Goal: Task Accomplishment & Management: Use online tool/utility

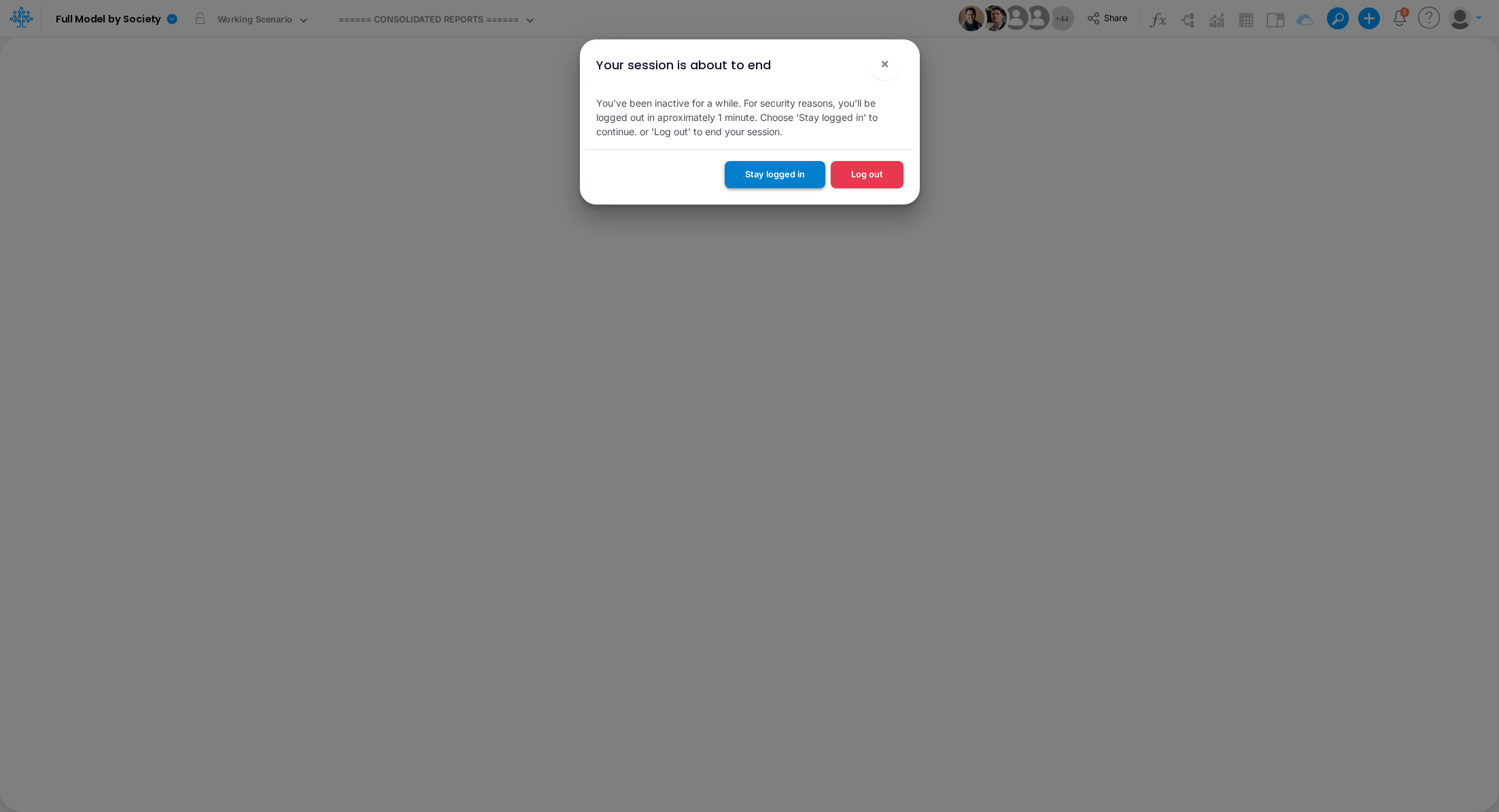
click at [770, 175] on button "Stay logged in" at bounding box center [774, 174] width 100 height 26
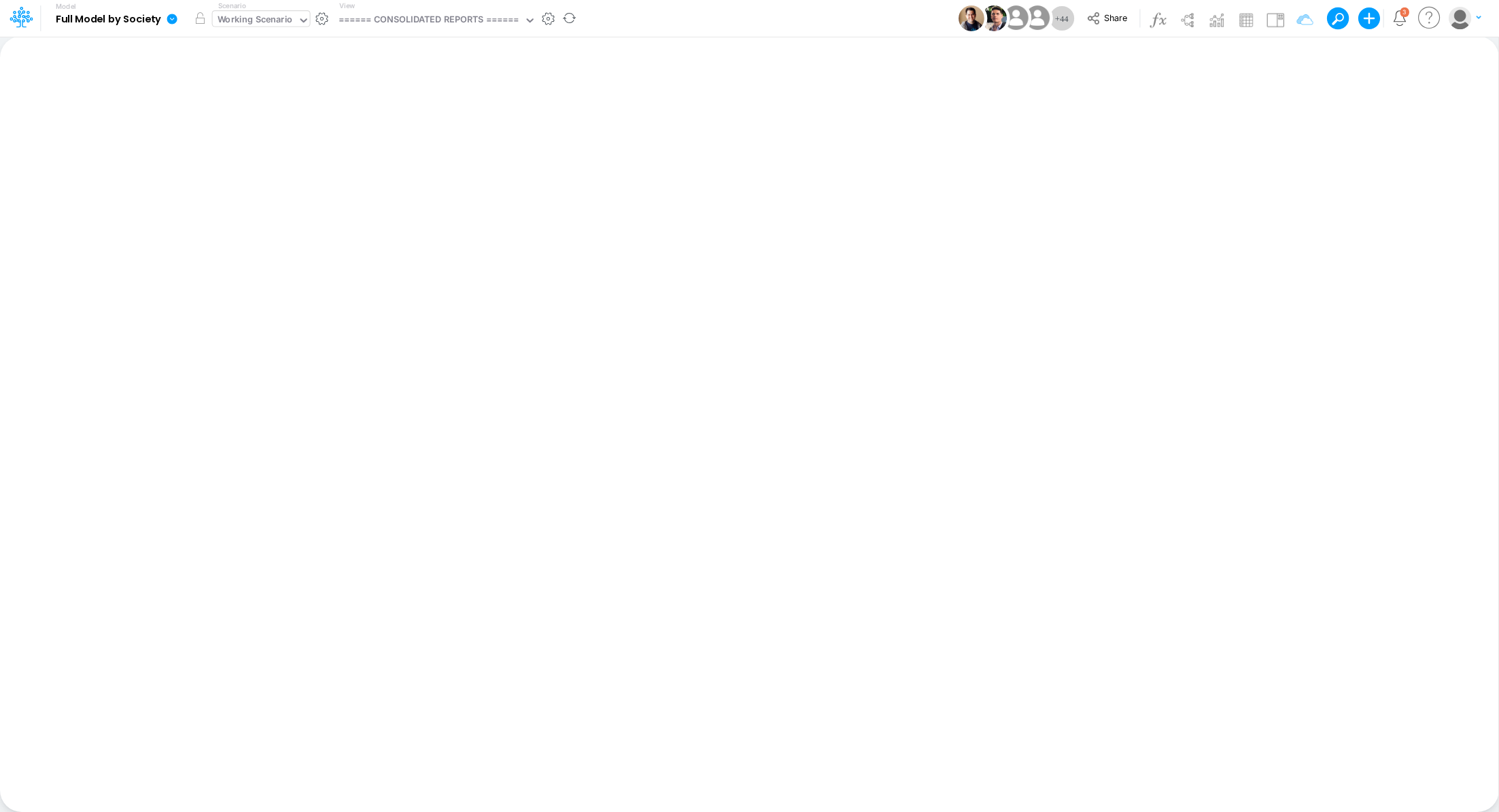
click at [253, 26] on div "Working Scenario" at bounding box center [256, 20] width 76 height 16
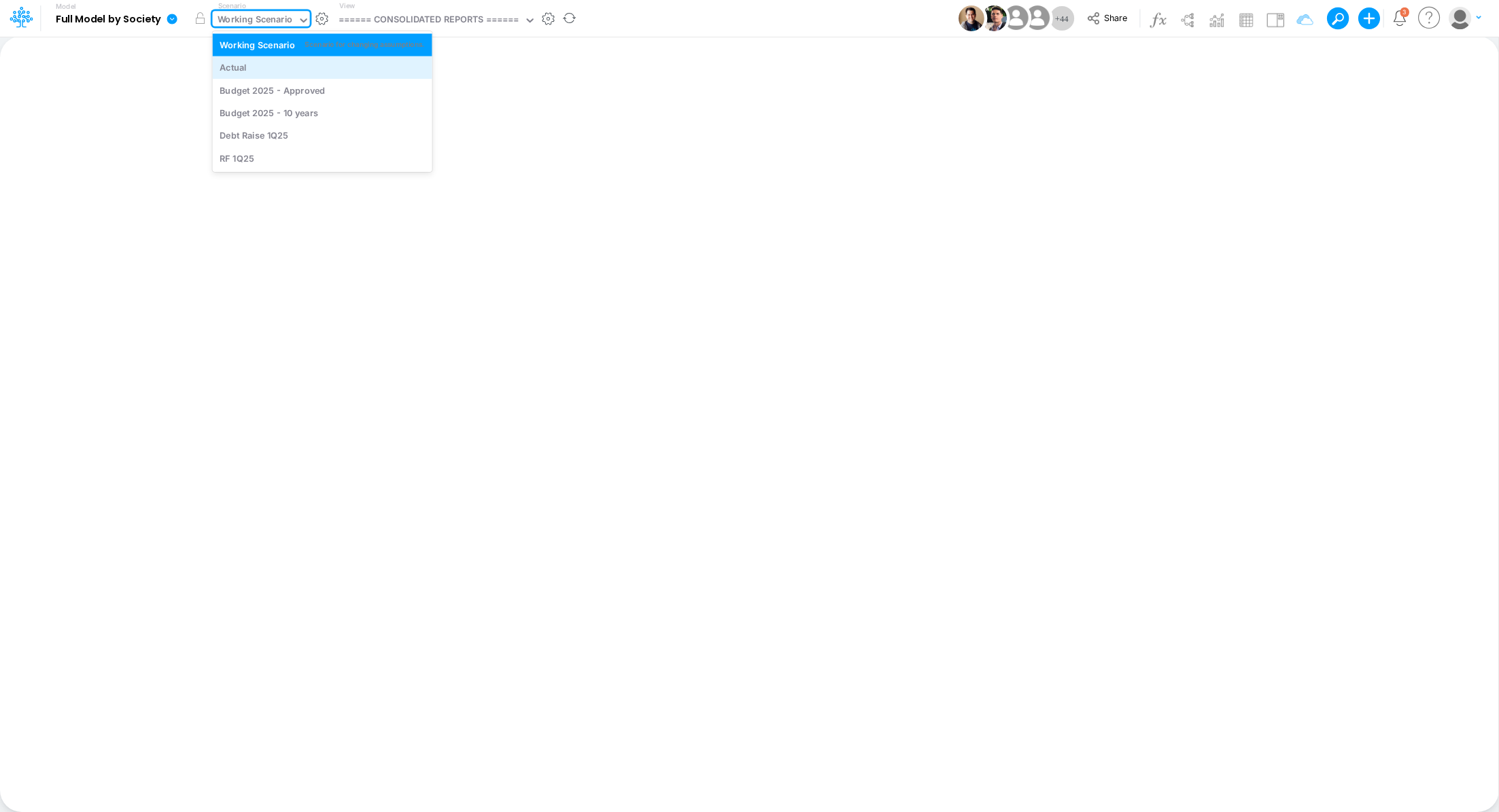
click at [253, 76] on div "Actual" at bounding box center [323, 67] width 220 height 22
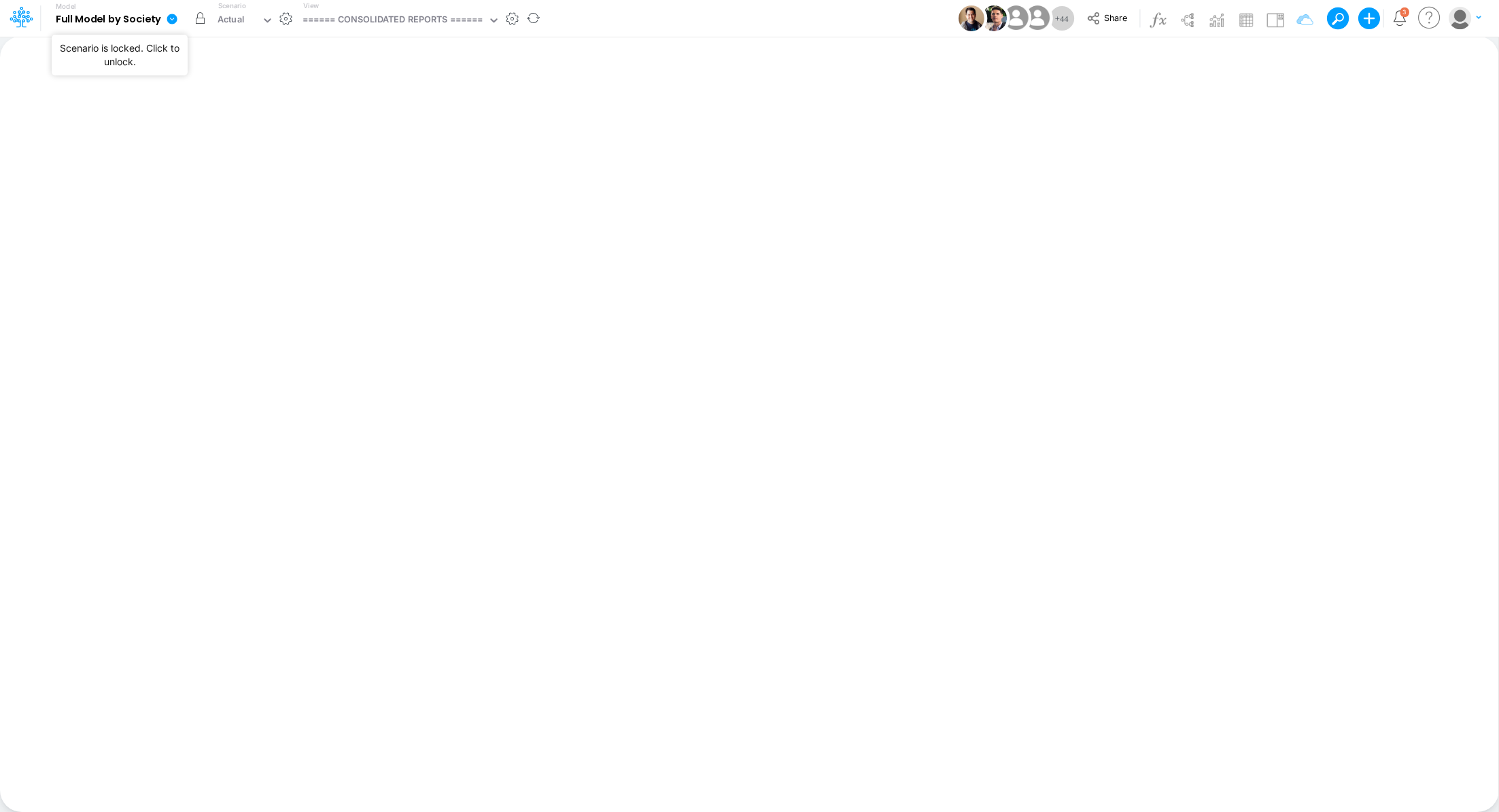
click at [200, 21] on button "button" at bounding box center [200, 18] width 24 height 24
click at [196, 22] on button "button" at bounding box center [200, 18] width 24 height 24
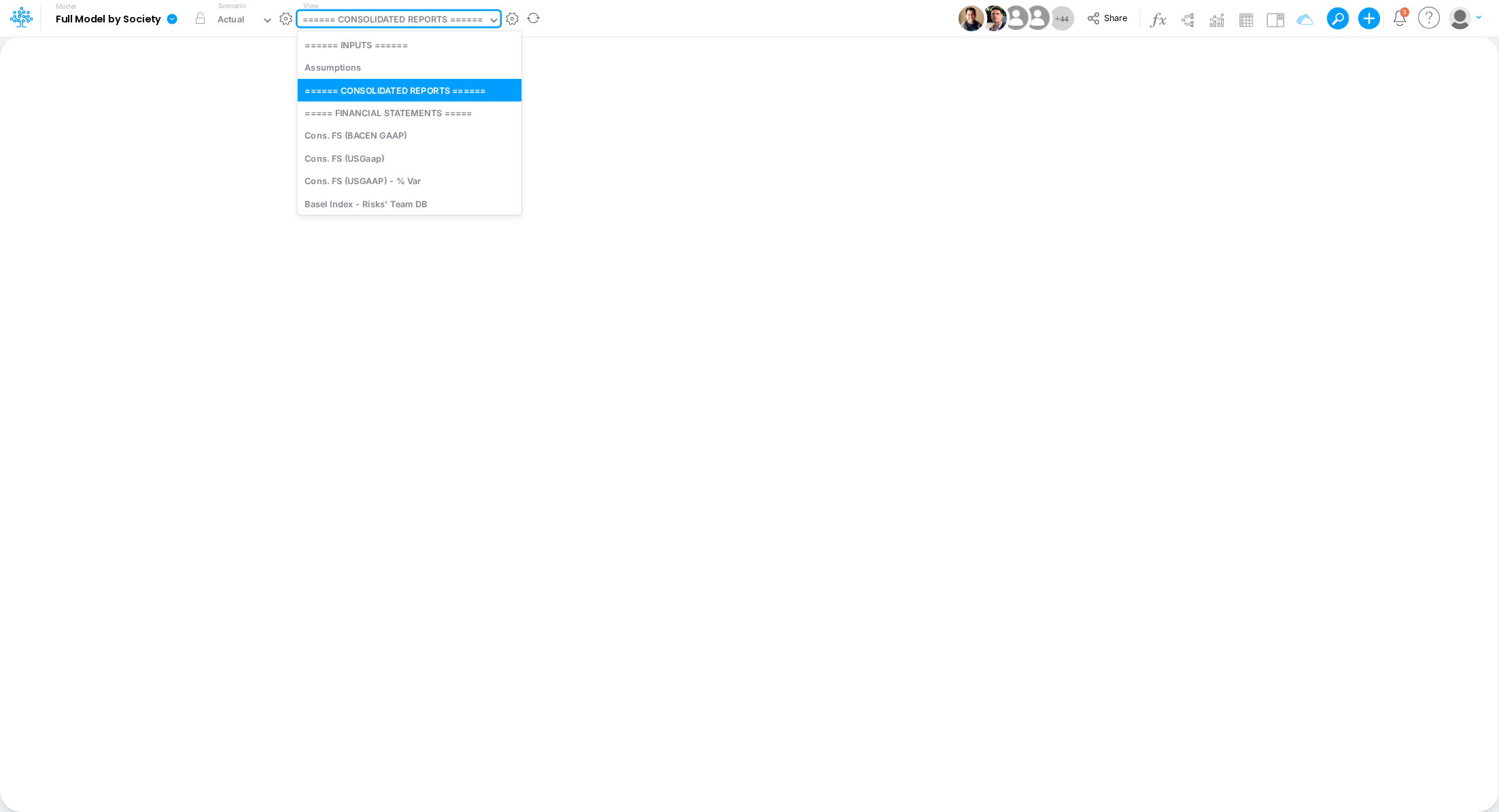
click at [374, 17] on div "====== CONSOLIDATED REPORTS ======" at bounding box center [393, 20] width 181 height 16
click at [401, 161] on div "Cons. FS (USGaap)" at bounding box center [410, 158] width 224 height 22
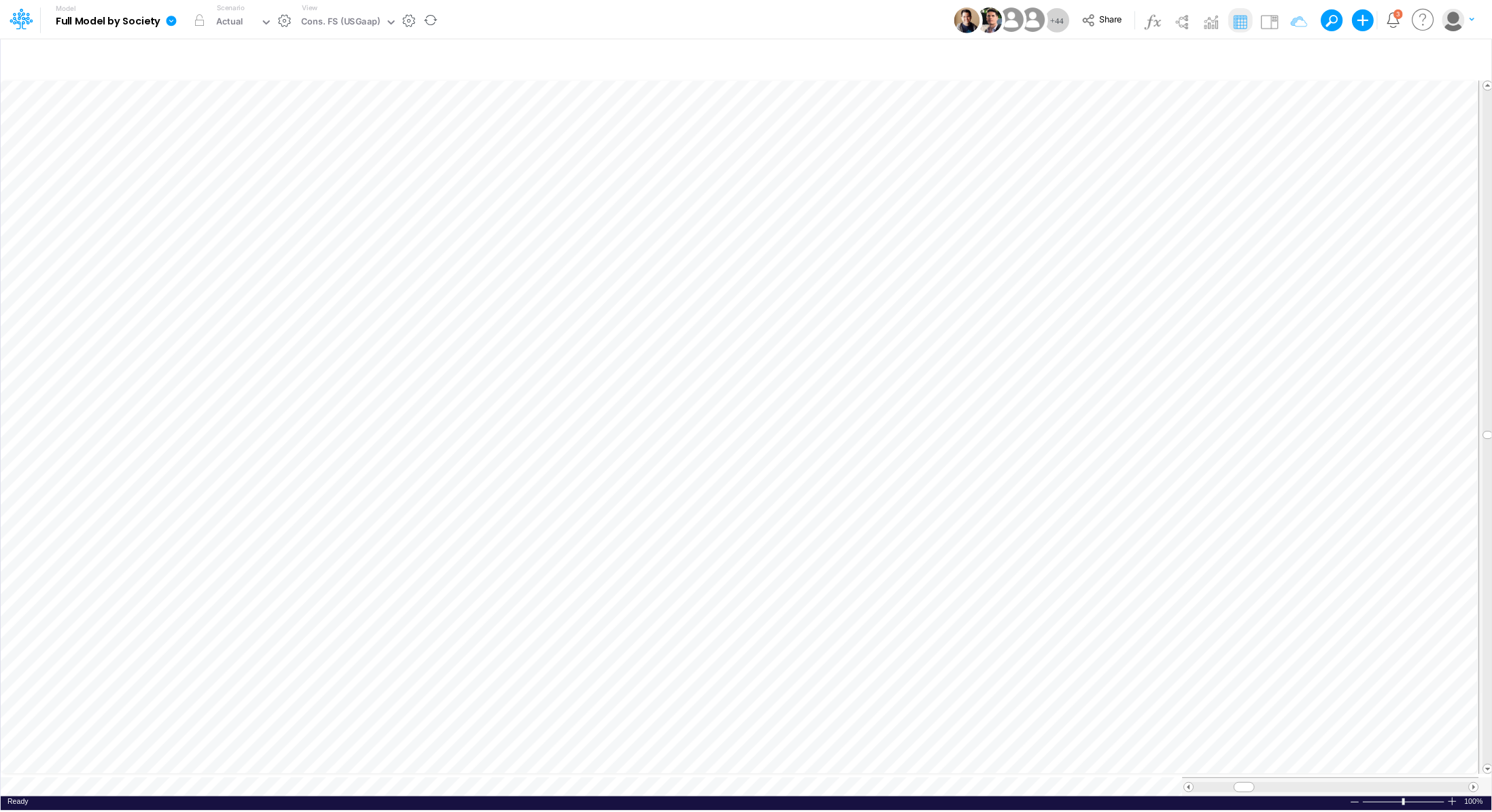
scroll to position [6, 1]
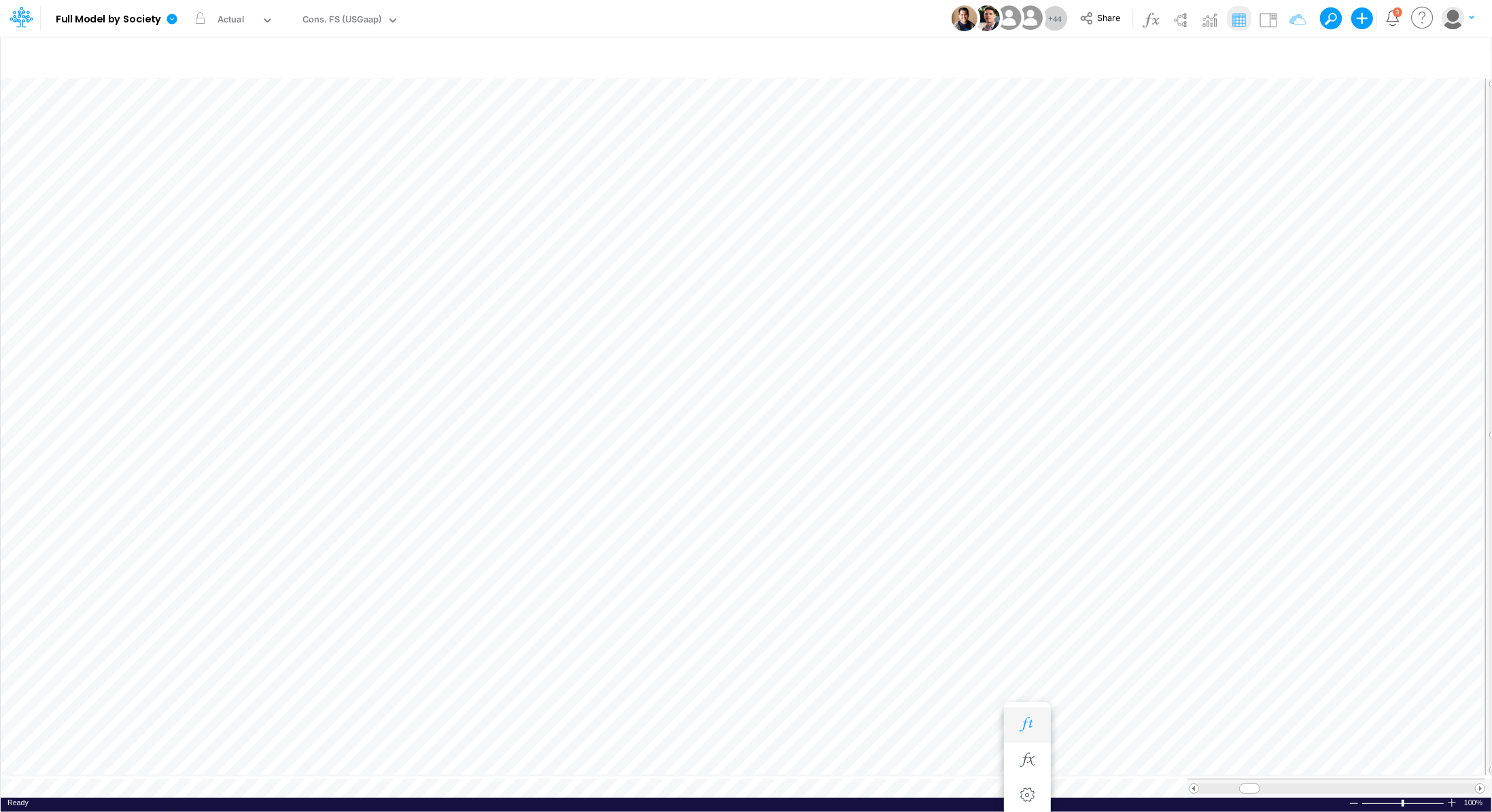
click at [998, 541] on icon "button" at bounding box center [1026, 724] width 20 height 15
click at [998, 541] on icon "button" at bounding box center [1026, 602] width 20 height 15
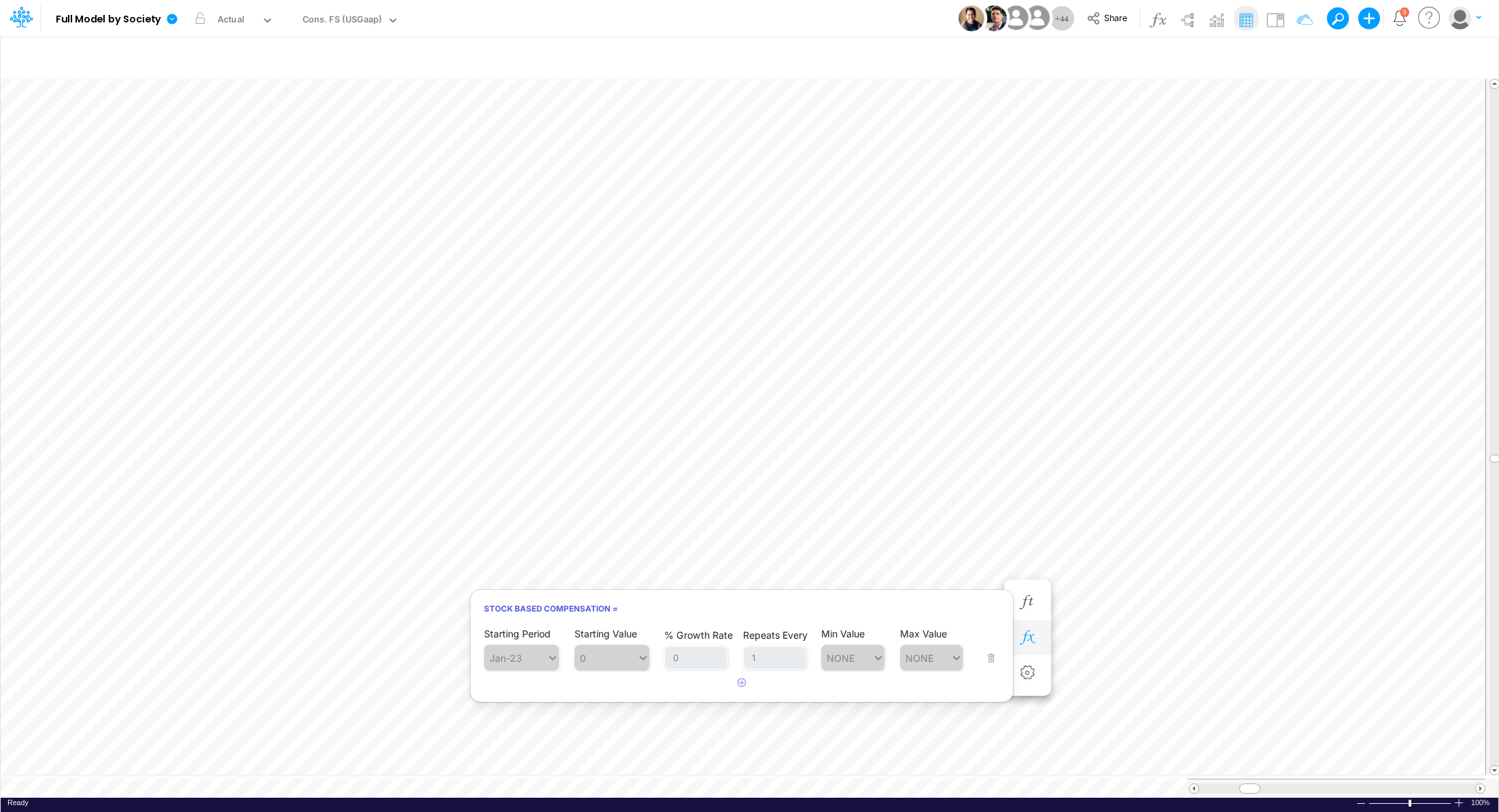
click at [998, 541] on icon "button" at bounding box center [1026, 637] width 20 height 15
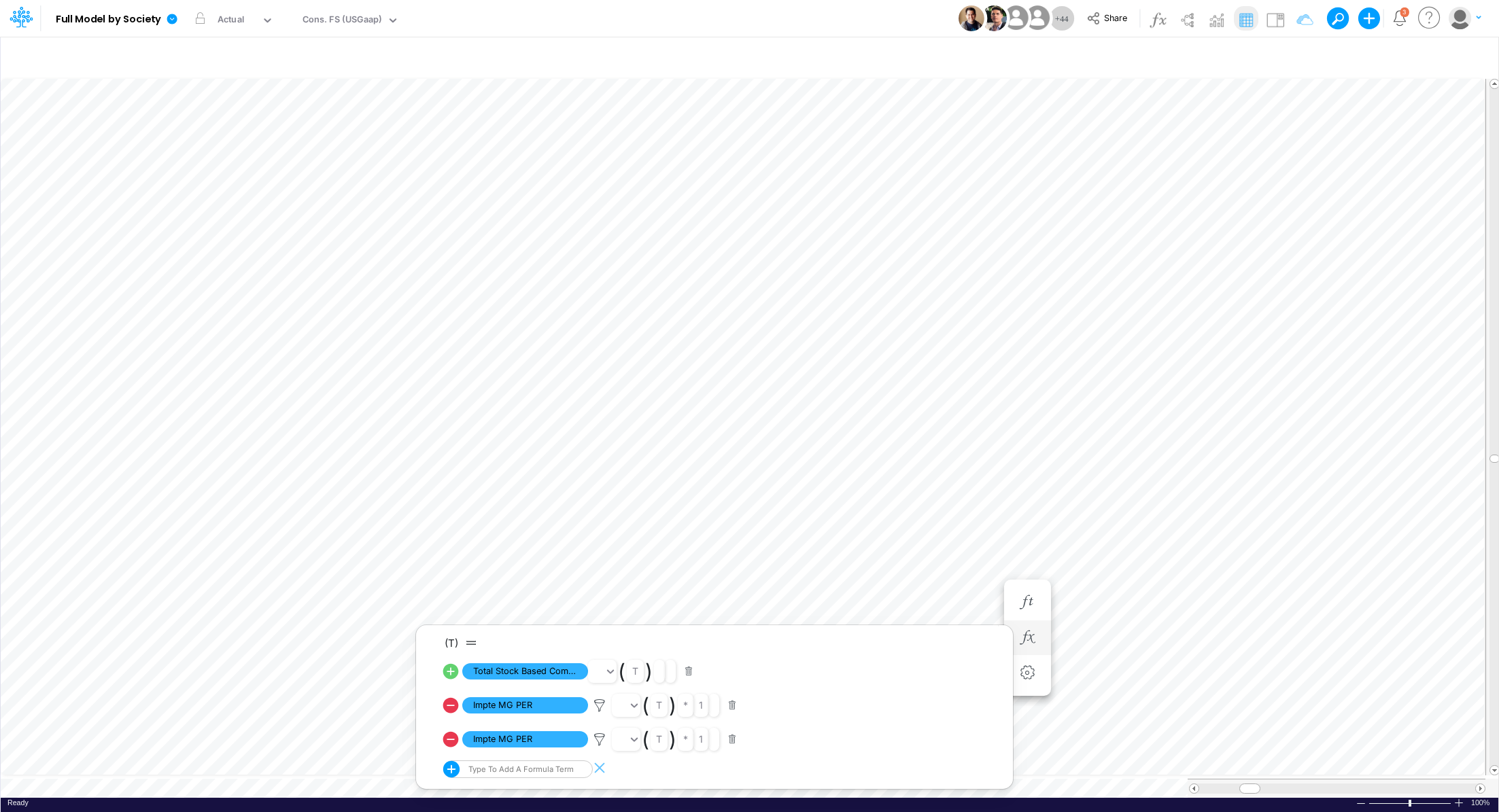
scroll to position [6, 1]
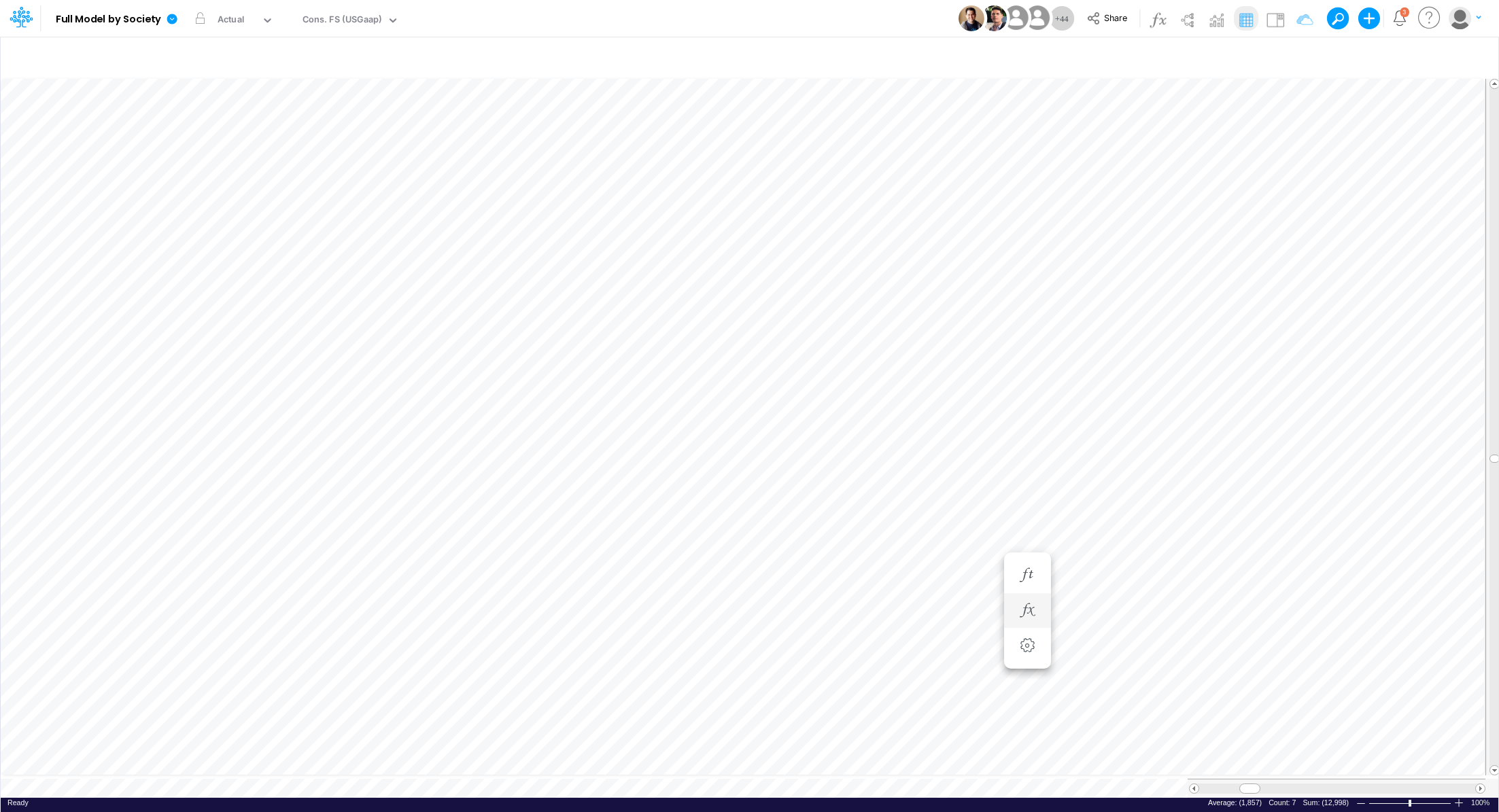
scroll to position [6, 1]
click at [998, 423] on icon "button" at bounding box center [1026, 425] width 20 height 15
click at [998, 519] on icon "button" at bounding box center [1026, 520] width 20 height 15
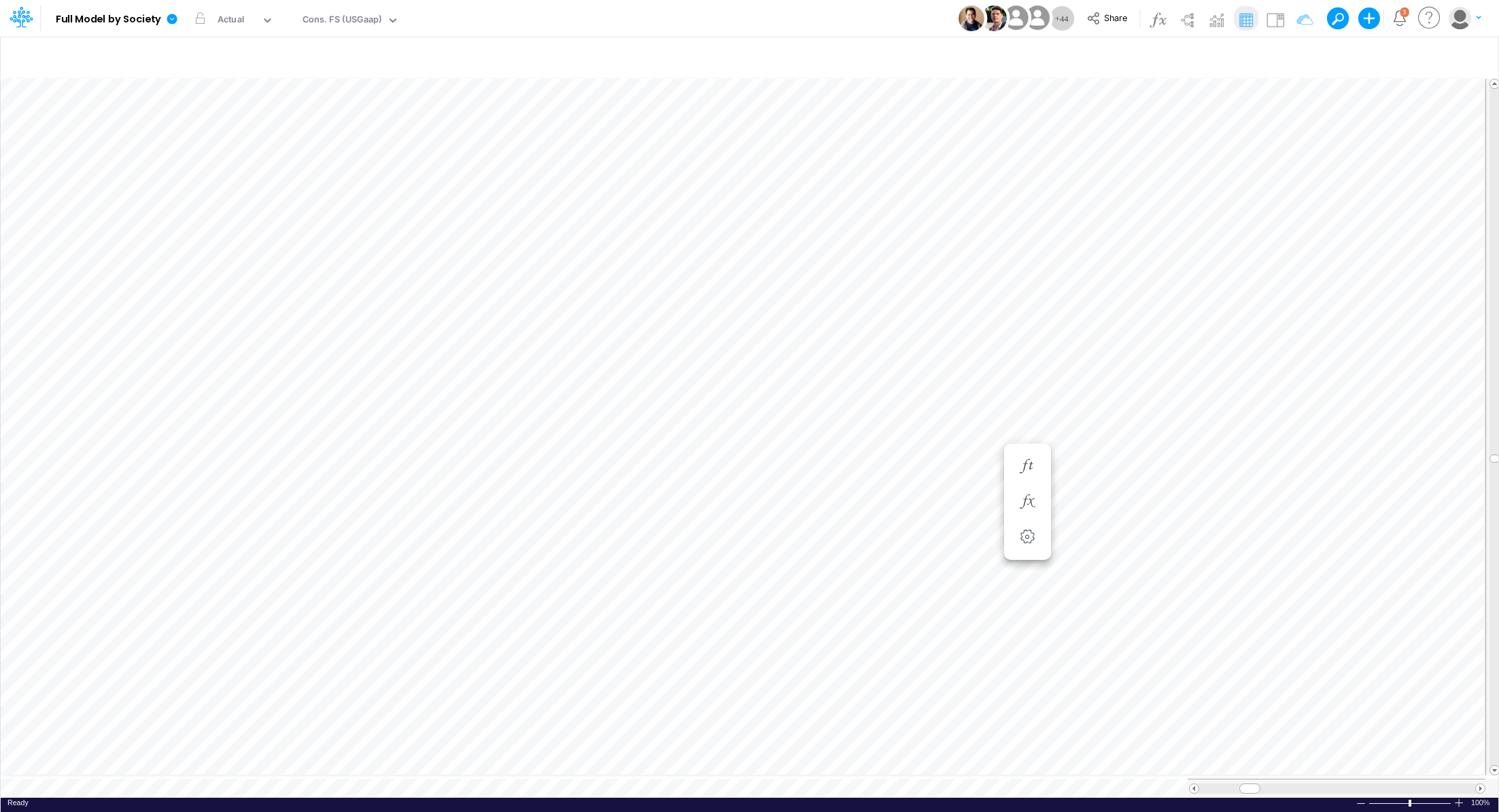
scroll to position [6, 1]
click at [998, 541] on icon "button" at bounding box center [1026, 575] width 20 height 15
click at [998, 541] on li "Stock Based compensation =" at bounding box center [1027, 603] width 47 height 35
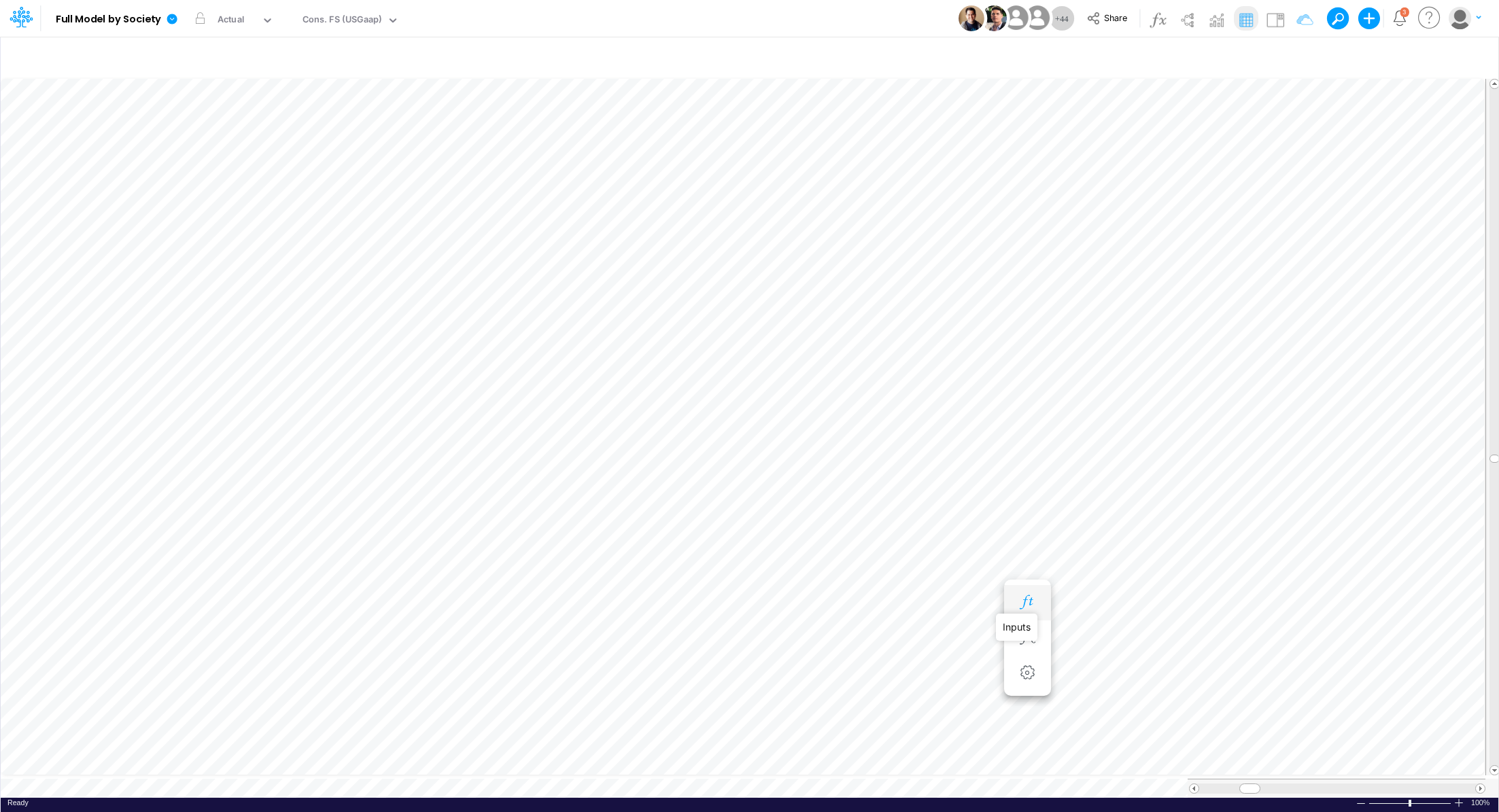
click at [998, 541] on icon "button" at bounding box center [1026, 602] width 20 height 15
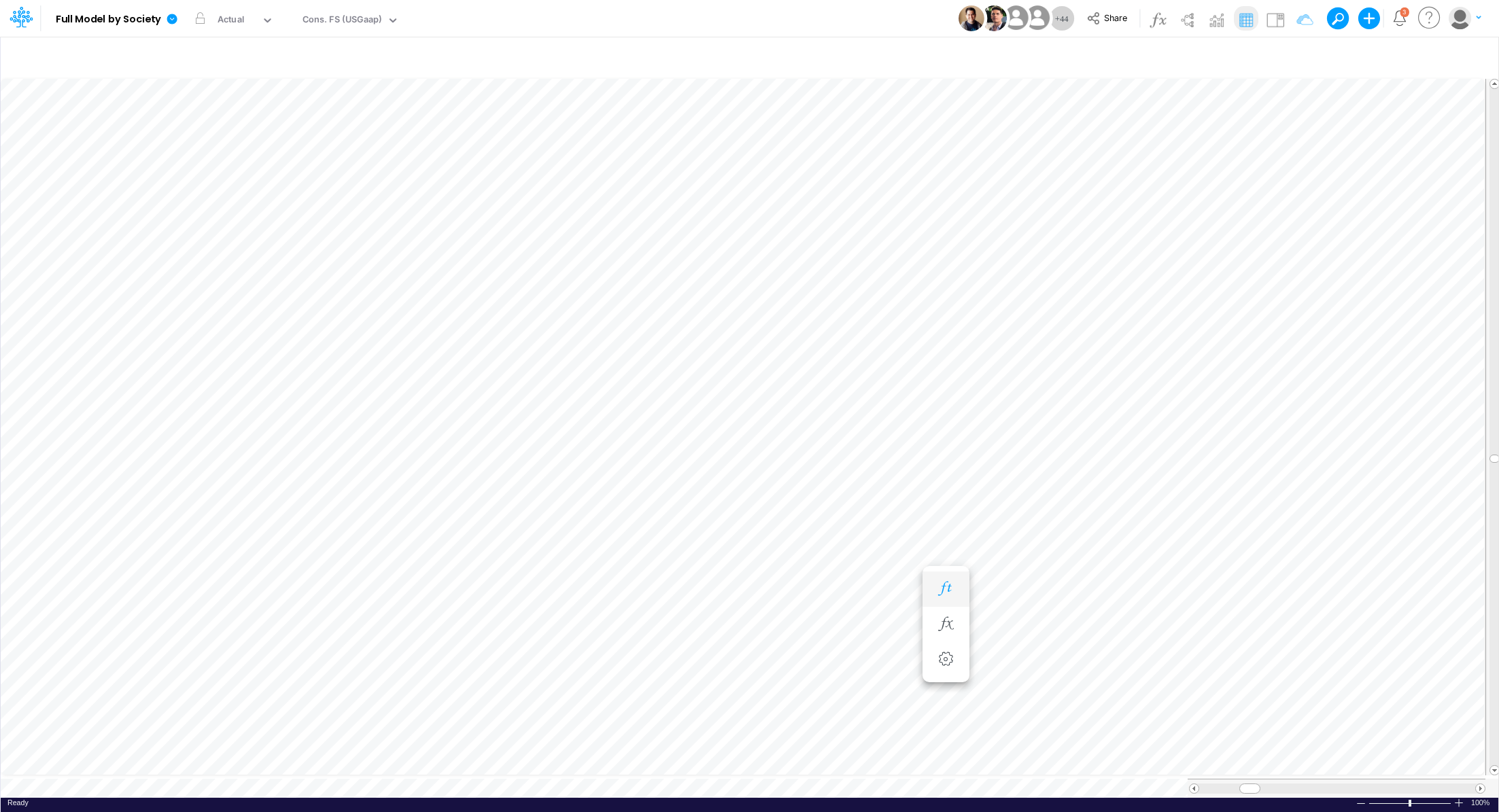
click at [950, 541] on icon "button" at bounding box center [945, 588] width 20 height 15
click at [865, 541] on icon "button" at bounding box center [864, 588] width 20 height 15
click at [998, 18] on span "Share" at bounding box center [1116, 18] width 23 height 10
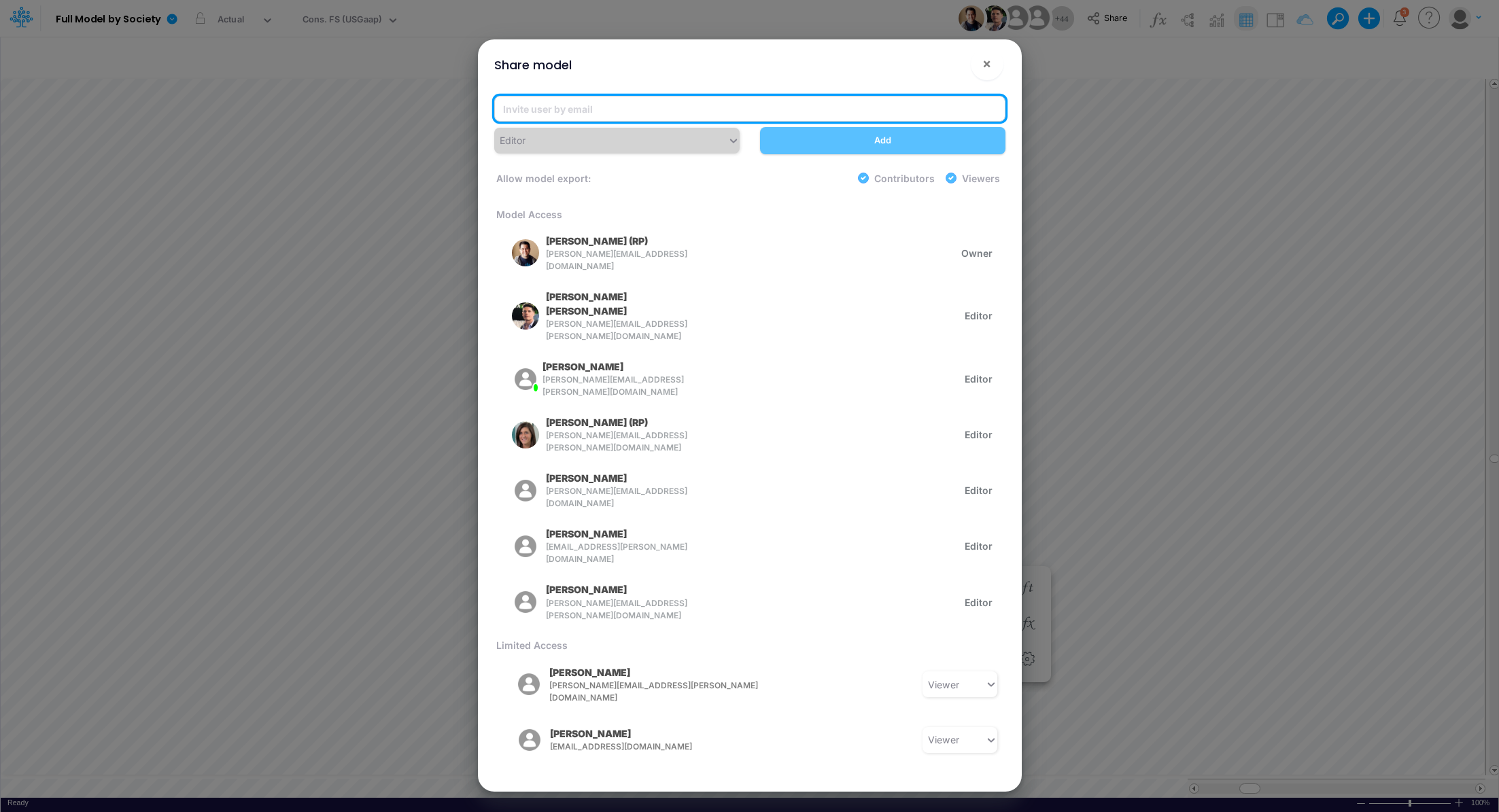
click at [591, 109] on input "email" at bounding box center [749, 109] width 511 height 26
type input "larissa"
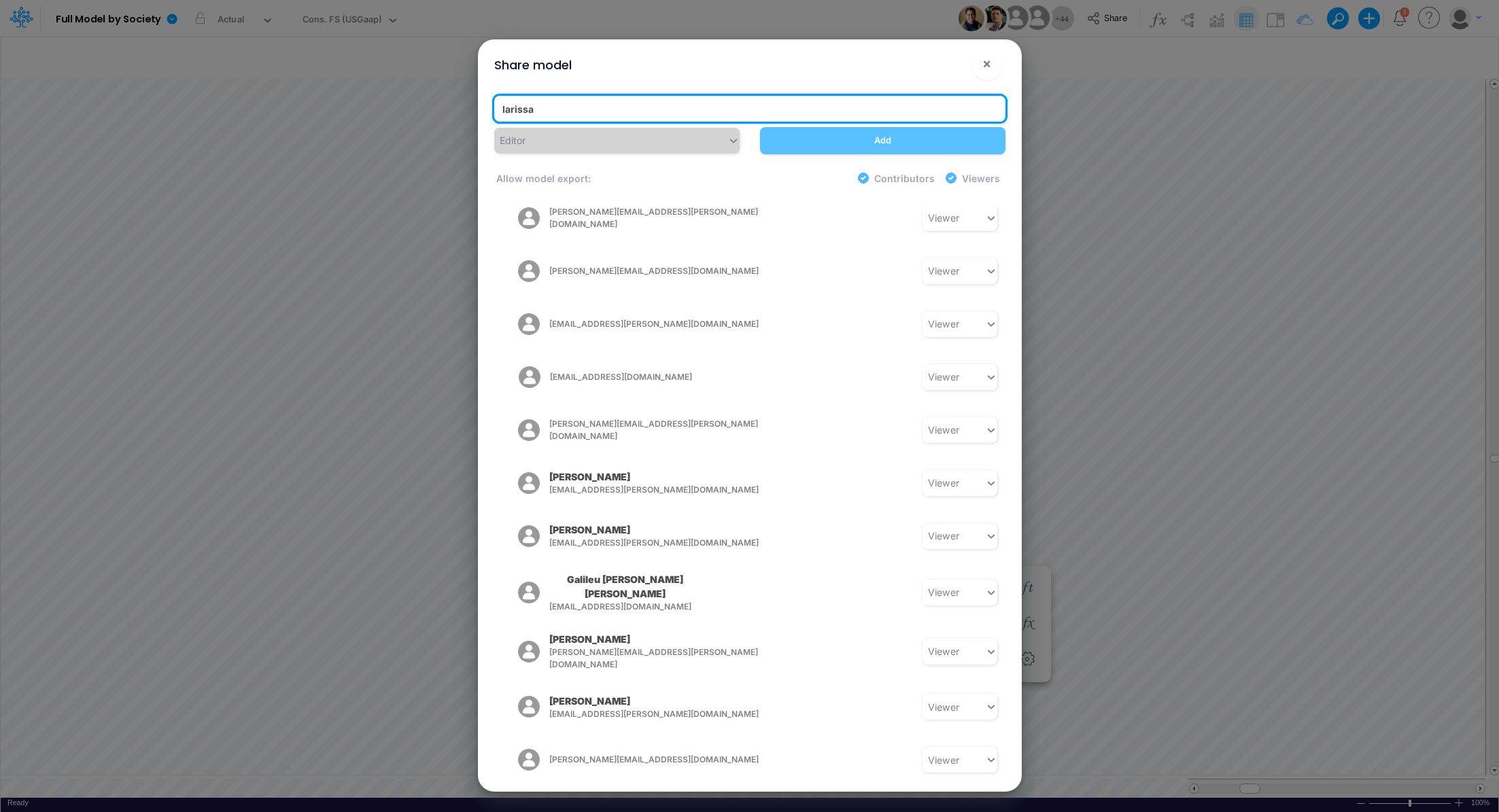
scroll to position [1794, 0]
drag, startPoint x: 553, startPoint y: 115, endPoint x: 488, endPoint y: 107, distance: 65.5
click at [488, 107] on div "larissa" at bounding box center [749, 112] width 531 height 31
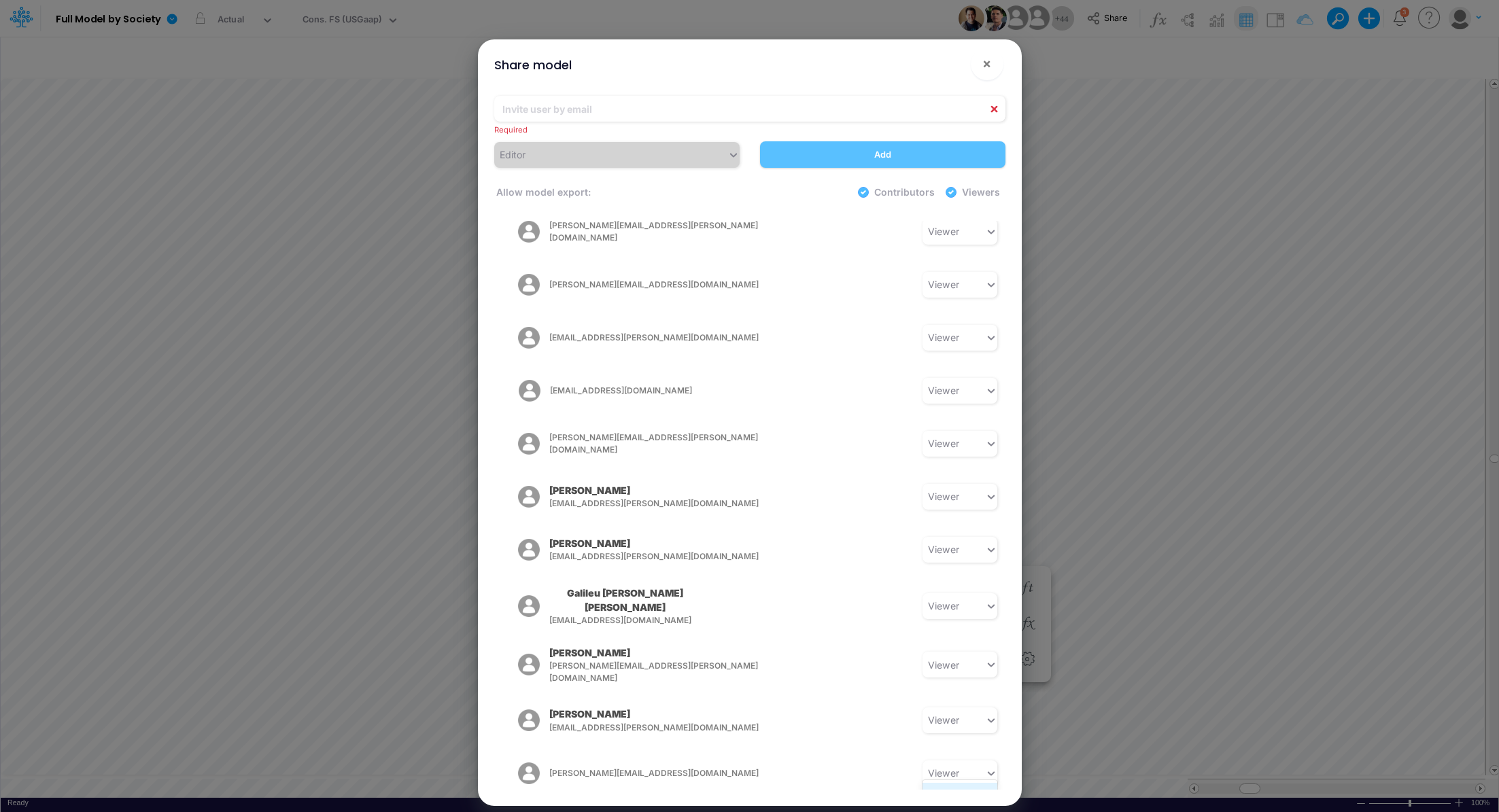
click at [952, 541] on div "Editor" at bounding box center [959, 795] width 75 height 25
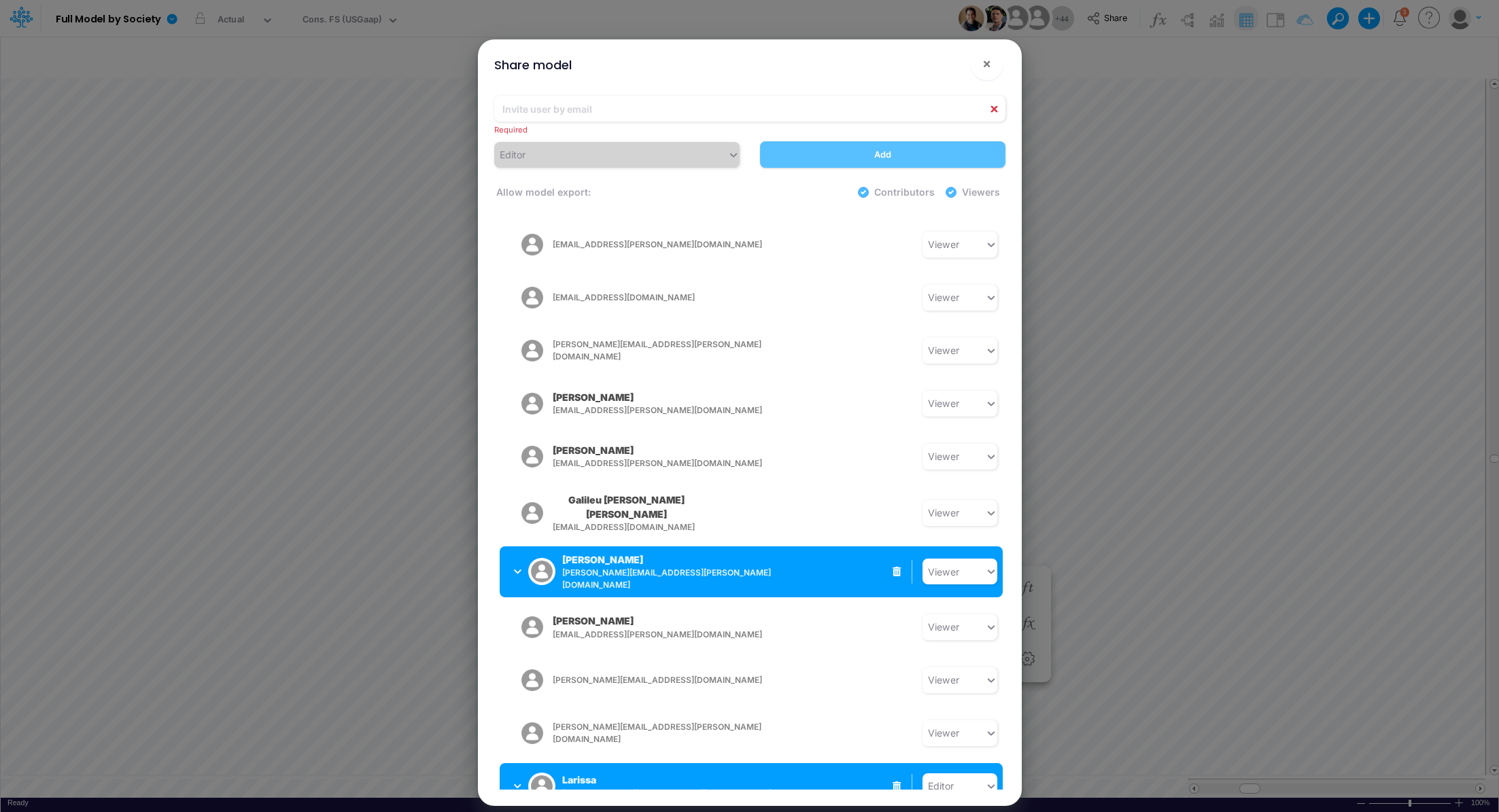
scroll to position [1895, 0]
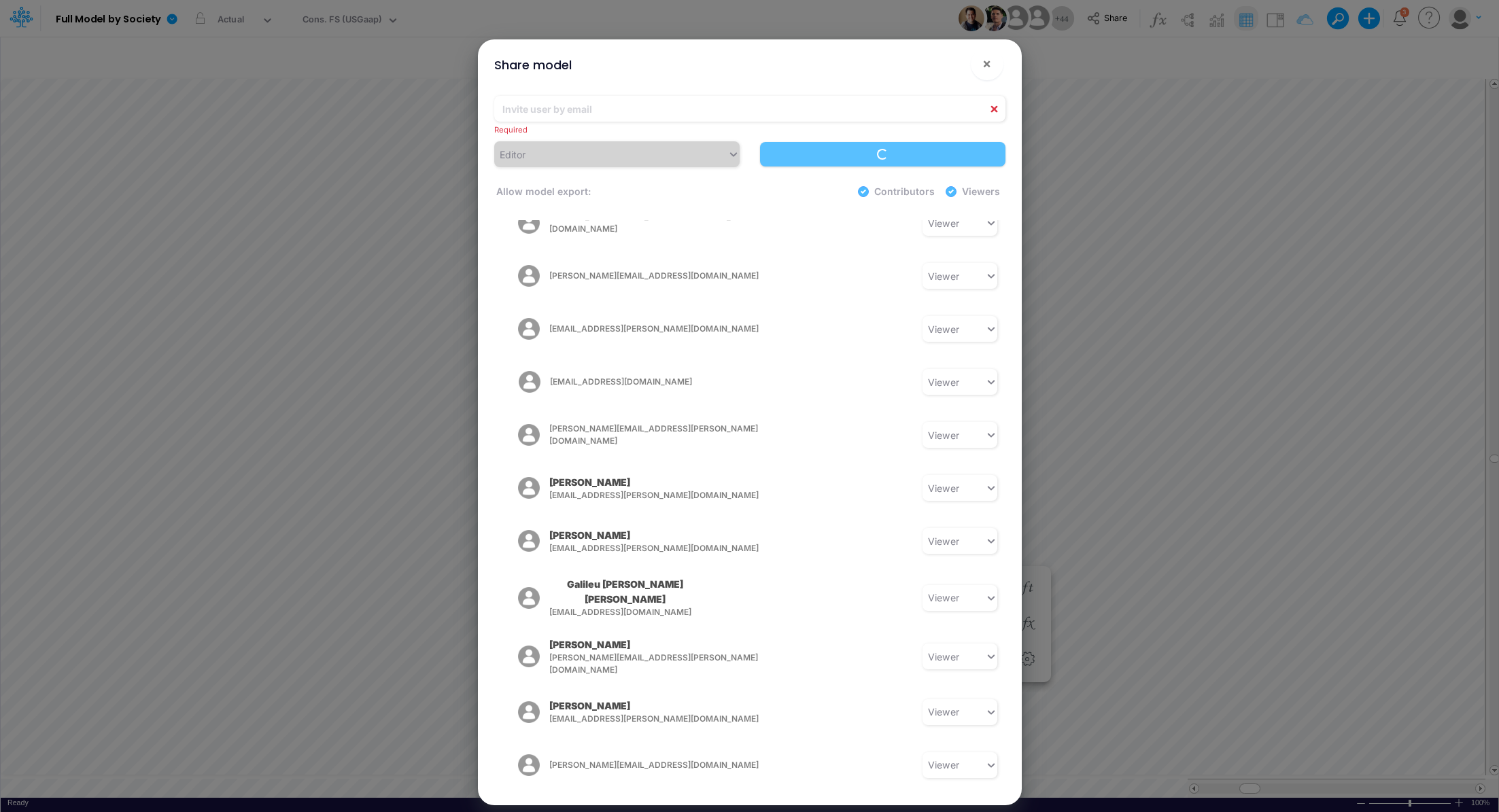
scroll to position [1794, 0]
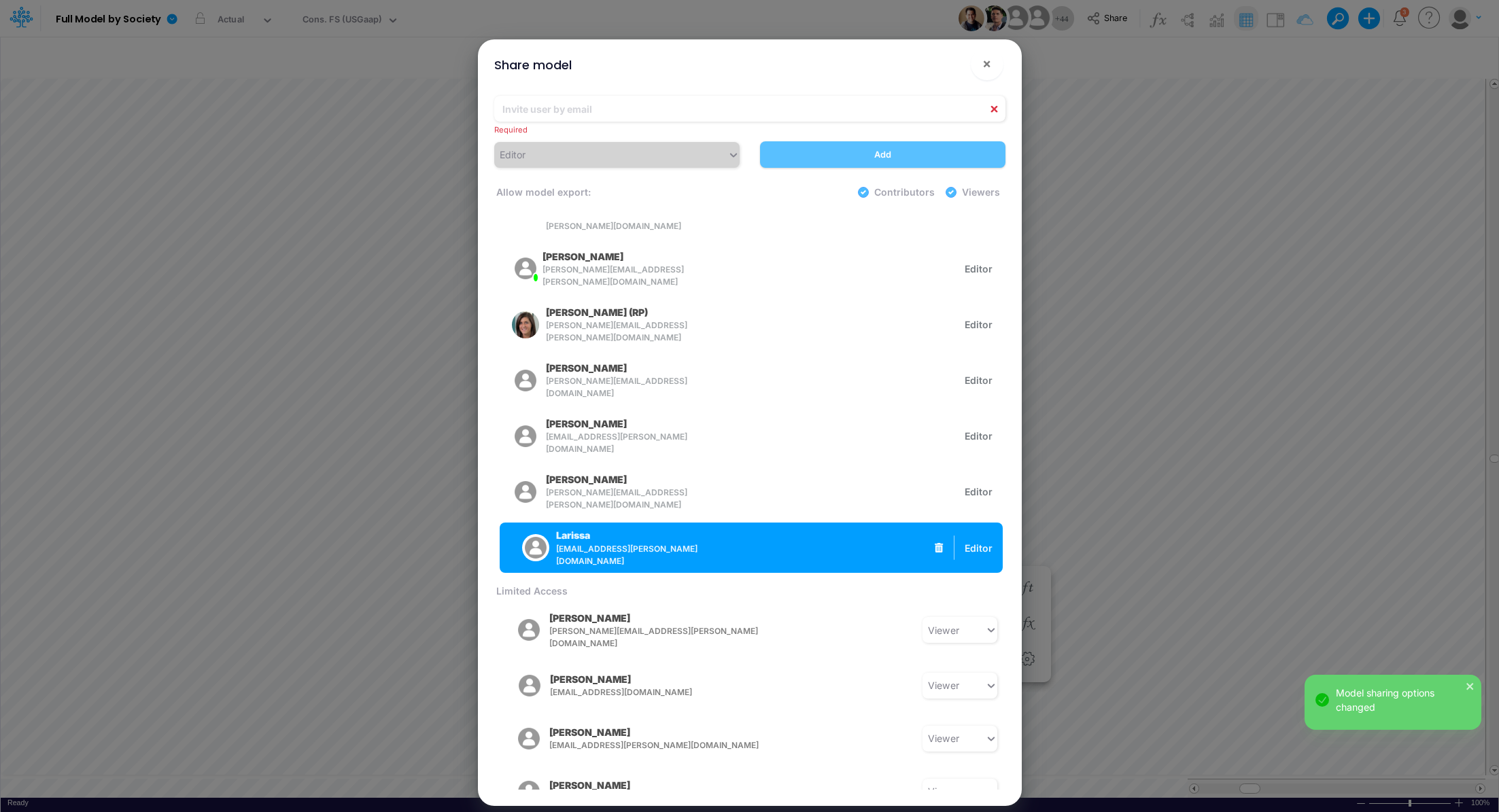
scroll to position [0, 0]
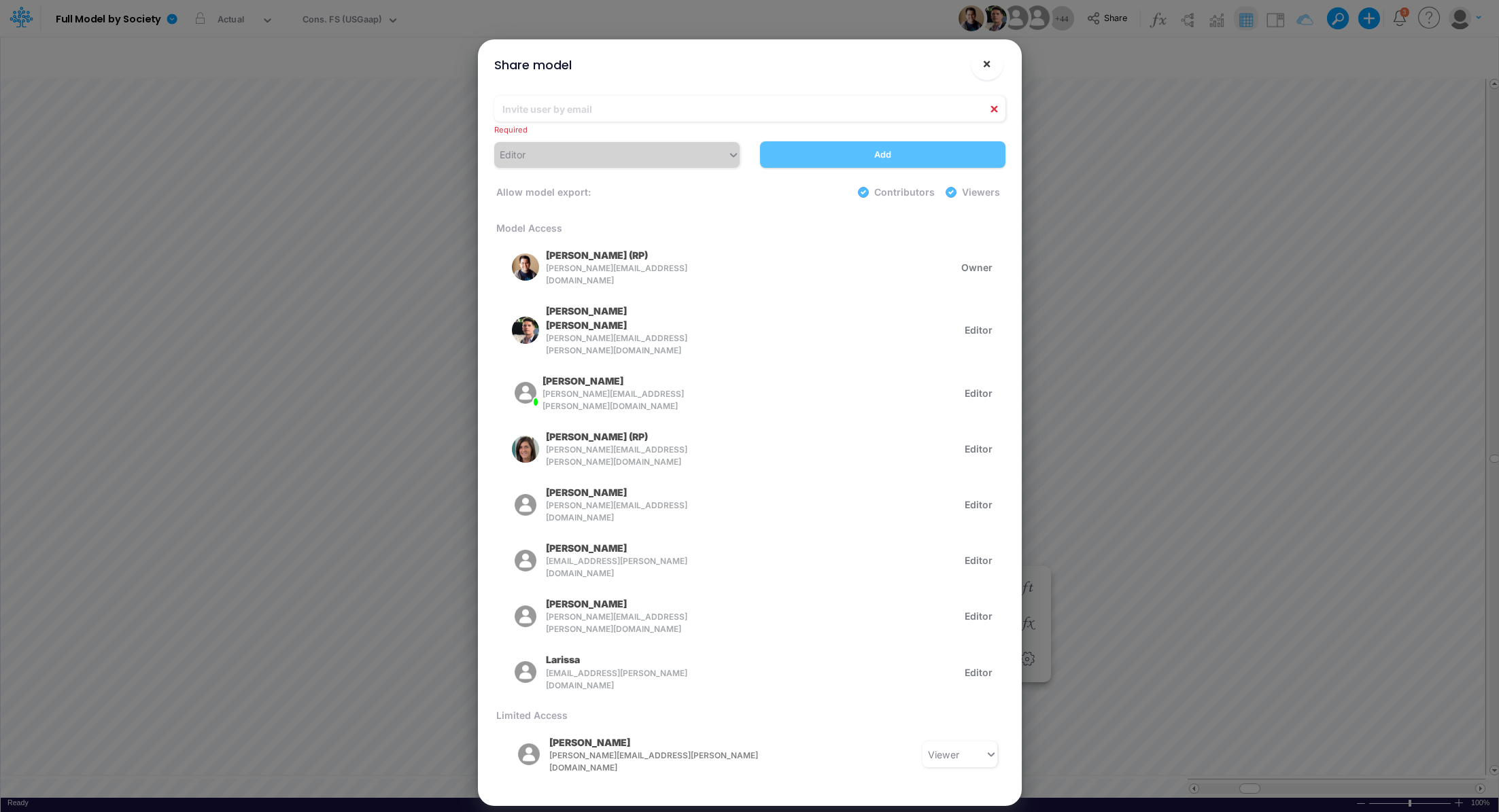
click at [986, 69] on span "×" at bounding box center [986, 63] width 9 height 17
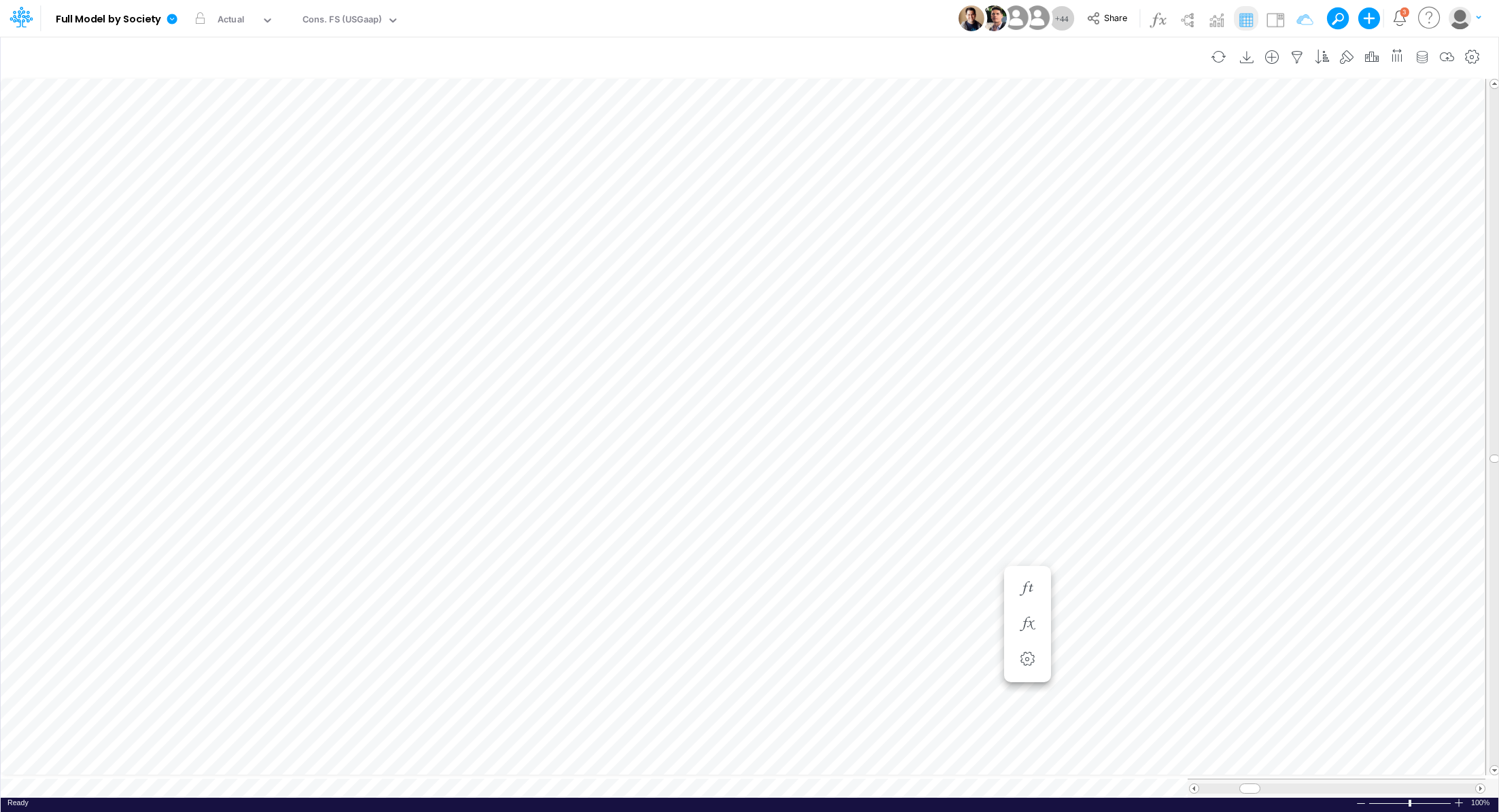
scroll to position [6, 1]
click at [344, 21] on div "Cons. FS (USGaap)" at bounding box center [342, 20] width 80 height 16
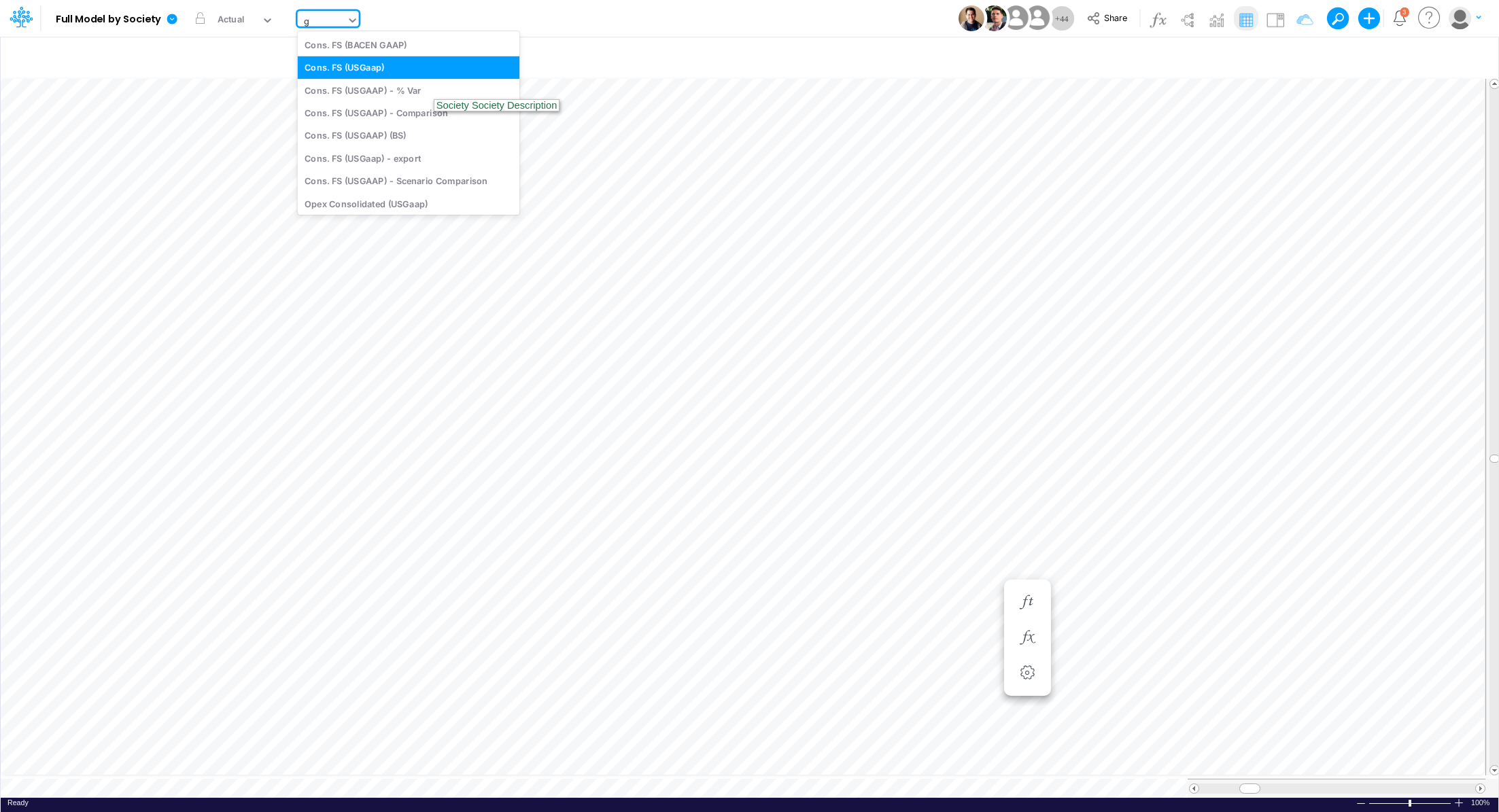
type input "gr"
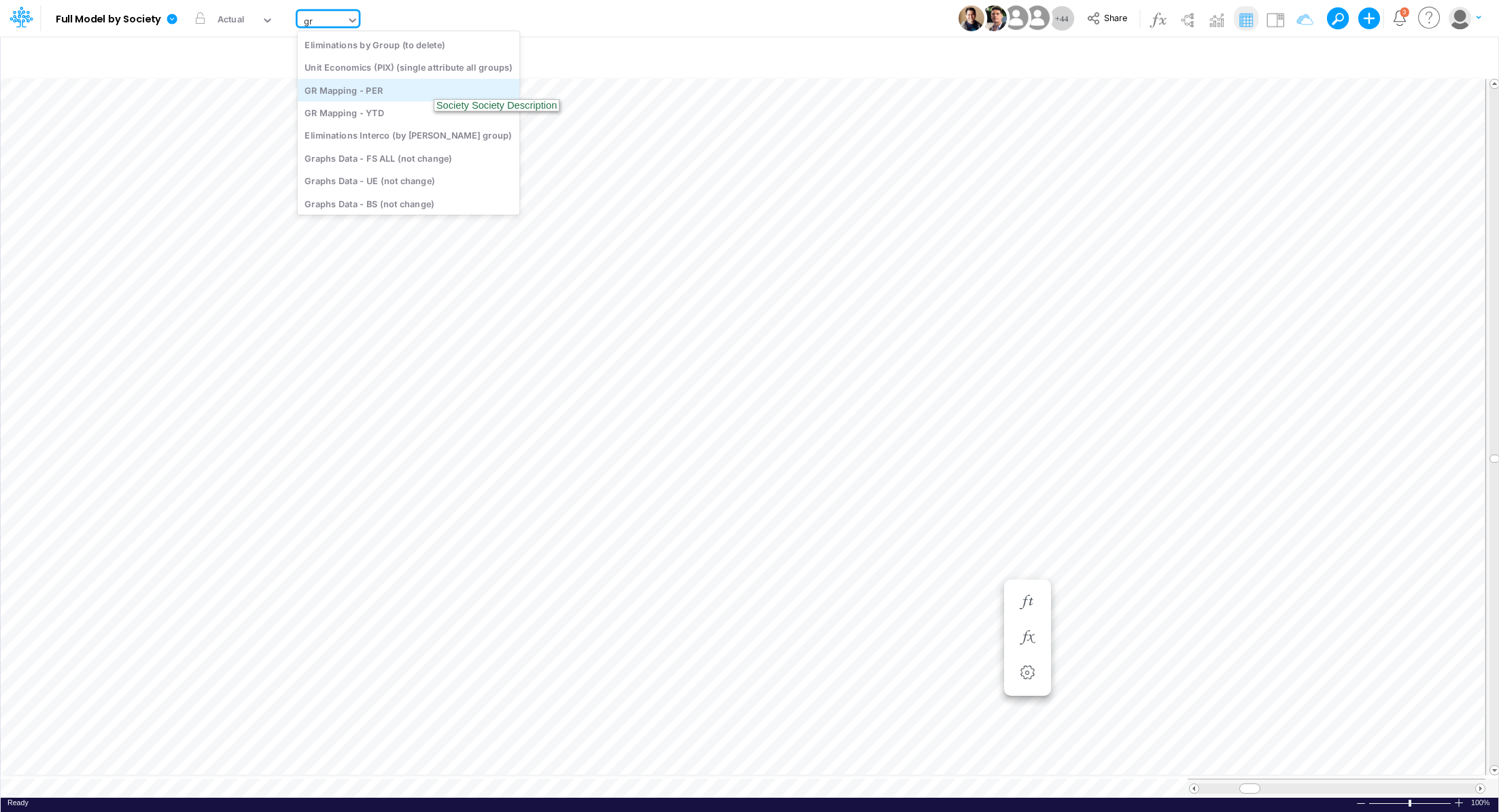
click at [386, 93] on div "GR Mapping - PER" at bounding box center [409, 89] width 222 height 22
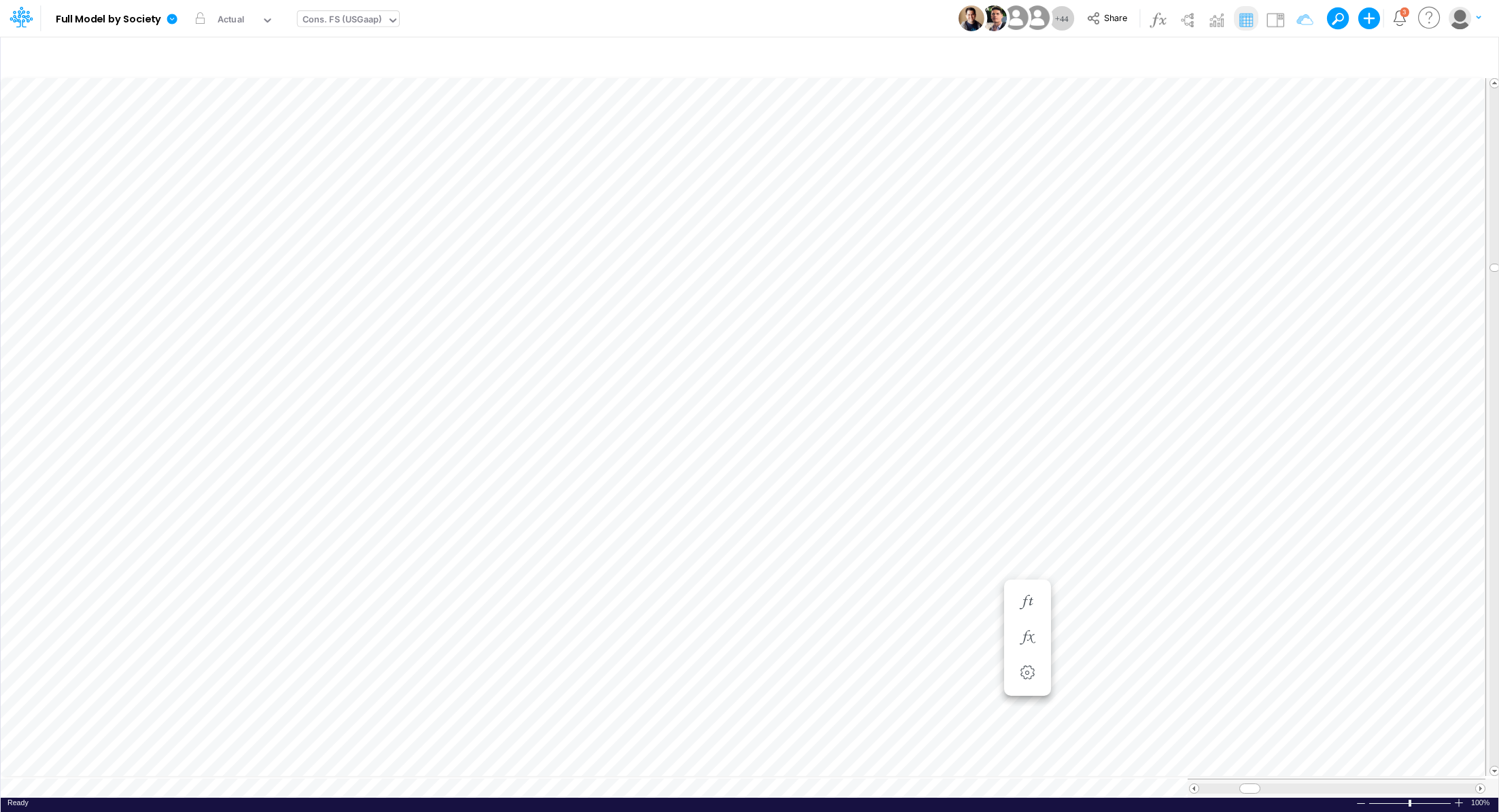
scroll to position [6, 1]
click at [998, 541] on div at bounding box center [1458, 802] width 11 height 10
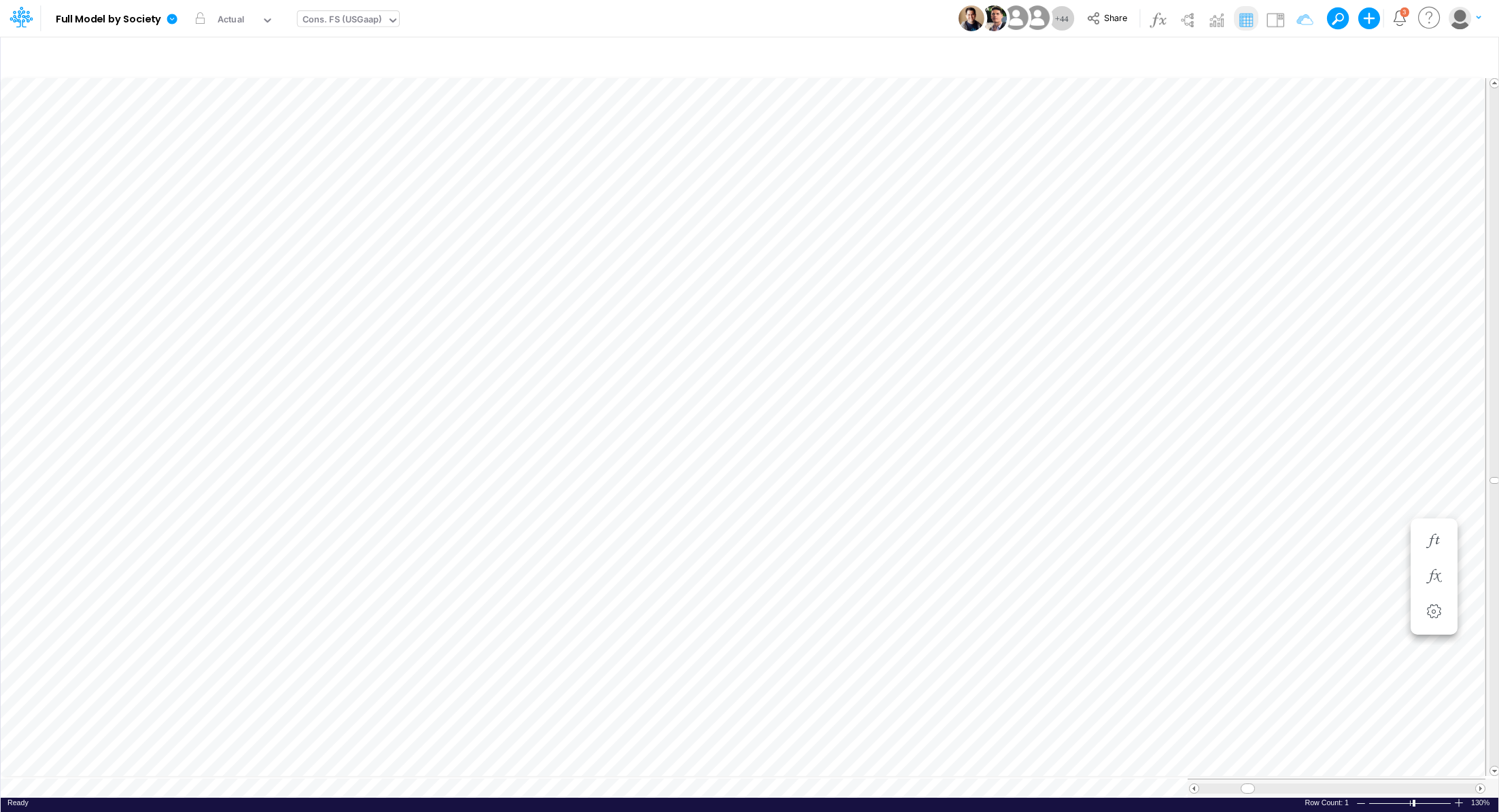
scroll to position [6, 1]
click at [998, 541] on icon "button" at bounding box center [1328, 629] width 20 height 15
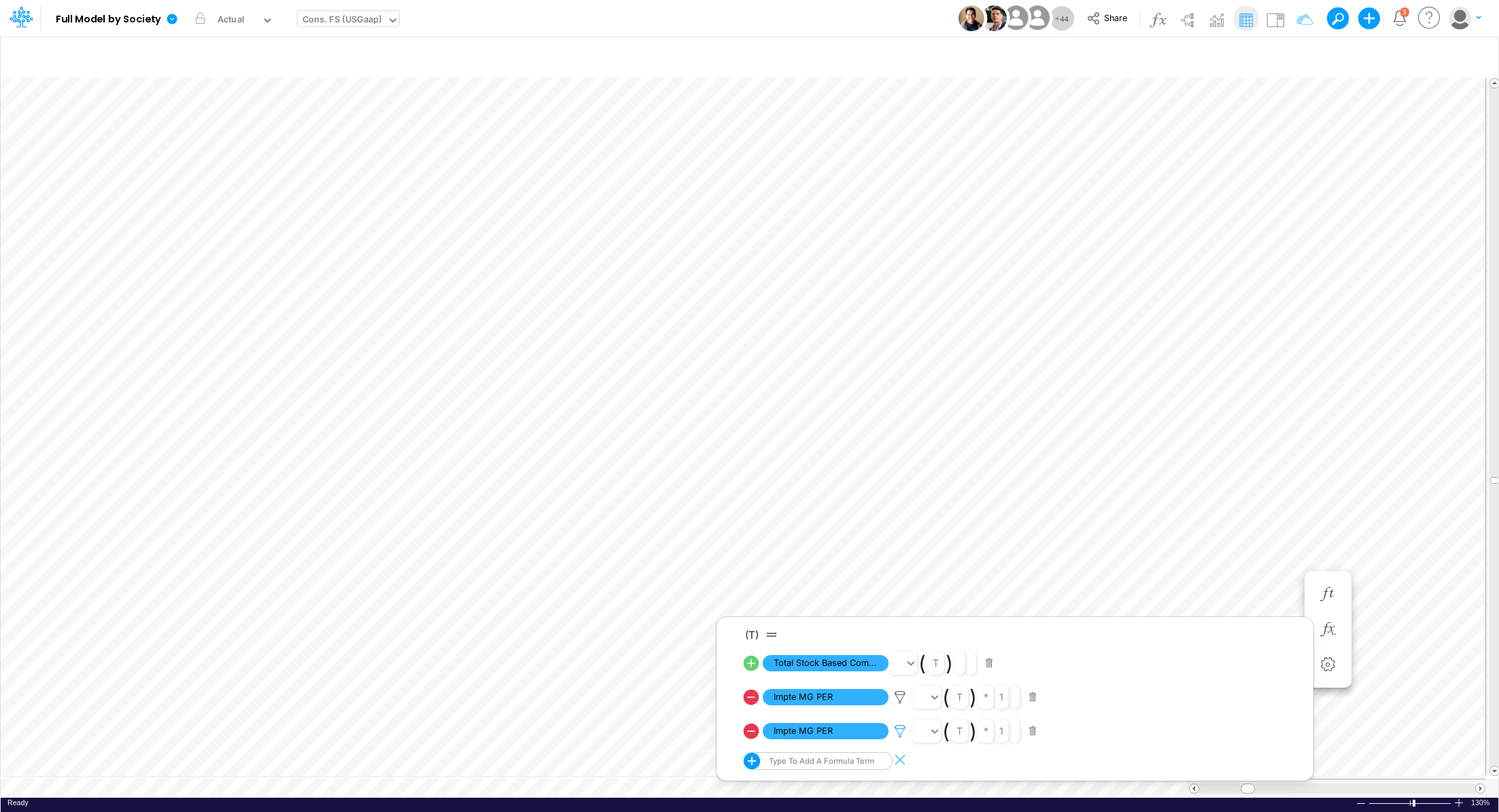
click at [897, 541] on icon at bounding box center [900, 697] width 20 height 15
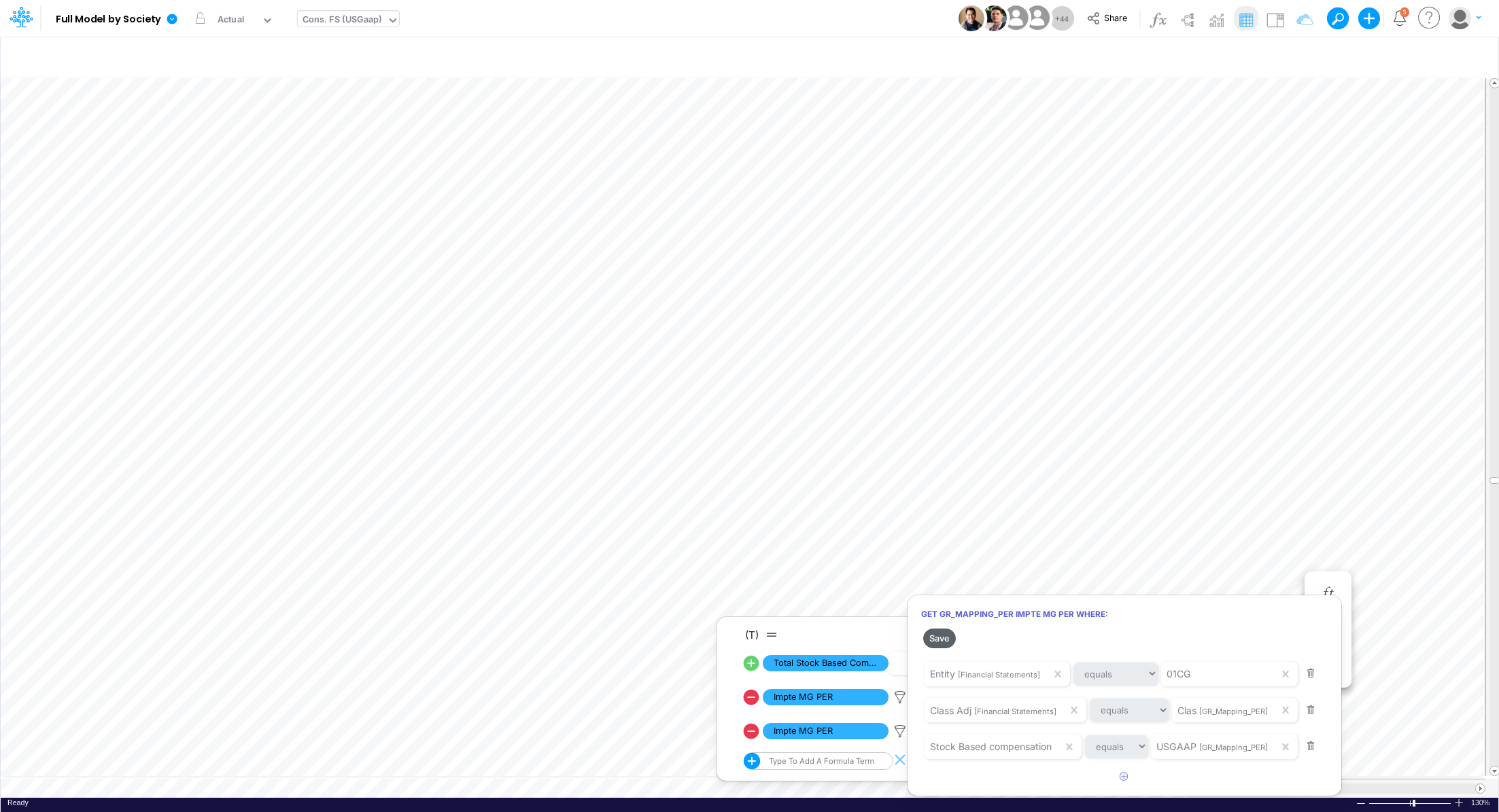
click at [940, 541] on button "Save" at bounding box center [940, 638] width 33 height 19
click at [945, 541] on button "Save" at bounding box center [940, 638] width 33 height 19
click at [998, 507] on div at bounding box center [749, 409] width 1499 height 805
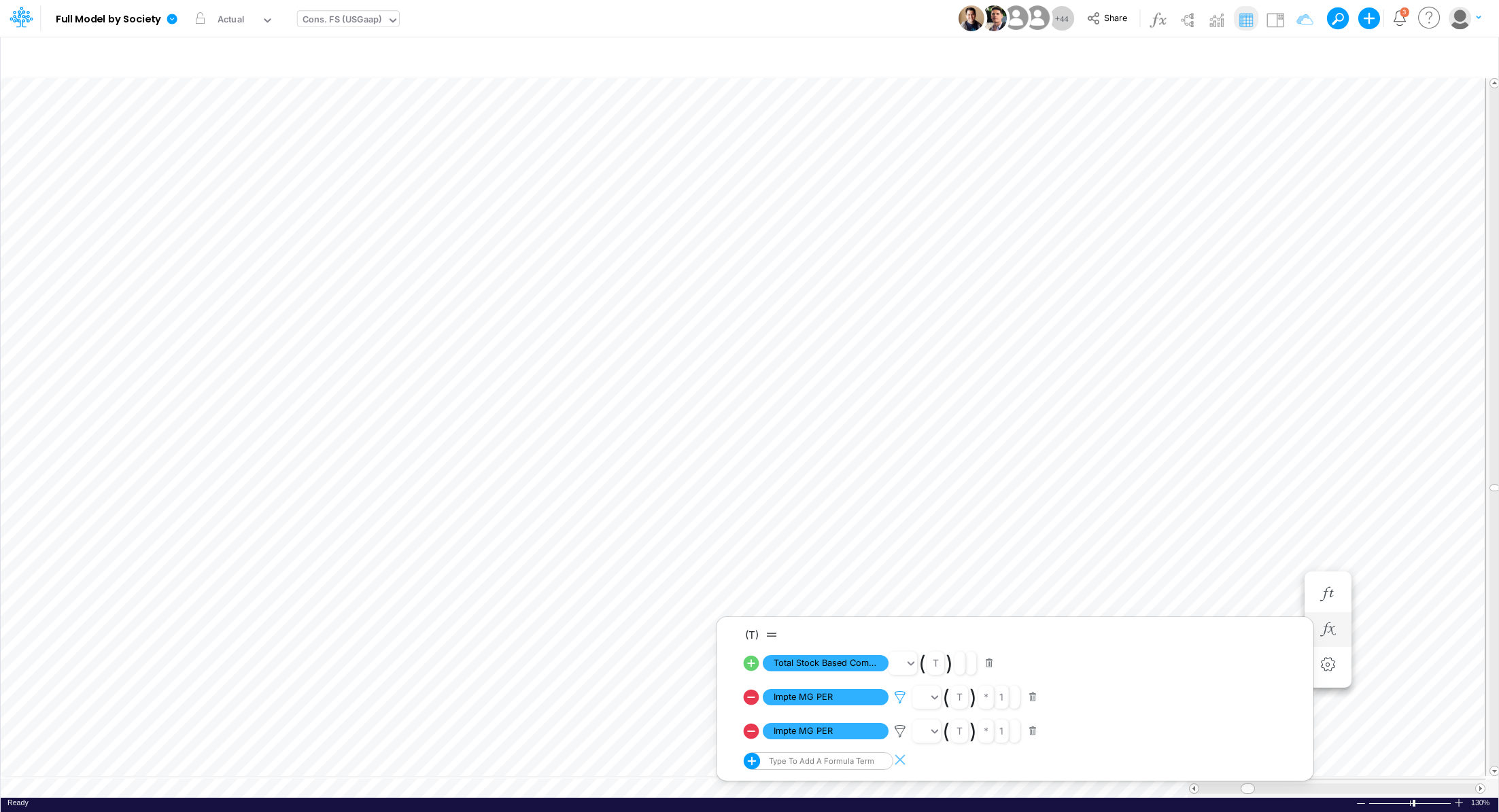
click at [895, 541] on icon at bounding box center [900, 697] width 20 height 15
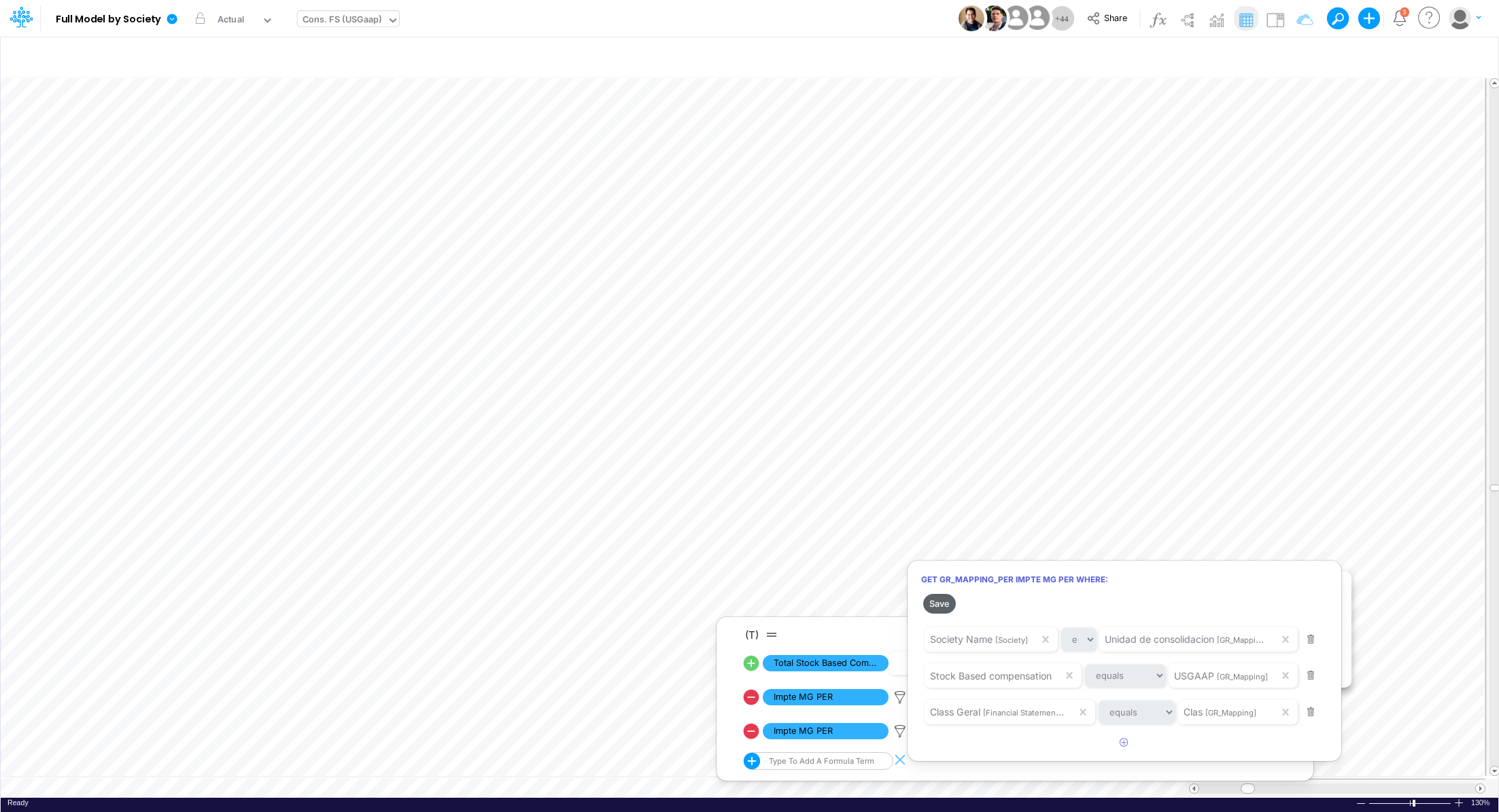
click at [946, 541] on button "Save" at bounding box center [940, 604] width 33 height 19
click at [941, 541] on button "Save" at bounding box center [940, 604] width 33 height 19
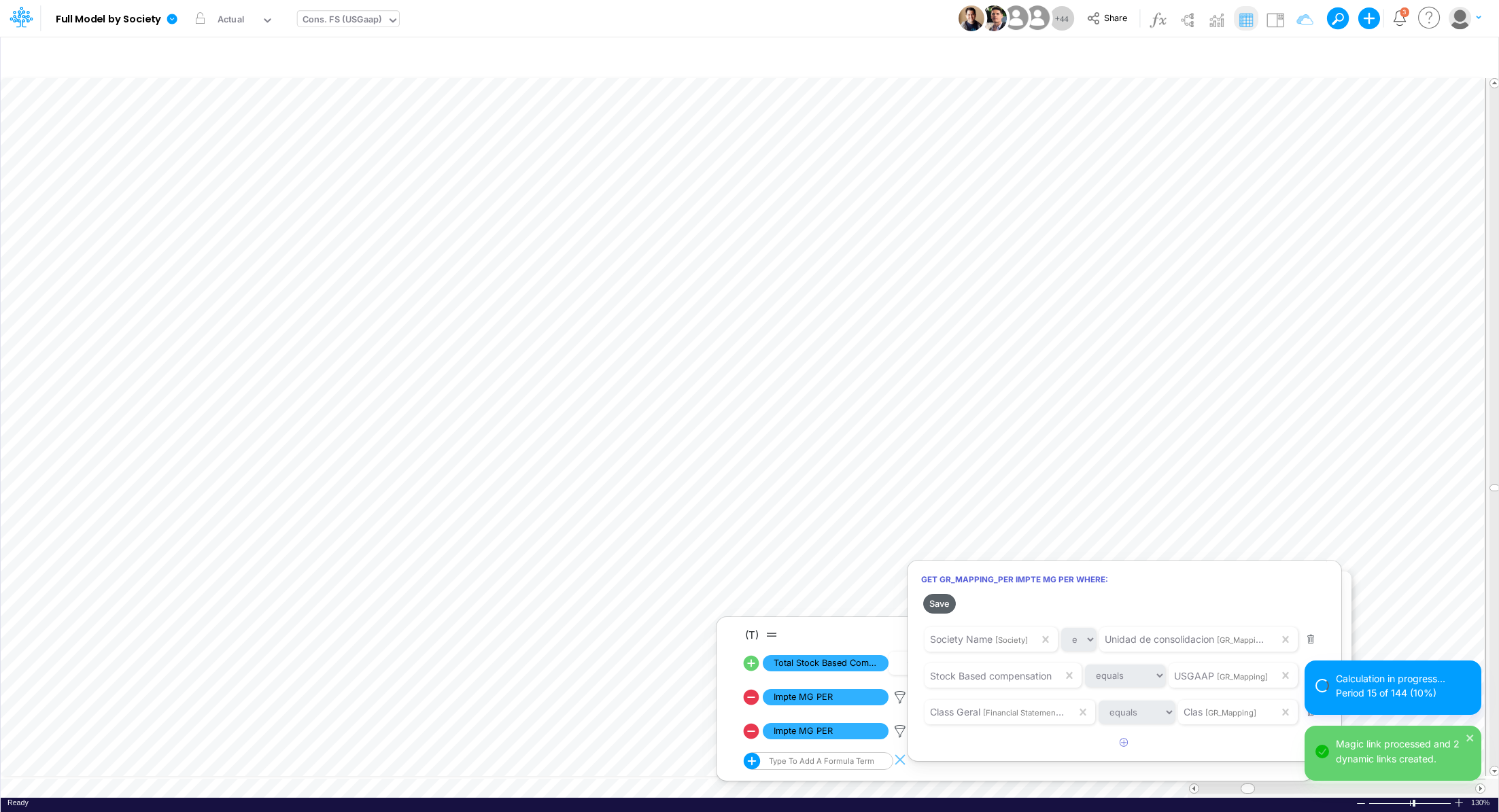
click at [940, 541] on button "Save" at bounding box center [940, 604] width 33 height 19
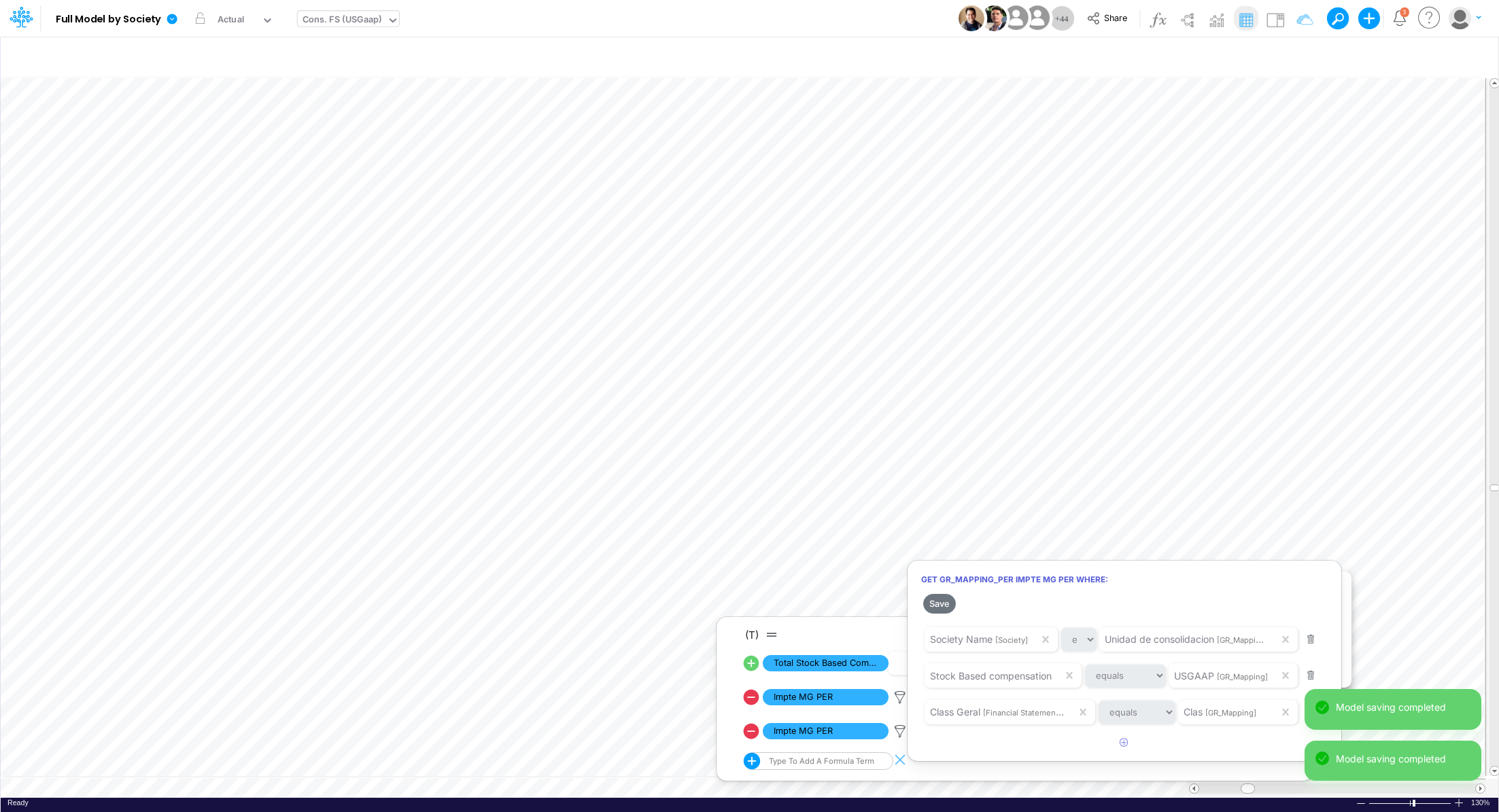
click at [998, 423] on div at bounding box center [749, 409] width 1499 height 805
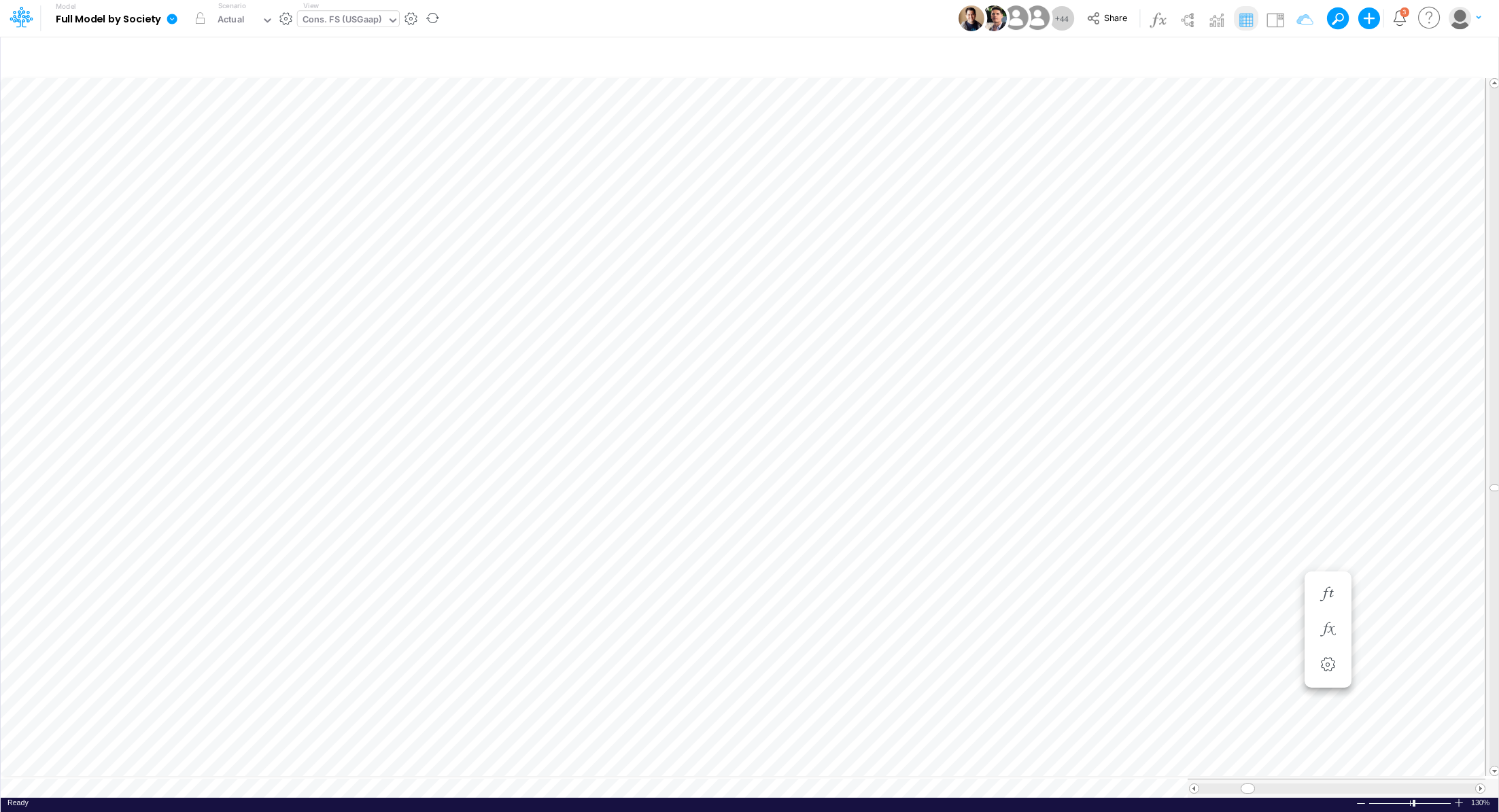
scroll to position [6, 1]
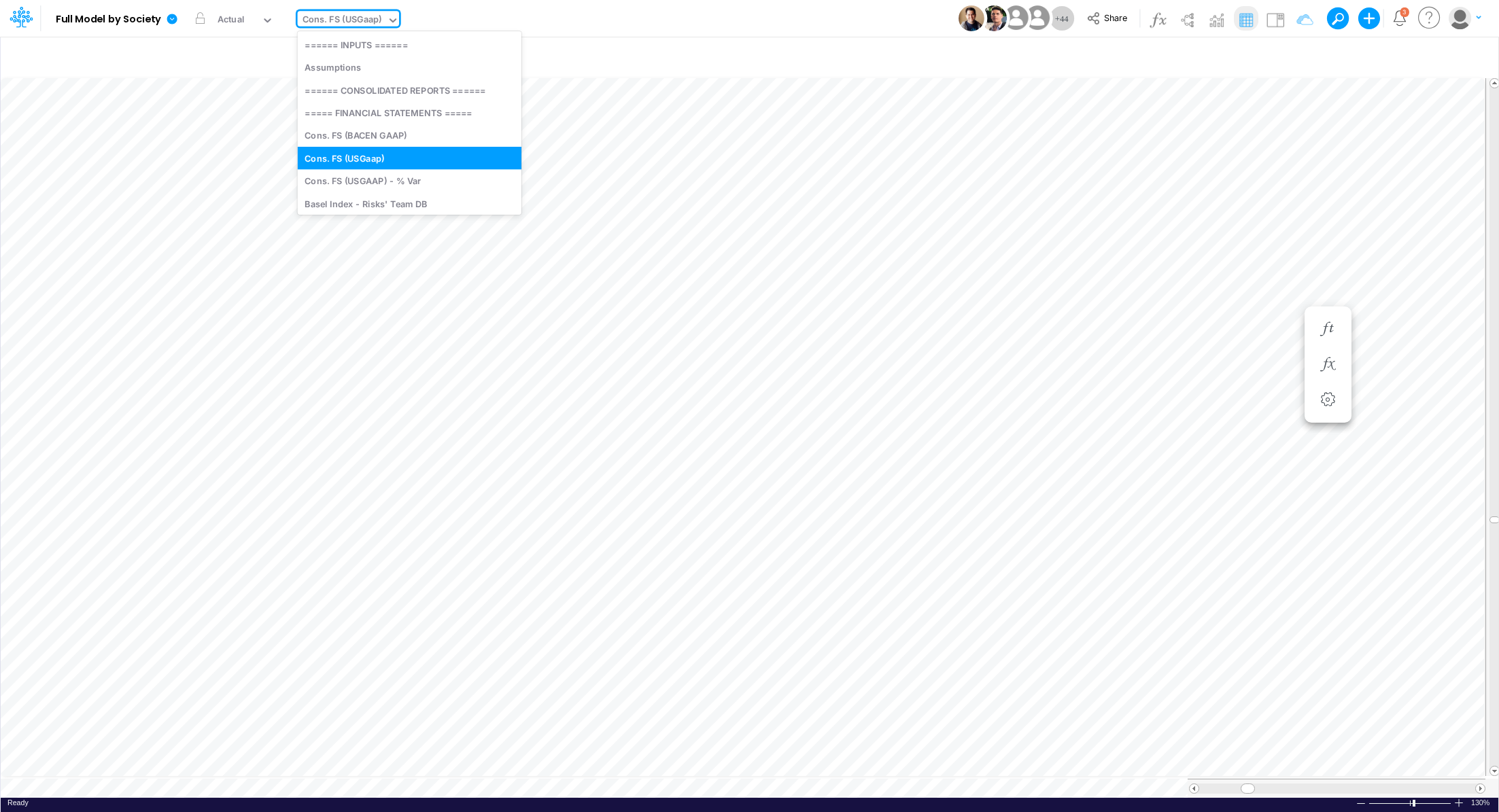
click at [341, 18] on div "Cons. FS (USGaap)" at bounding box center [342, 20] width 80 height 16
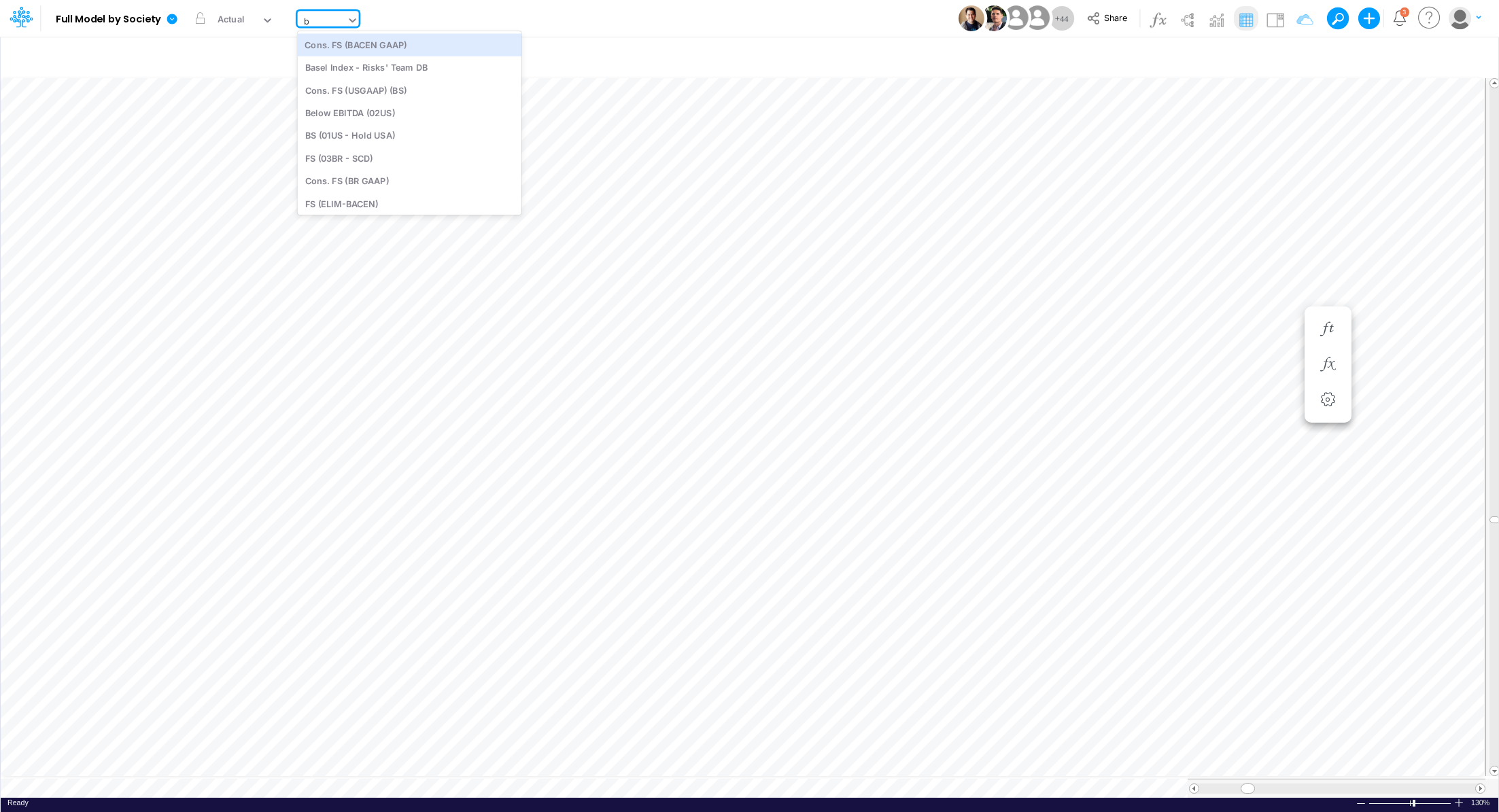
type input "bs"
click at [374, 49] on div "Cons. FS (USGAAP) (BS)" at bounding box center [389, 44] width 184 height 22
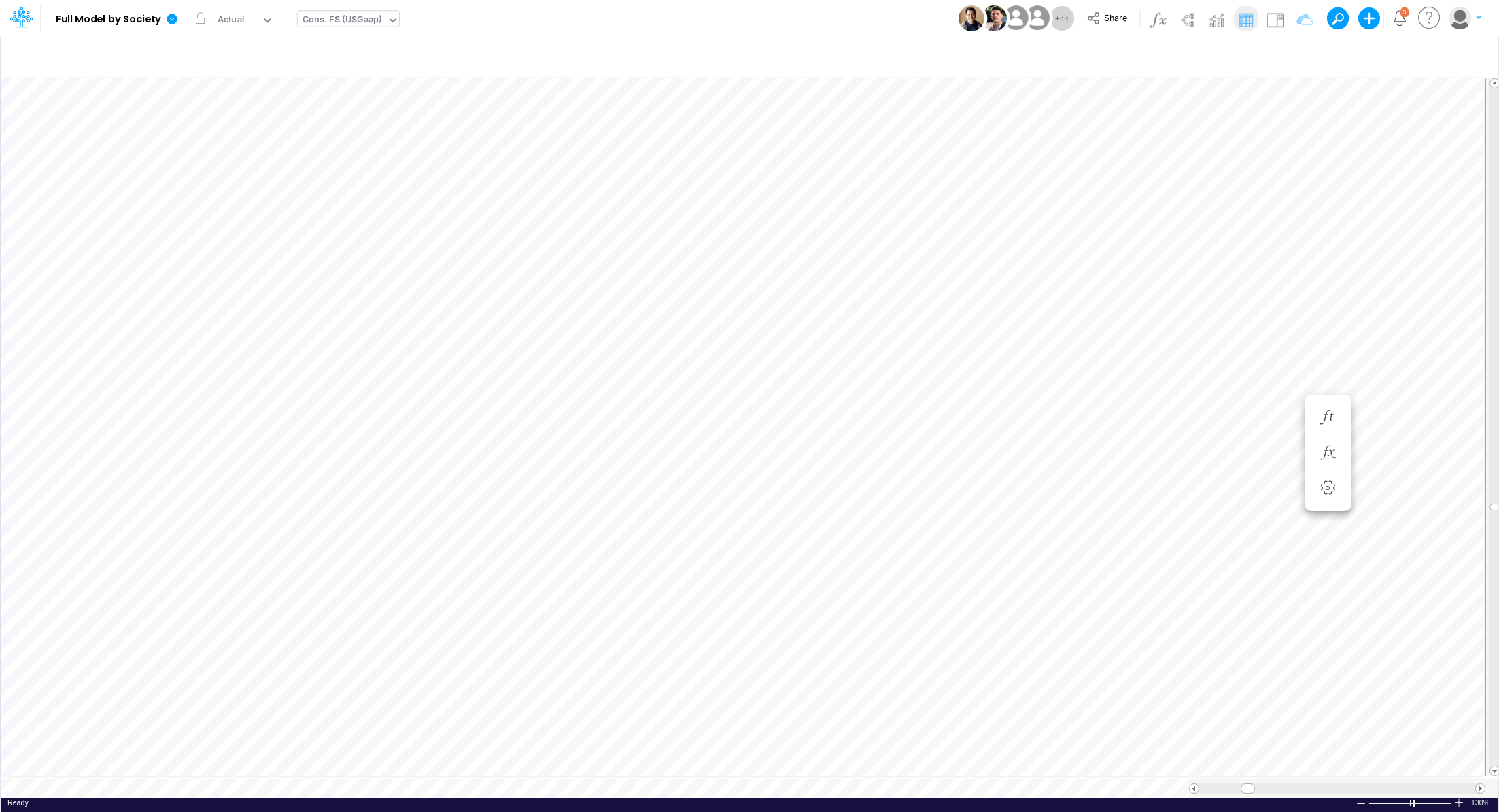
scroll to position [6, 1]
click at [998, 508] on icon "button" at bounding box center [1328, 506] width 20 height 15
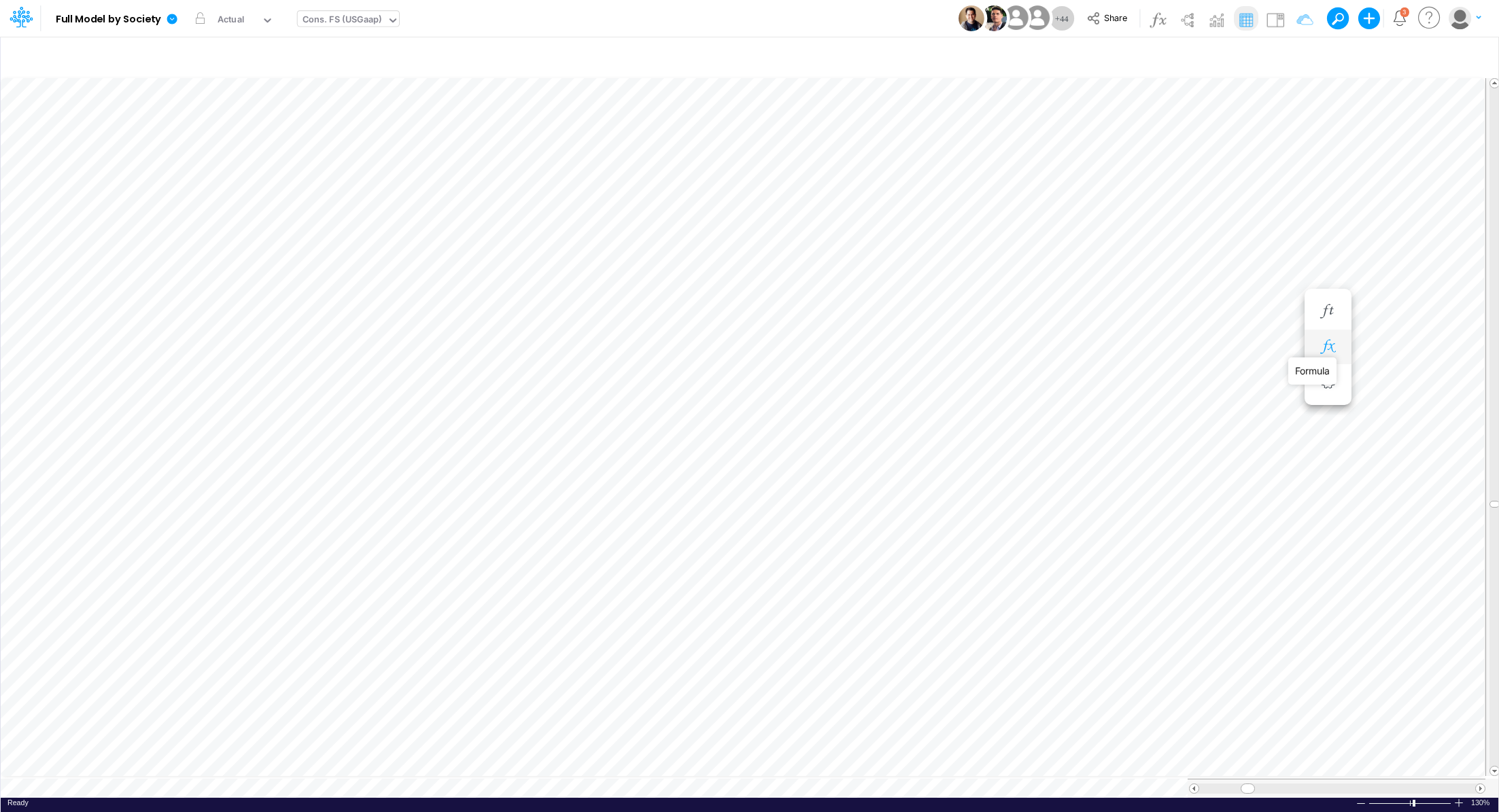
click at [998, 345] on icon "button" at bounding box center [1328, 346] width 20 height 15
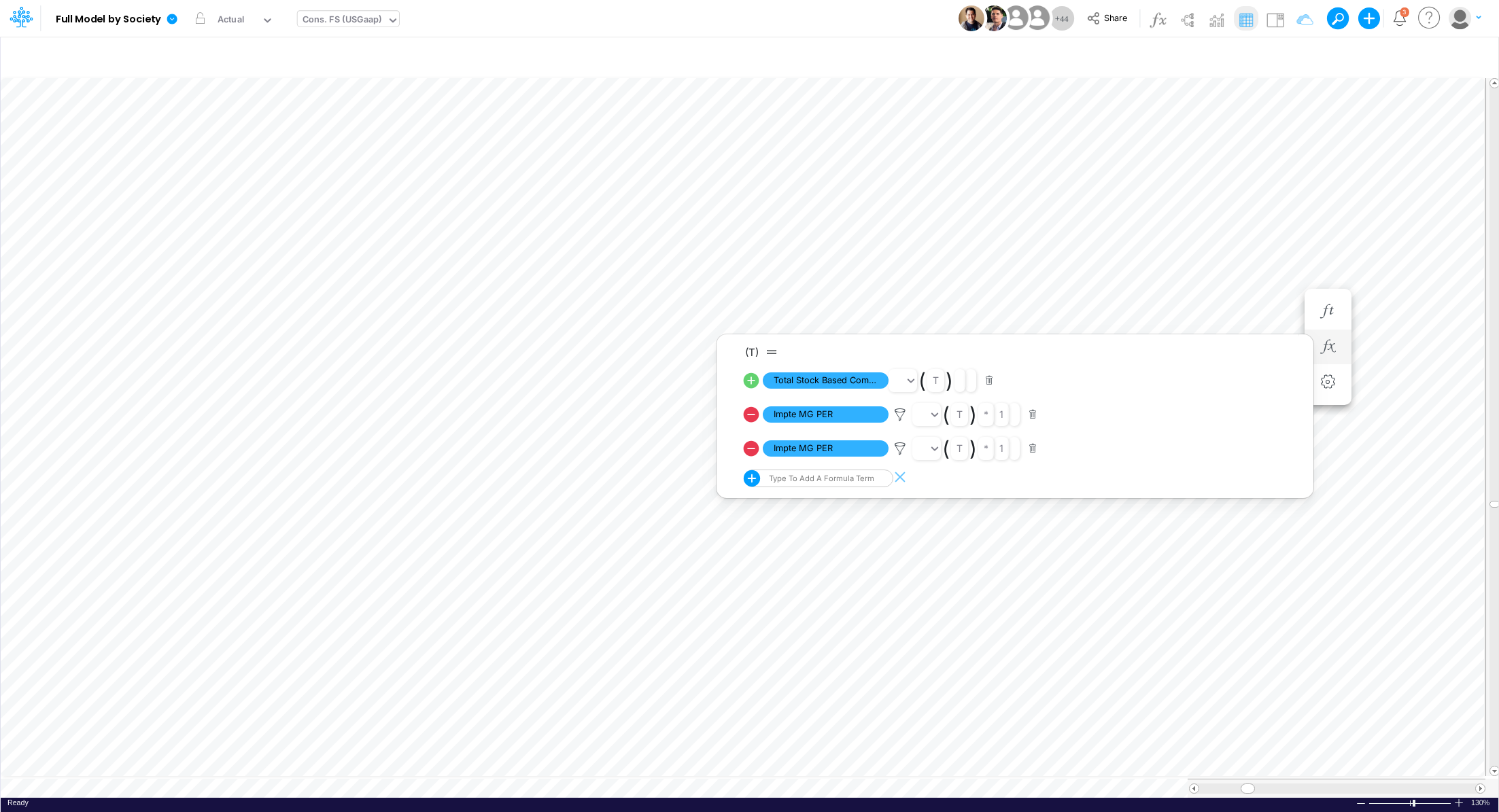
scroll to position [6, 1]
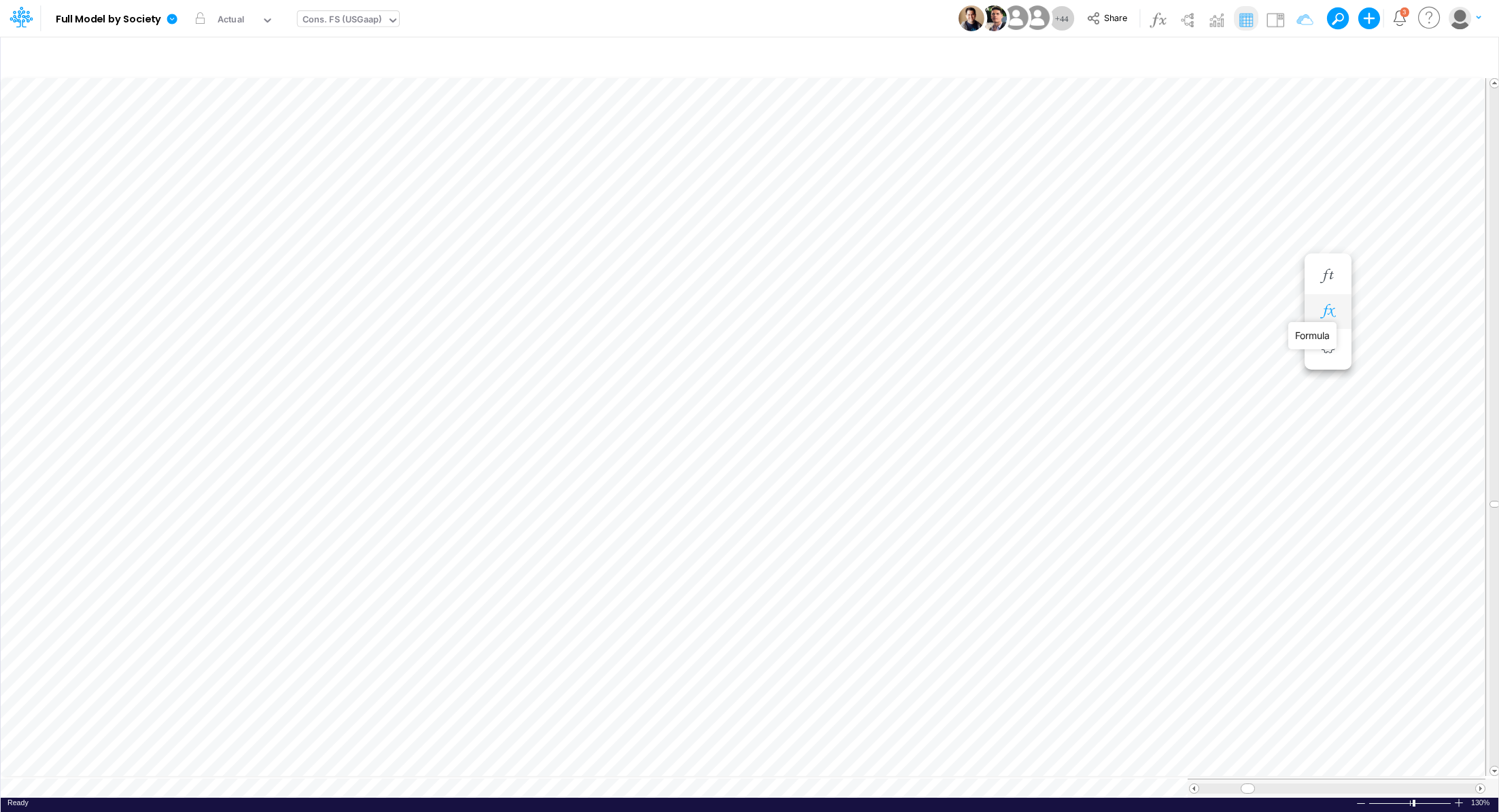
click at [998, 312] on icon "button" at bounding box center [1328, 311] width 20 height 15
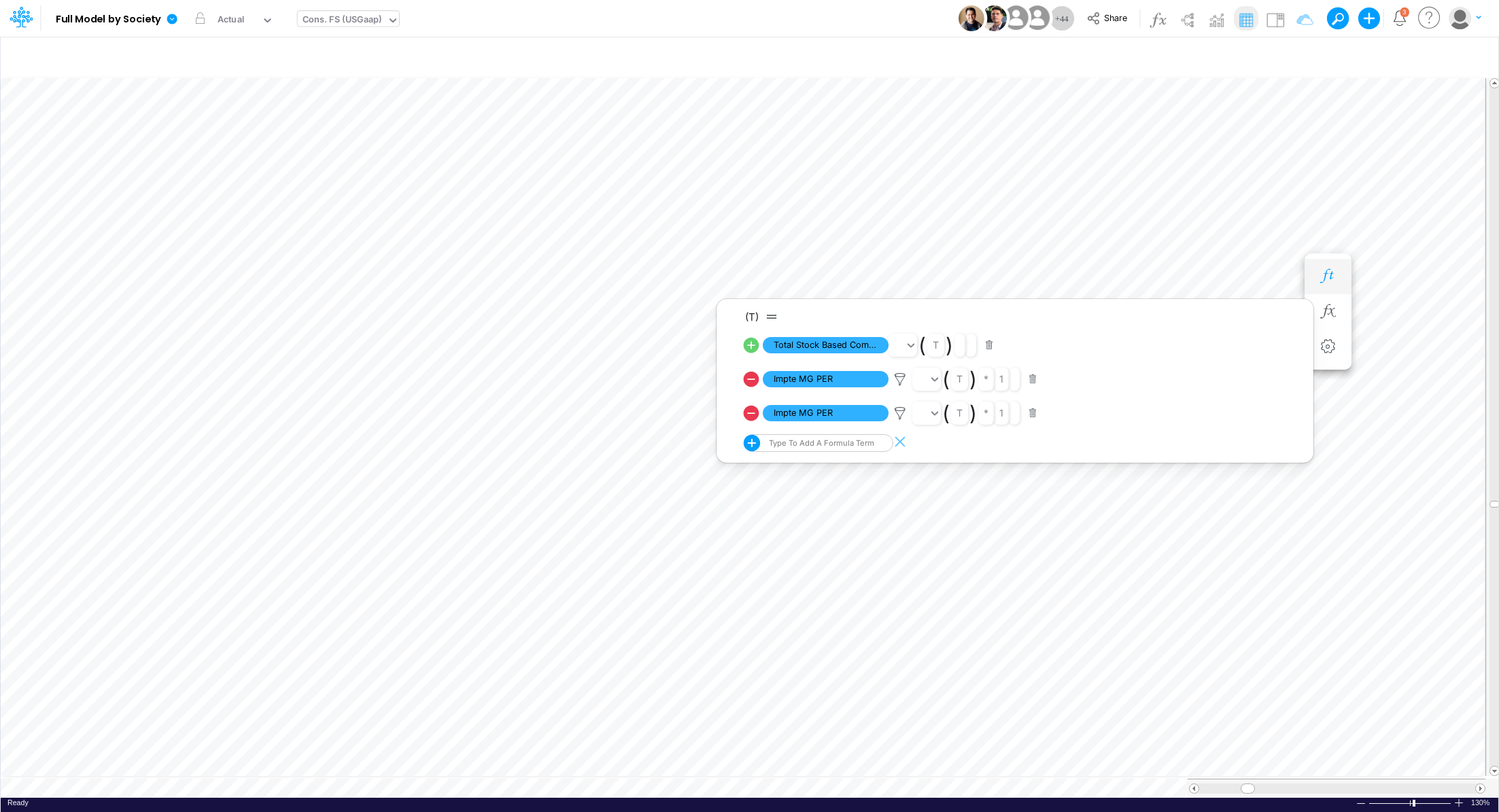
click at [998, 276] on icon "button" at bounding box center [1328, 276] width 20 height 15
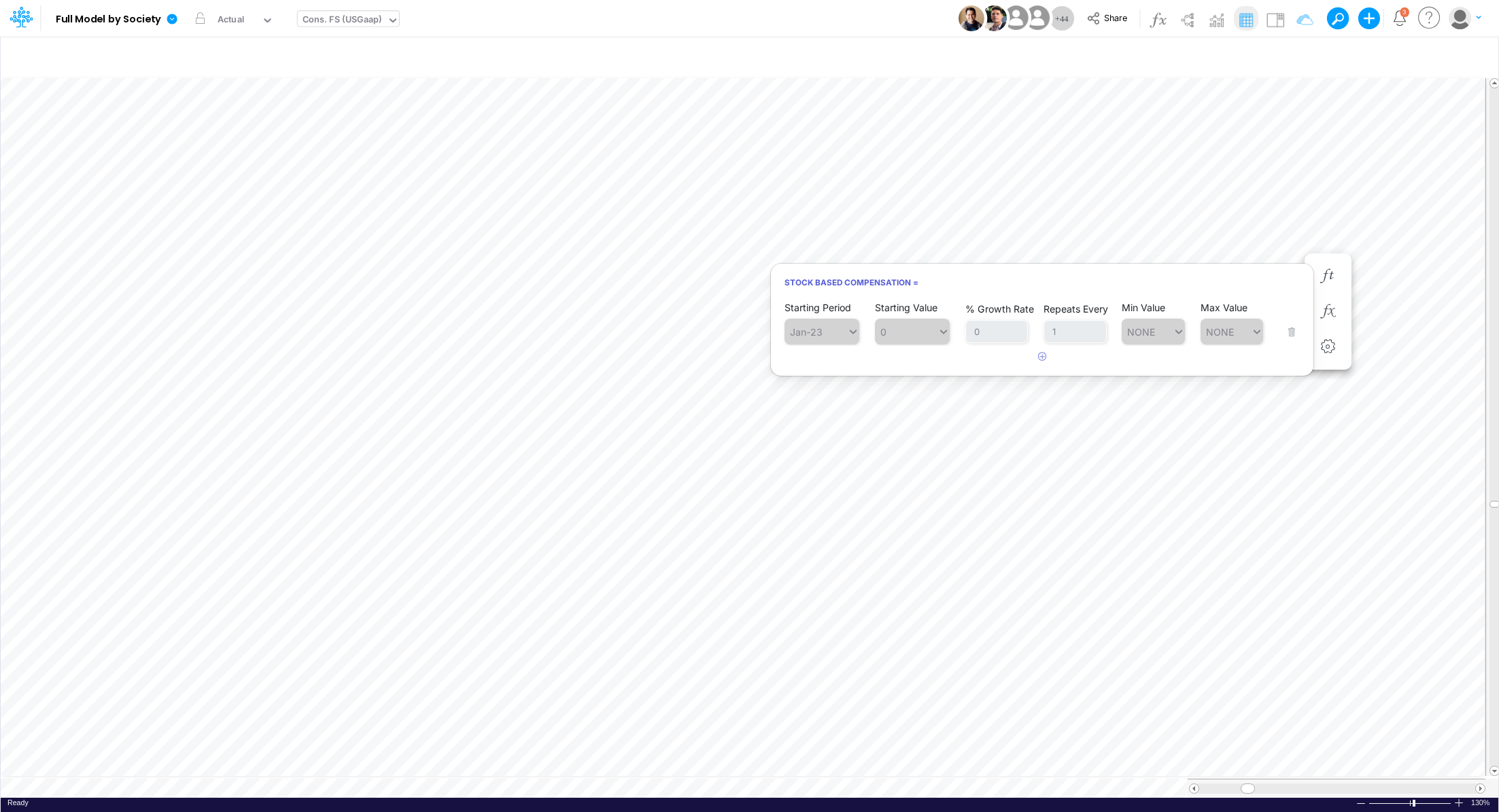
scroll to position [6, 1]
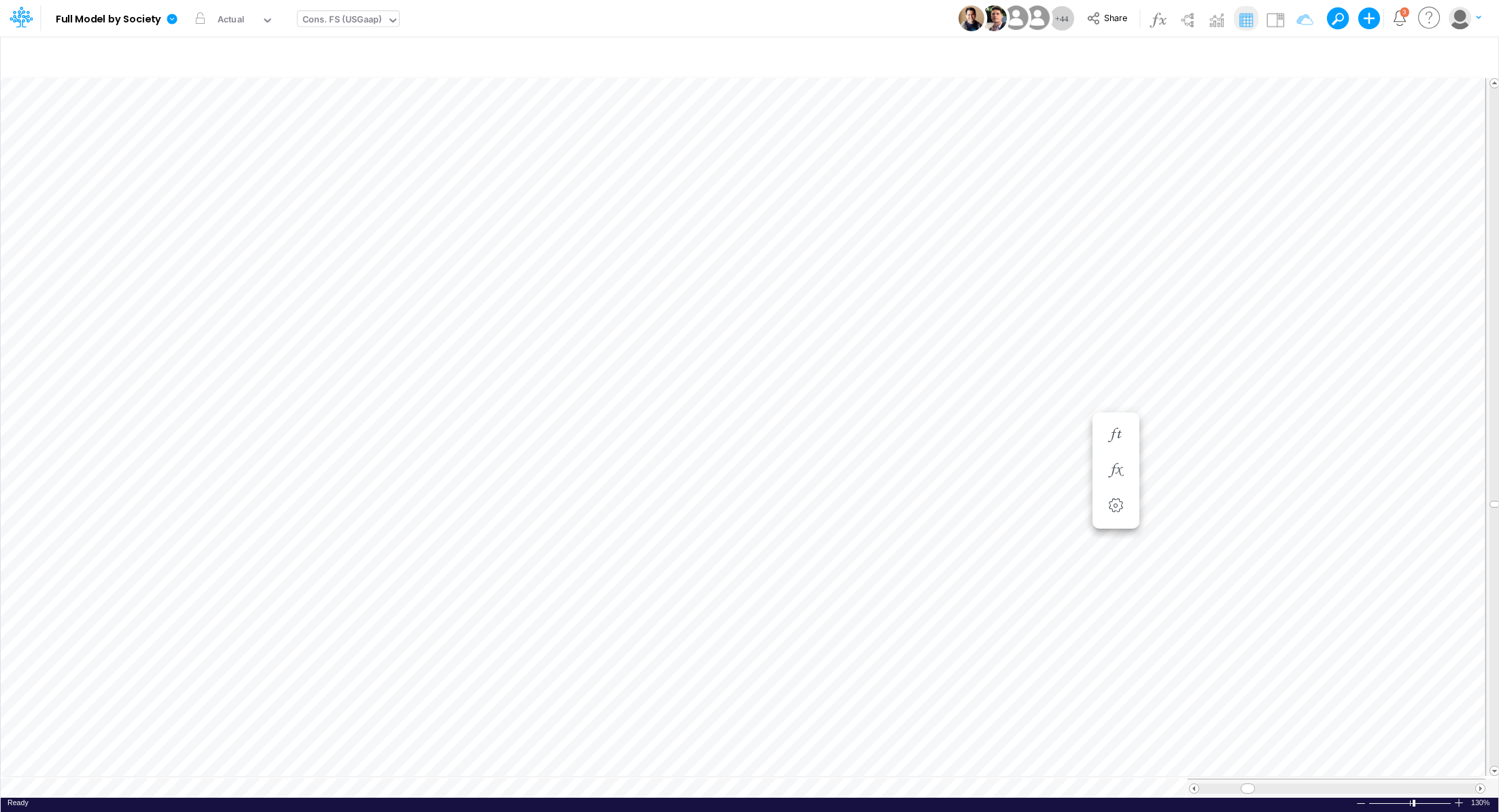
scroll to position [6, 1]
click at [998, 439] on icon "button" at bounding box center [1328, 435] width 20 height 15
click at [998, 473] on icon "button" at bounding box center [1328, 471] width 20 height 15
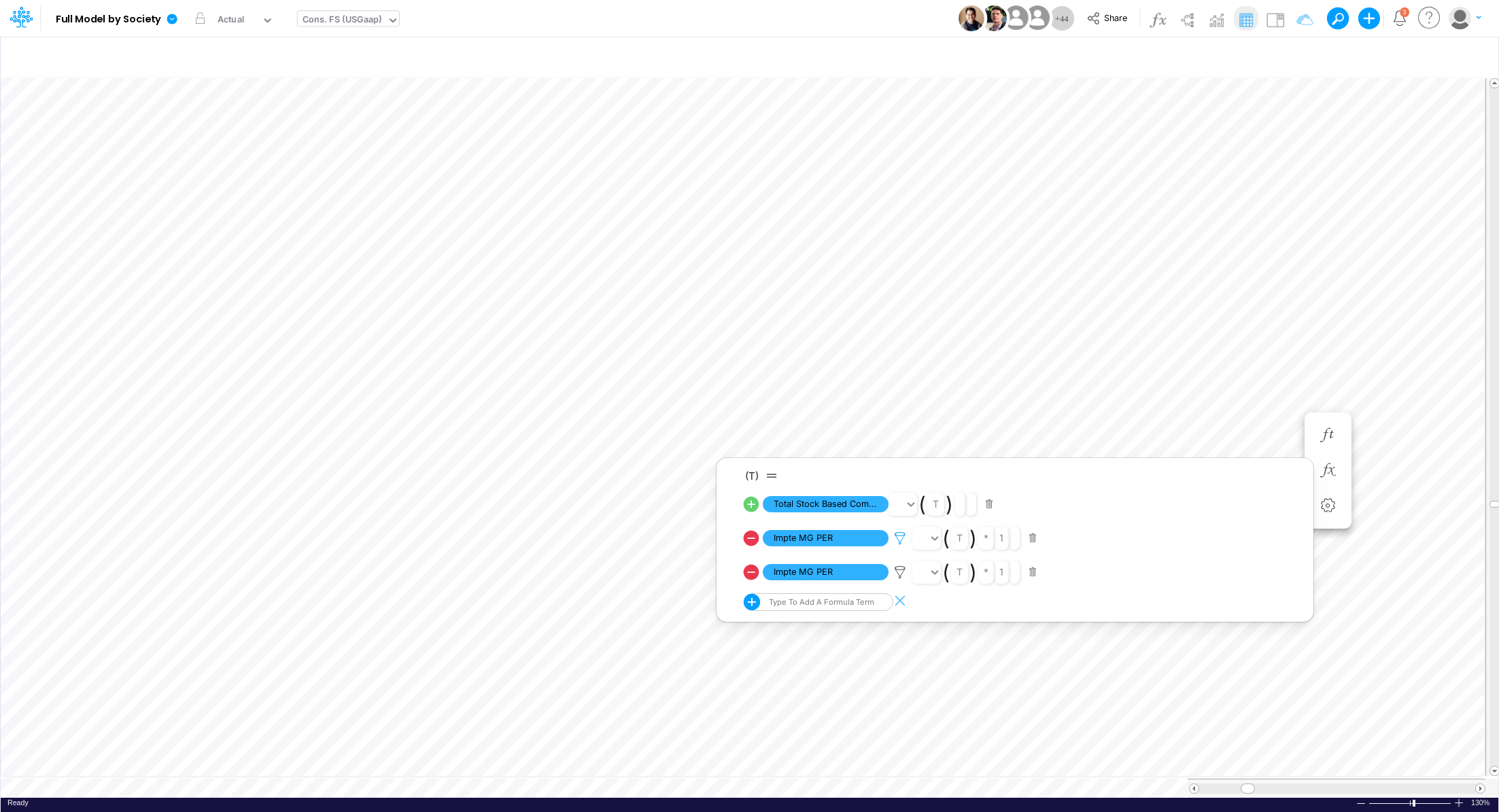
click at [904, 539] on icon at bounding box center [900, 538] width 20 height 15
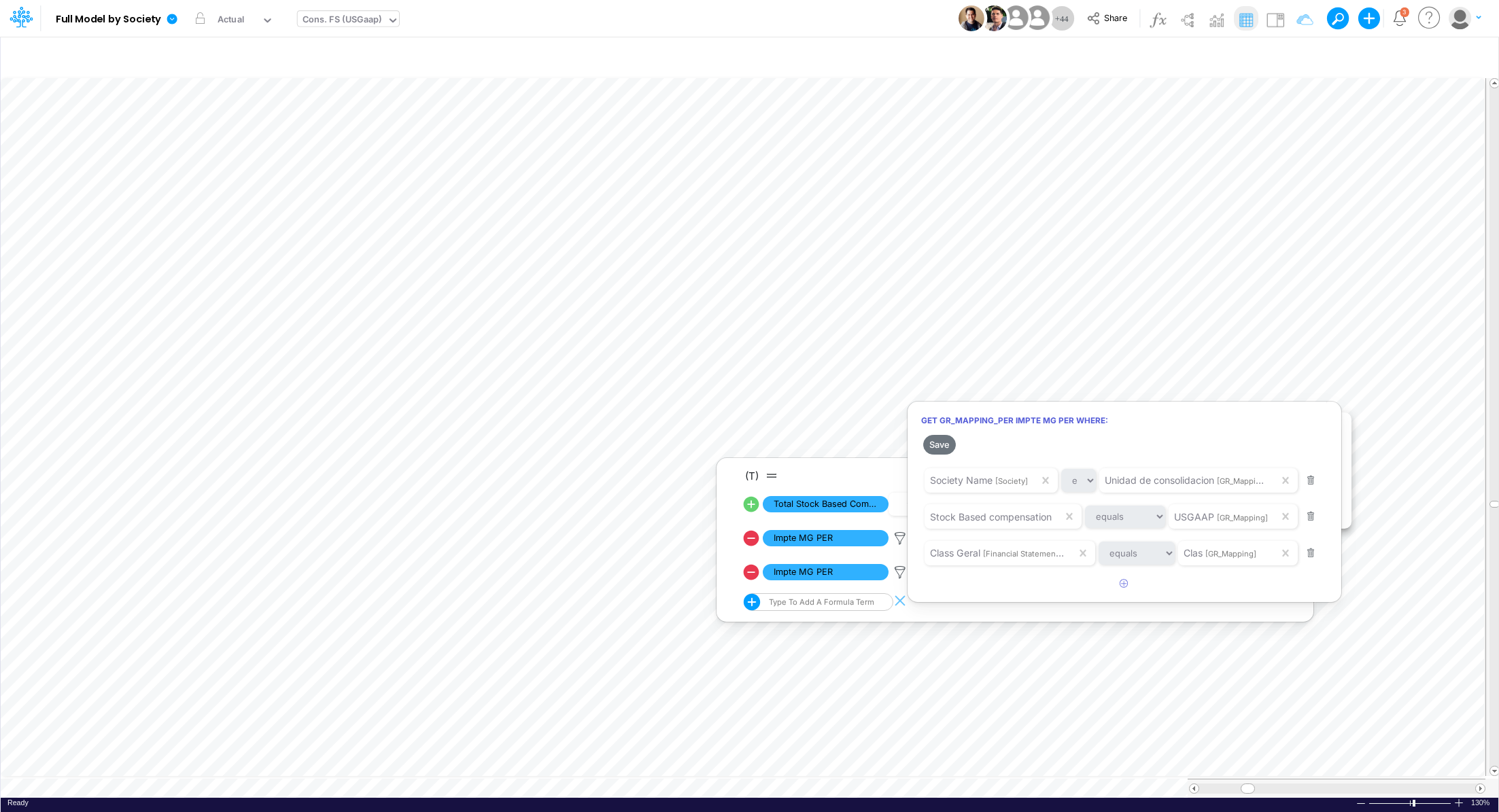
click at [998, 396] on div at bounding box center [749, 409] width 1499 height 805
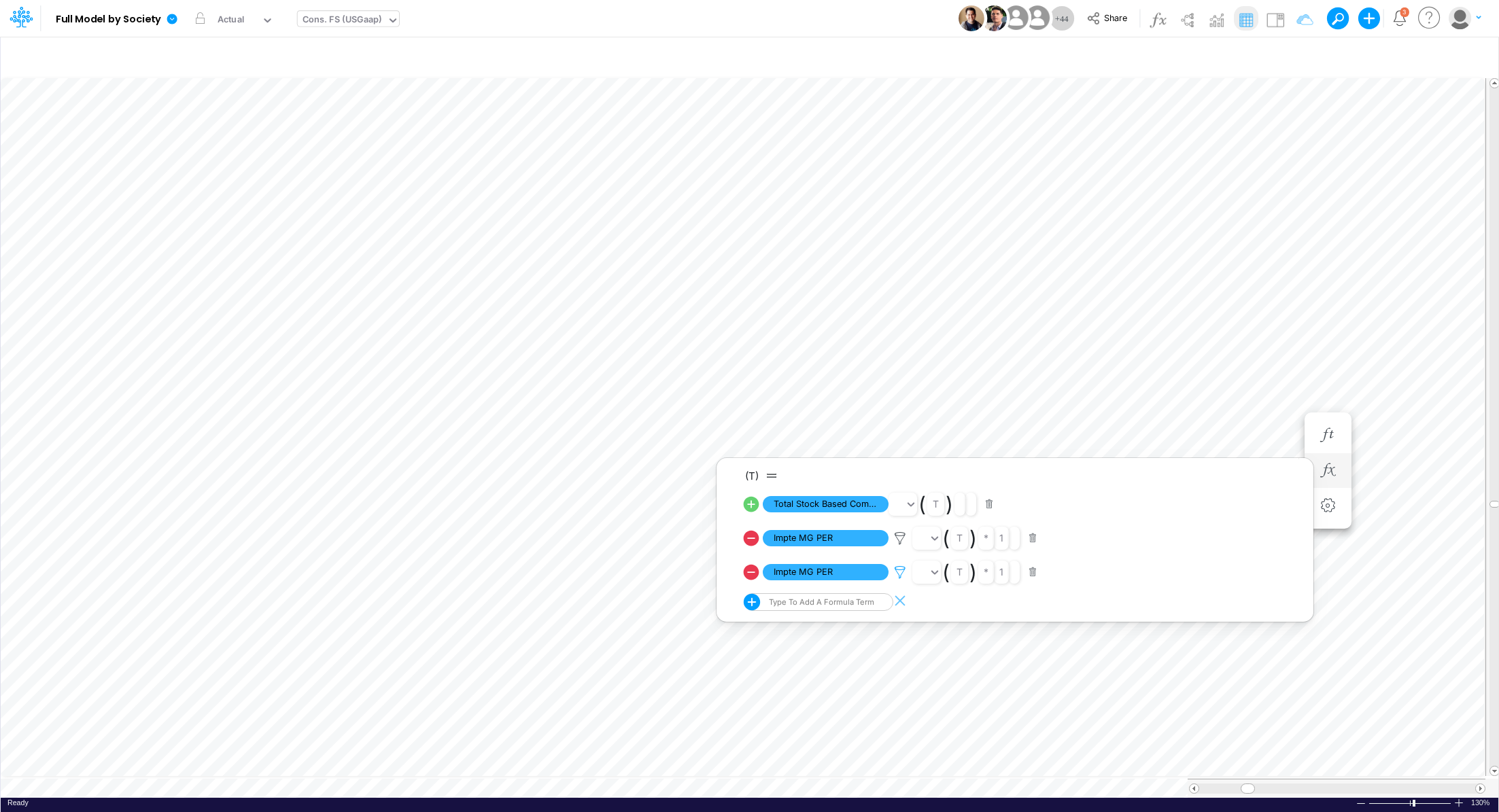
click at [900, 541] on icon at bounding box center [900, 538] width 20 height 15
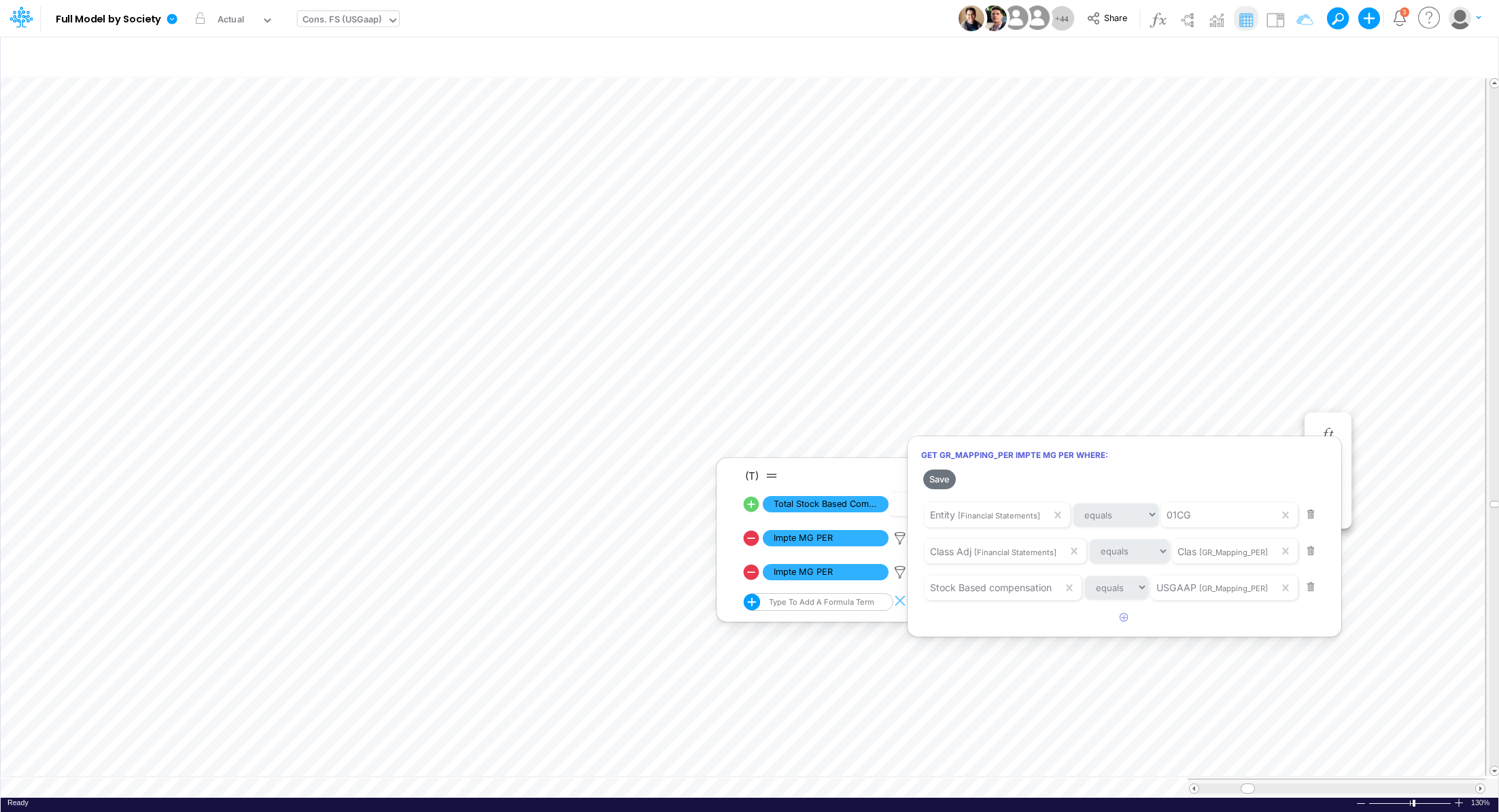
click at [998, 398] on div at bounding box center [749, 409] width 1499 height 805
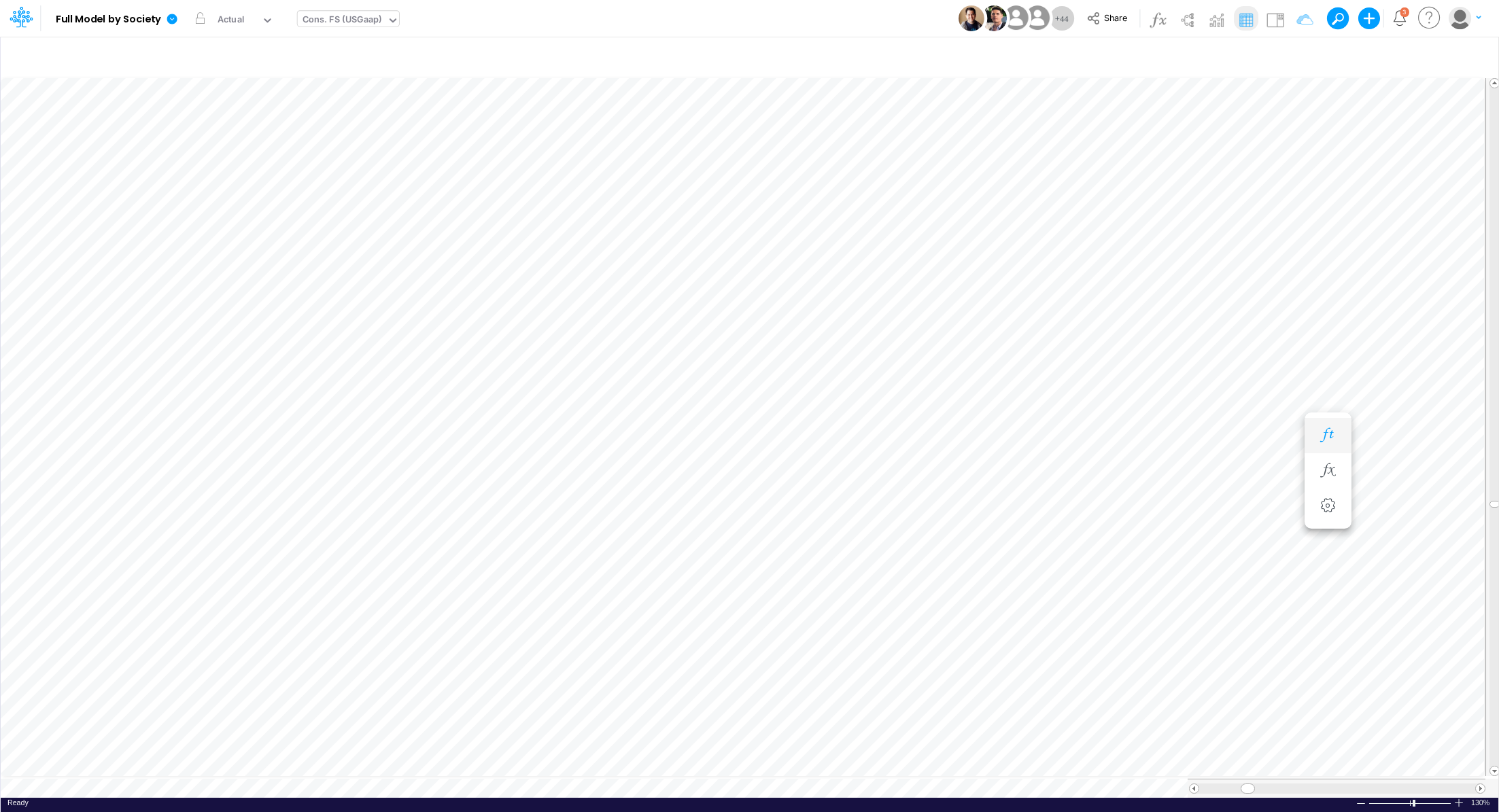
click at [998, 441] on icon "button" at bounding box center [1328, 435] width 20 height 15
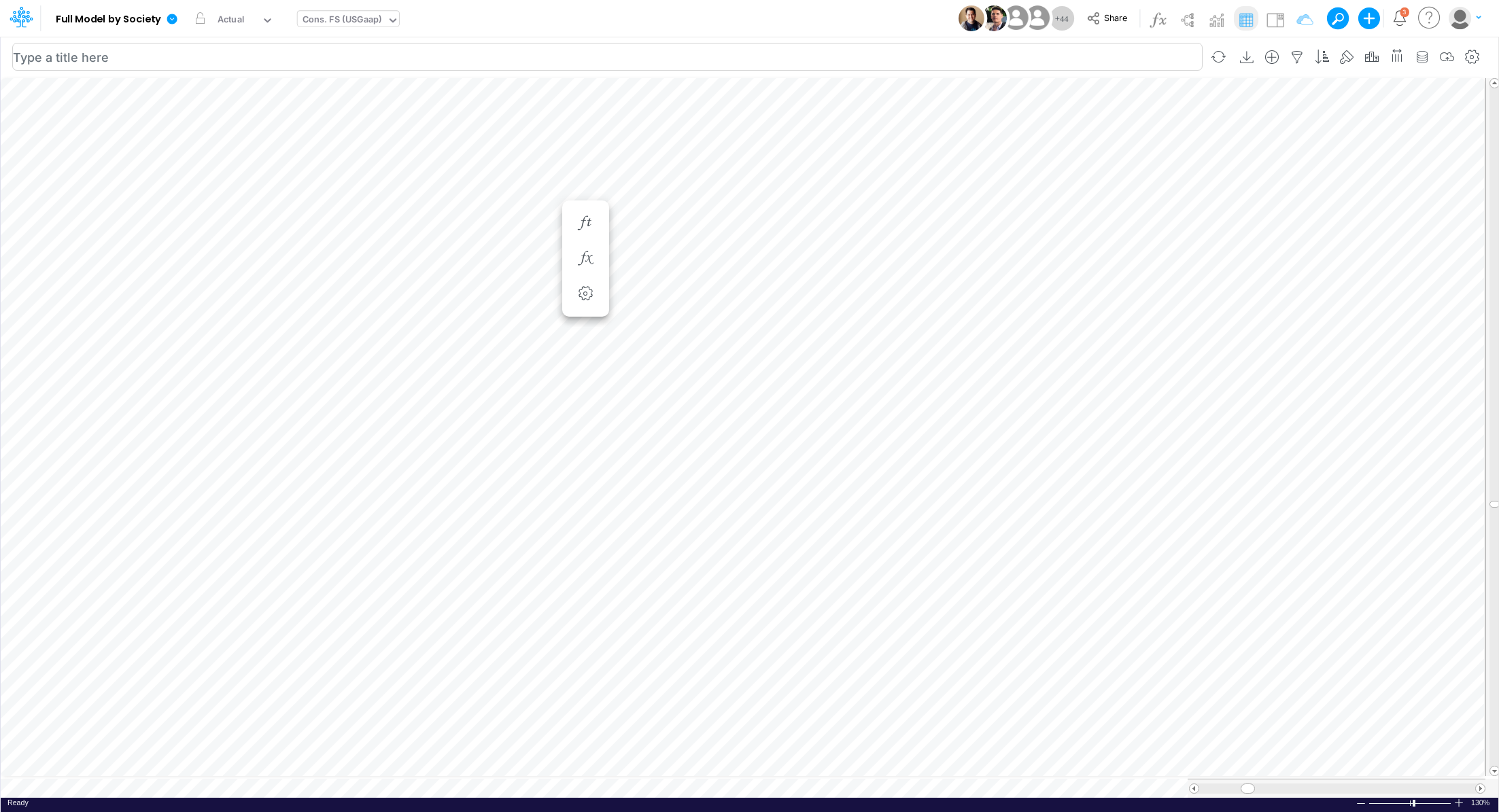
scroll to position [6, 1]
click at [164, 16] on link at bounding box center [175, 18] width 27 height 35
click at [222, 121] on button "Export" at bounding box center [241, 119] width 146 height 22
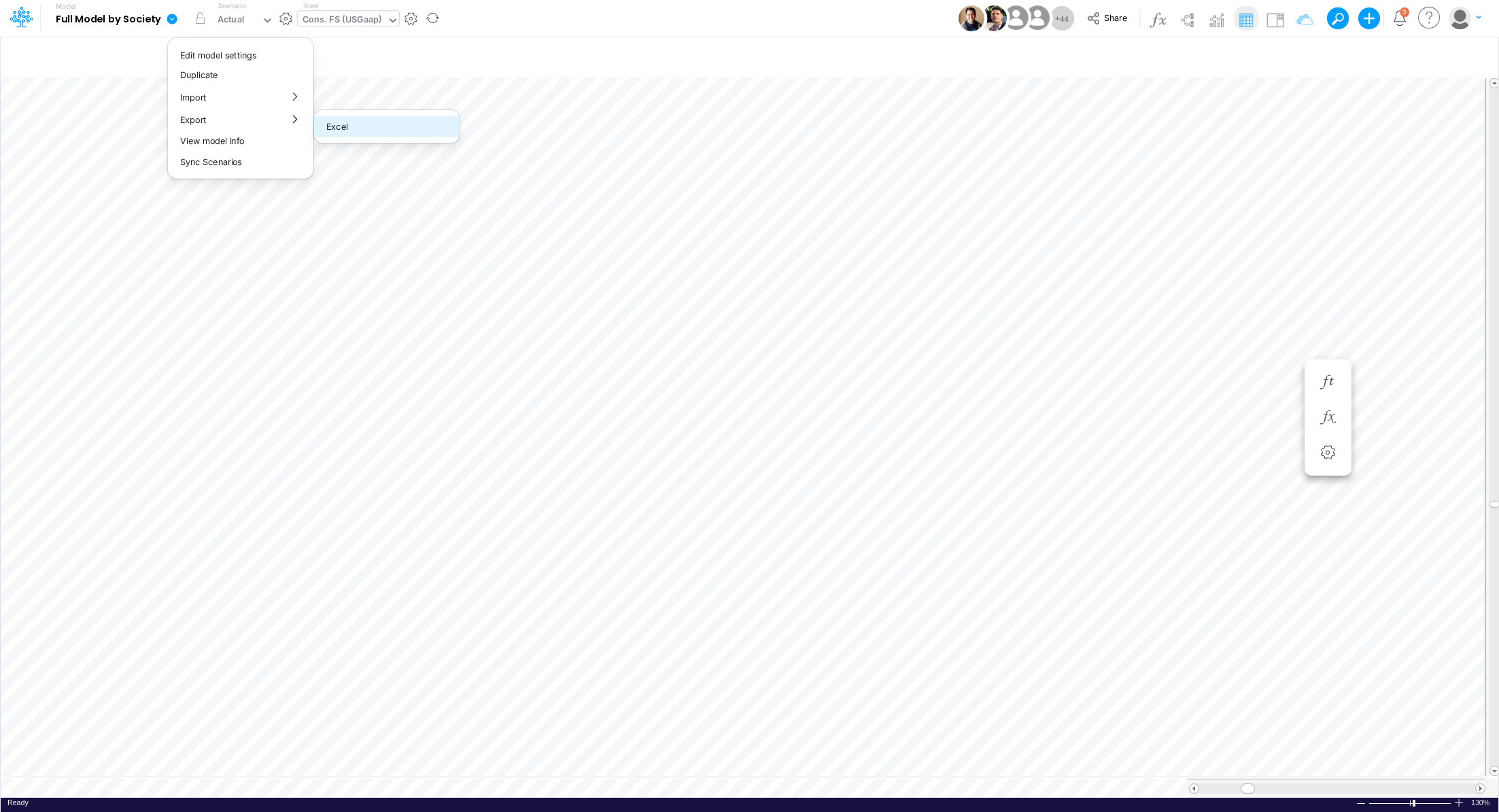
click at [357, 124] on button "Excel" at bounding box center [387, 126] width 146 height 21
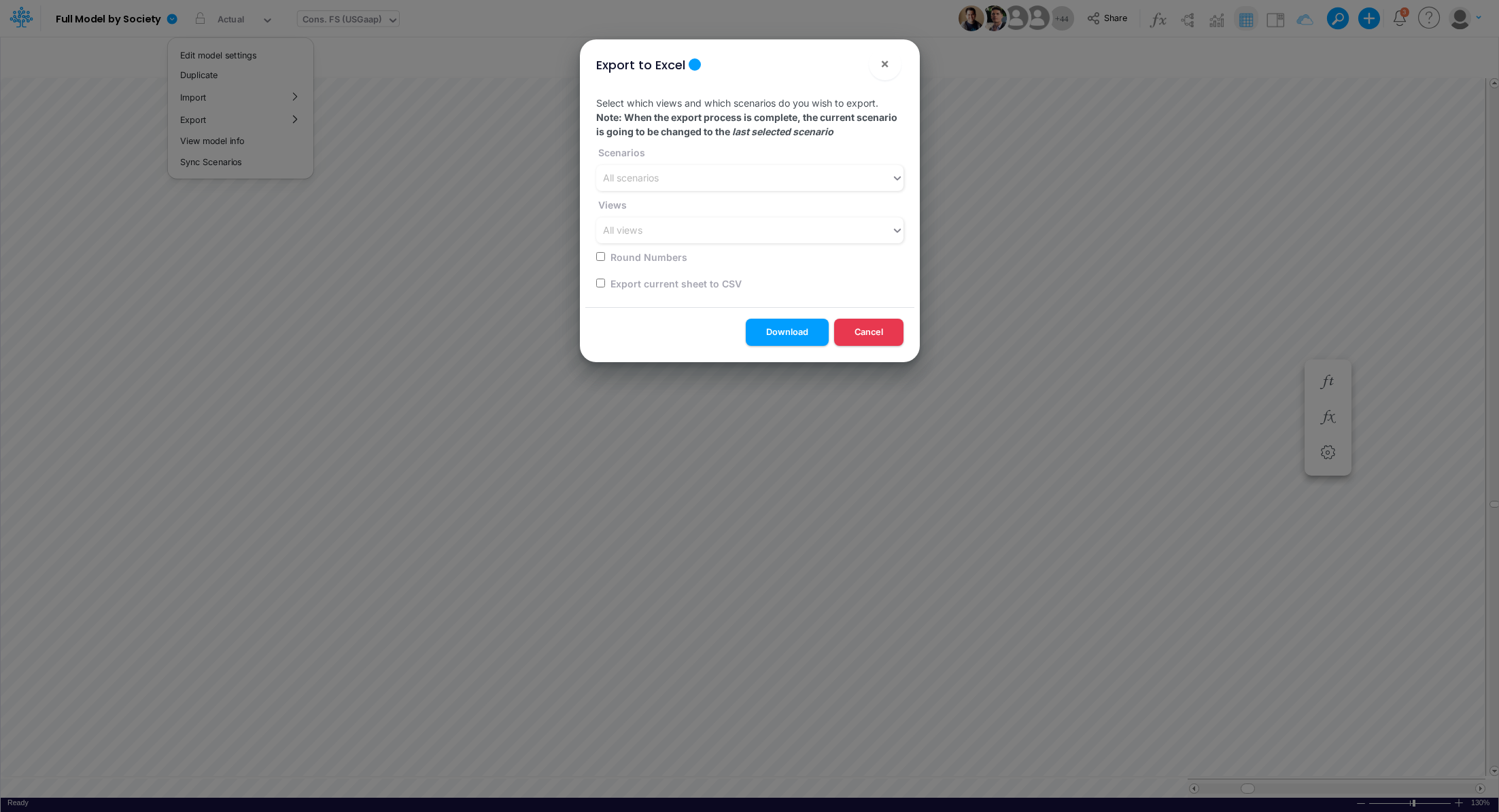
click at [686, 285] on label "Export current sheet to CSV" at bounding box center [674, 283] width 133 height 15
click at [599, 282] on input "checkbox" at bounding box center [600, 282] width 9 height 9
checkbox input "true"
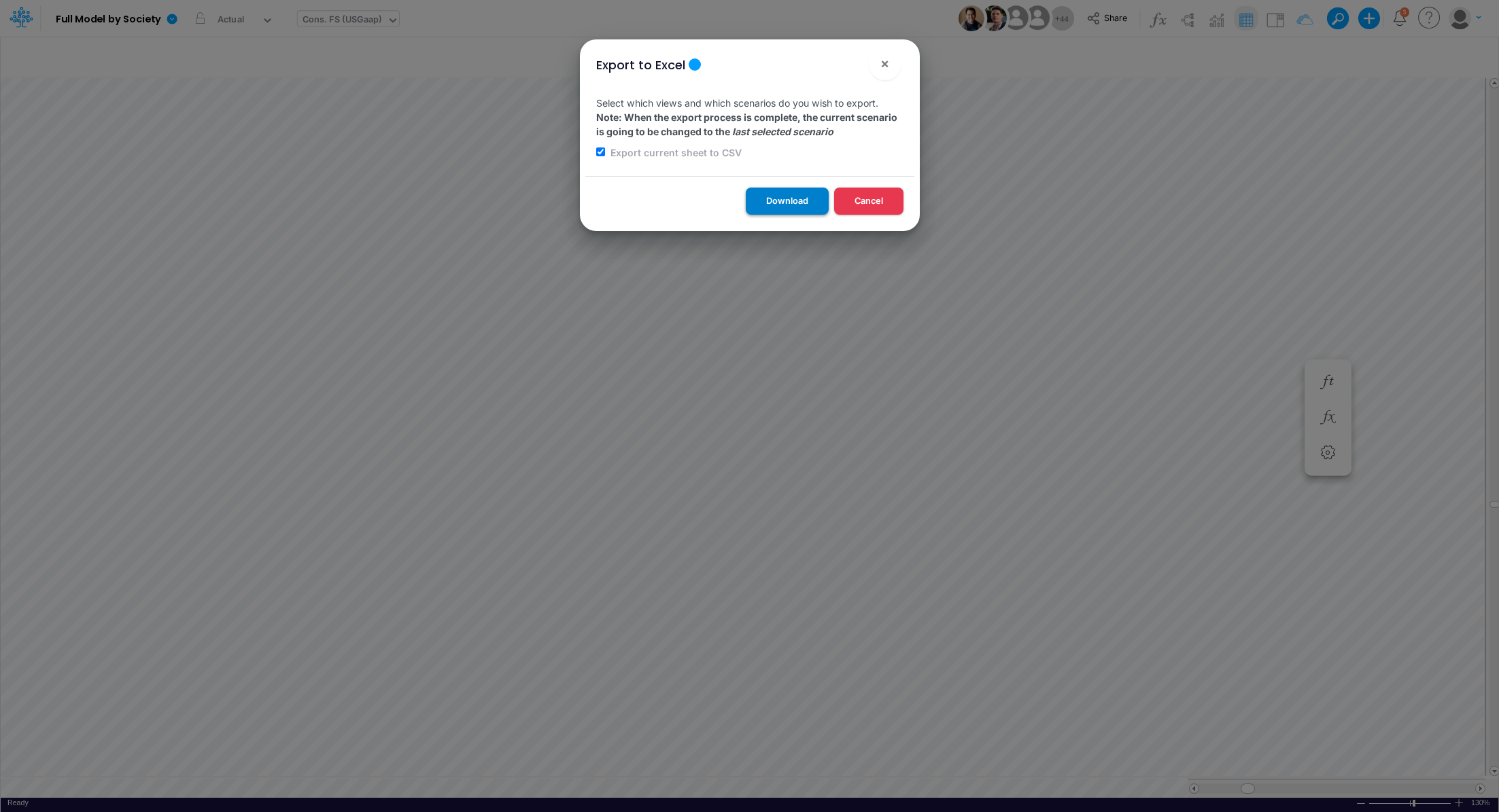
click at [793, 194] on button "Download" at bounding box center [786, 200] width 83 height 26
click at [883, 65] on span "×" at bounding box center [884, 63] width 9 height 17
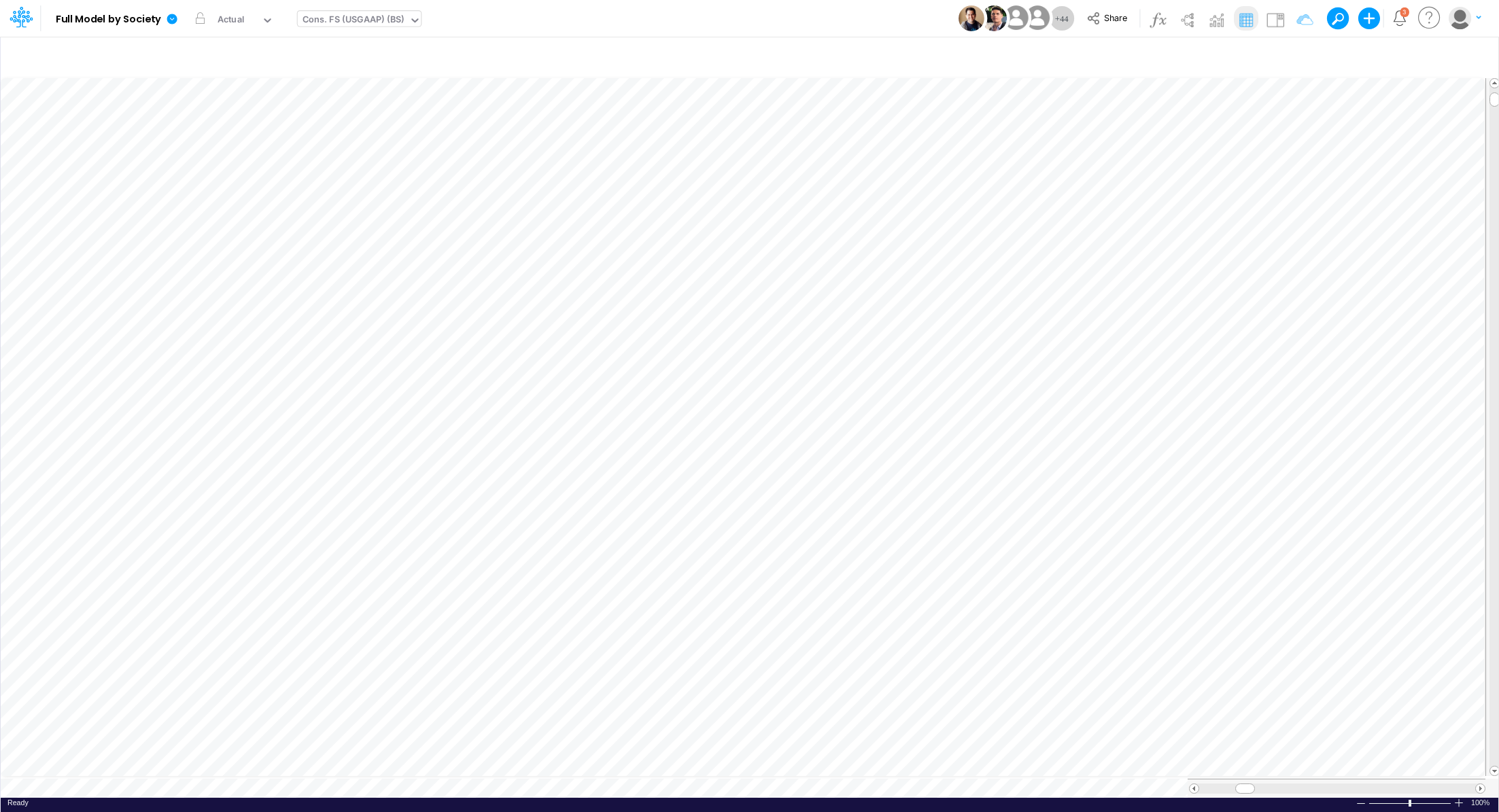
scroll to position [6, 1]
click at [998, 15] on span "Share" at bounding box center [1116, 18] width 23 height 10
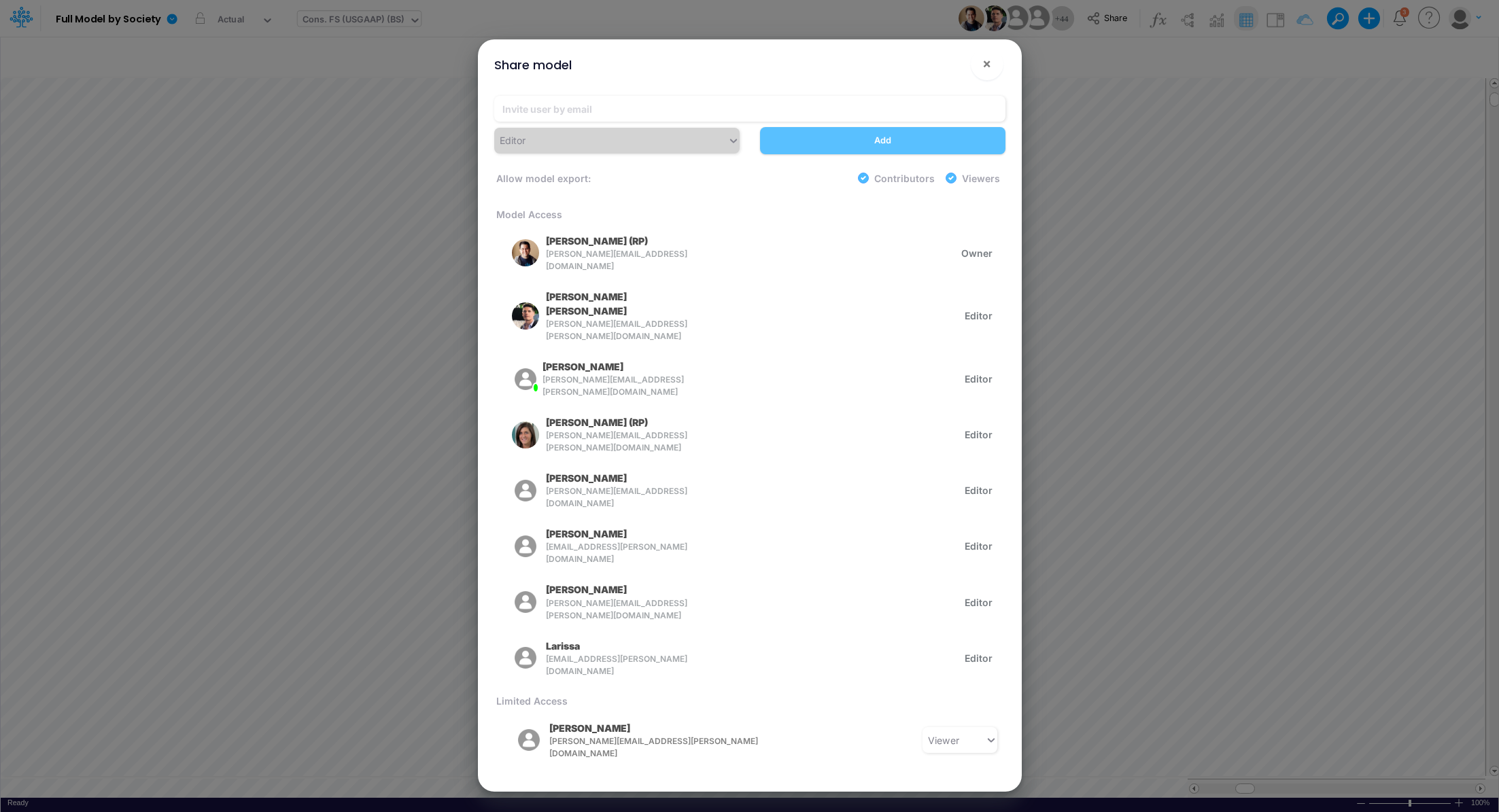
click at [998, 230] on div "Share model × Editor Add Allow model export: Contributors Viewers Model Access …" at bounding box center [749, 406] width 1499 height 812
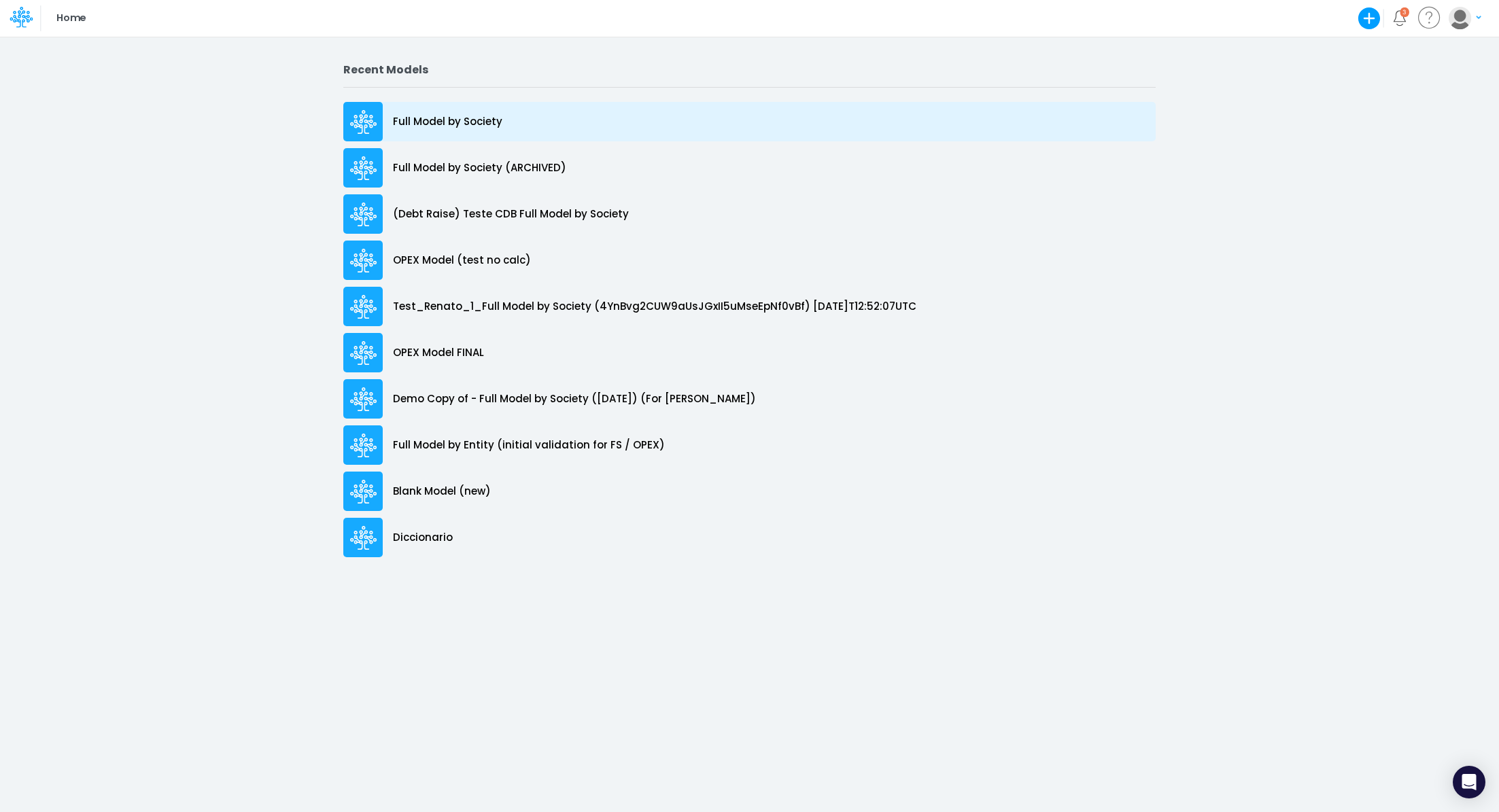
click at [482, 117] on p "Full Model by Society" at bounding box center [447, 122] width 109 height 16
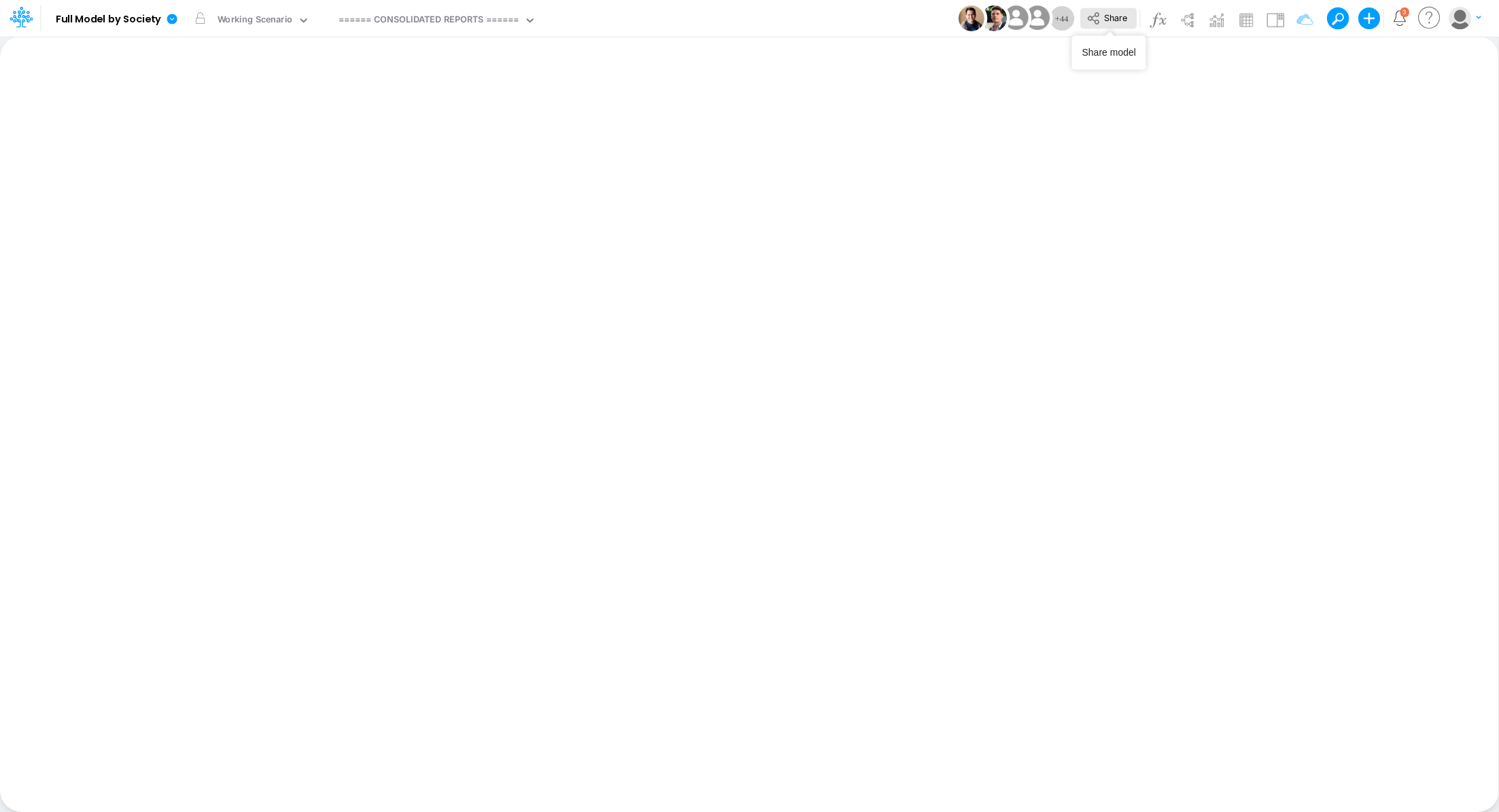
click at [1125, 21] on span "Share" at bounding box center [1116, 18] width 23 height 10
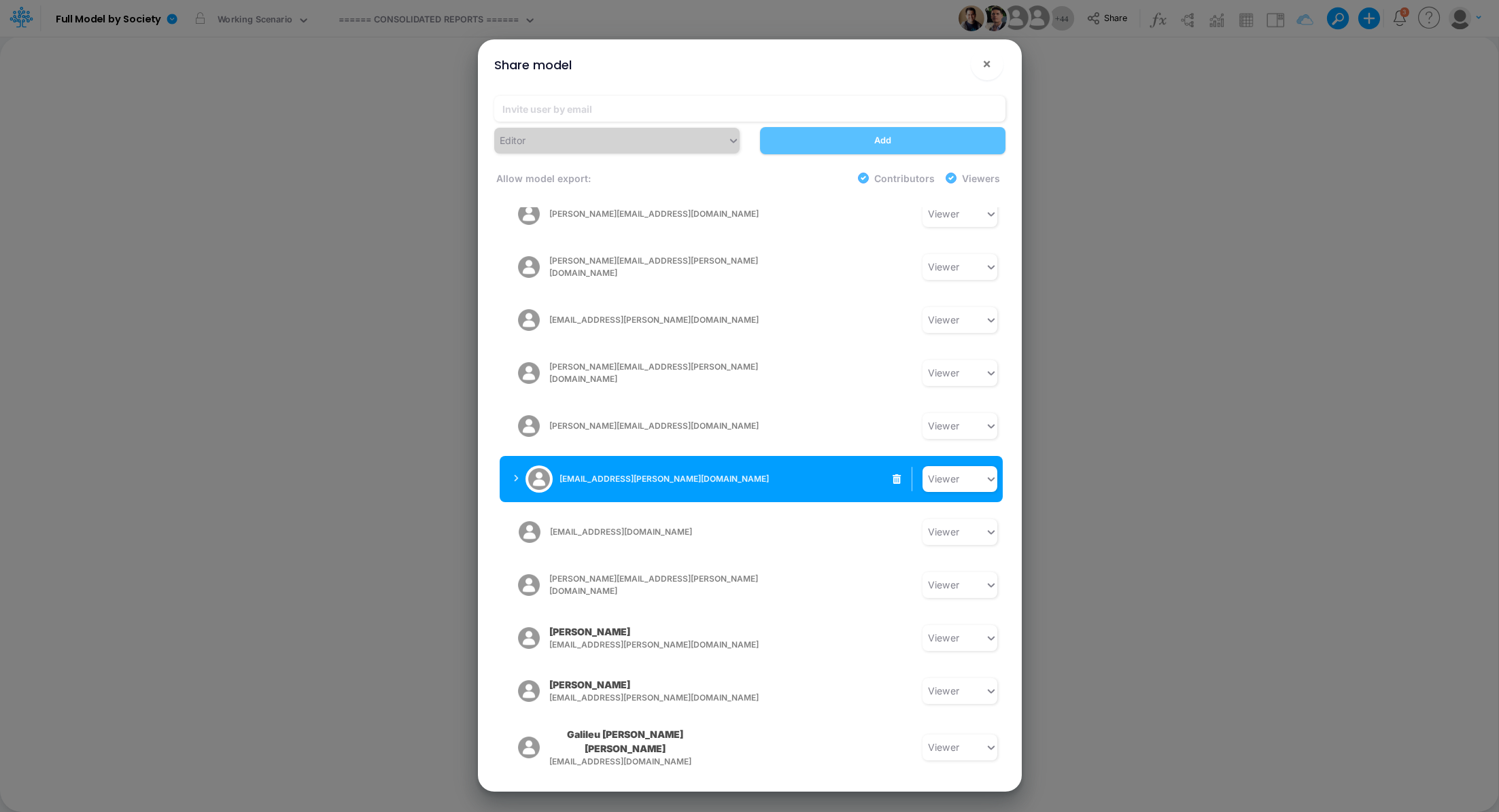
scroll to position [1794, 0]
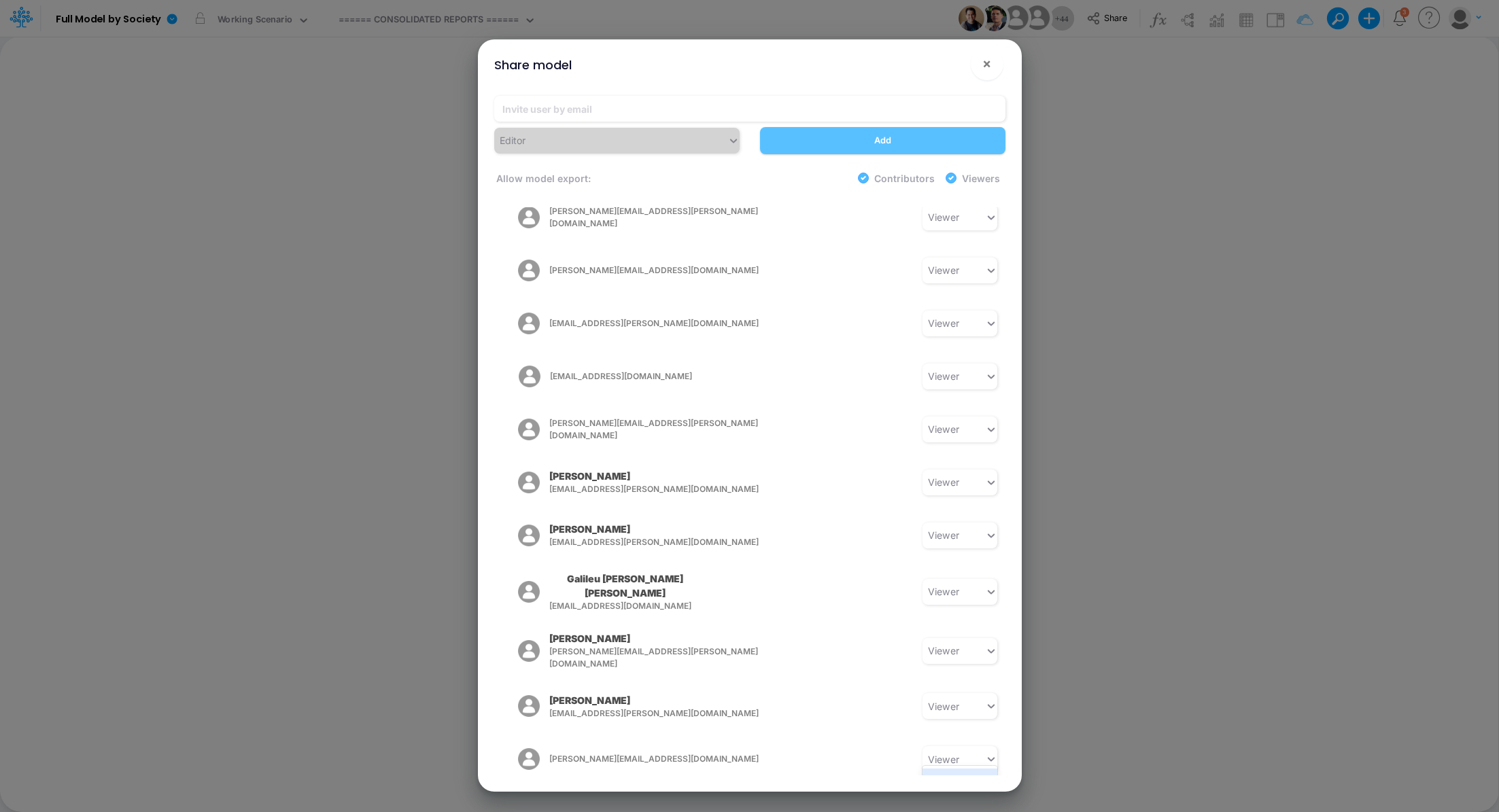
click at [947, 768] on div "Editor" at bounding box center [959, 781] width 75 height 25
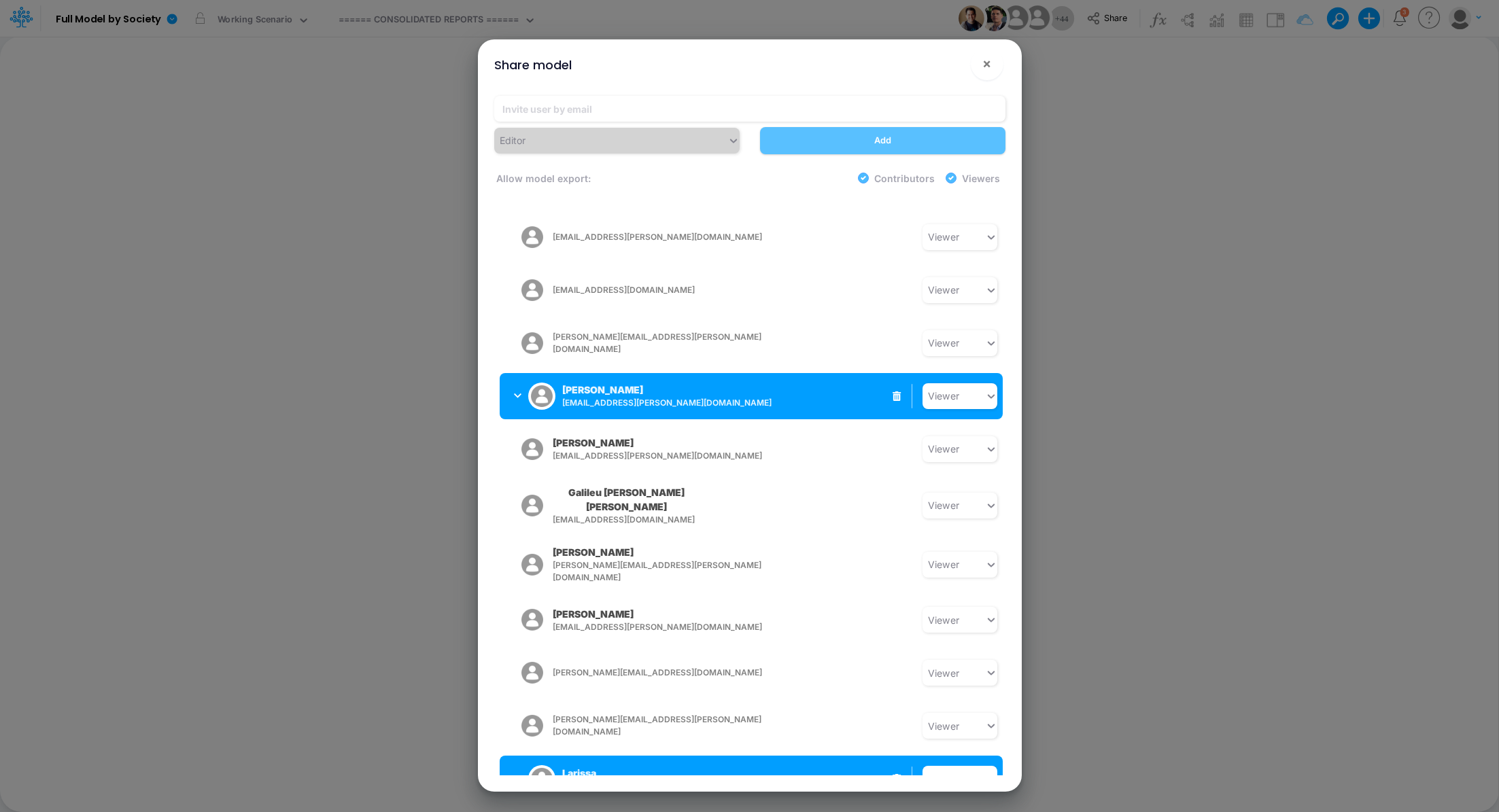
scroll to position [1895, 0]
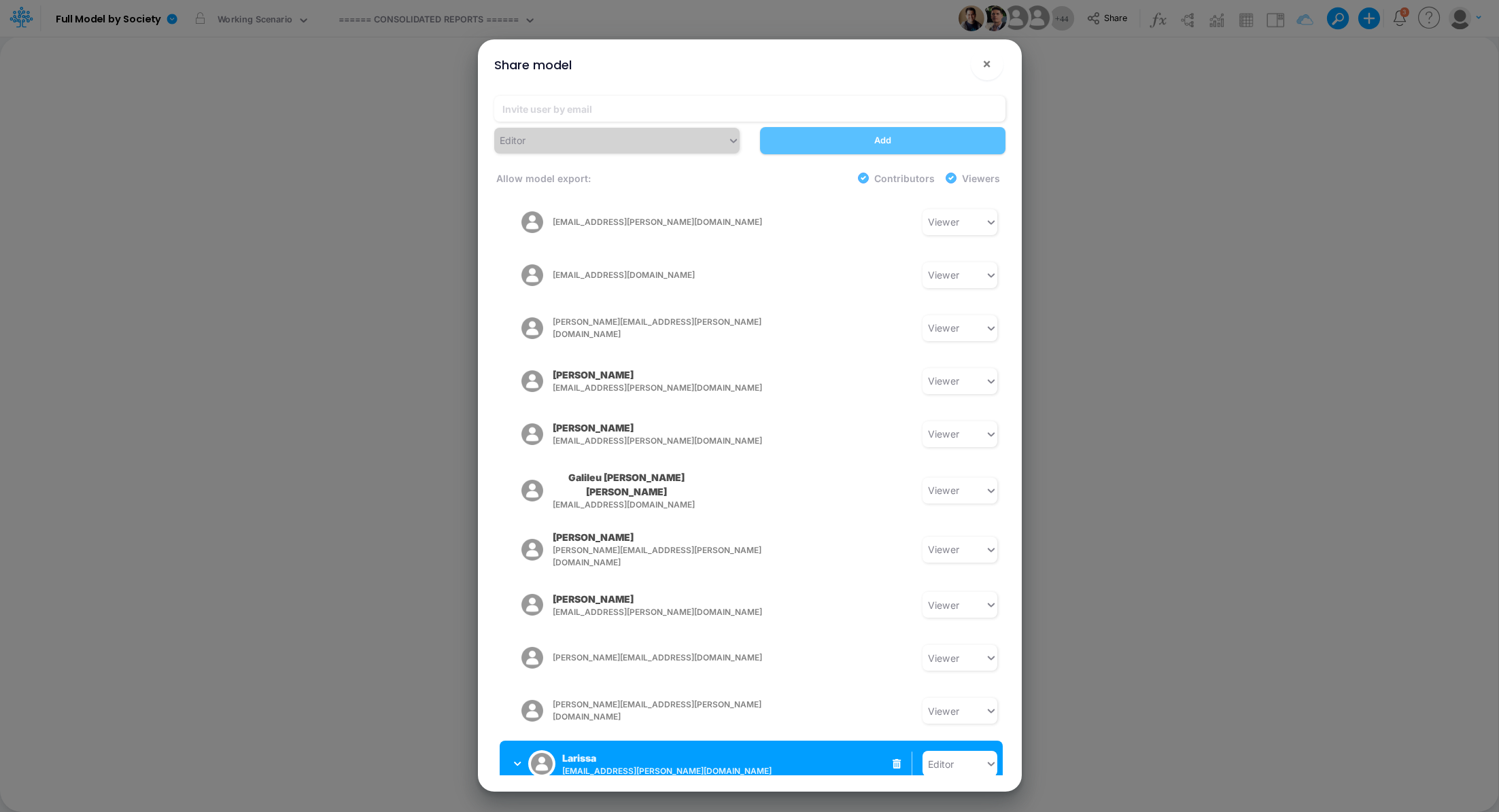
click at [954, 809] on button "Save" at bounding box center [967, 823] width 70 height 27
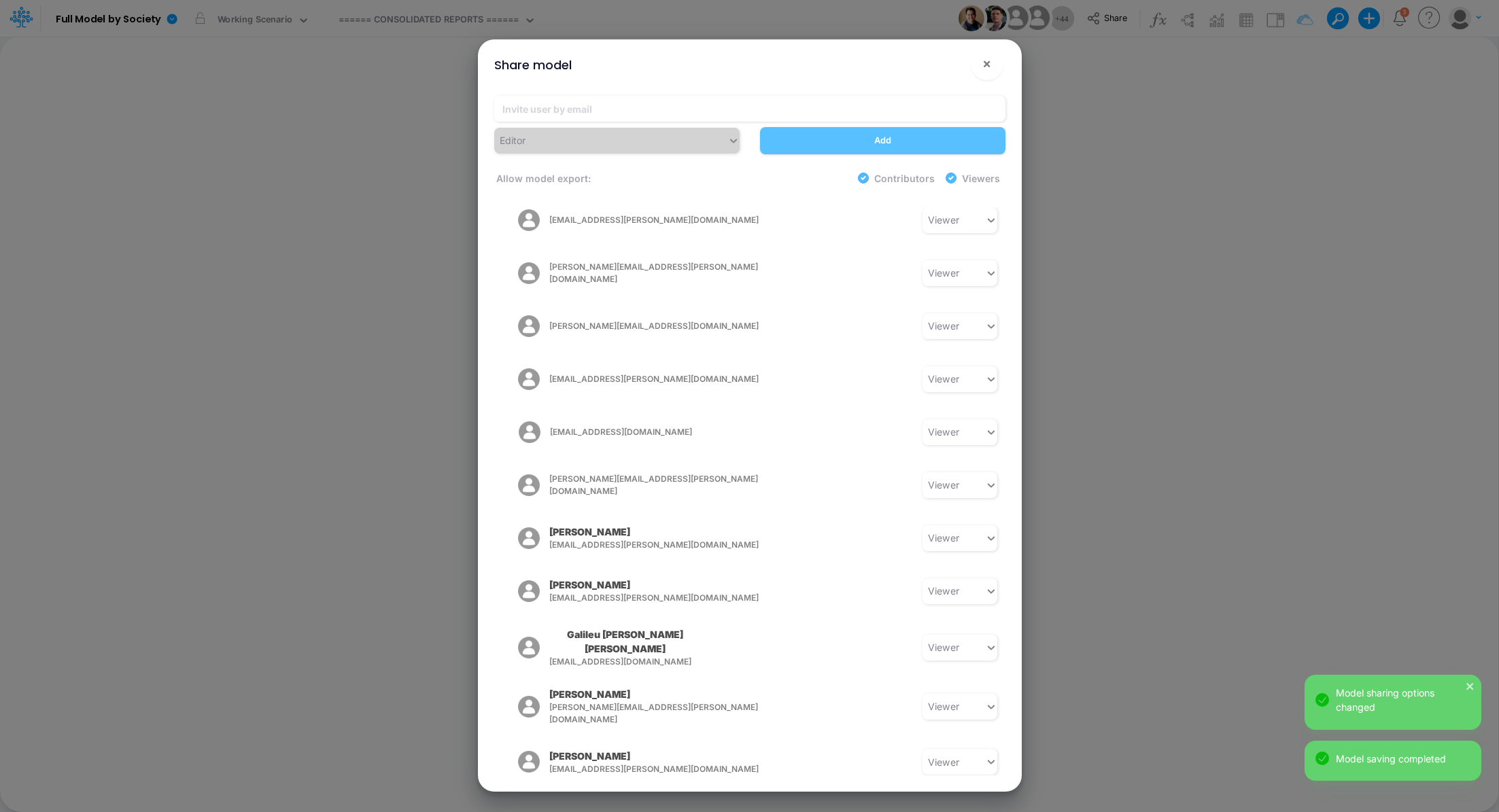
scroll to position [1792, 0]
click at [353, 40] on div "Share model × Editor Add Allow model export: Contributors Viewers Model Access …" at bounding box center [749, 406] width 1499 height 812
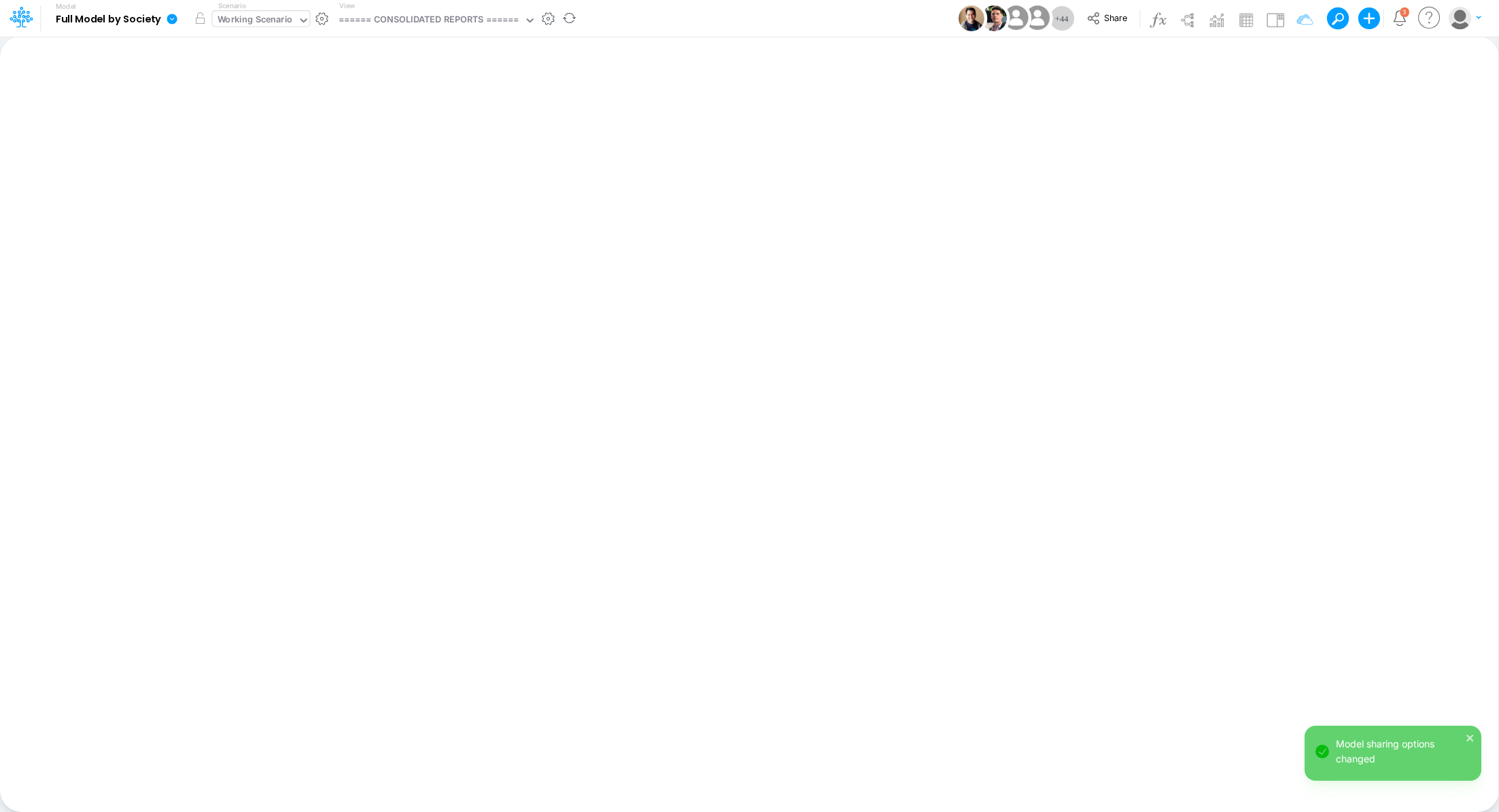
click at [299, 23] on icon at bounding box center [303, 20] width 13 height 13
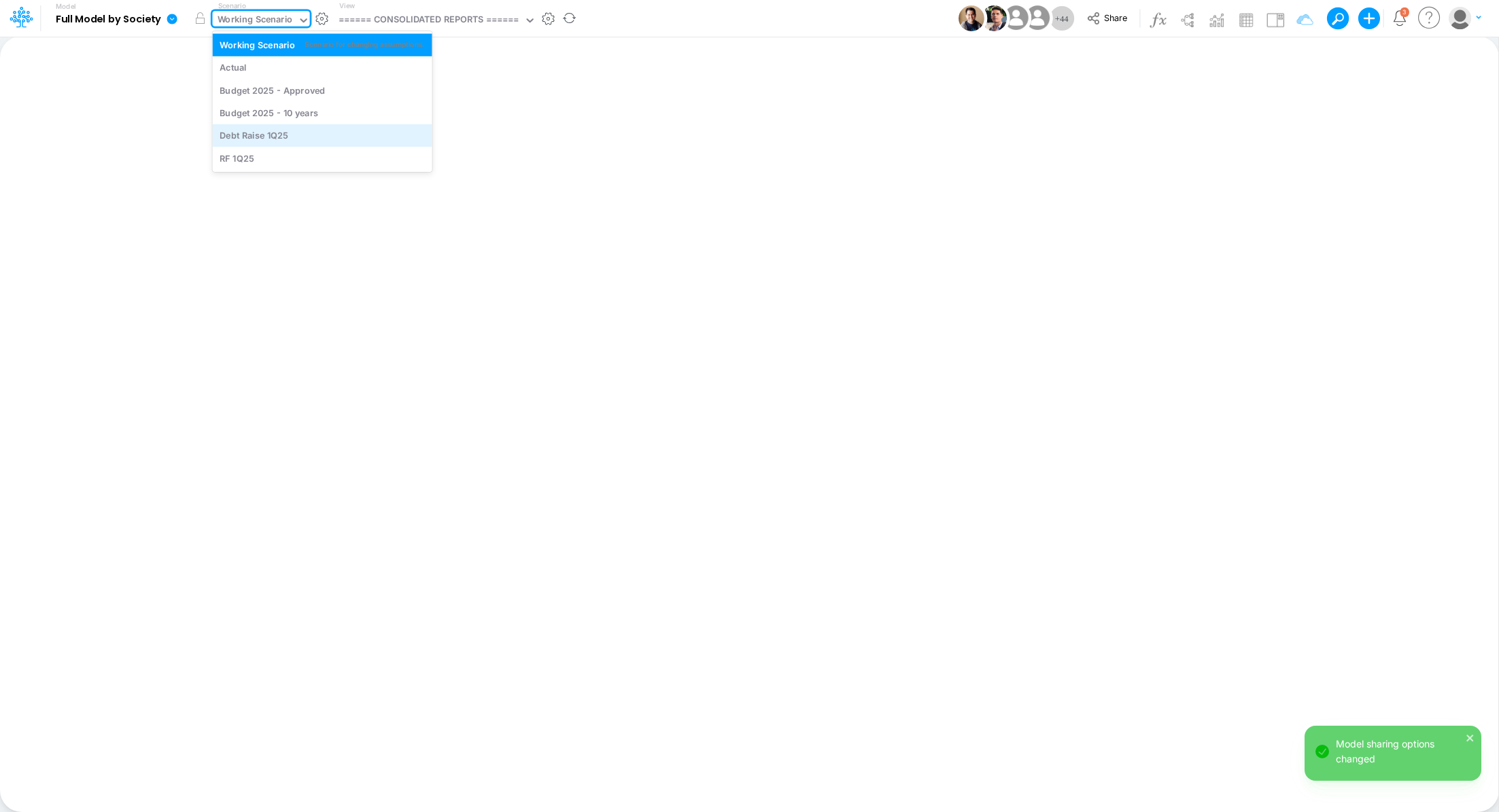
click at [301, 129] on div "Debt Raise 1Q25" at bounding box center [322, 135] width 205 height 13
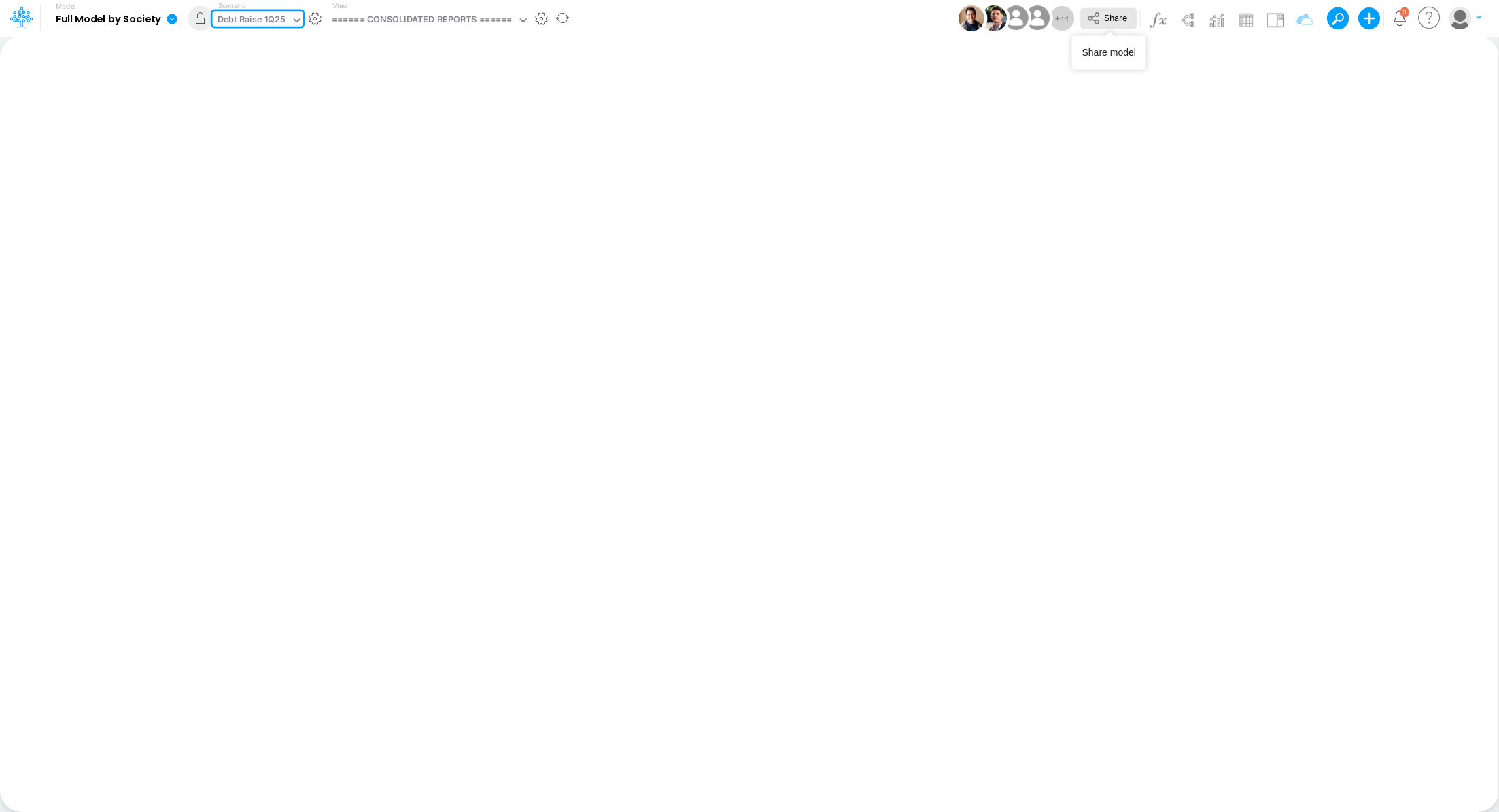
click at [1117, 21] on span "Share" at bounding box center [1116, 18] width 23 height 10
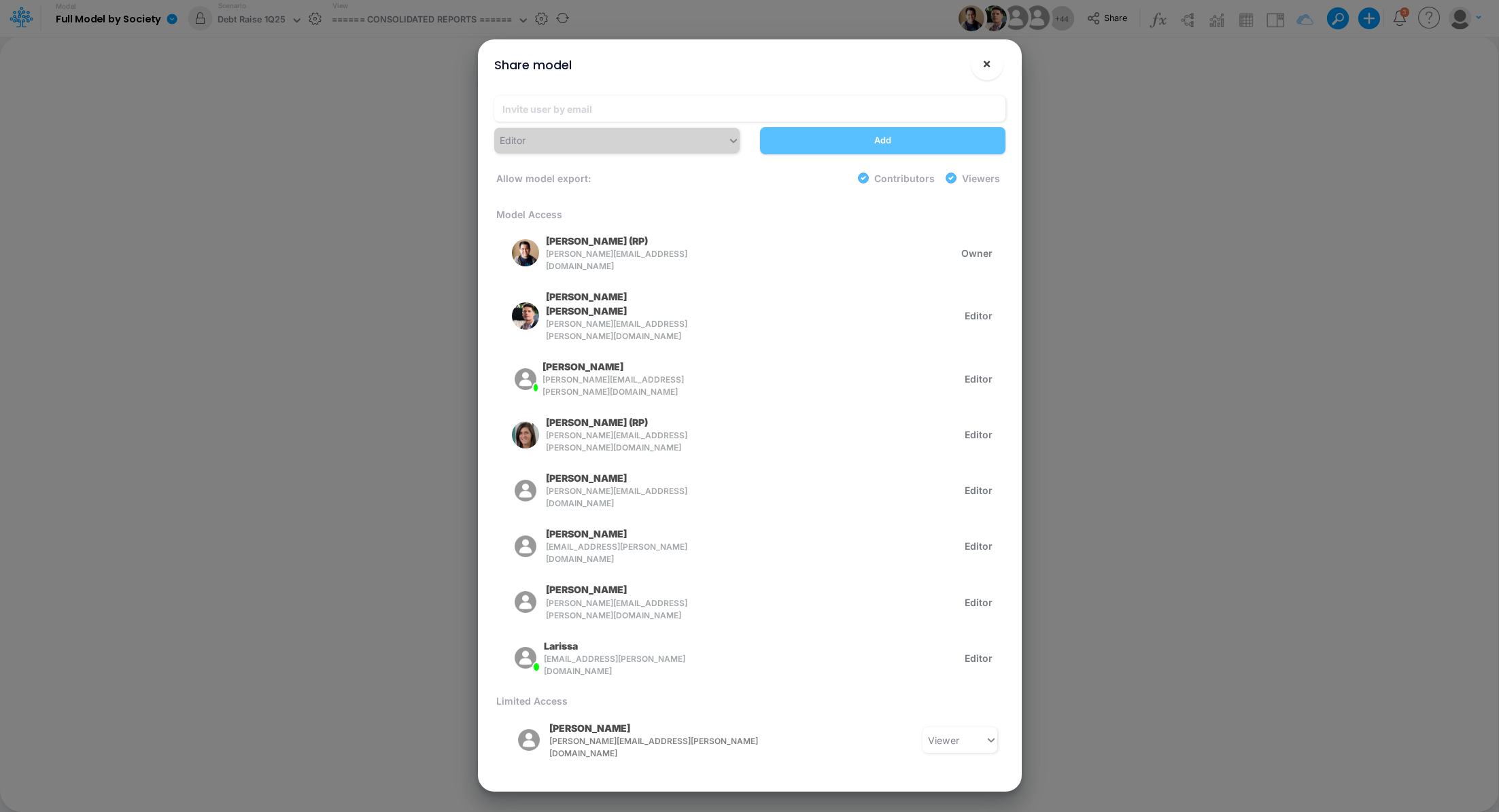
click at [994, 69] on button "×" at bounding box center [987, 64] width 33 height 33
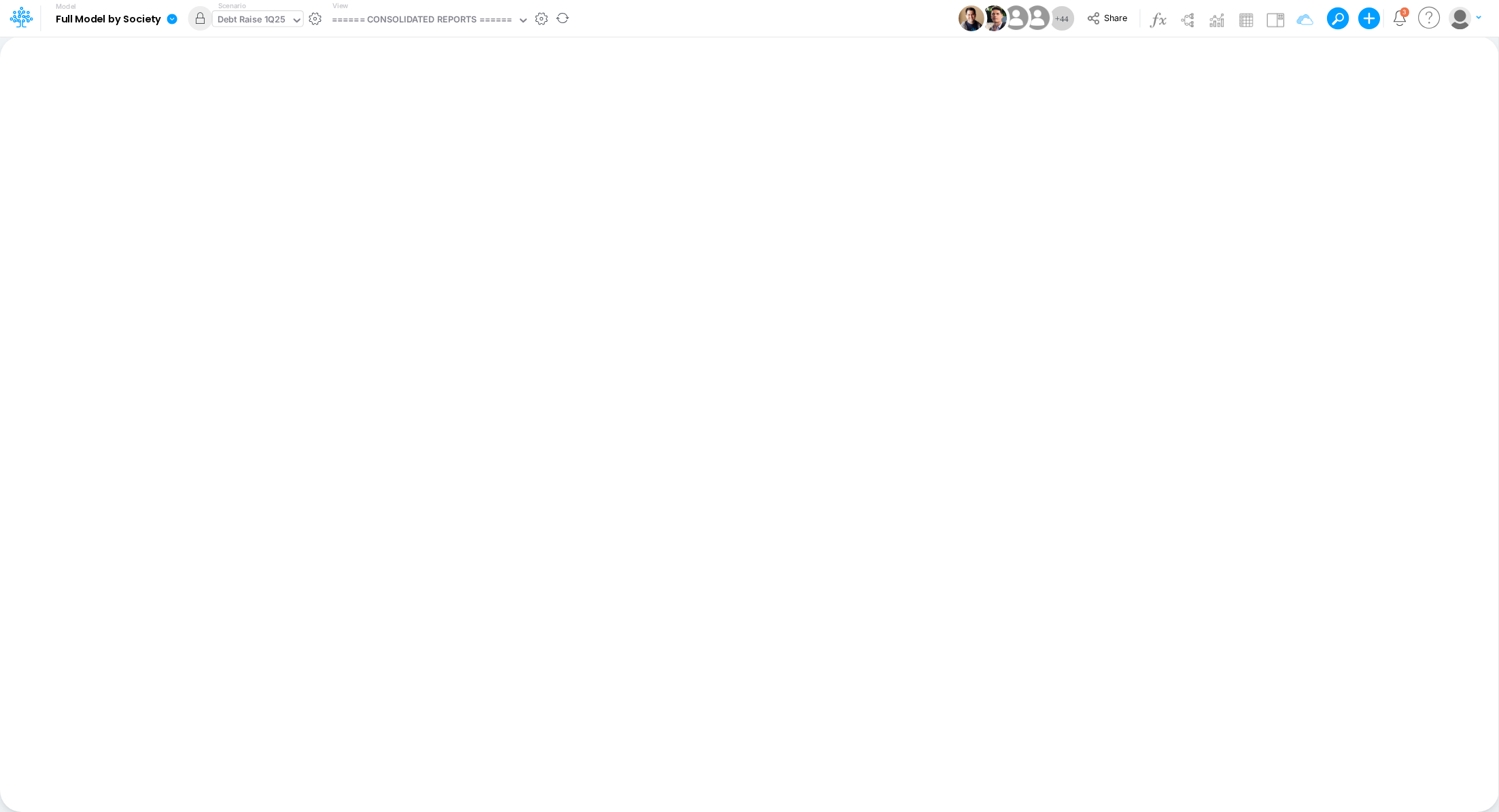
click at [247, 27] on div "Debt Raise 1Q25" at bounding box center [252, 20] width 69 height 16
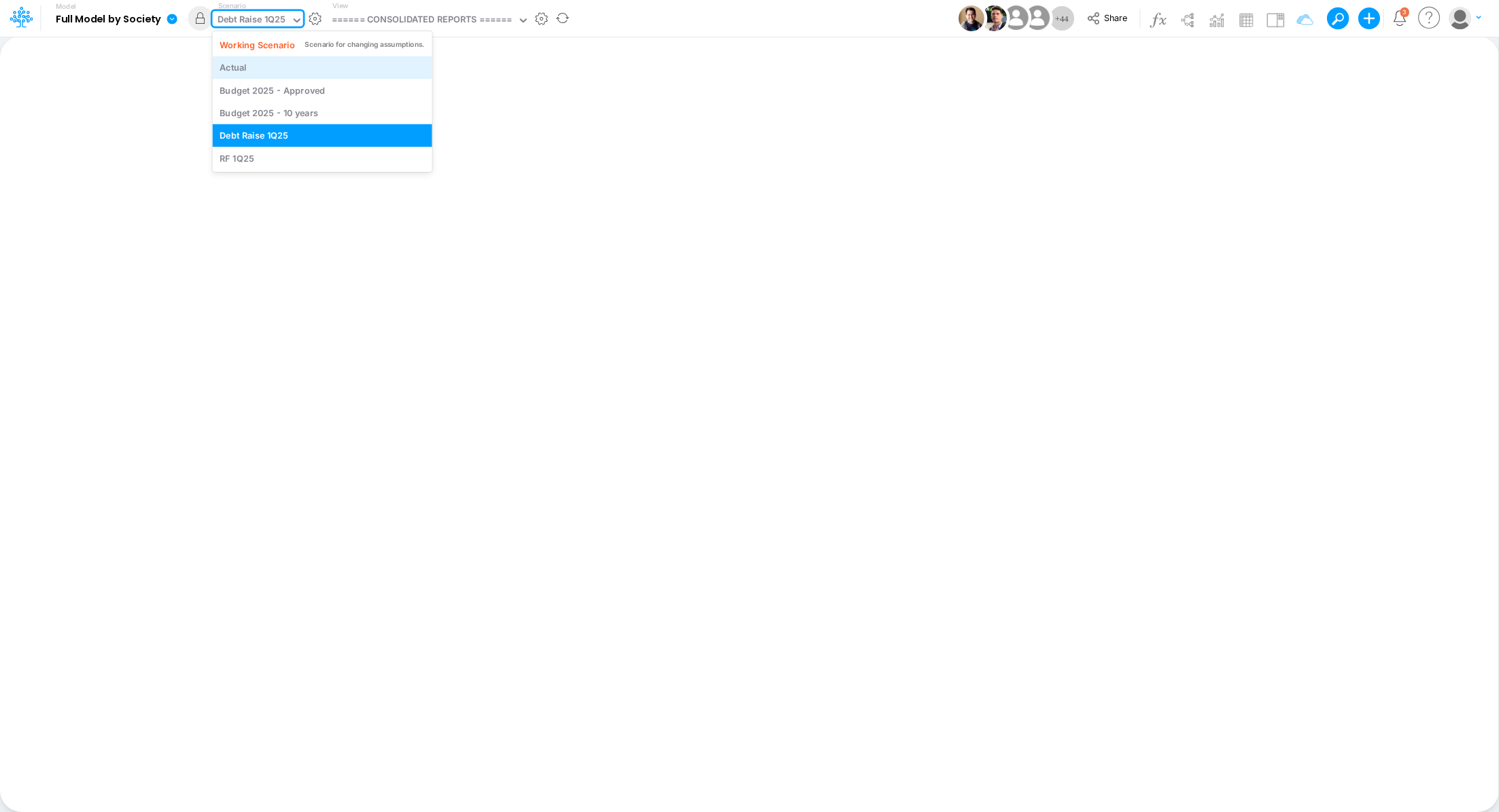
click at [247, 66] on div "Actual" at bounding box center [322, 67] width 205 height 13
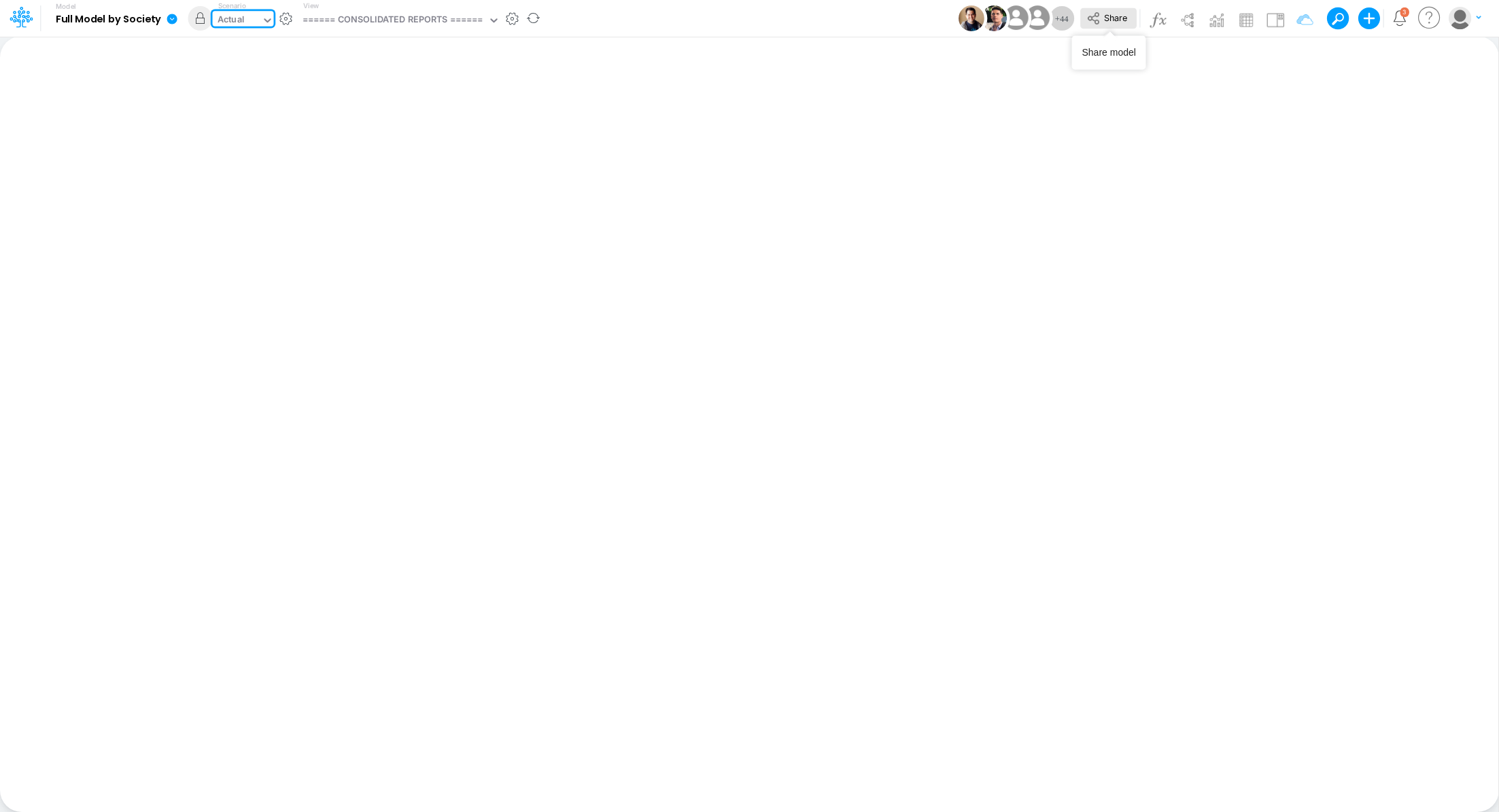
click at [1117, 21] on span "Share" at bounding box center [1116, 18] width 23 height 10
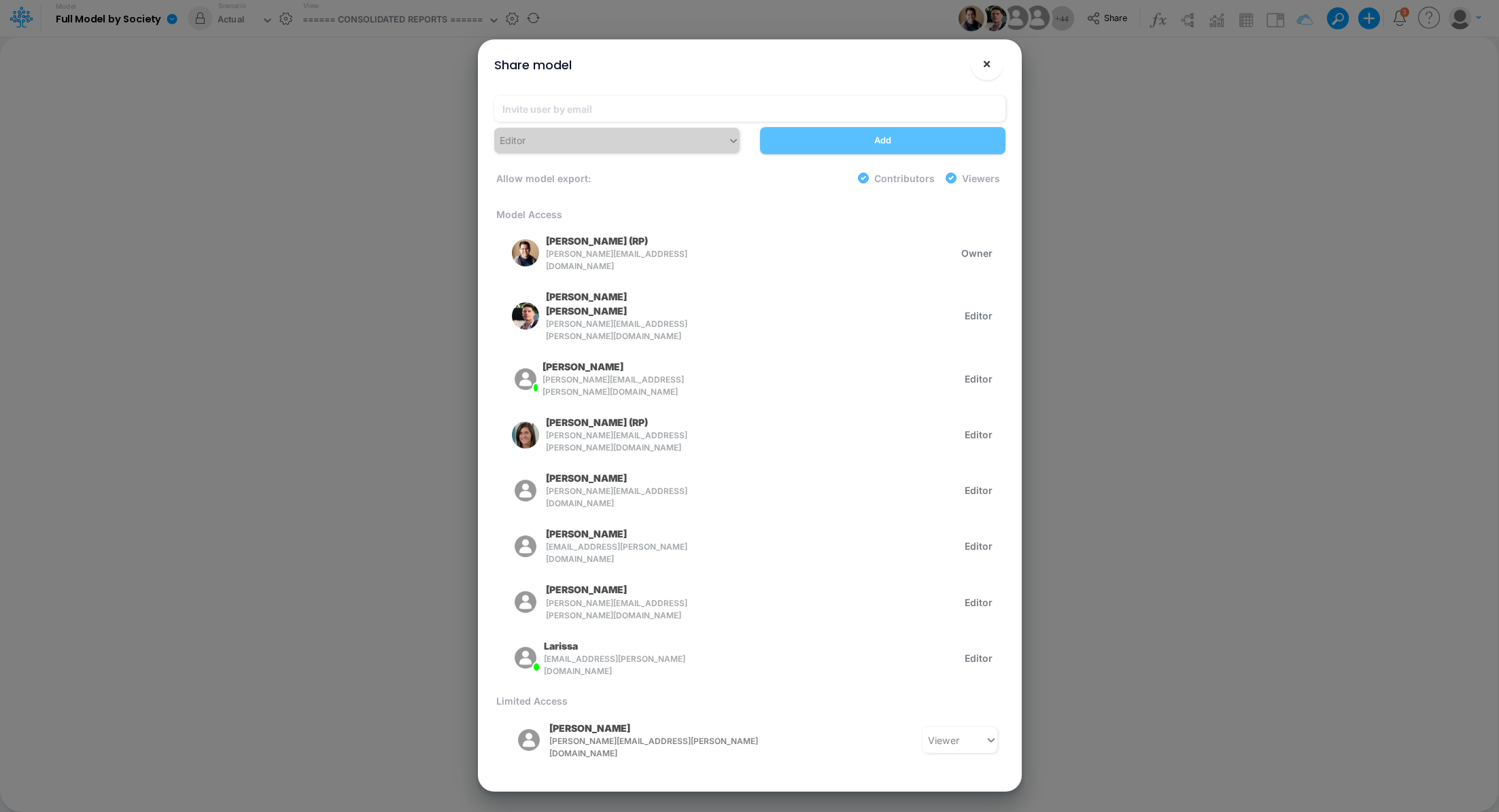
click at [991, 61] on button "×" at bounding box center [987, 64] width 33 height 33
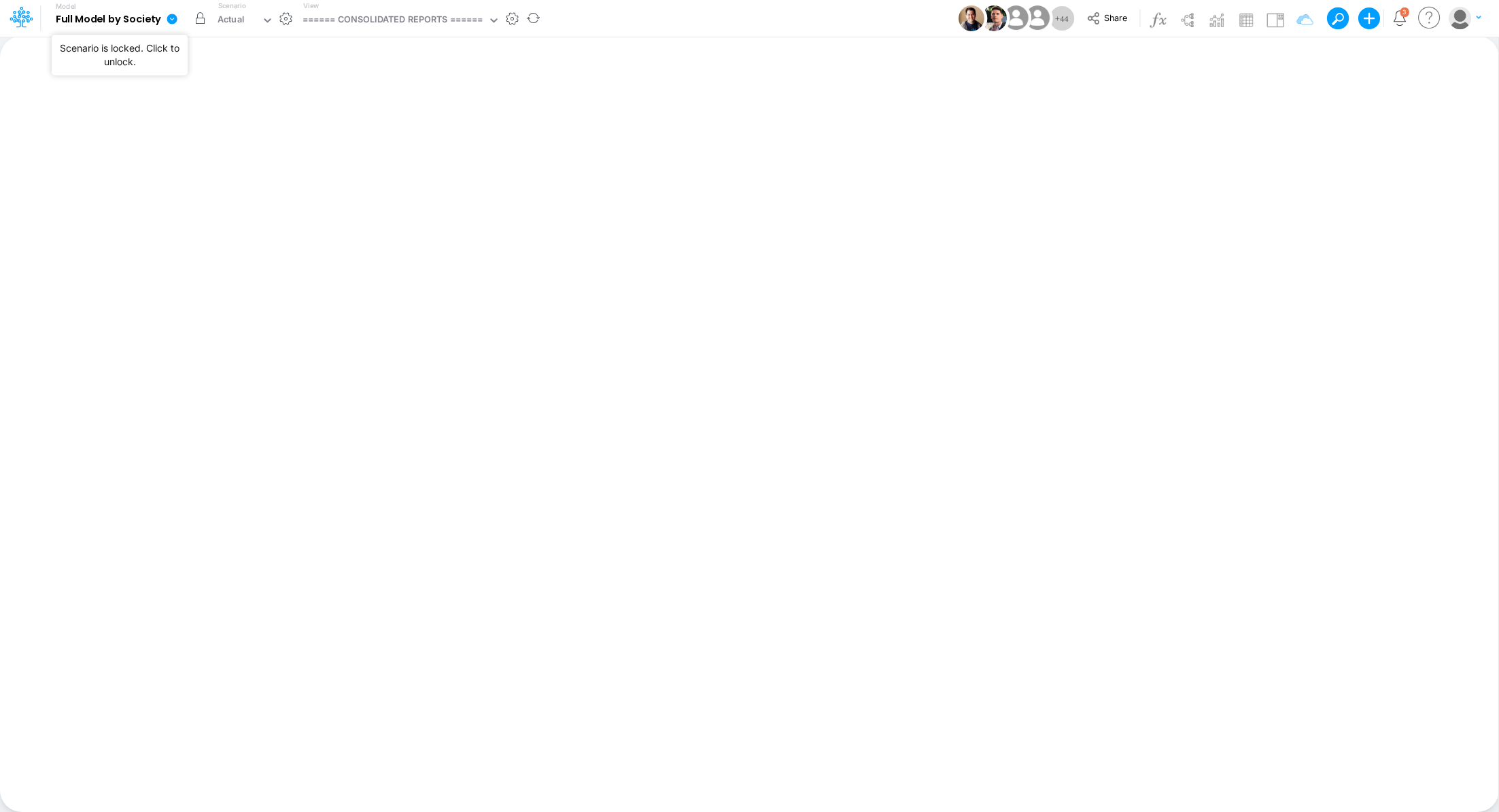
click at [199, 22] on button "button" at bounding box center [200, 18] width 24 height 24
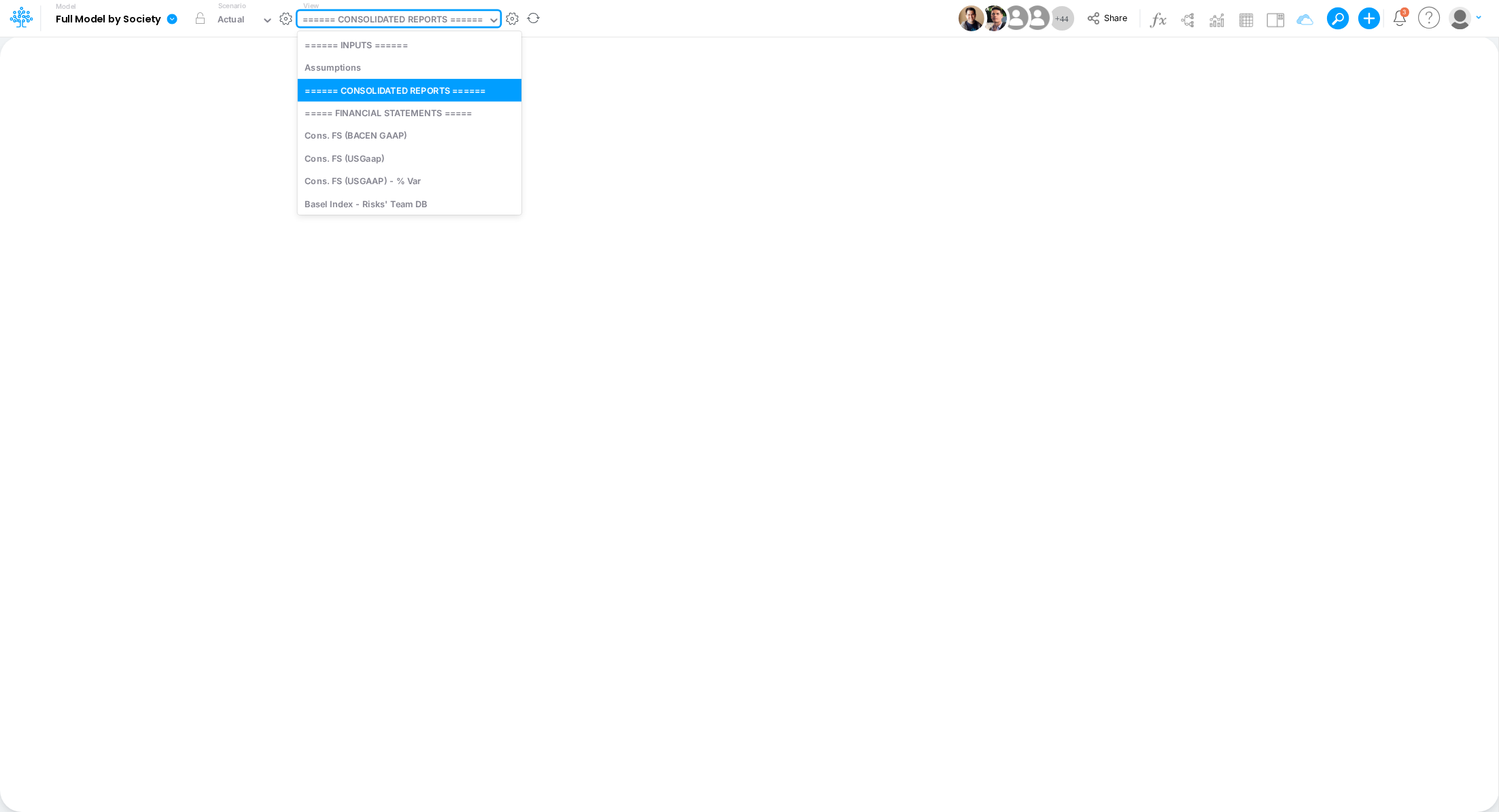
click at [365, 26] on div "====== CONSOLIDATED REPORTS ======" at bounding box center [393, 20] width 181 height 16
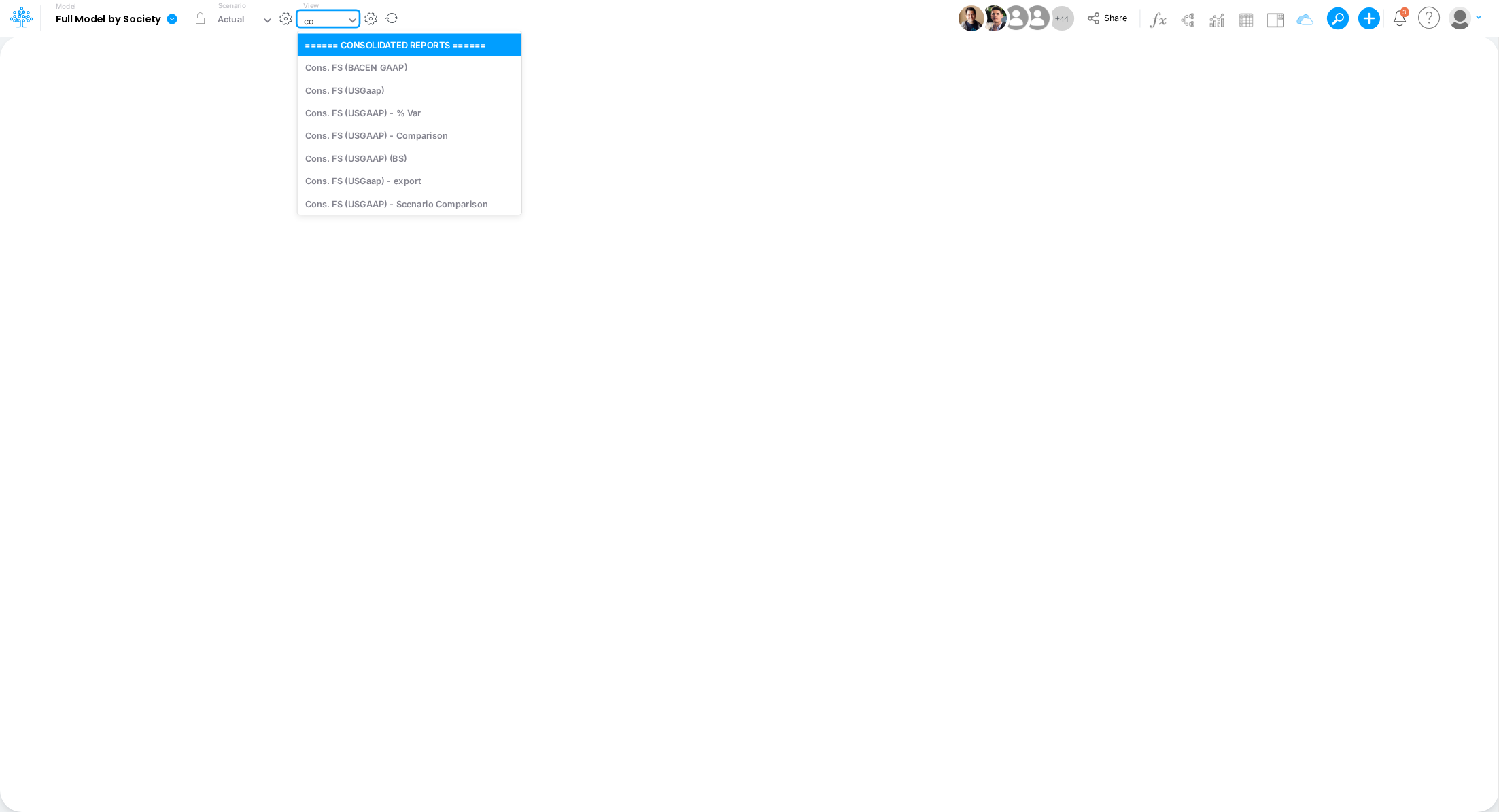
type input "c"
type input "bs"
click at [369, 46] on div "Cons. FS (USGAAP) (BS)" at bounding box center [389, 44] width 184 height 22
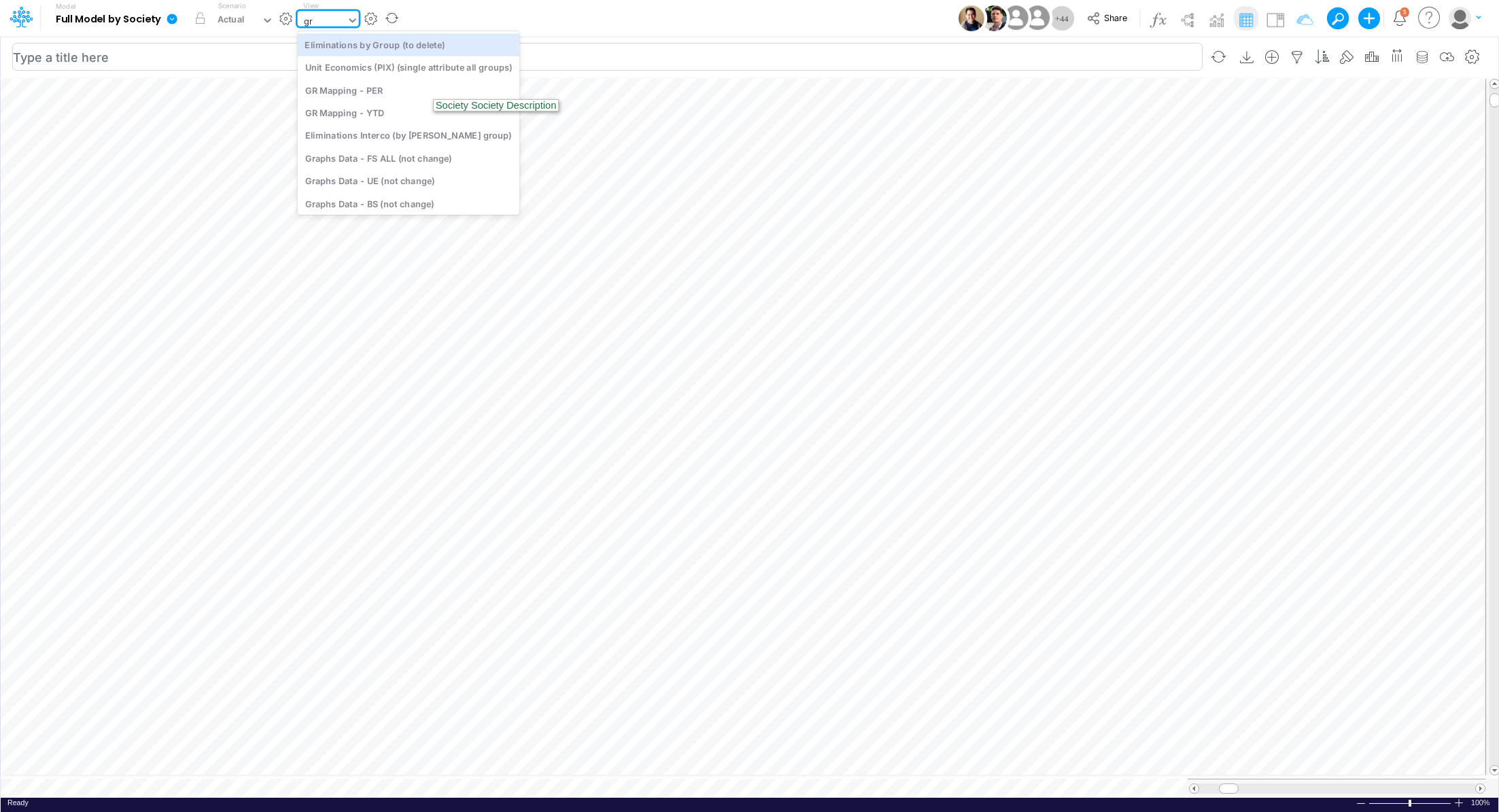
type input "gra"
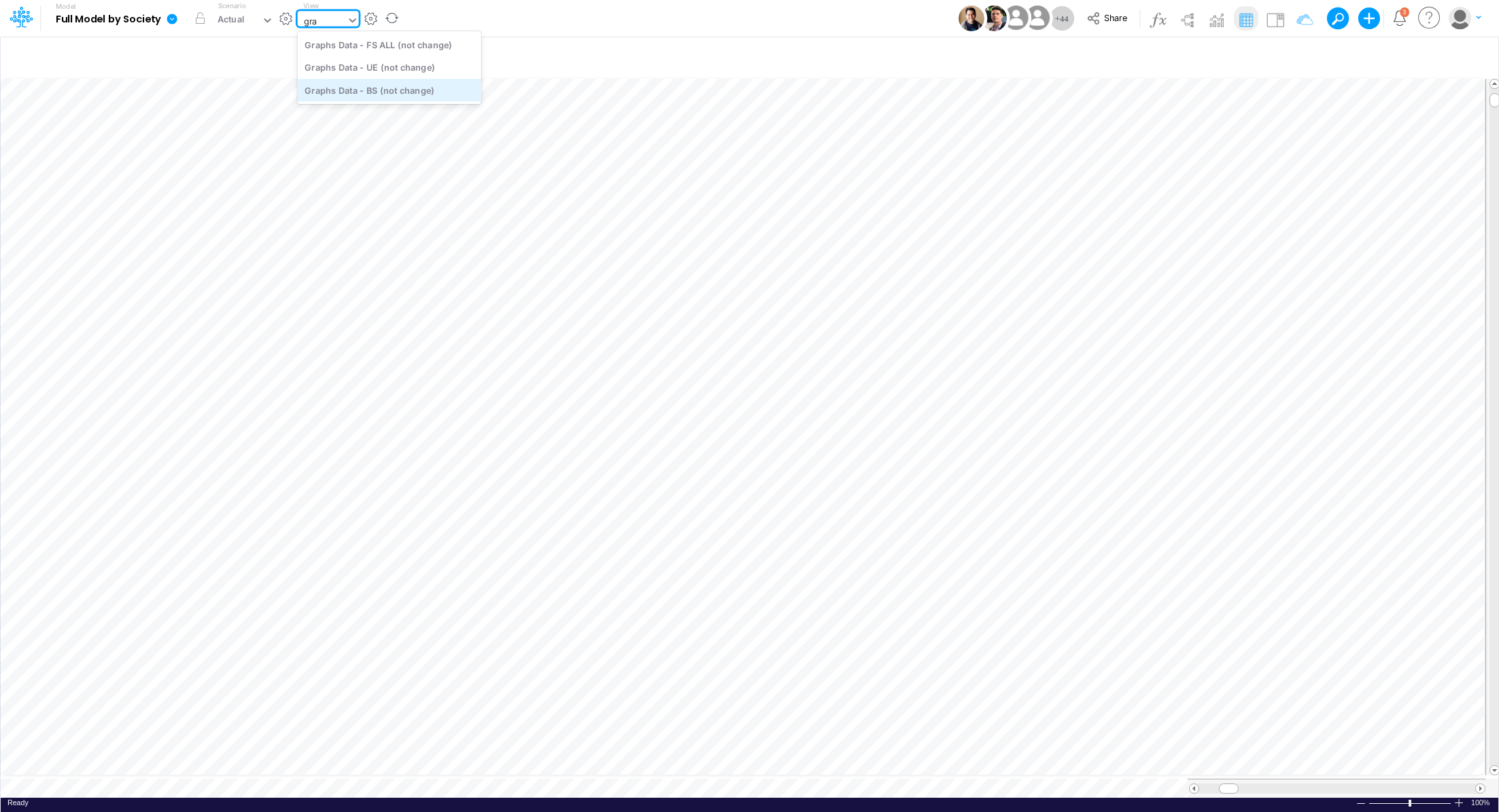
click at [372, 95] on div "Graphs Data - BS (not change)" at bounding box center [389, 89] width 184 height 22
click at [329, 30] on div "View Graphs Data - BS (not change)" at bounding box center [373, 18] width 151 height 35
click at [334, 27] on div "Graphs Data - BS (not change)" at bounding box center [367, 20] width 129 height 16
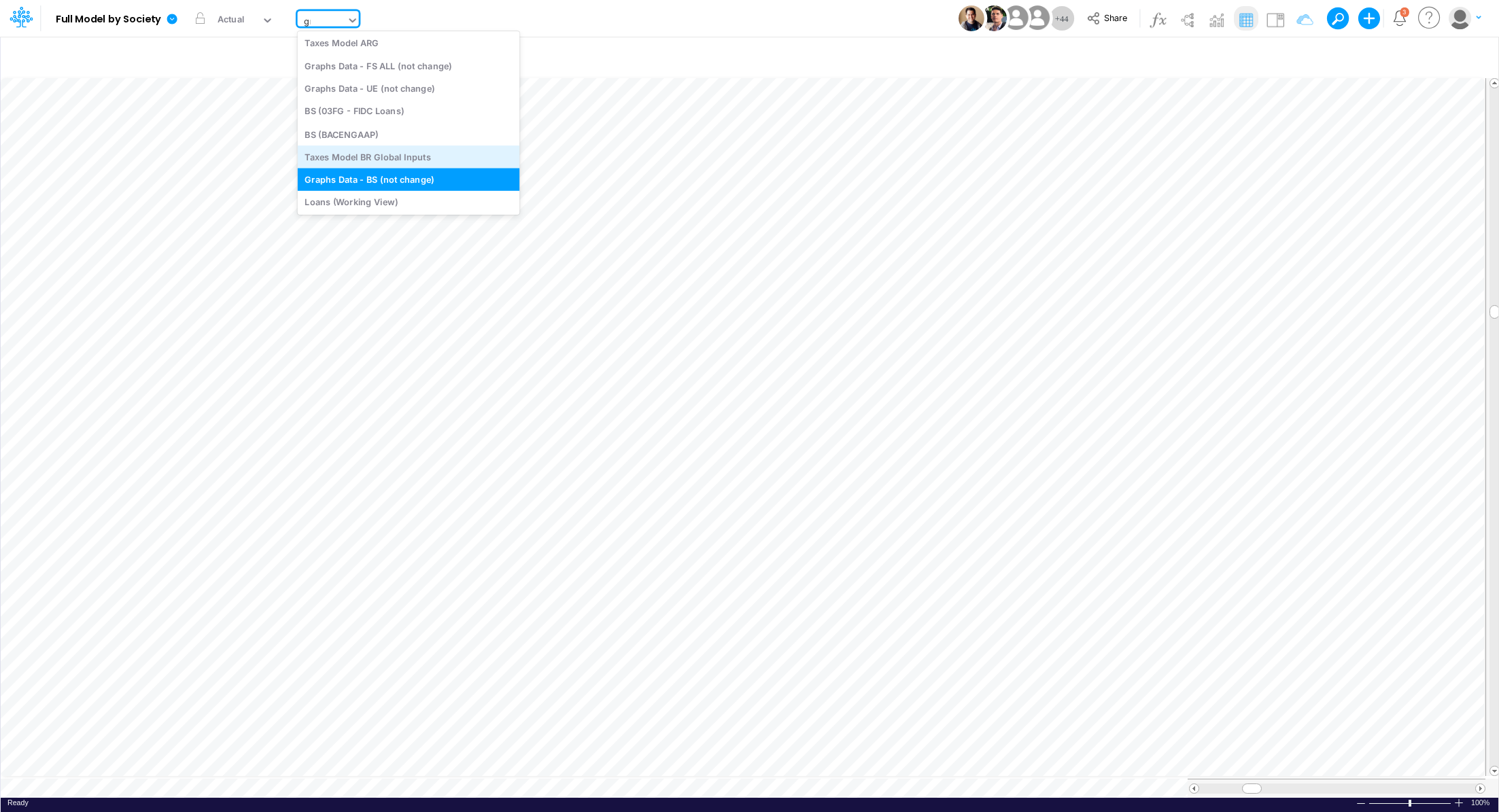
scroll to position [3, 0]
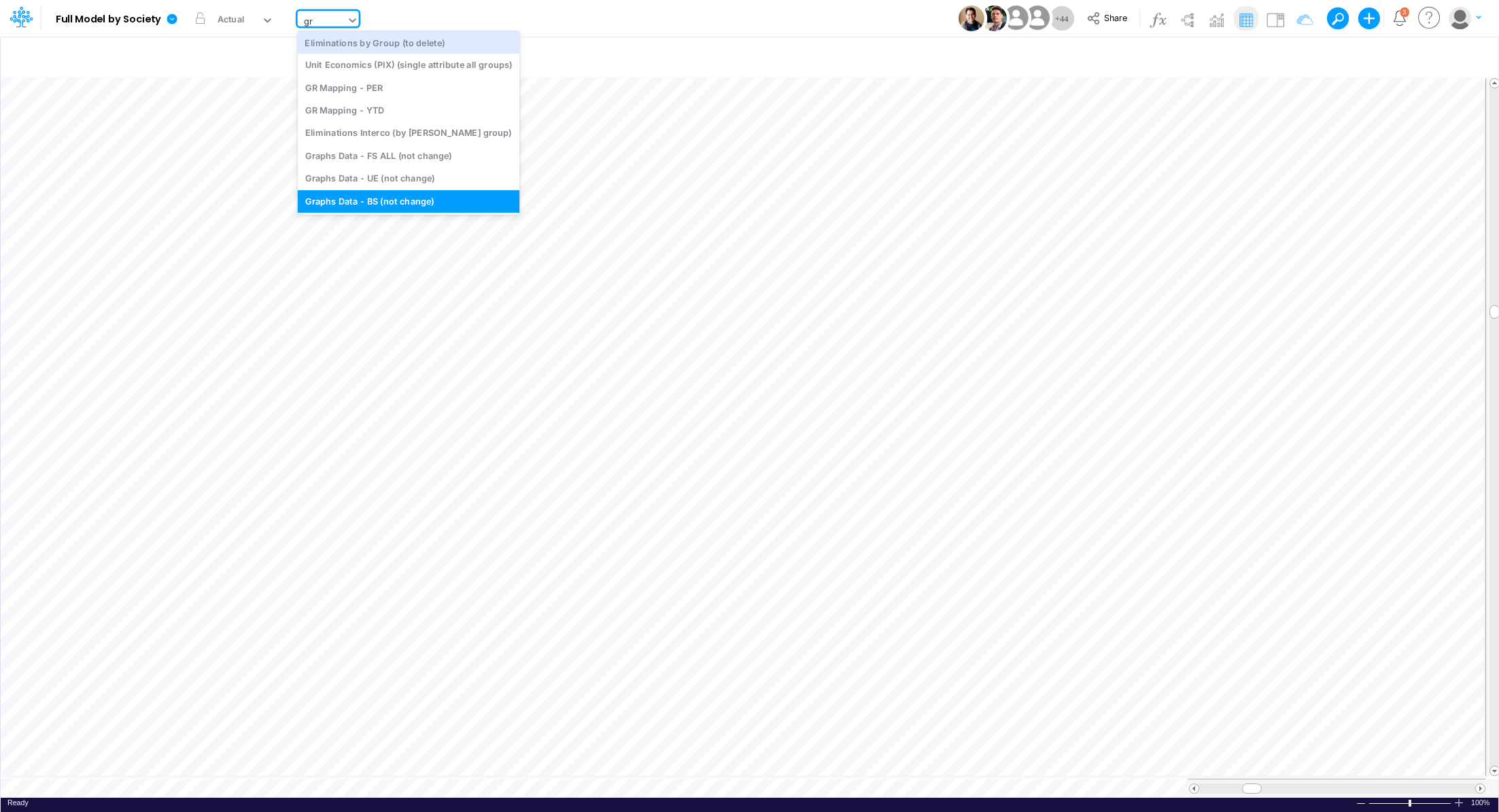
type input "gra"
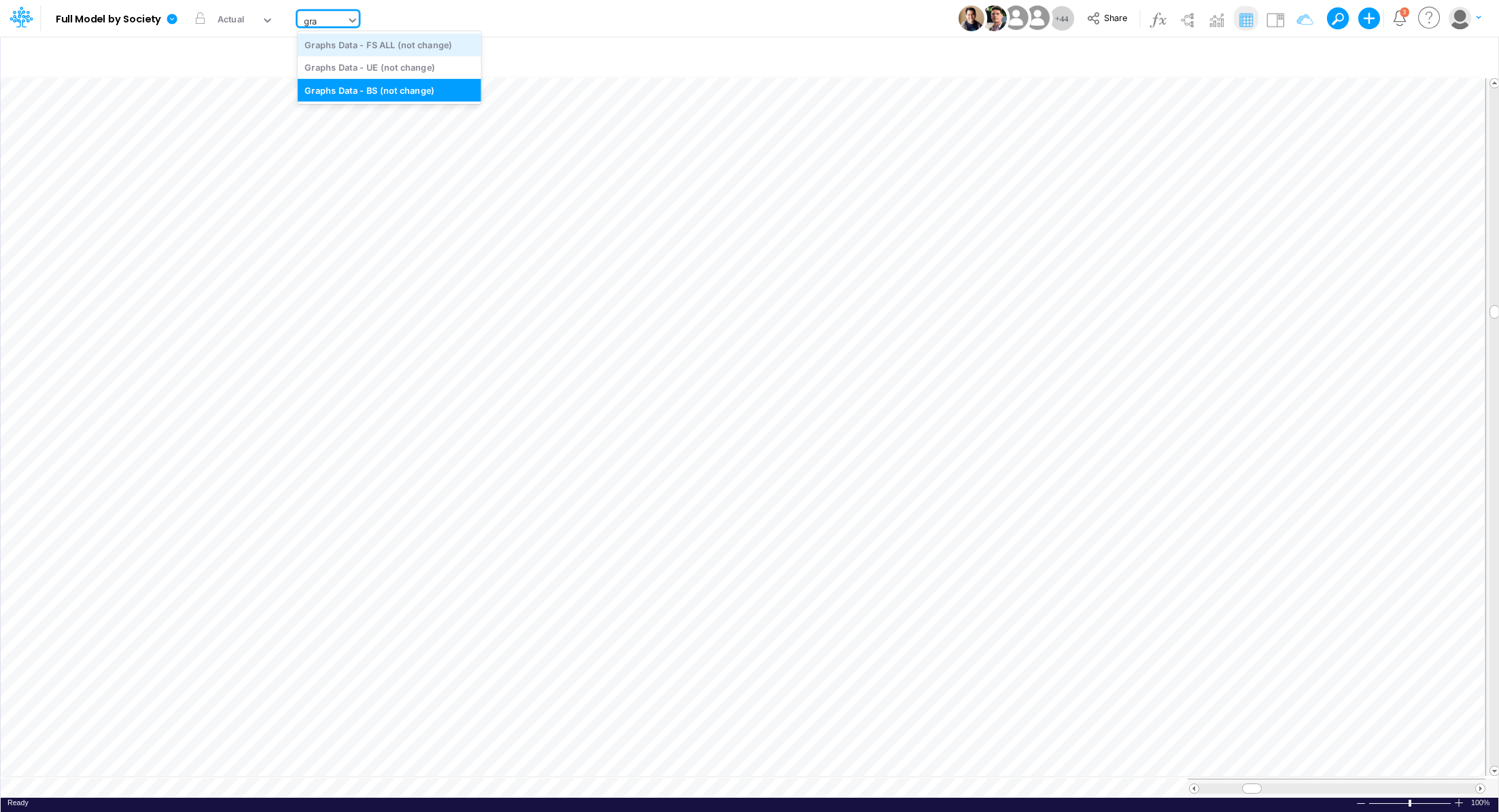
click at [418, 49] on div "Graphs Data - FS ALL (not change)" at bounding box center [389, 44] width 184 height 22
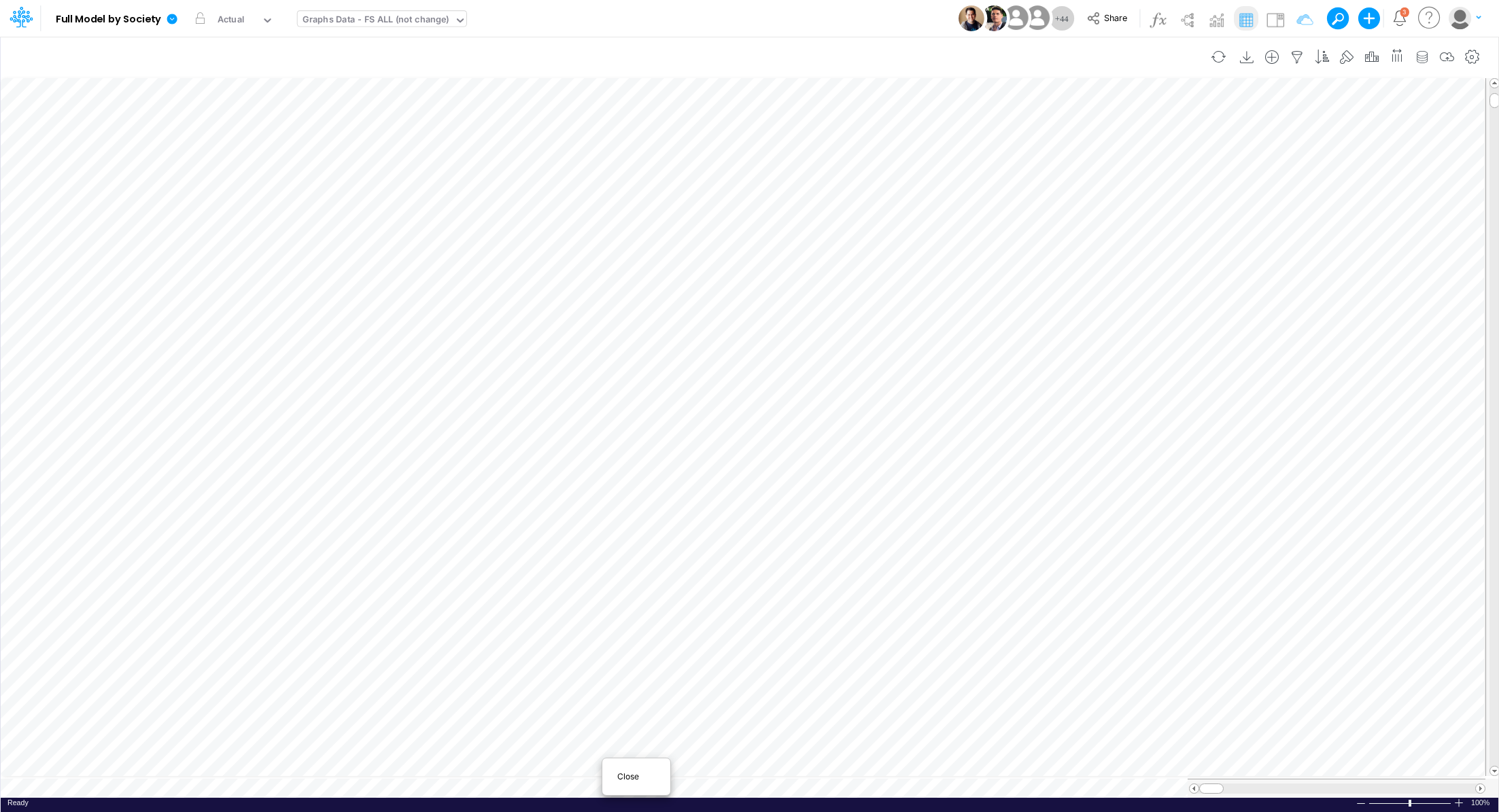
scroll to position [6, 0]
click at [612, 779] on div "Close" at bounding box center [636, 776] width 58 height 17
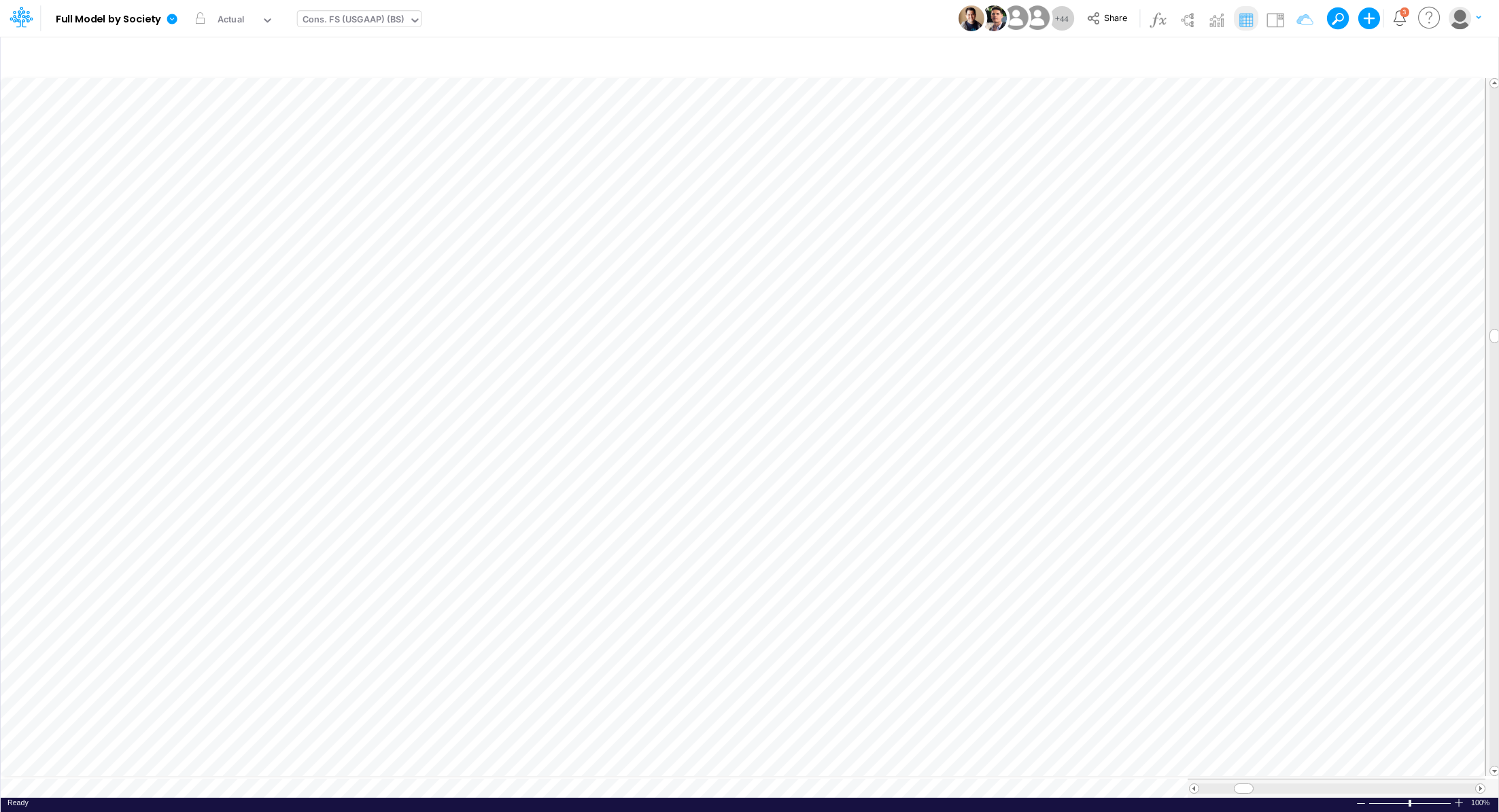
scroll to position [6, 1]
click at [391, 772] on span "Close" at bounding box center [408, 769] width 37 height 13
click at [336, 23] on div "Graphs Data - BS (not change)" at bounding box center [367, 20] width 129 height 16
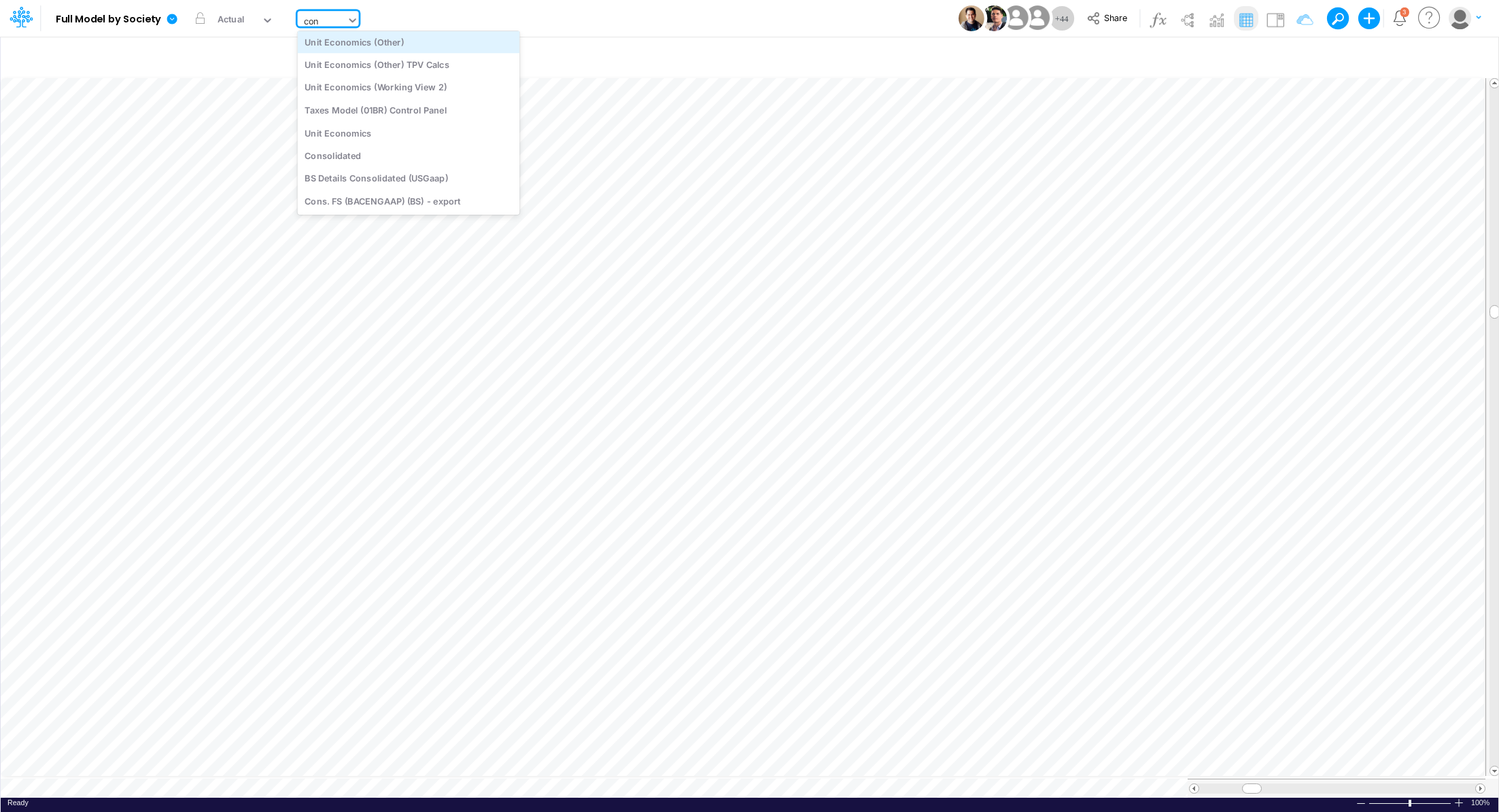
type input "cons"
click at [411, 96] on div "Cons. FS (USGaap)" at bounding box center [396, 89] width 197 height 22
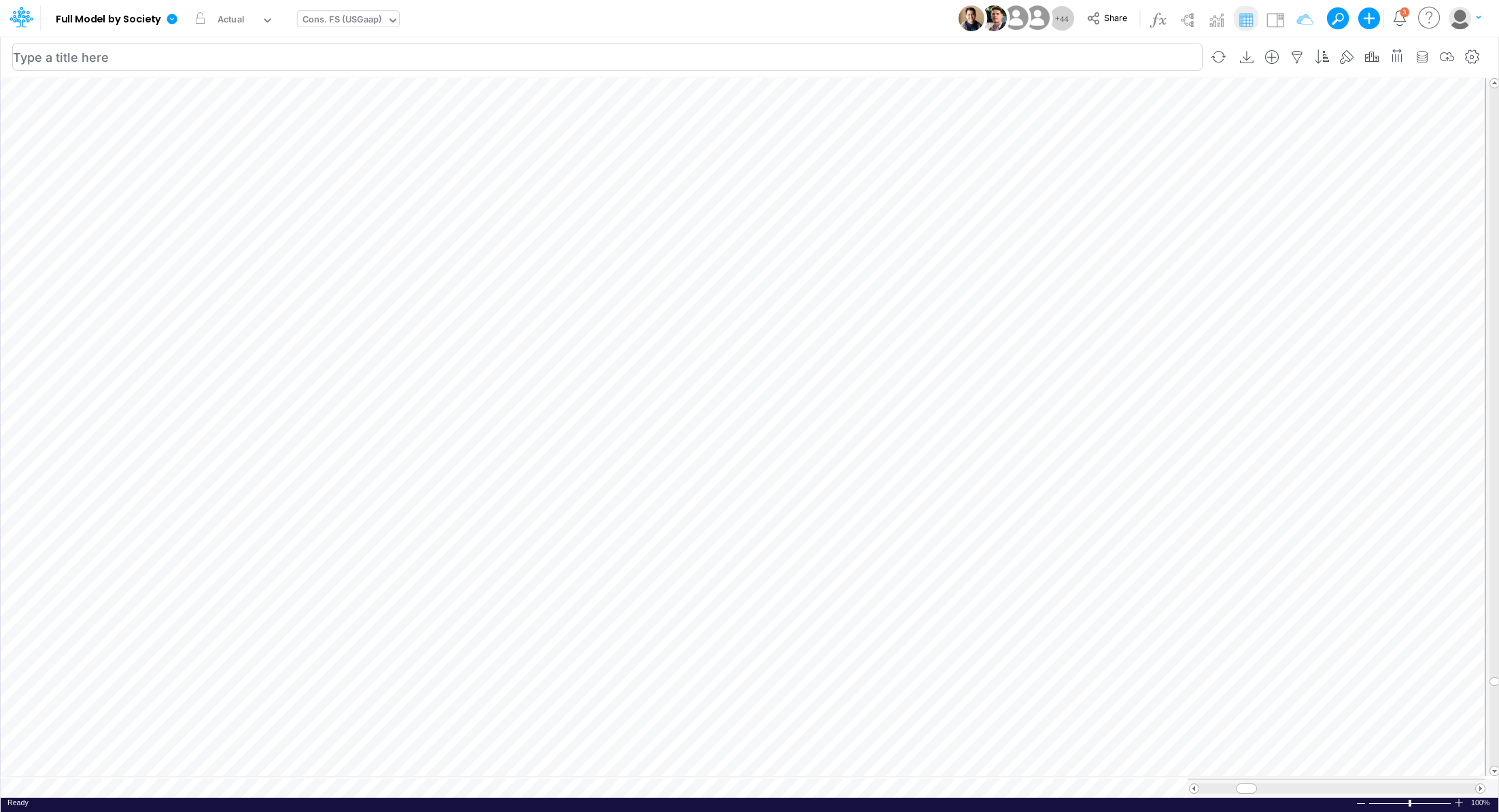
scroll to position [6, 1]
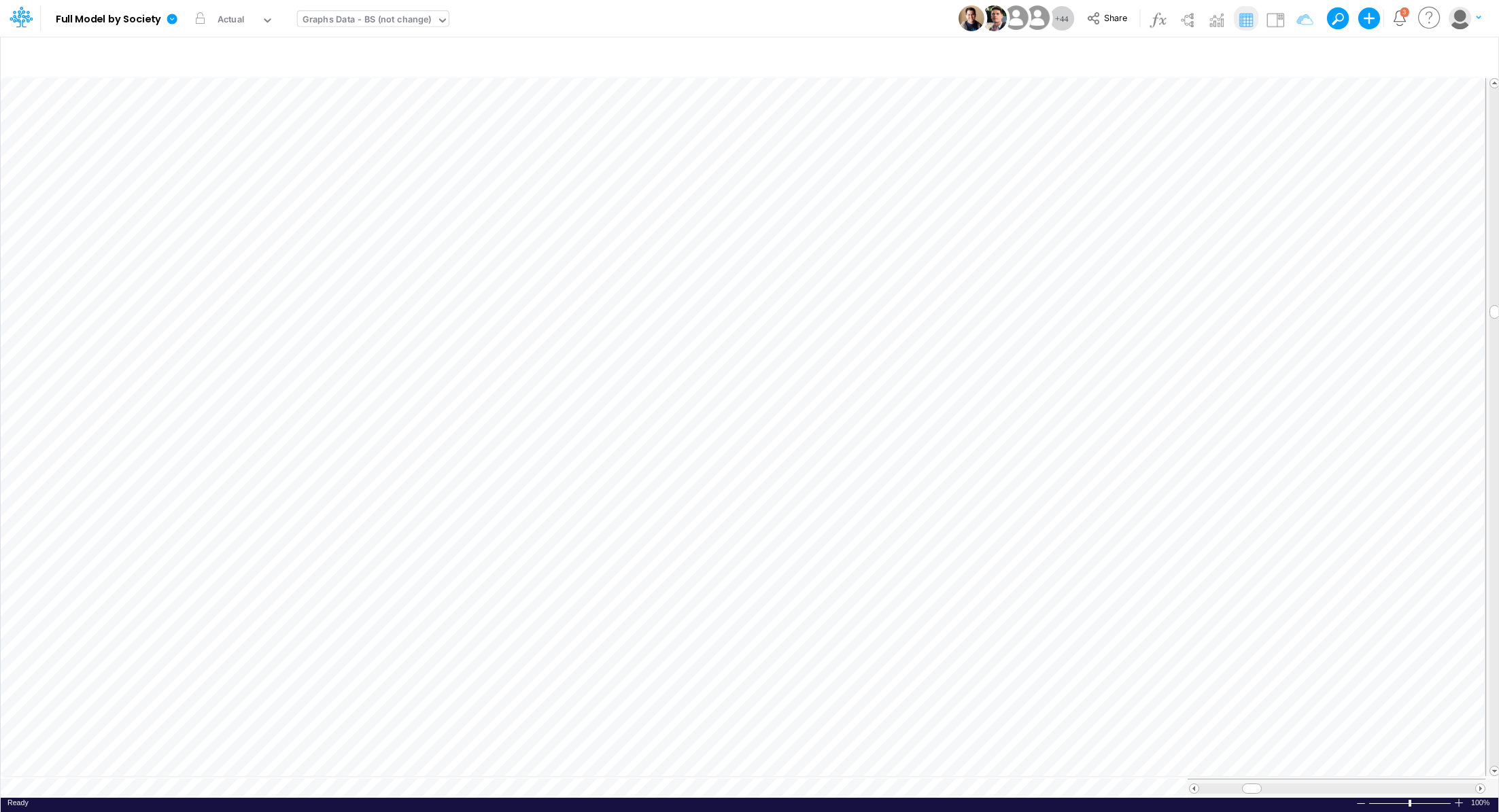
scroll to position [6, 1]
click at [1039, 526] on li "Accumulated Deficit =" at bounding box center [1055, 535] width 47 height 35
click at [1055, 532] on icon "button" at bounding box center [1055, 534] width 20 height 15
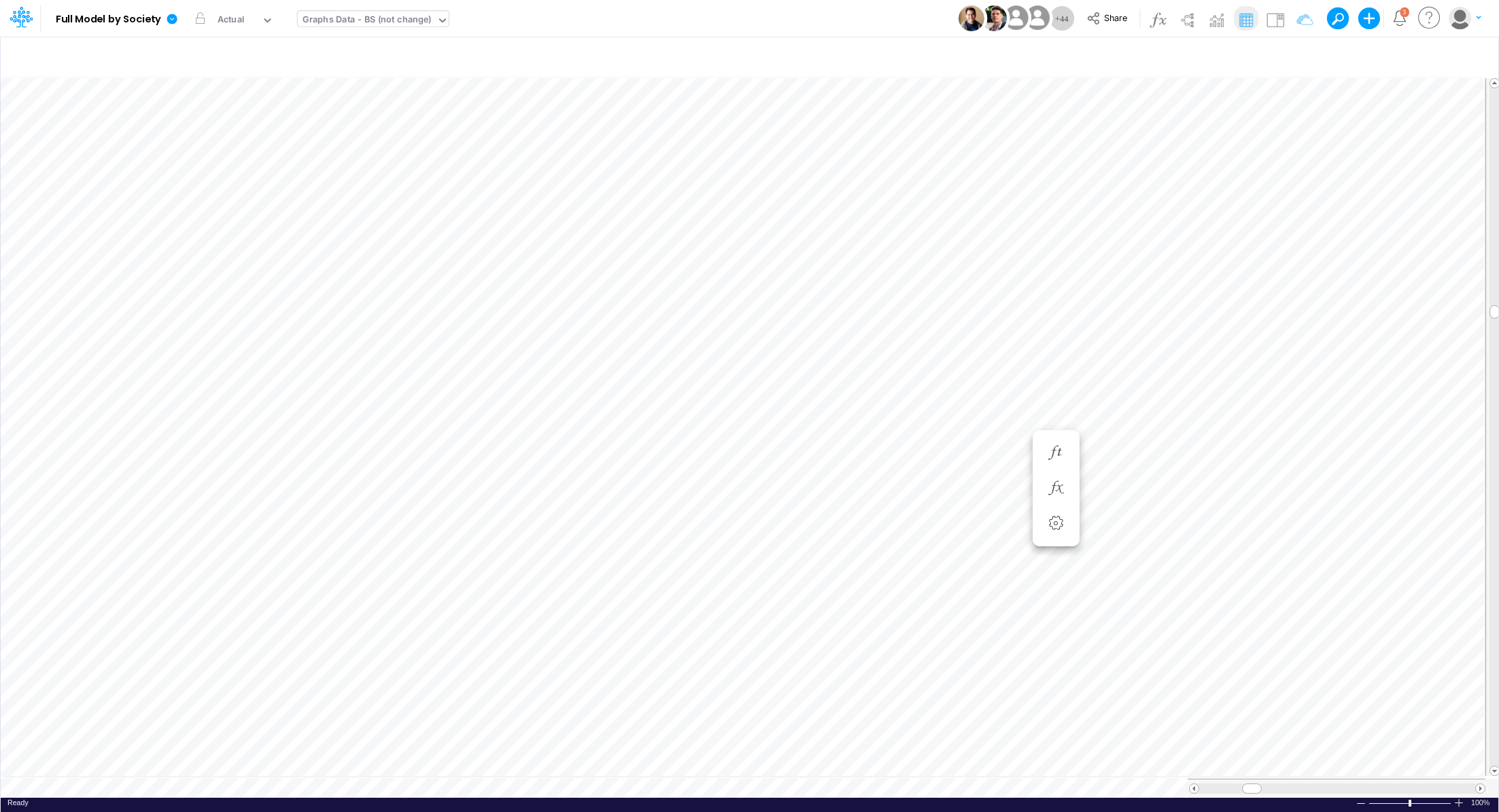
scroll to position [6, 1]
click at [983, 543] on icon "button" at bounding box center [974, 547] width 20 height 15
click at [978, 558] on icon "button" at bounding box center [974, 561] width 20 height 15
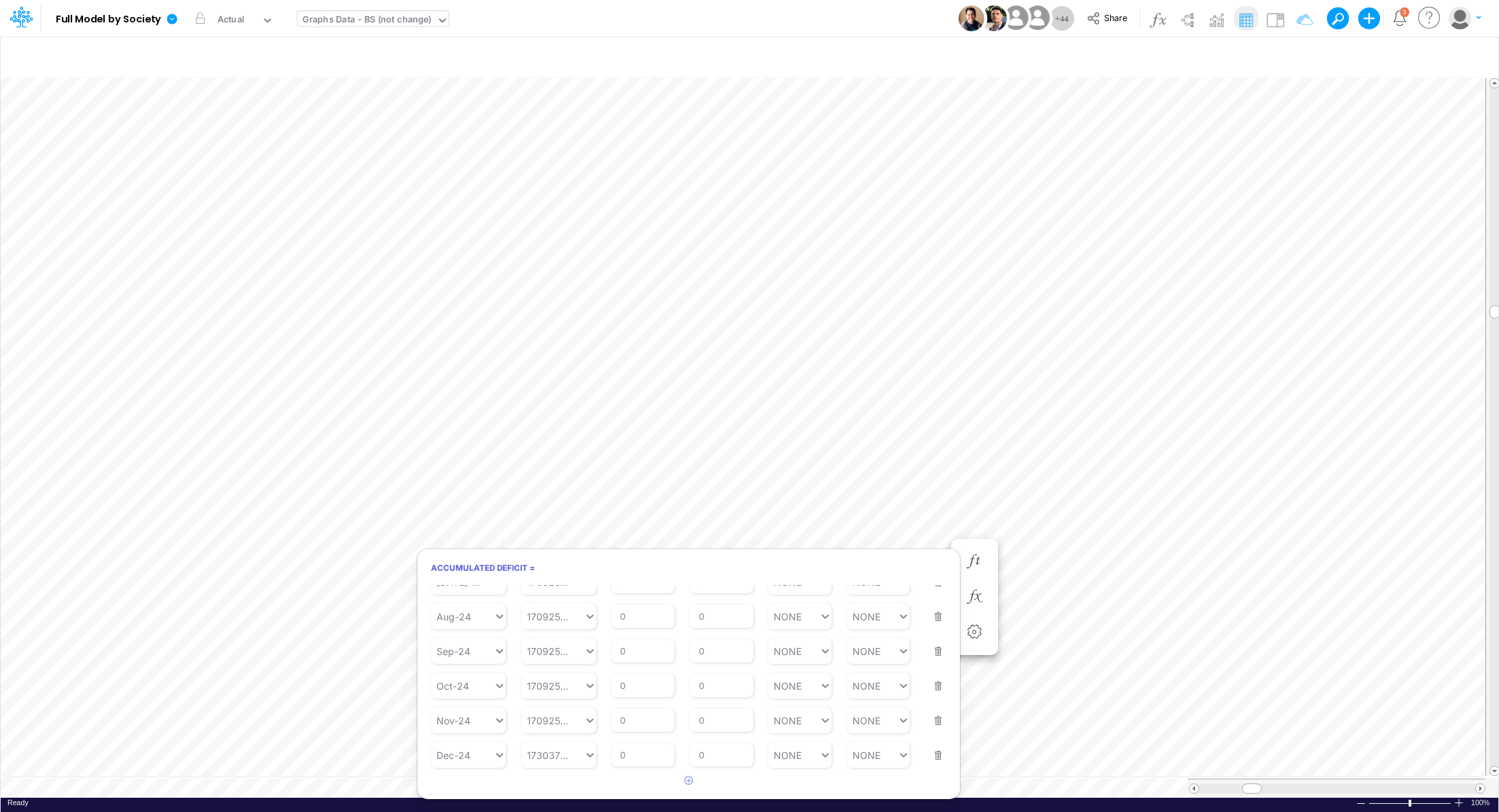
scroll to position [6, 1]
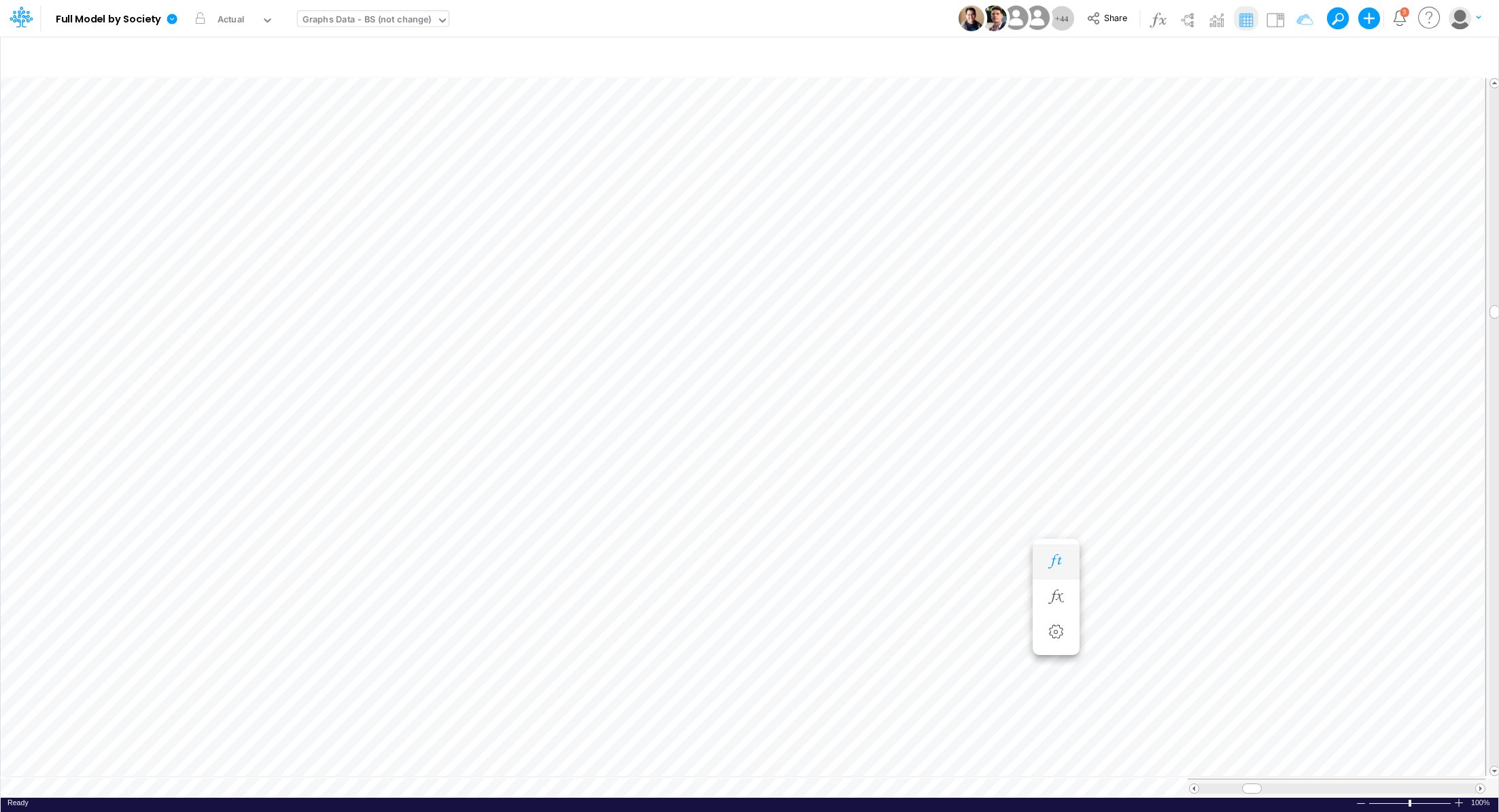
click at [1066, 564] on button "button" at bounding box center [1055, 562] width 25 height 27
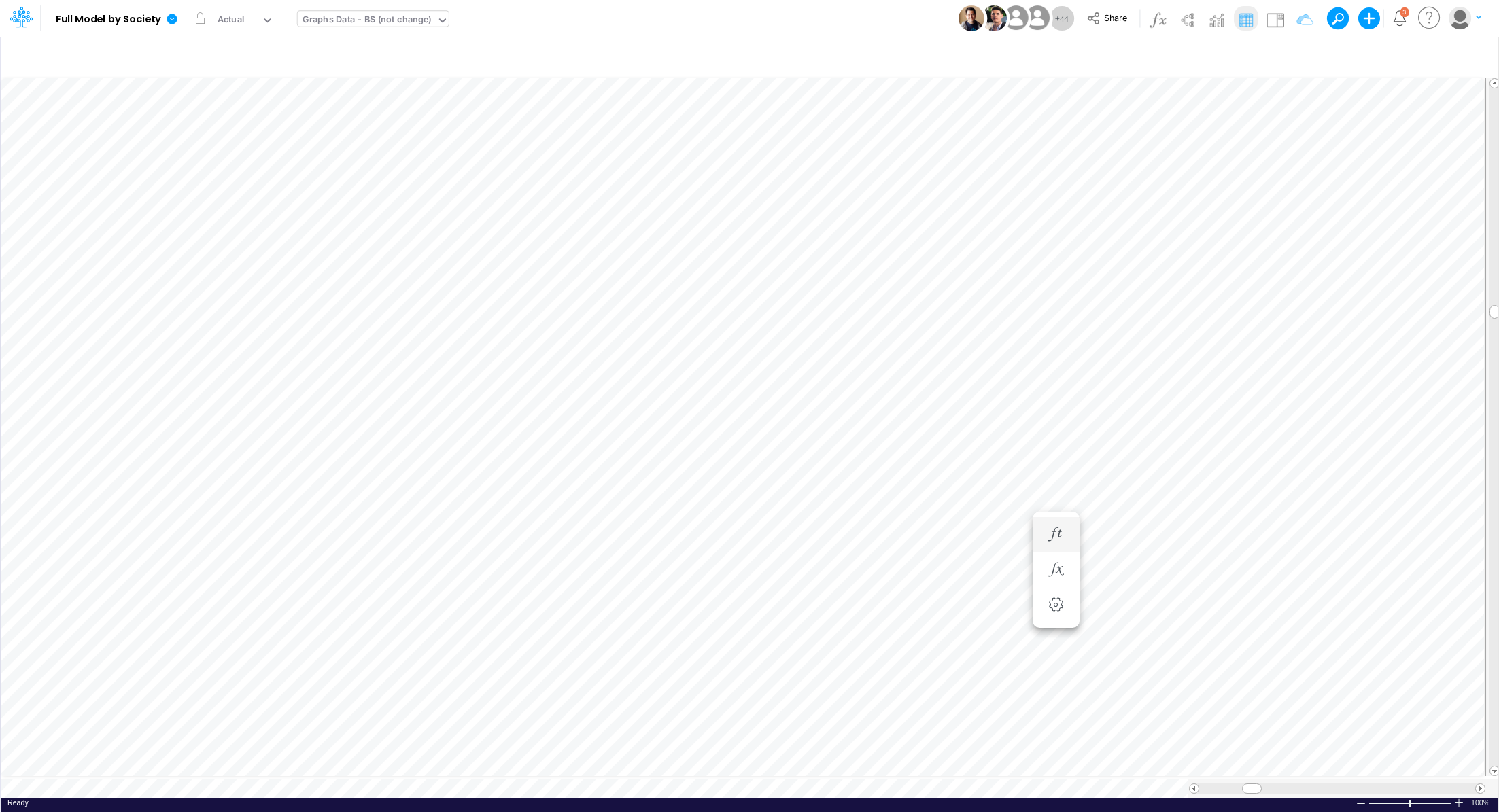
scroll to position [6, 1]
click at [1054, 494] on icon "button" at bounding box center [1055, 493] width 20 height 15
click at [349, 26] on div "Graphs Data - BS (not change)" at bounding box center [367, 20] width 129 height 16
type input "int"
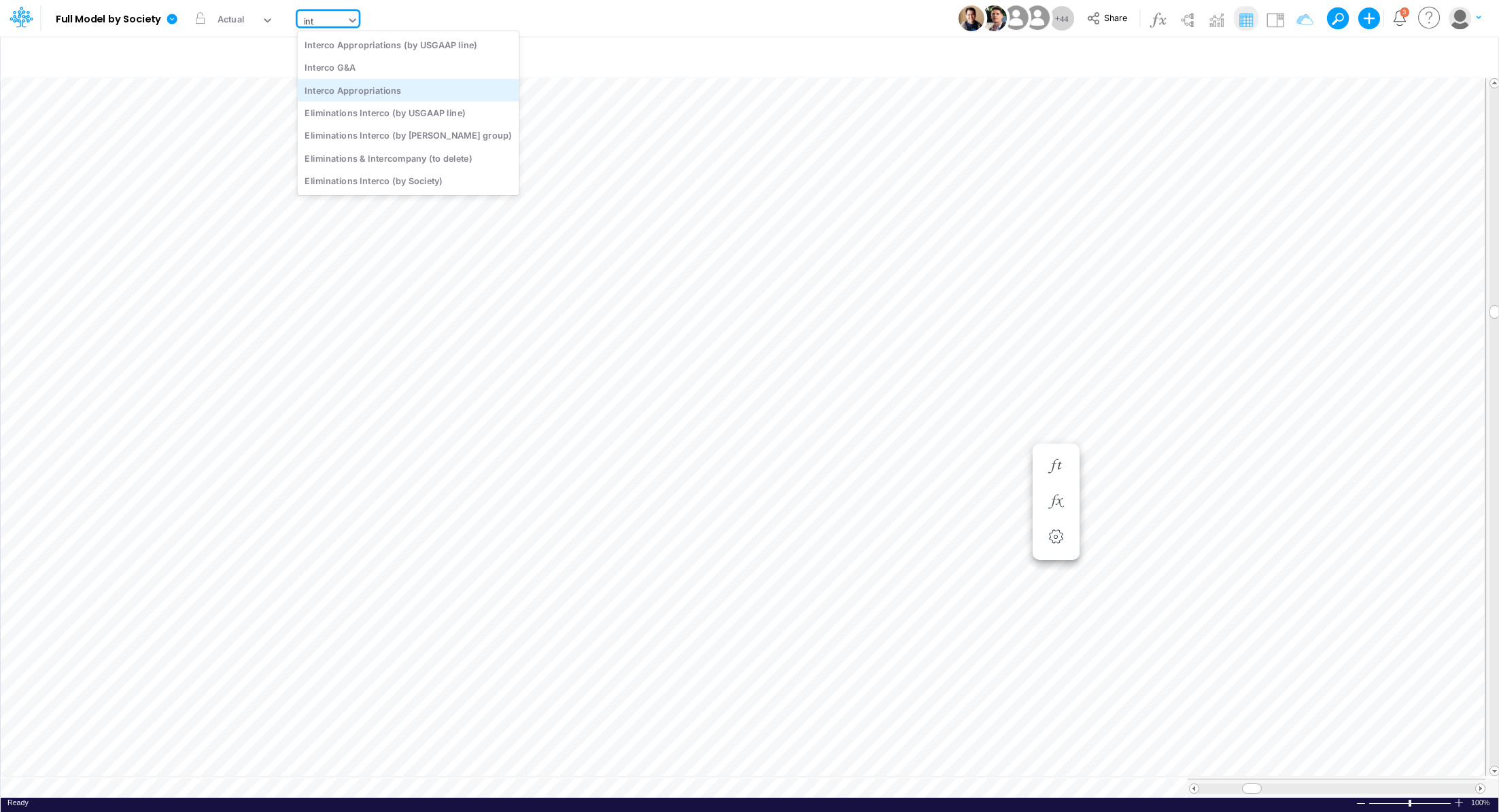
click at [401, 88] on div "Interco Appropriations" at bounding box center [409, 89] width 222 height 22
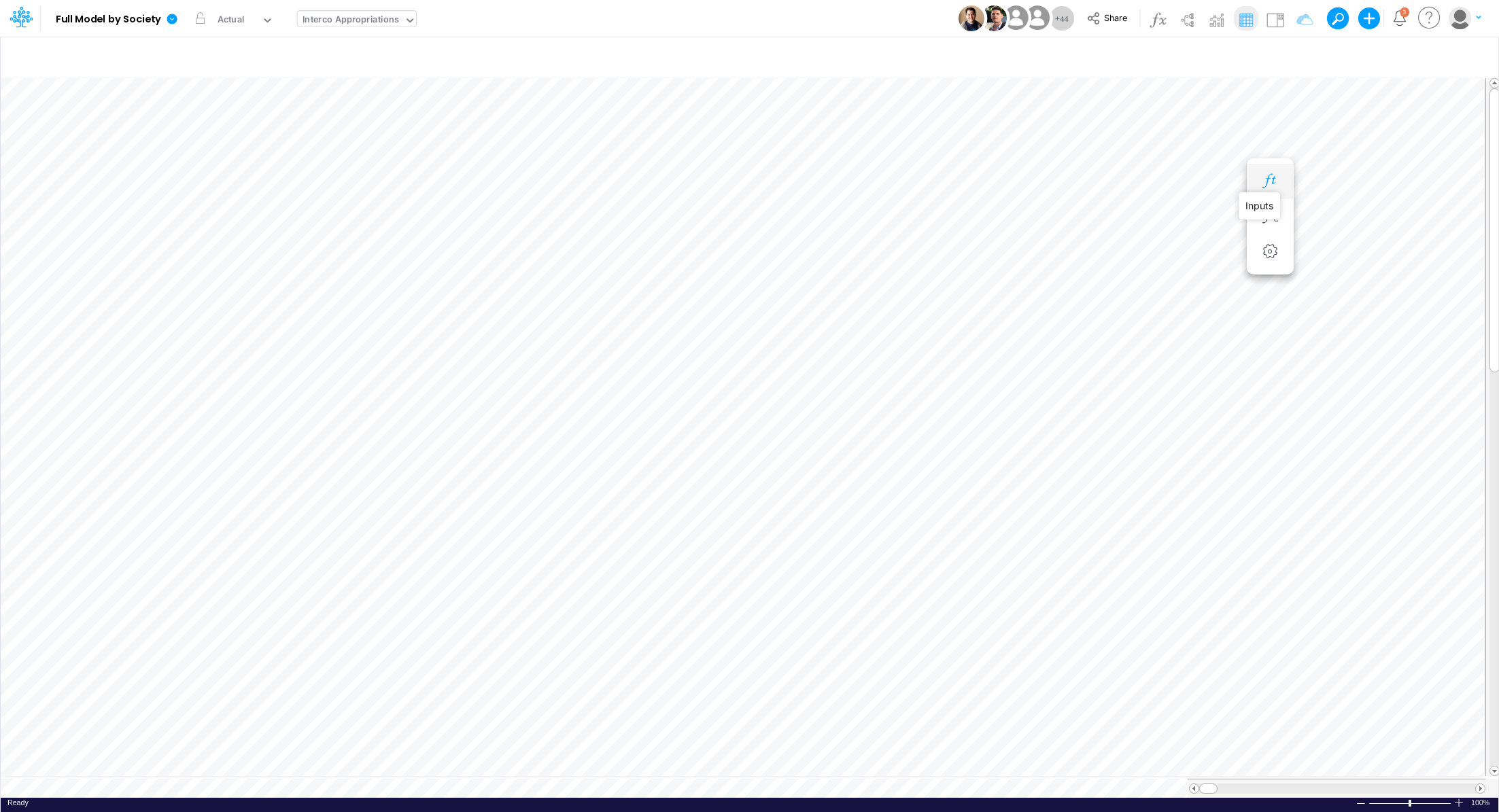
click at [1276, 185] on icon "button" at bounding box center [1269, 181] width 20 height 15
click at [1276, 208] on icon "button" at bounding box center [1269, 208] width 20 height 15
click at [1268, 223] on icon "button" at bounding box center [1269, 222] width 20 height 15
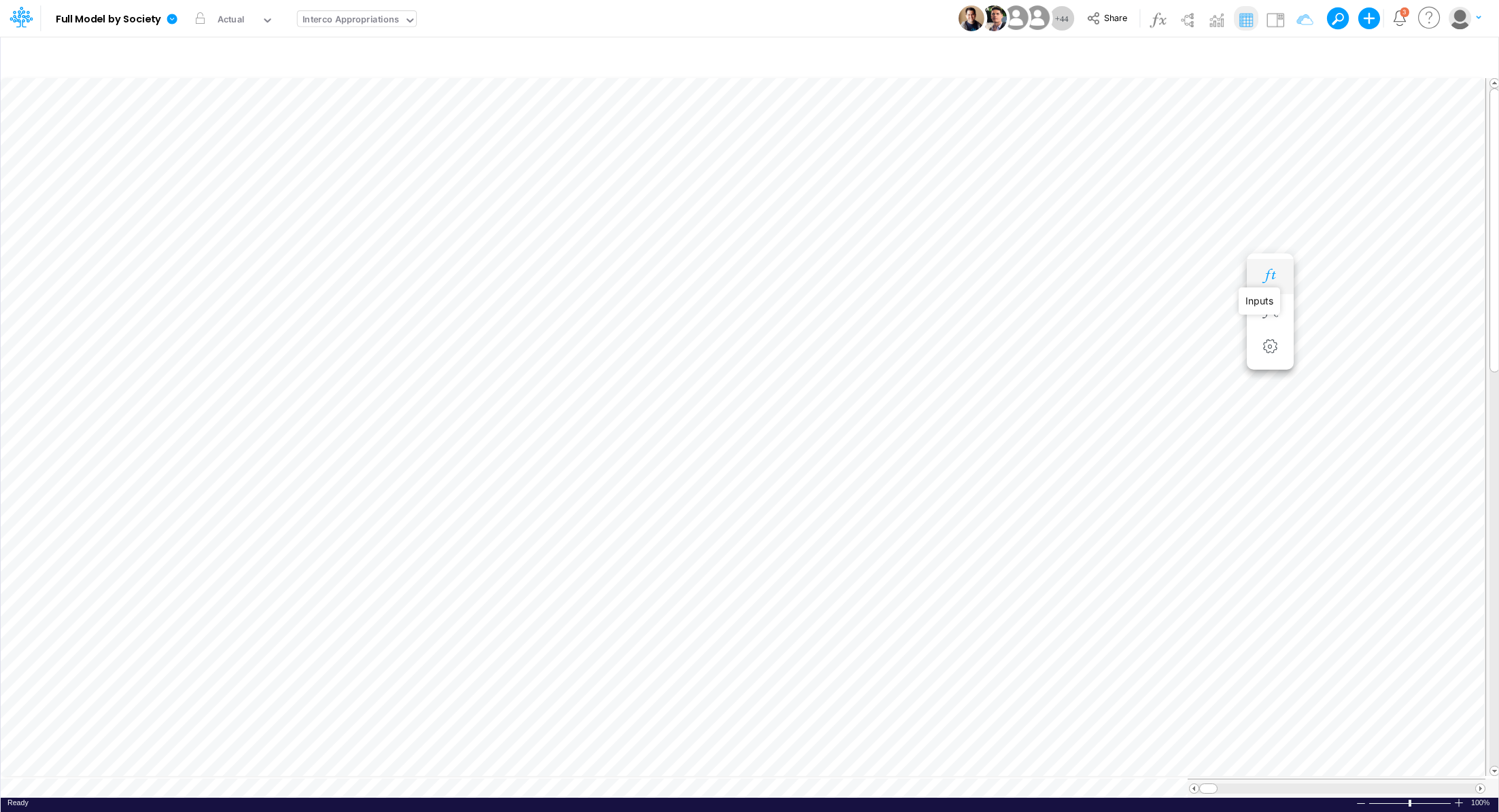
click at [1272, 274] on icon "button" at bounding box center [1269, 276] width 20 height 15
click at [1106, 274] on icon "button" at bounding box center [1106, 276] width 20 height 15
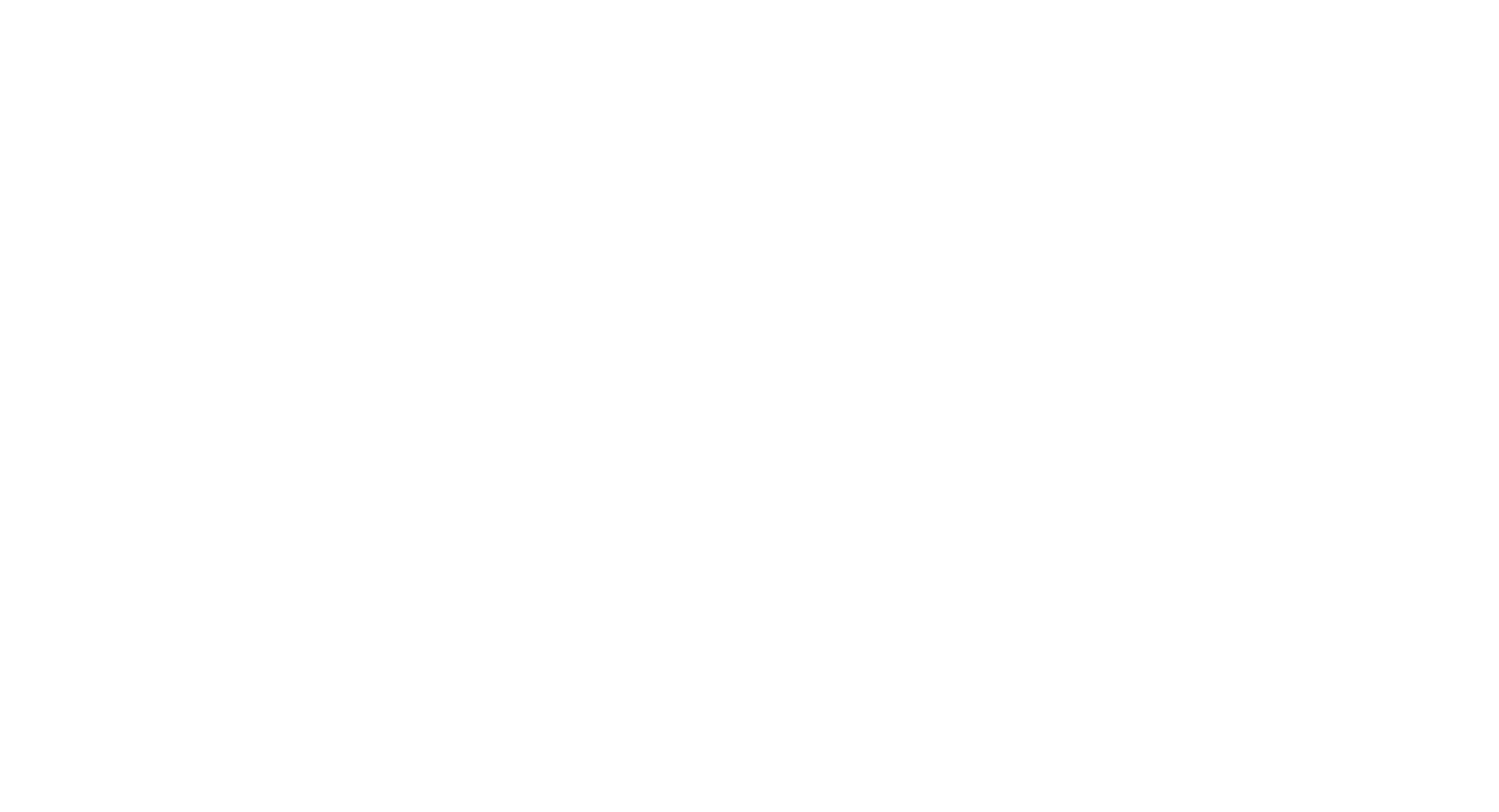
click at [892, 0] on html at bounding box center [749, 0] width 1499 height 0
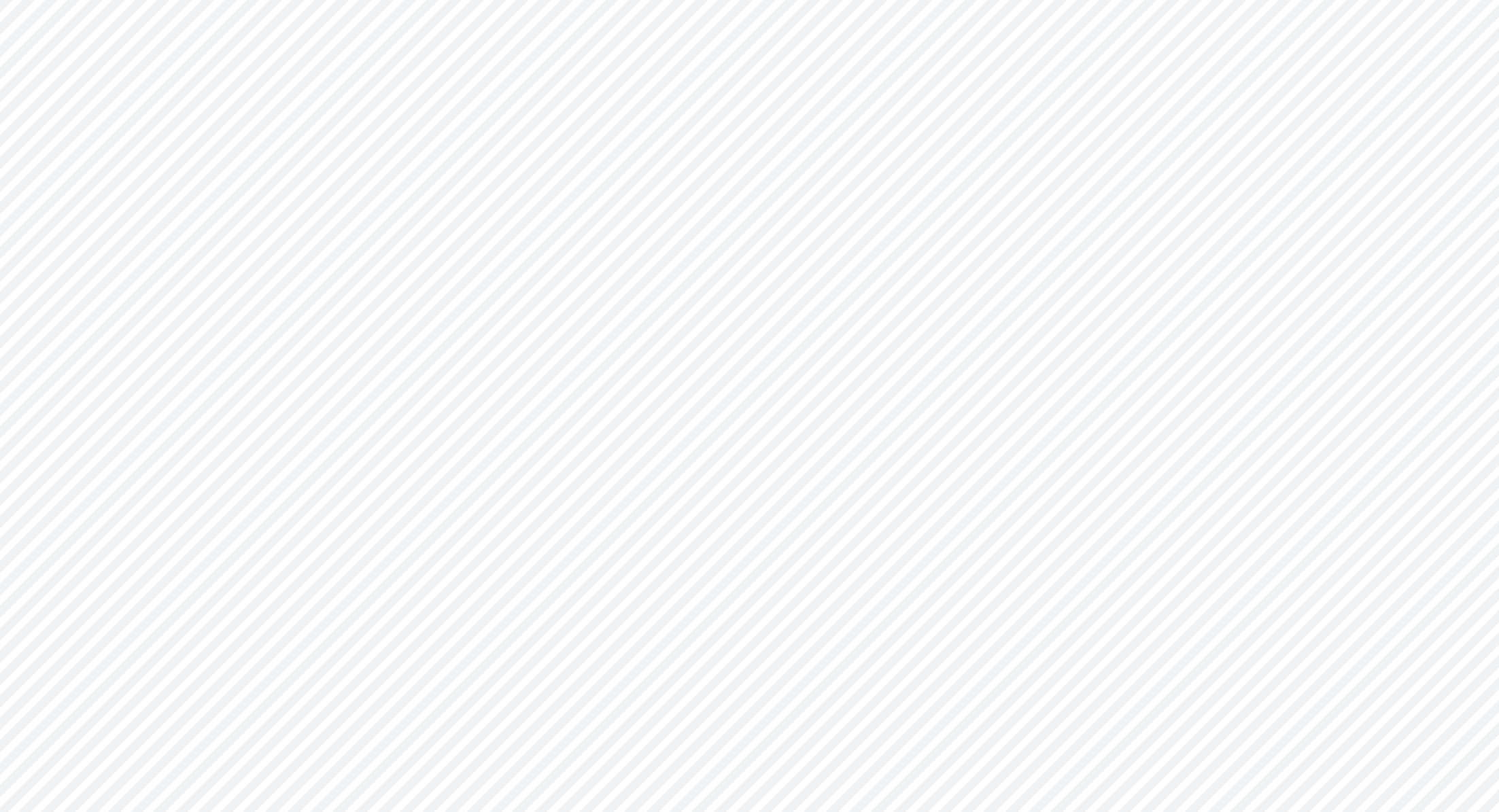
type input "Consolidated FS - USGAAP"
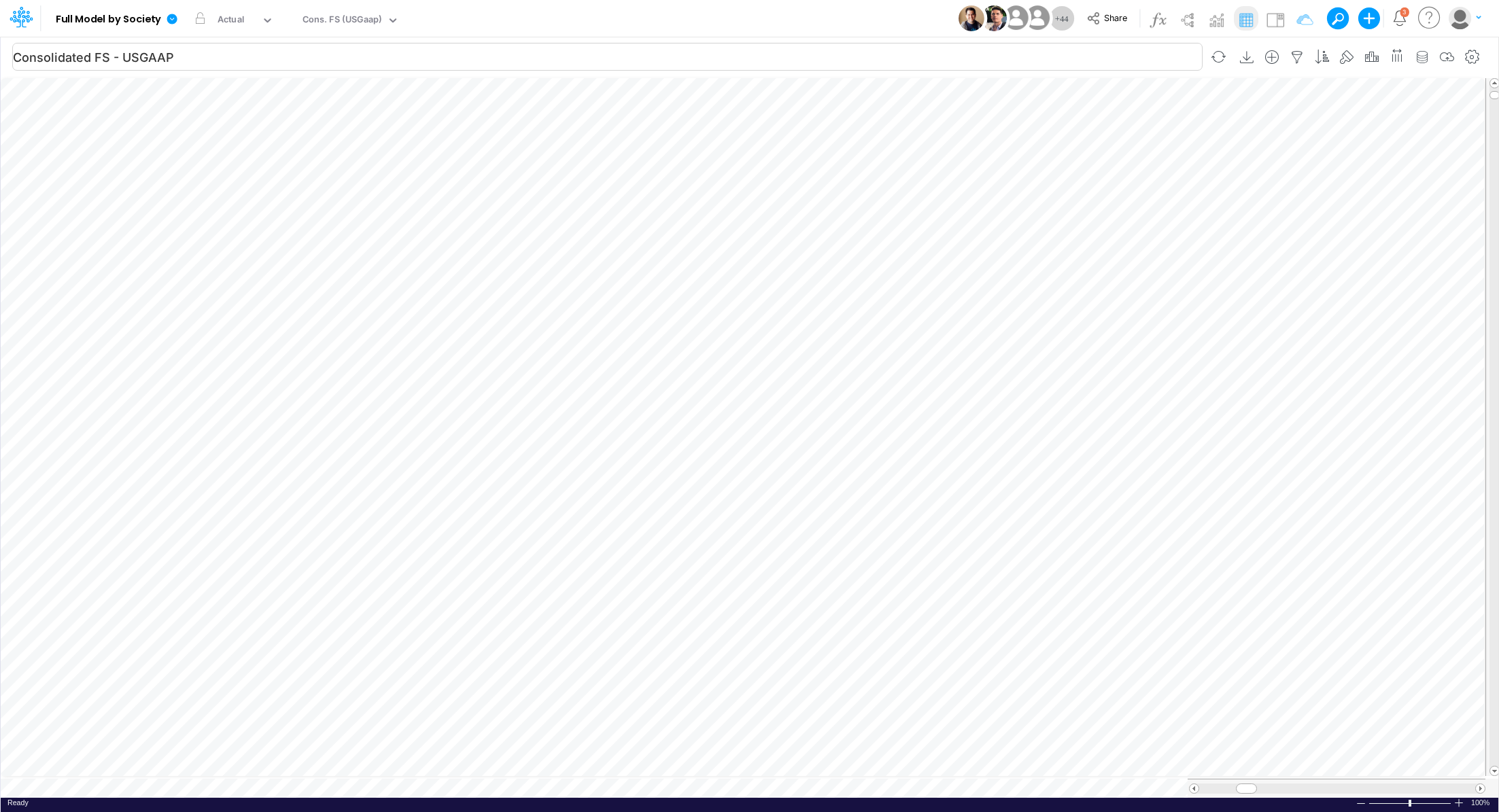
scroll to position [6, 1]
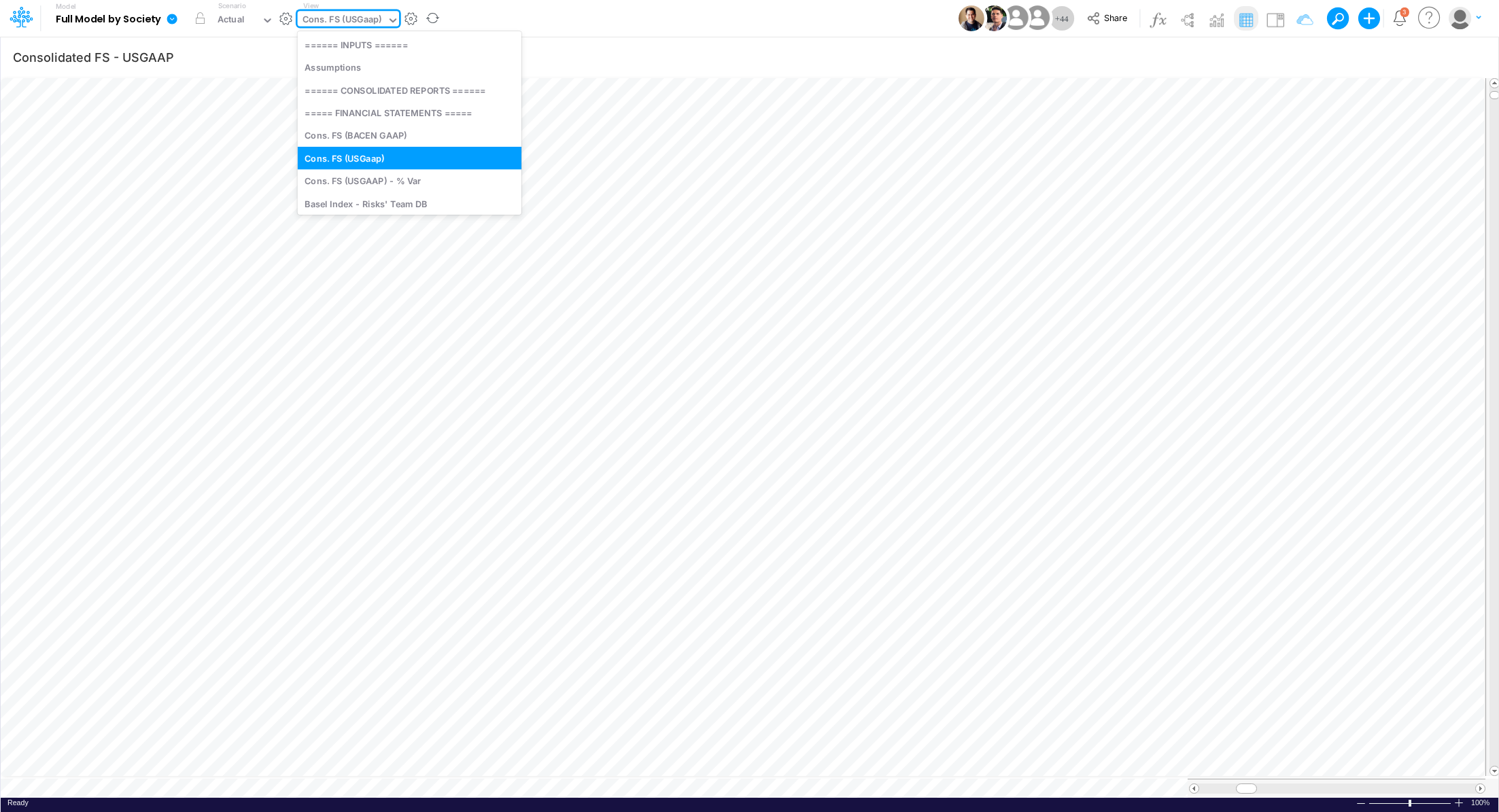
click at [353, 19] on div "Cons. FS (USGaap)" at bounding box center [342, 20] width 80 height 16
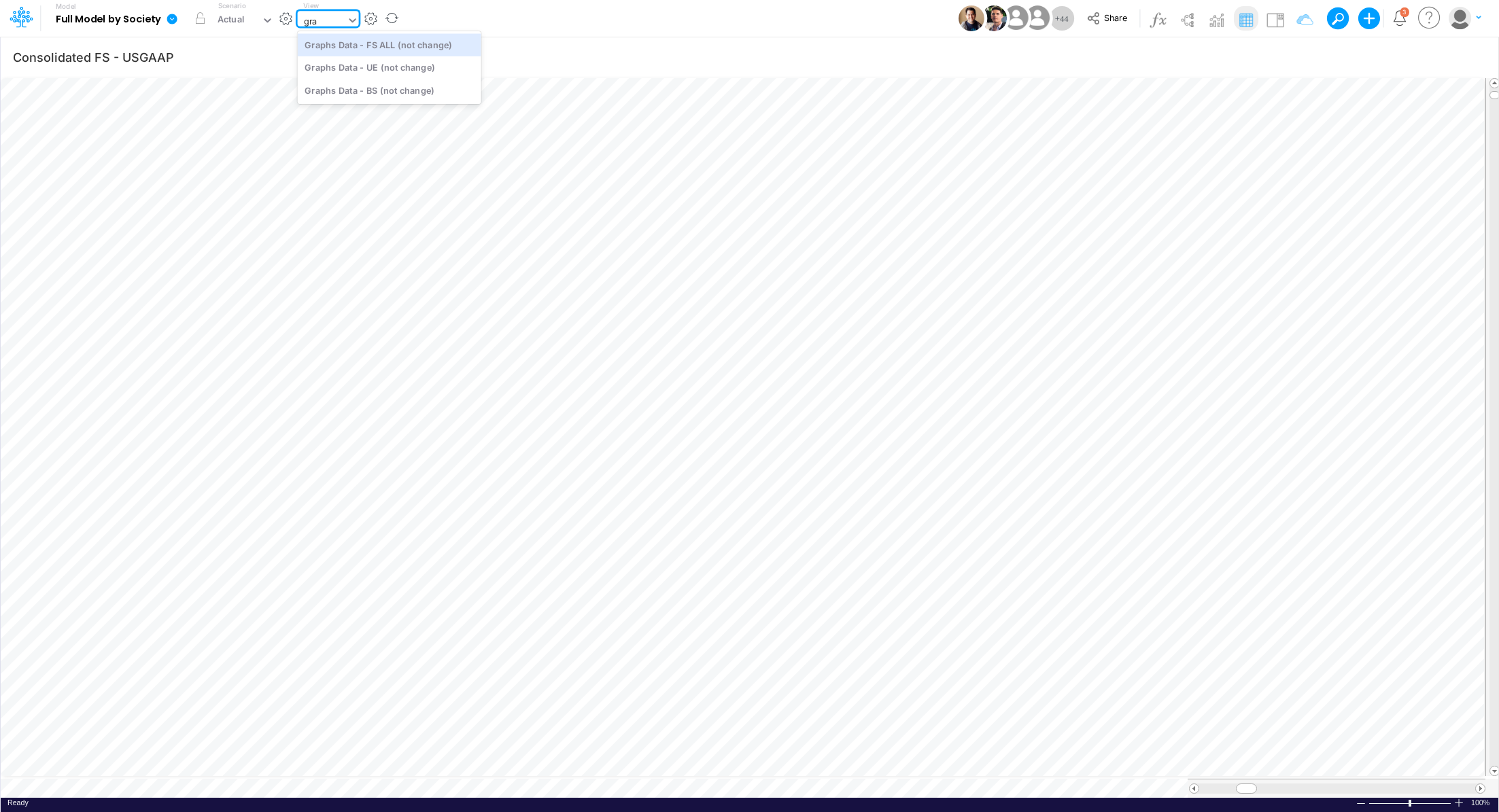
type input "grap"
click at [400, 92] on div "Graphs Data - BS (not change)" at bounding box center [389, 89] width 184 height 22
click at [663, 610] on li "Other comprehensive Income (loss) =" at bounding box center [648, 617] width 47 height 35
click at [654, 615] on icon "button" at bounding box center [647, 616] width 20 height 15
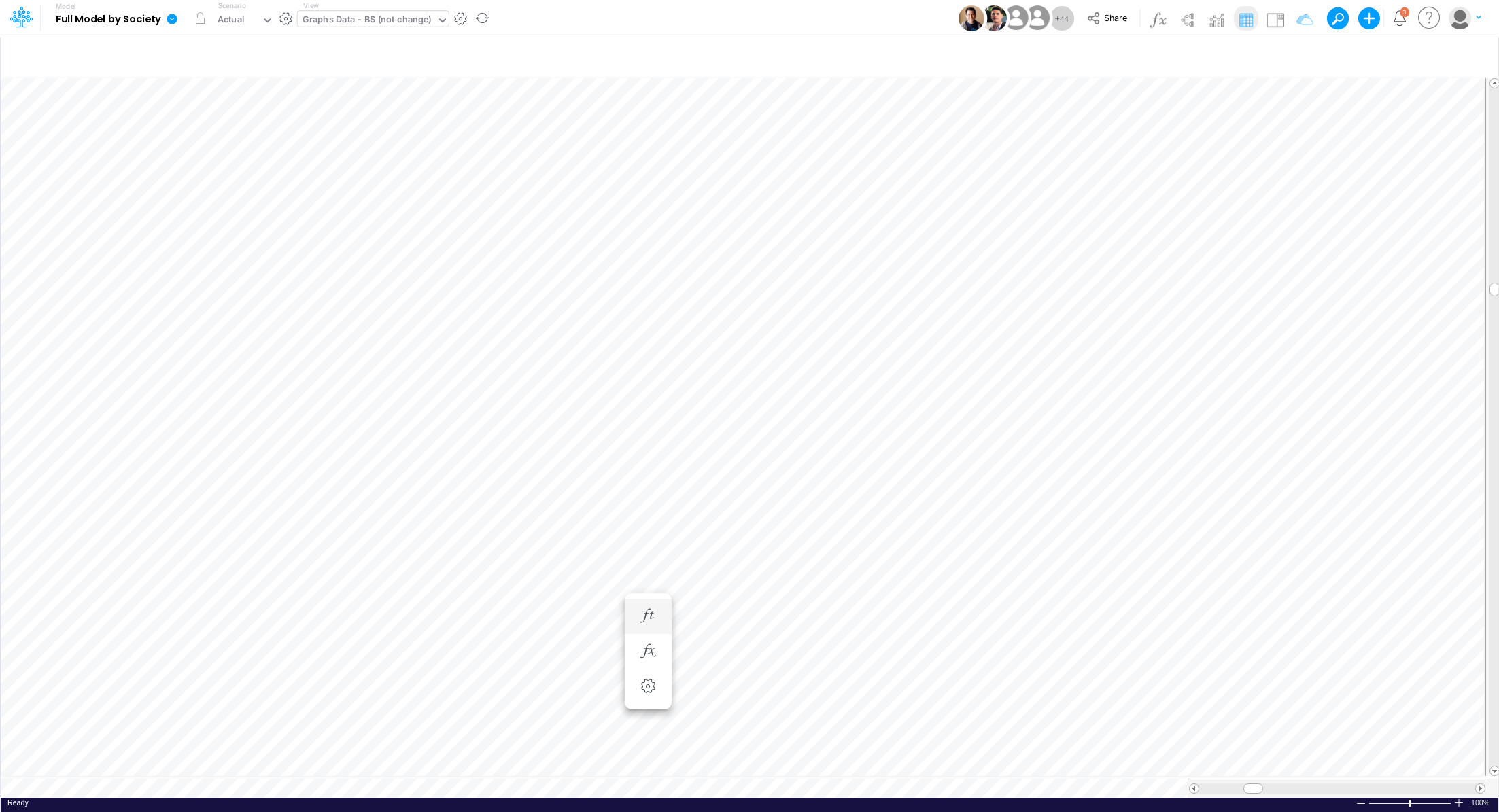
scroll to position [6, 1]
click at [650, 581] on icon "button" at bounding box center [647, 575] width 20 height 15
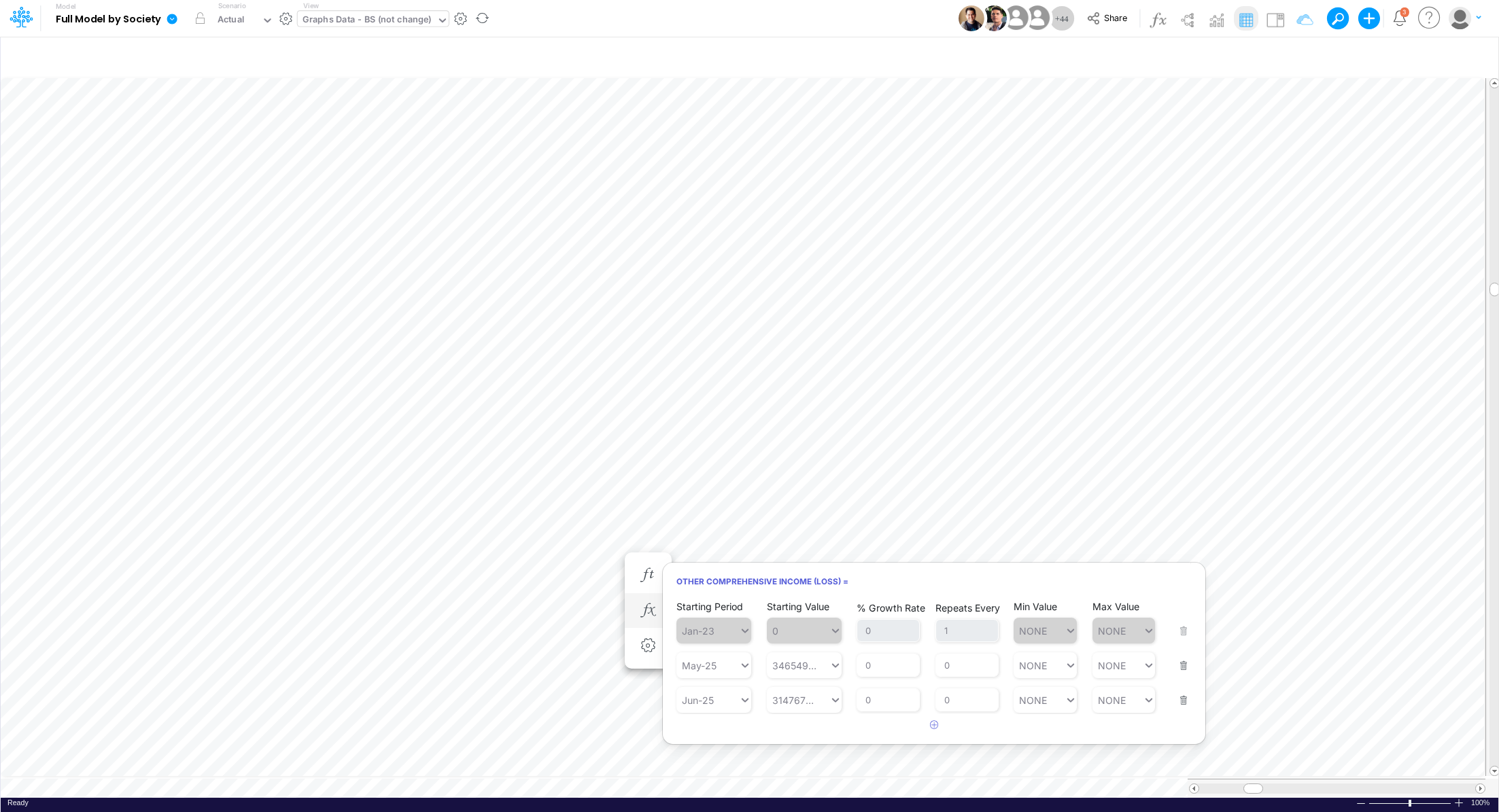
scroll to position [6, 1]
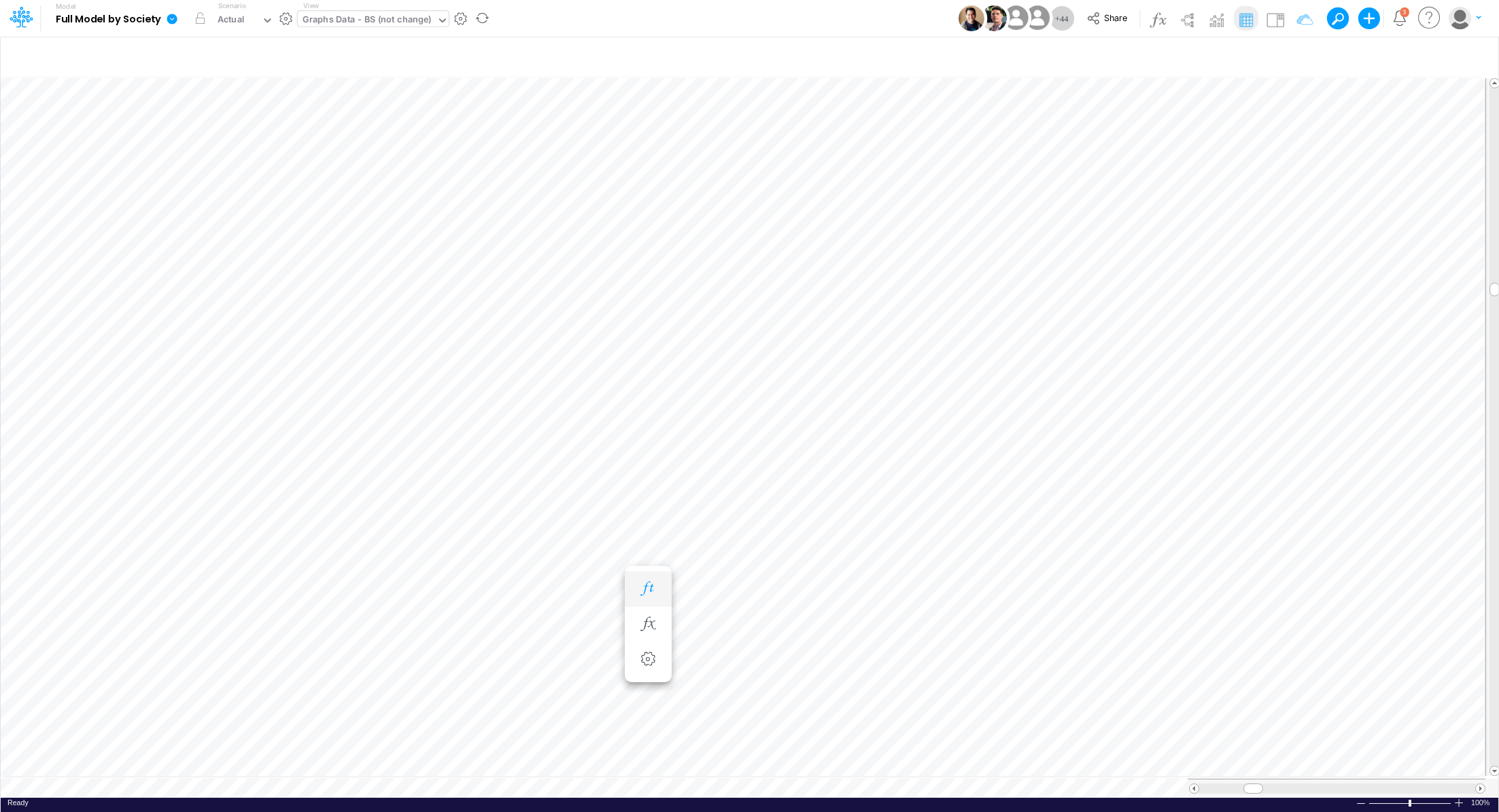
click at [648, 591] on icon "button" at bounding box center [647, 588] width 20 height 15
click at [639, 569] on button "button" at bounding box center [648, 562] width 25 height 27
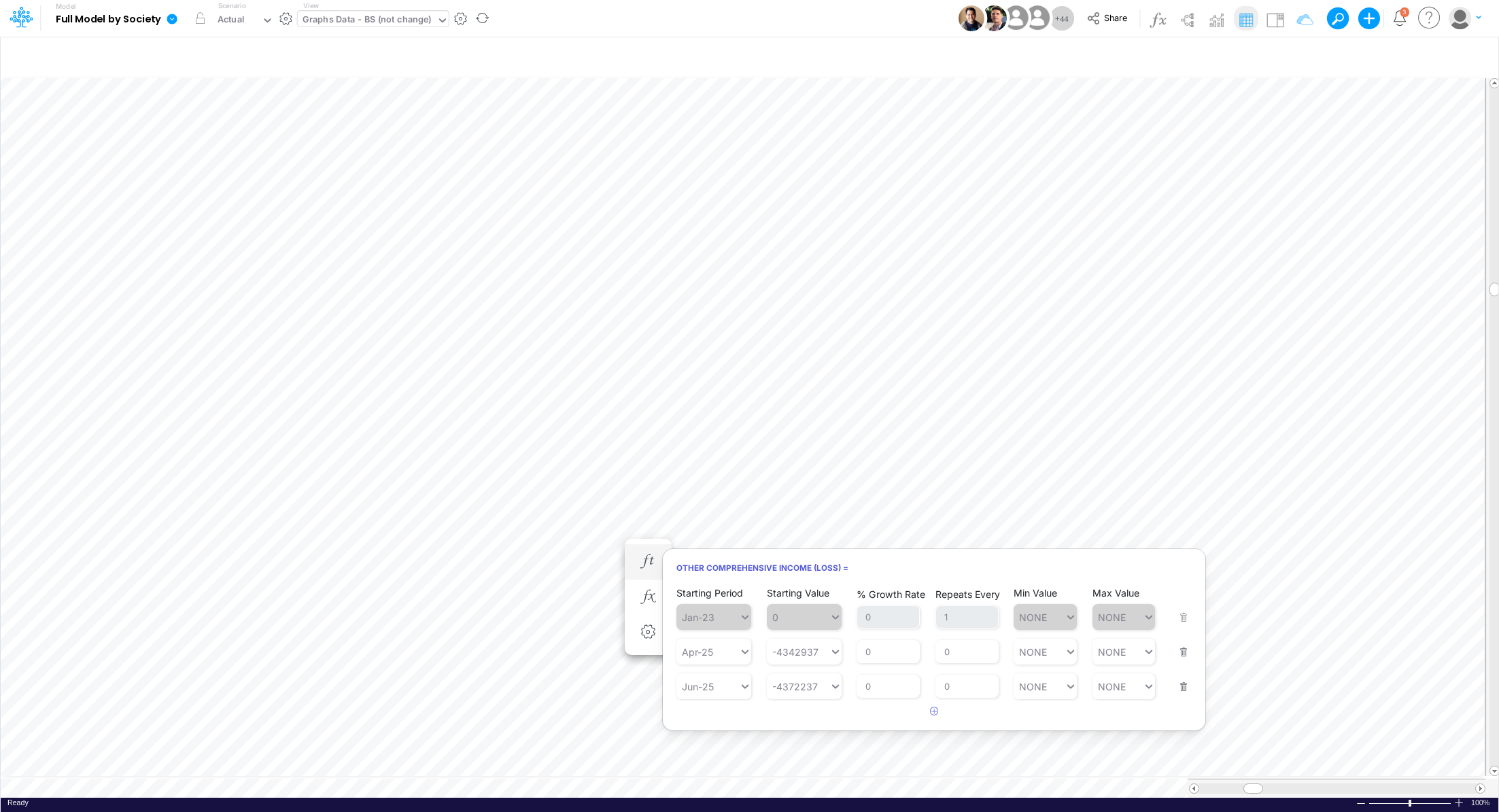
scroll to position [6, 1]
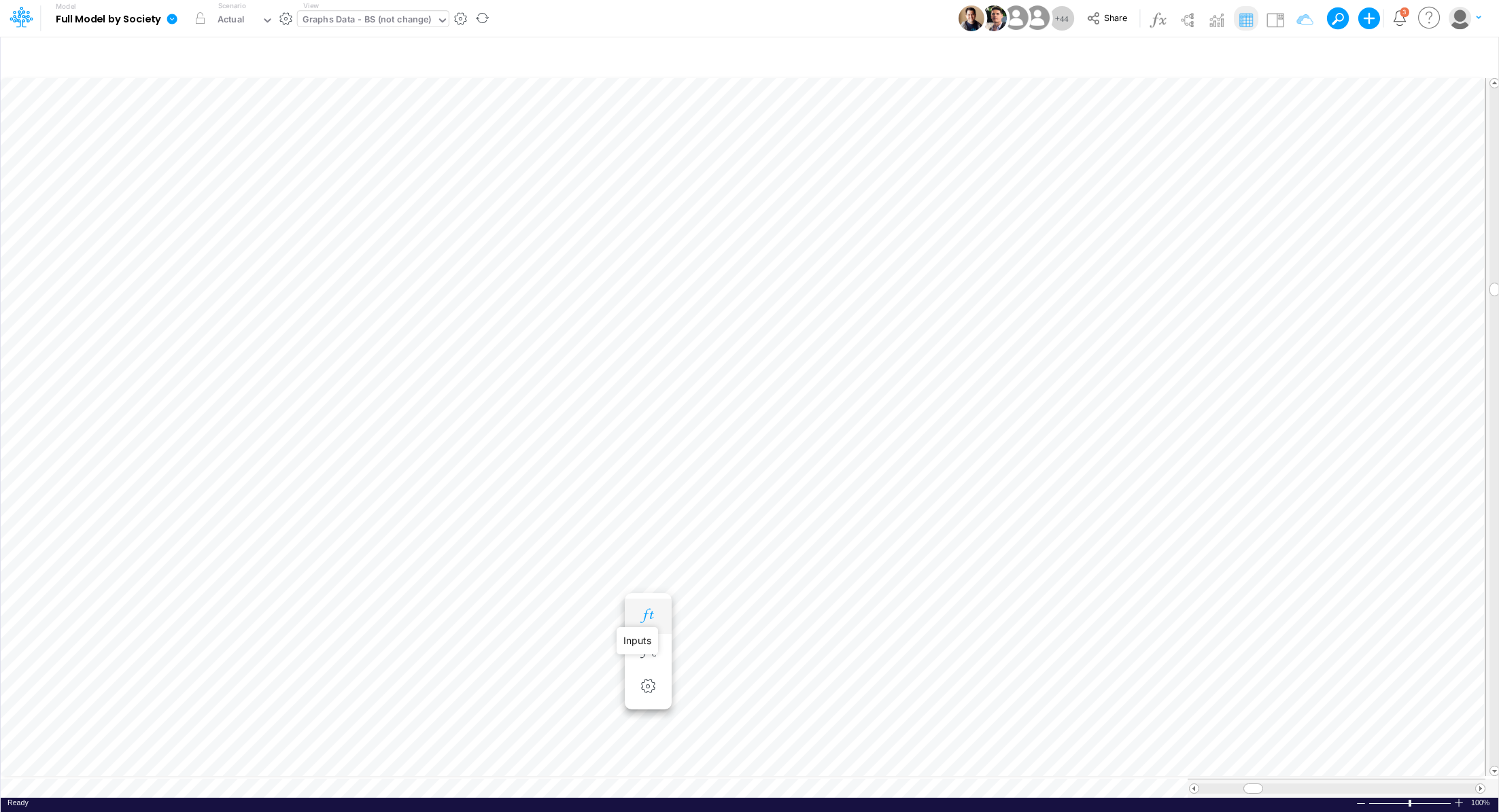
click at [649, 618] on icon "button" at bounding box center [647, 616] width 20 height 15
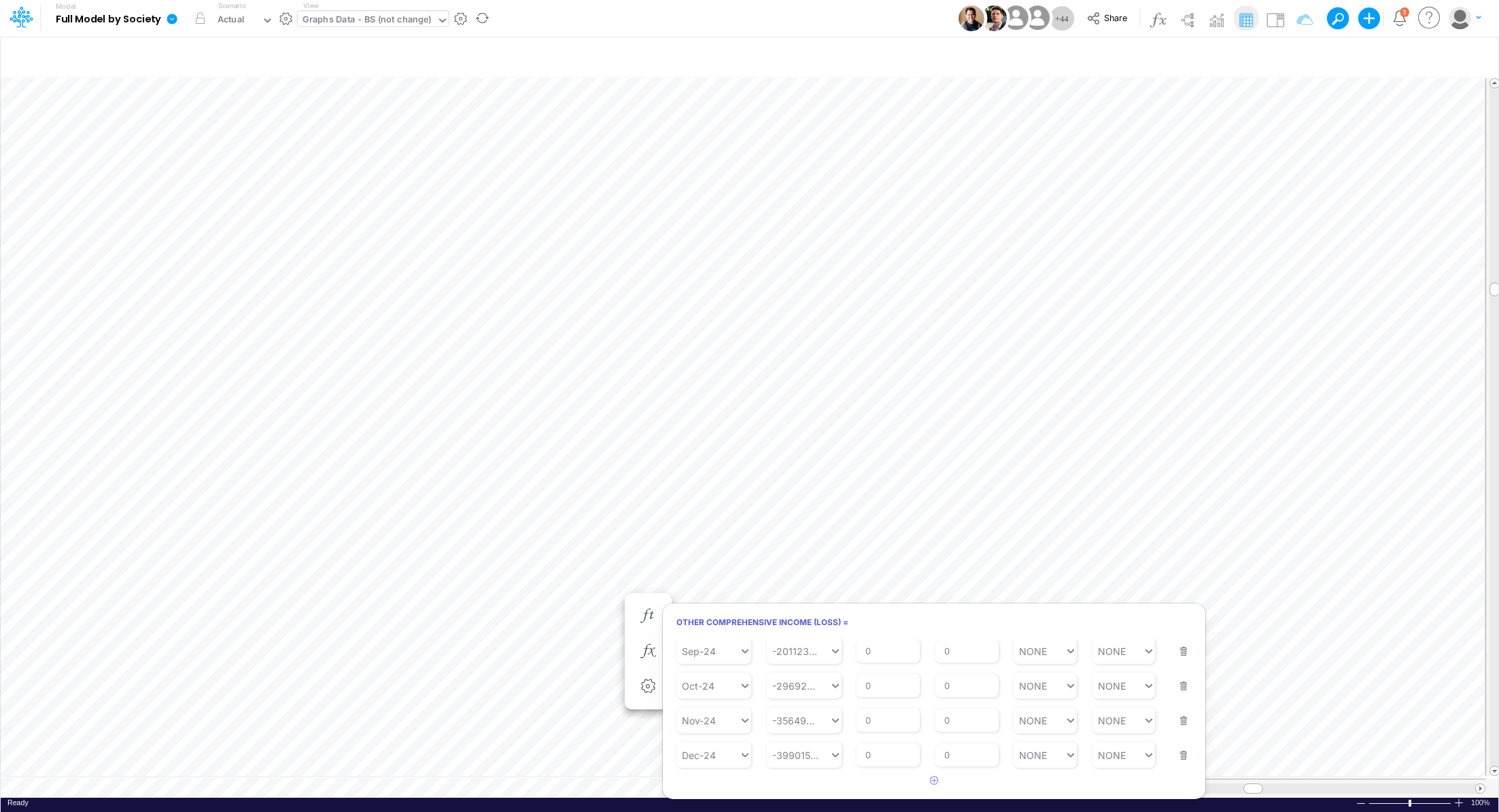
scroll to position [6, 1]
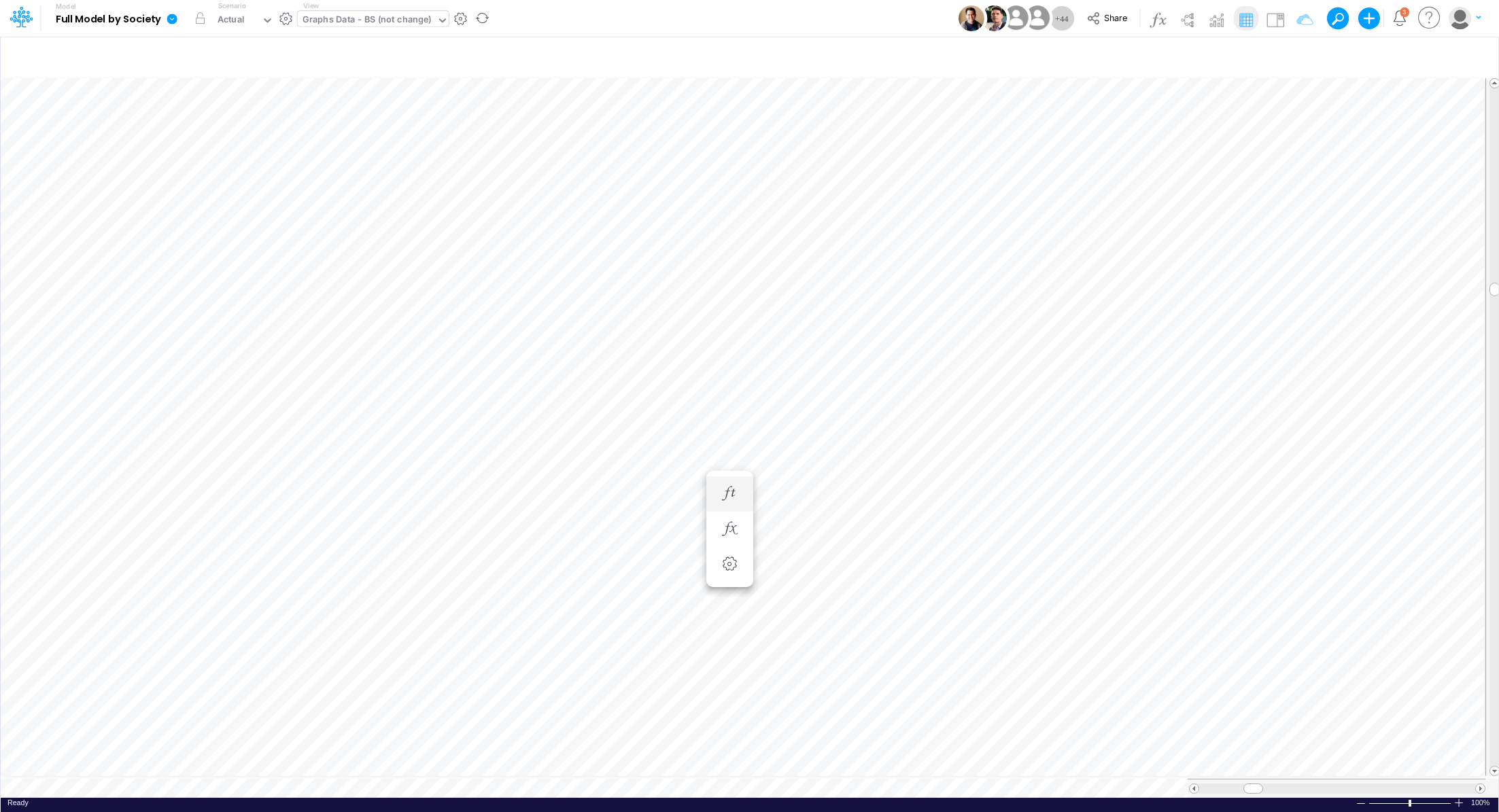
scroll to position [6, 1]
click at [976, 599] on li "Other comprehensive Income (loss) =" at bounding box center [974, 617] width 47 height 35
click at [974, 614] on icon "button" at bounding box center [974, 616] width 20 height 15
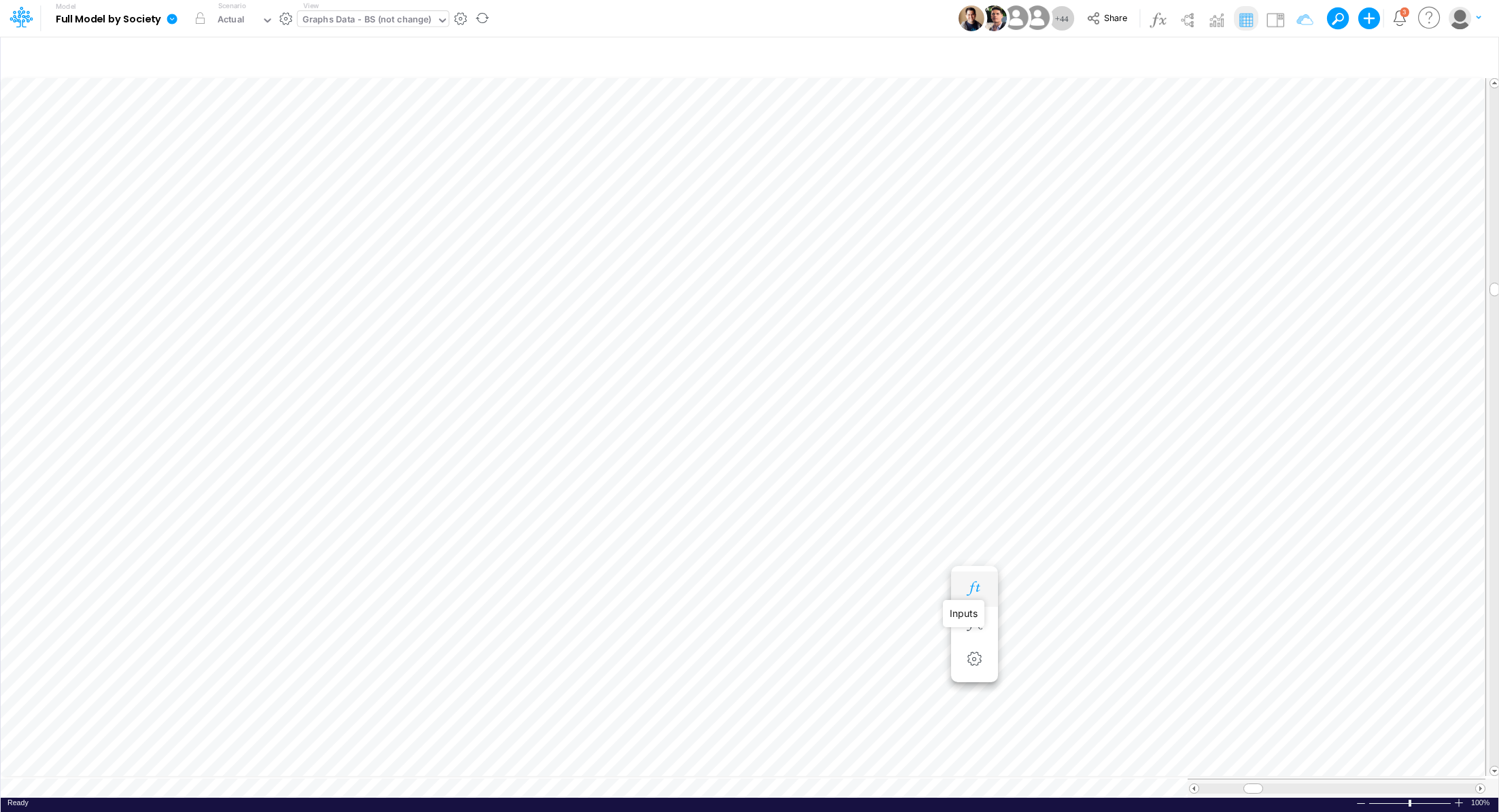
click at [976, 585] on icon "button" at bounding box center [974, 588] width 20 height 15
click at [976, 576] on icon "button" at bounding box center [974, 575] width 20 height 15
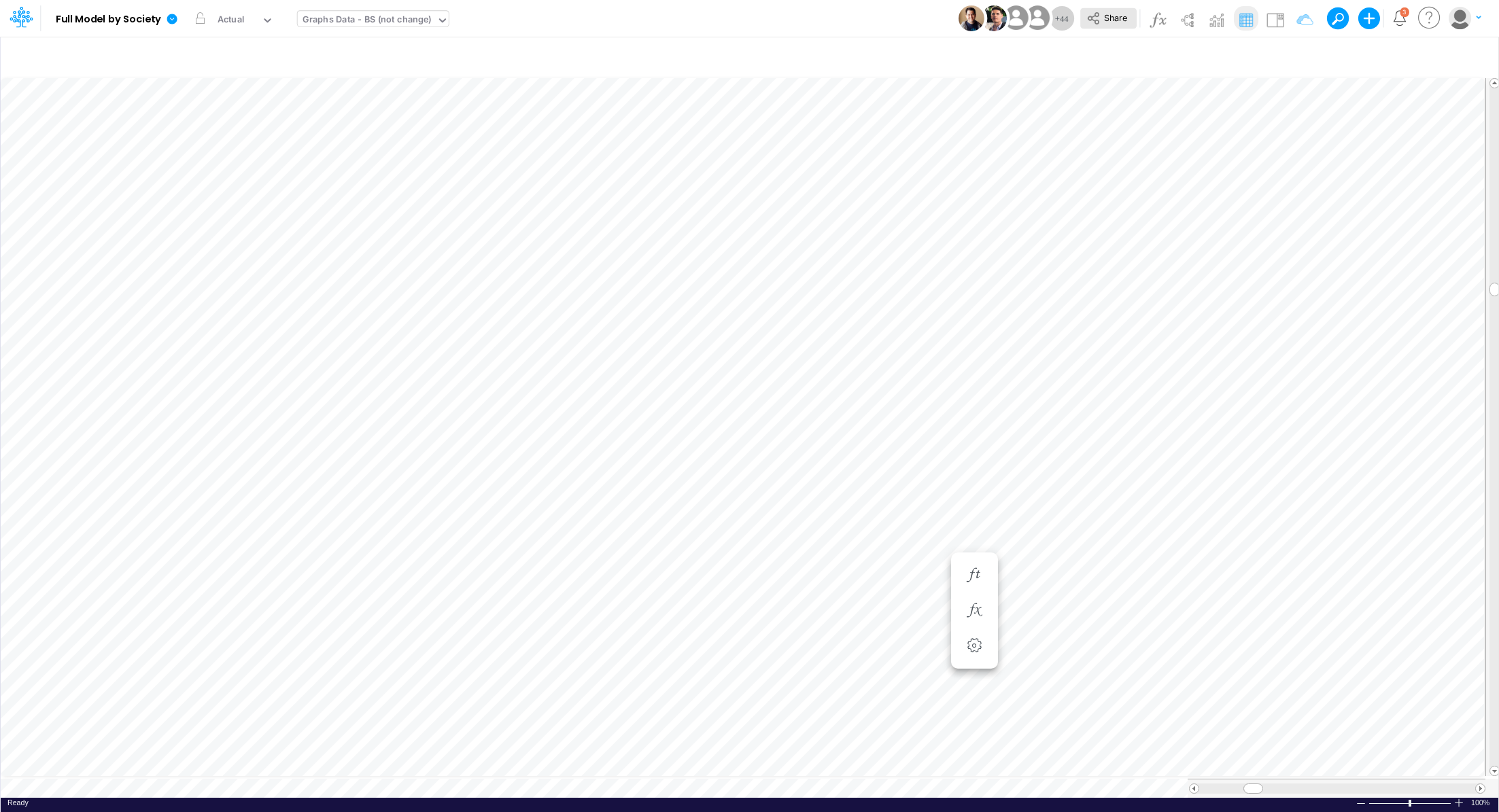
scroll to position [6, 1]
click at [978, 604] on button "button" at bounding box center [975, 617] width 25 height 27
click at [316, 8] on label "View" at bounding box center [311, 6] width 16 height 10
click at [322, 15] on div "Graphs Data - BS (not change)" at bounding box center [367, 20] width 129 height 16
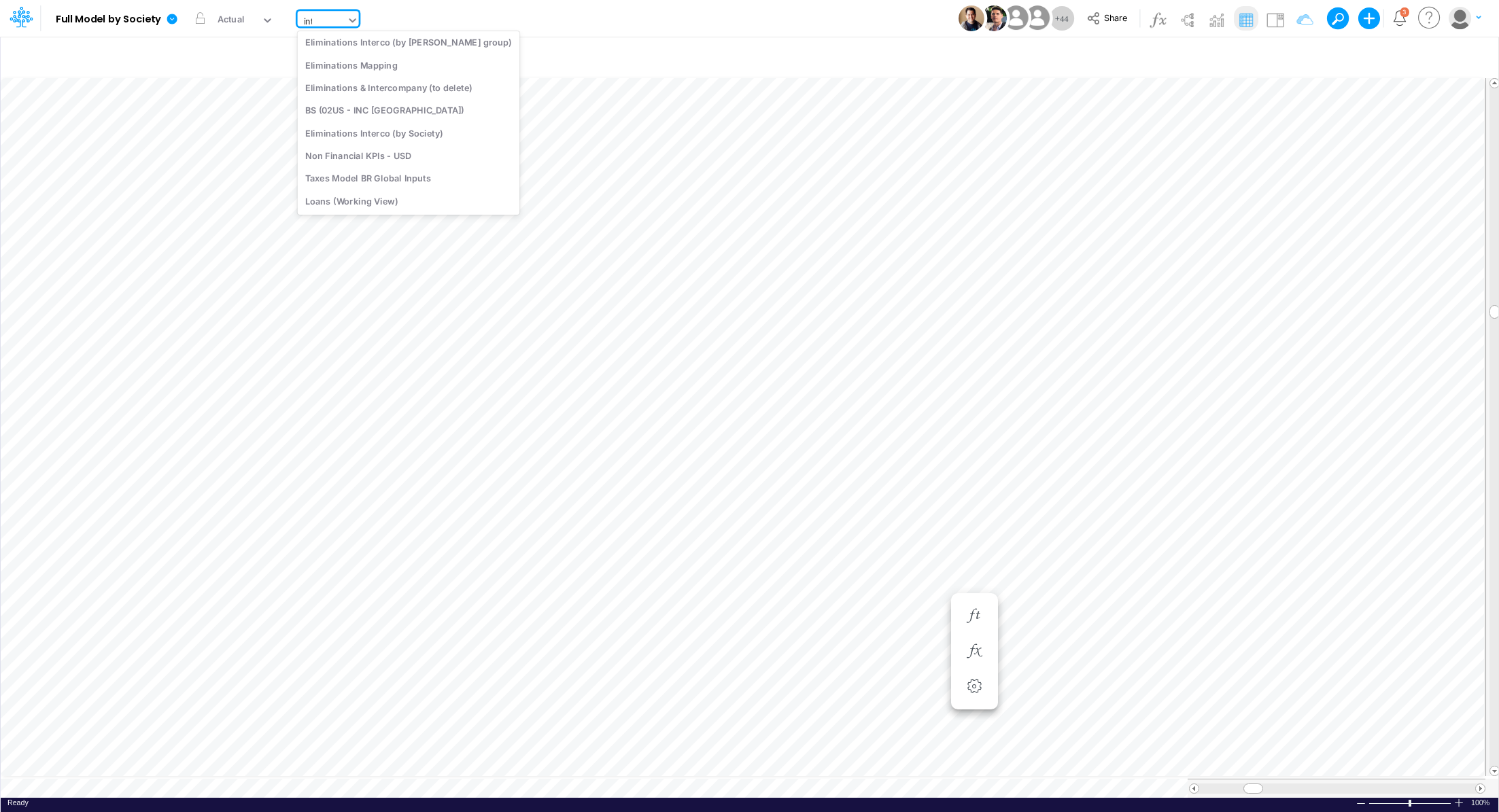
scroll to position [0, 0]
type input "inte"
click at [371, 96] on div "Interco Appropriations" at bounding box center [409, 89] width 222 height 22
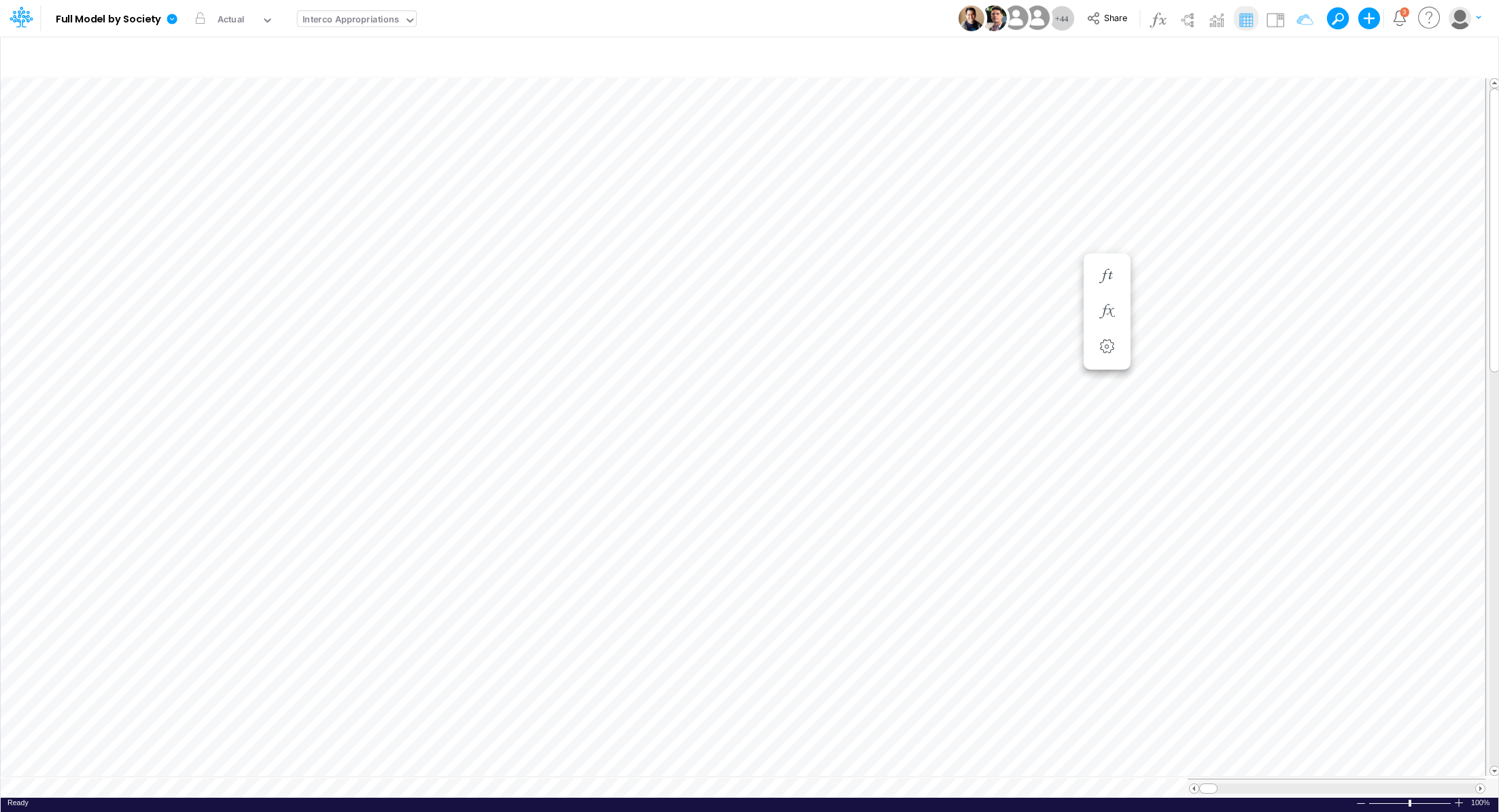
scroll to position [6, 1]
click at [1116, 298] on icon "button" at bounding box center [1106, 303] width 20 height 15
click at [1096, 525] on button "button" at bounding box center [1107, 535] width 25 height 27
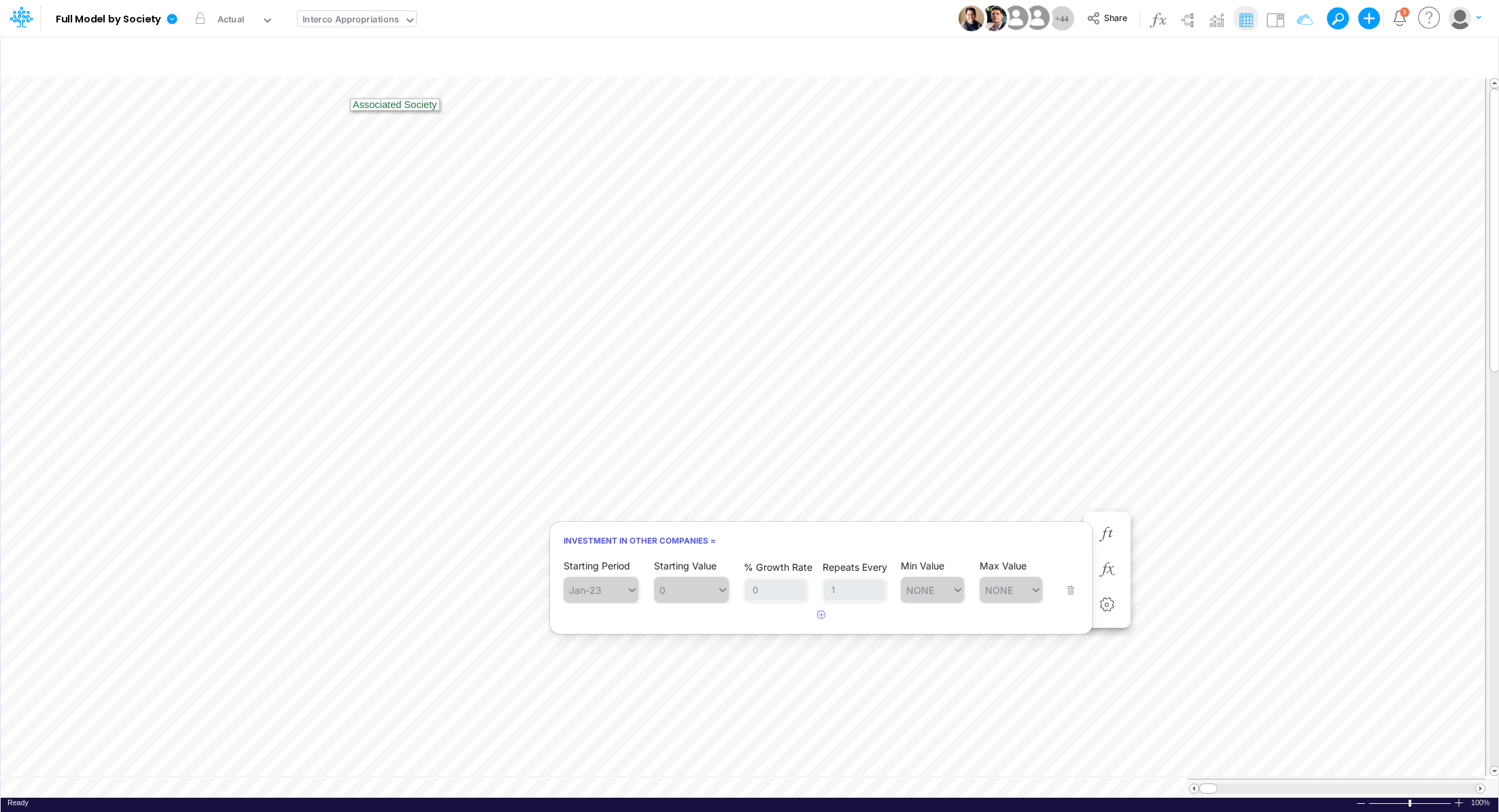
click at [328, 19] on div "Interco Appropriations" at bounding box center [350, 20] width 96 height 16
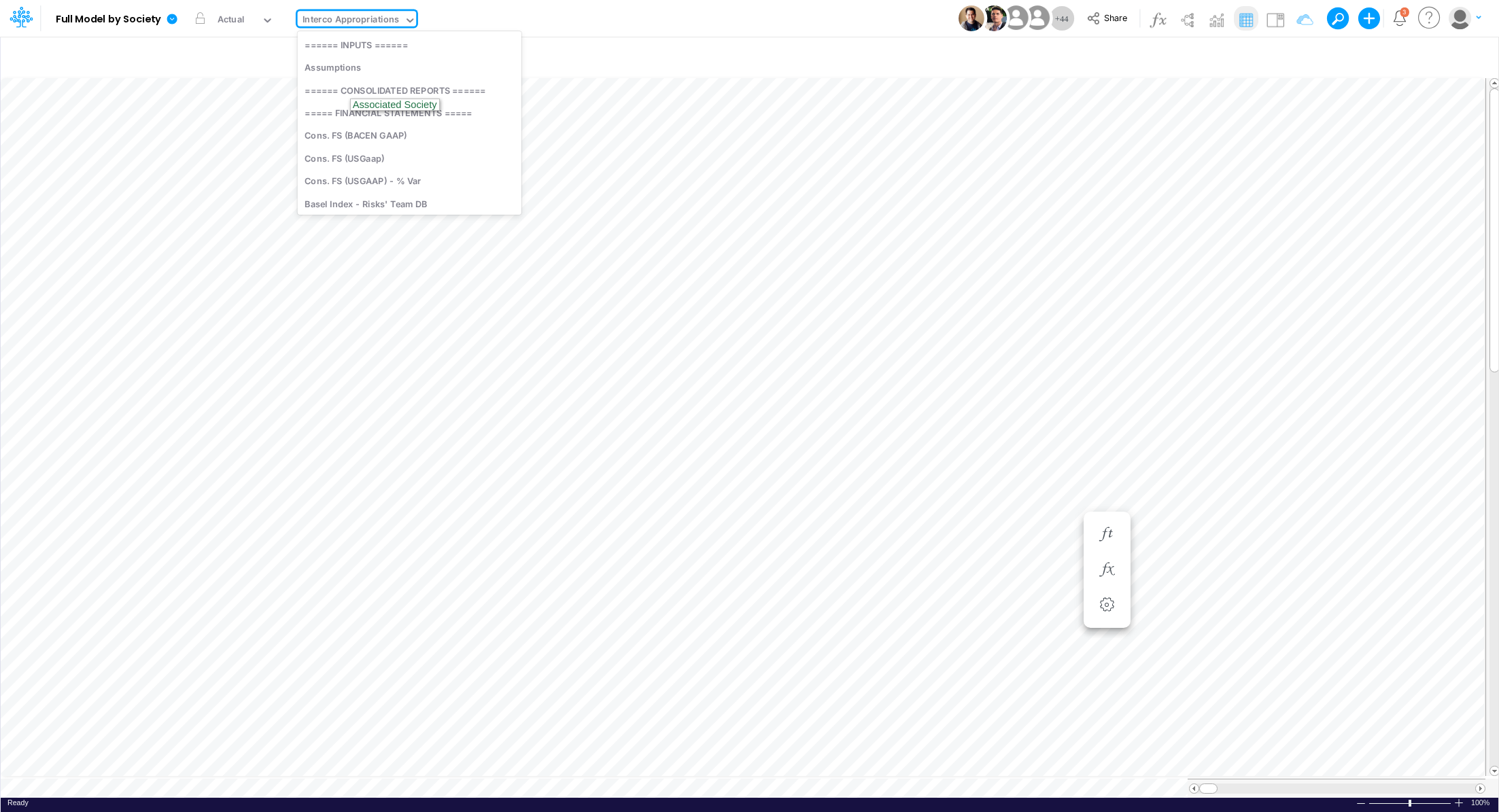
scroll to position [2655, 0]
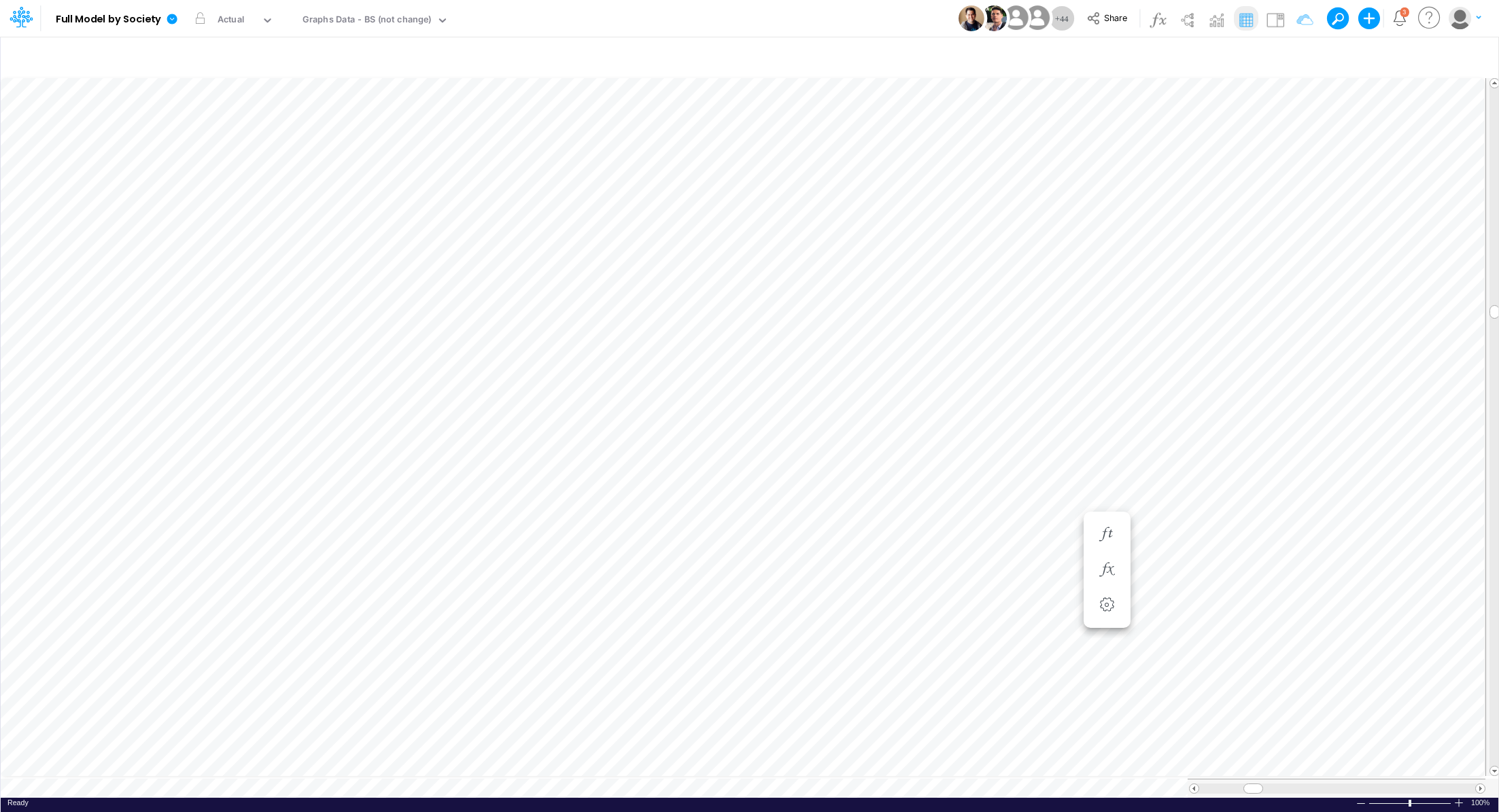
scroll to position [6, 1]
click at [172, 19] on icon at bounding box center [172, 18] width 10 height 10
click at [224, 120] on button "Export" at bounding box center [241, 119] width 146 height 22
click at [359, 123] on button "Excel" at bounding box center [387, 126] width 146 height 21
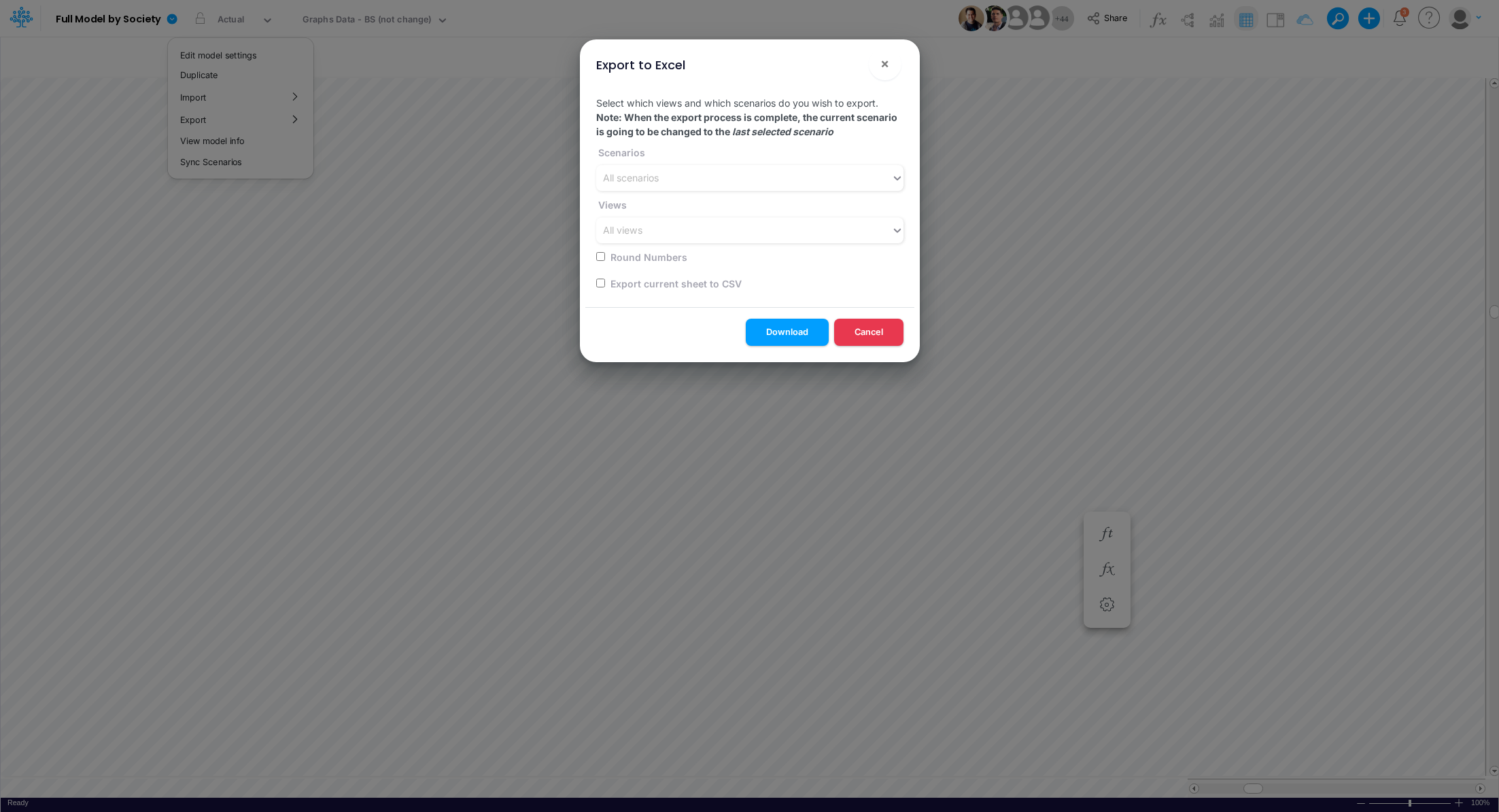
click at [661, 285] on label "Export current sheet to CSV" at bounding box center [674, 283] width 133 height 15
click at [602, 284] on input "checkbox" at bounding box center [600, 282] width 9 height 9
checkbox input "true"
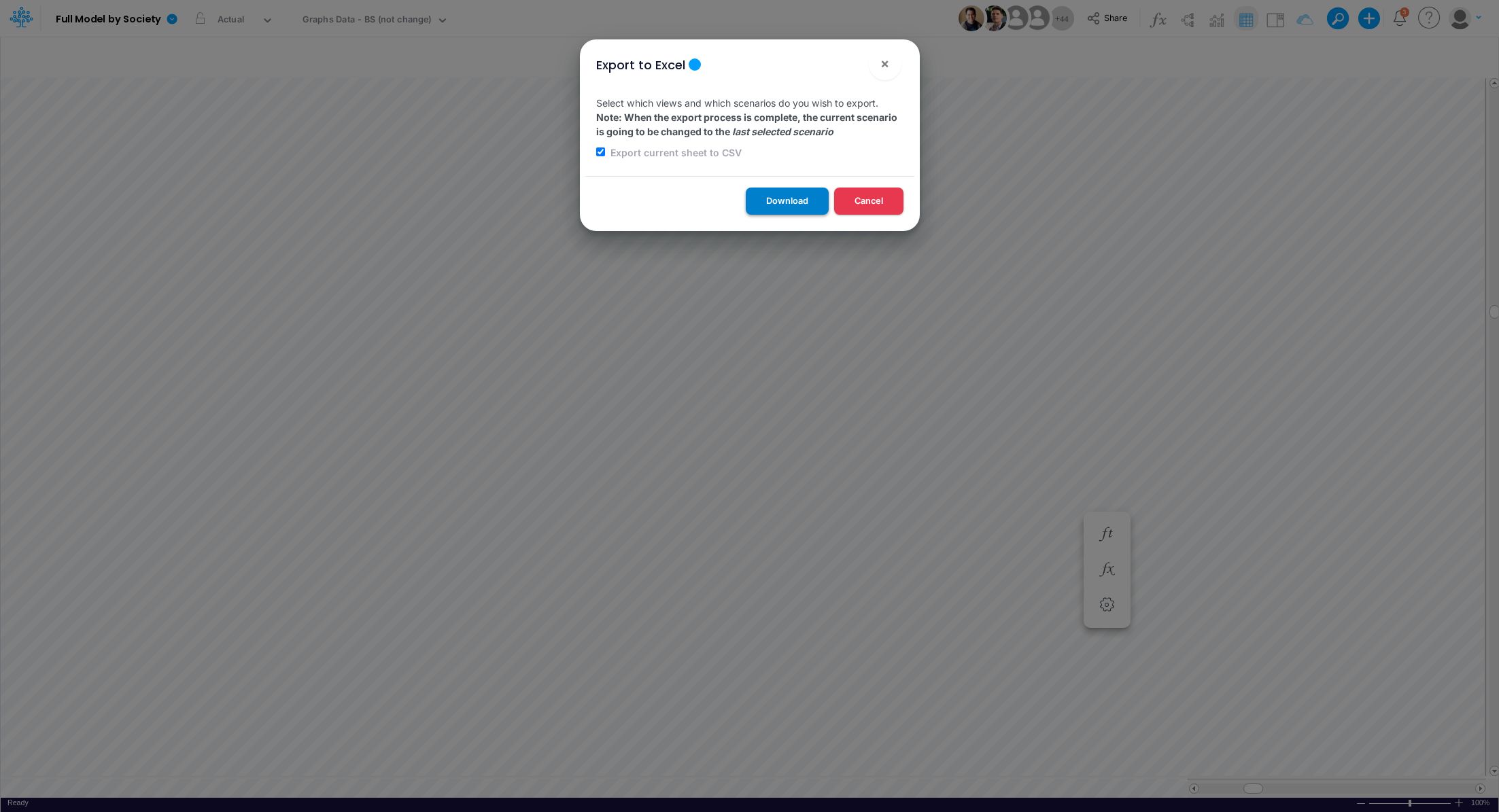
click at [777, 199] on button "Download" at bounding box center [786, 200] width 83 height 26
click at [882, 67] on span "×" at bounding box center [884, 63] width 9 height 17
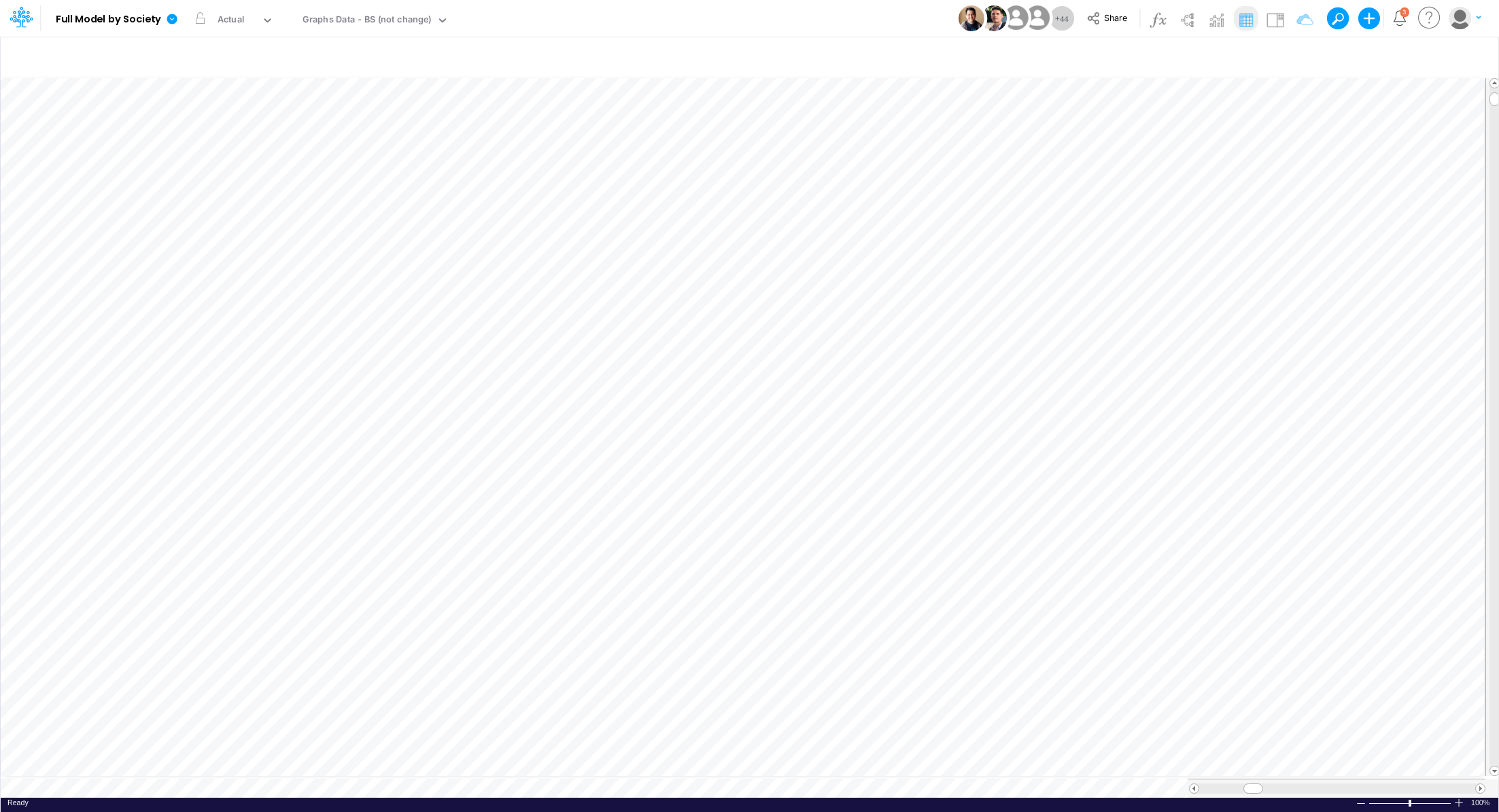
scroll to position [6, 1]
click at [981, 208] on icon "button" at bounding box center [974, 208] width 20 height 15
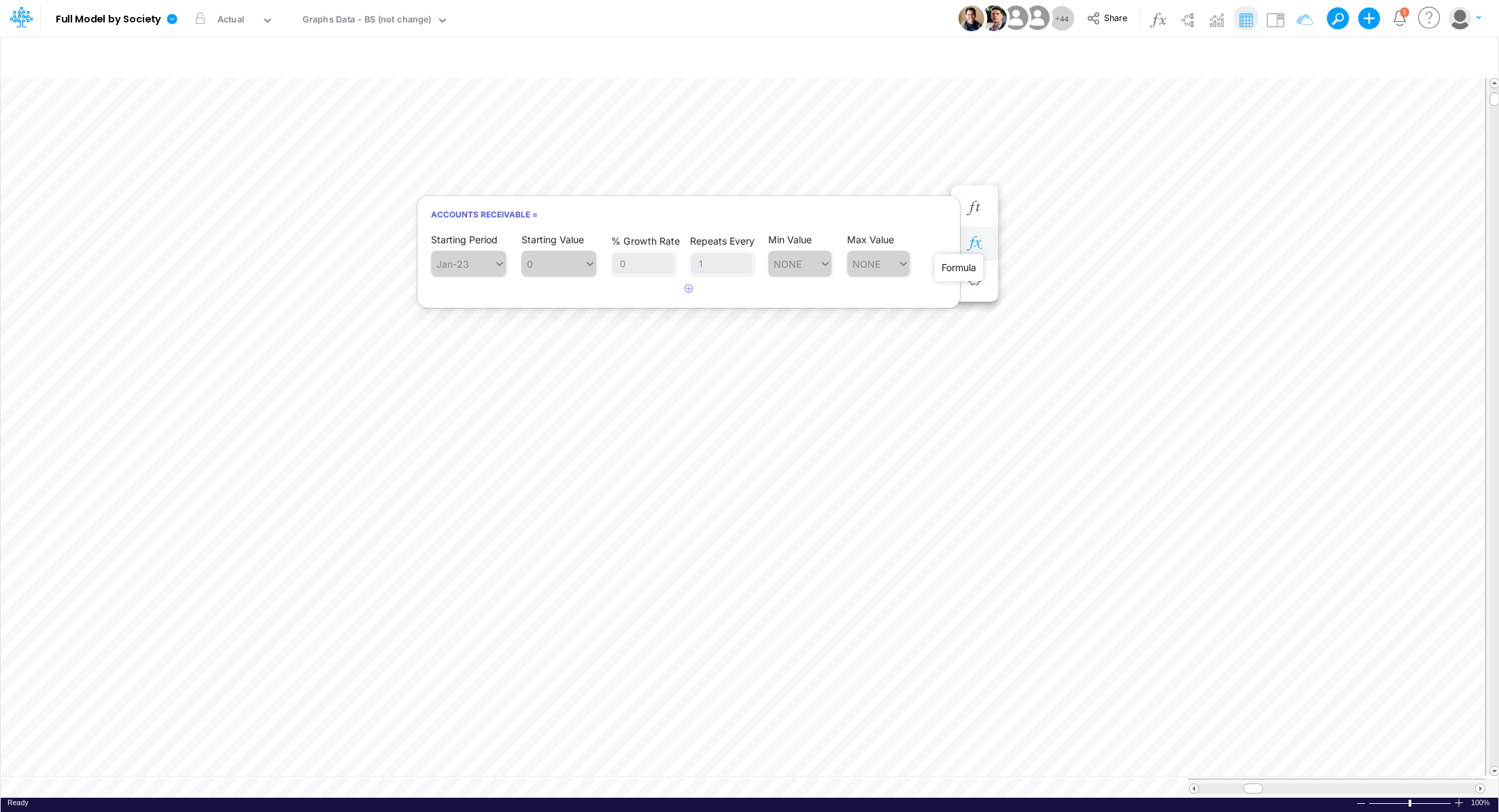
click at [979, 247] on icon "button" at bounding box center [974, 243] width 20 height 15
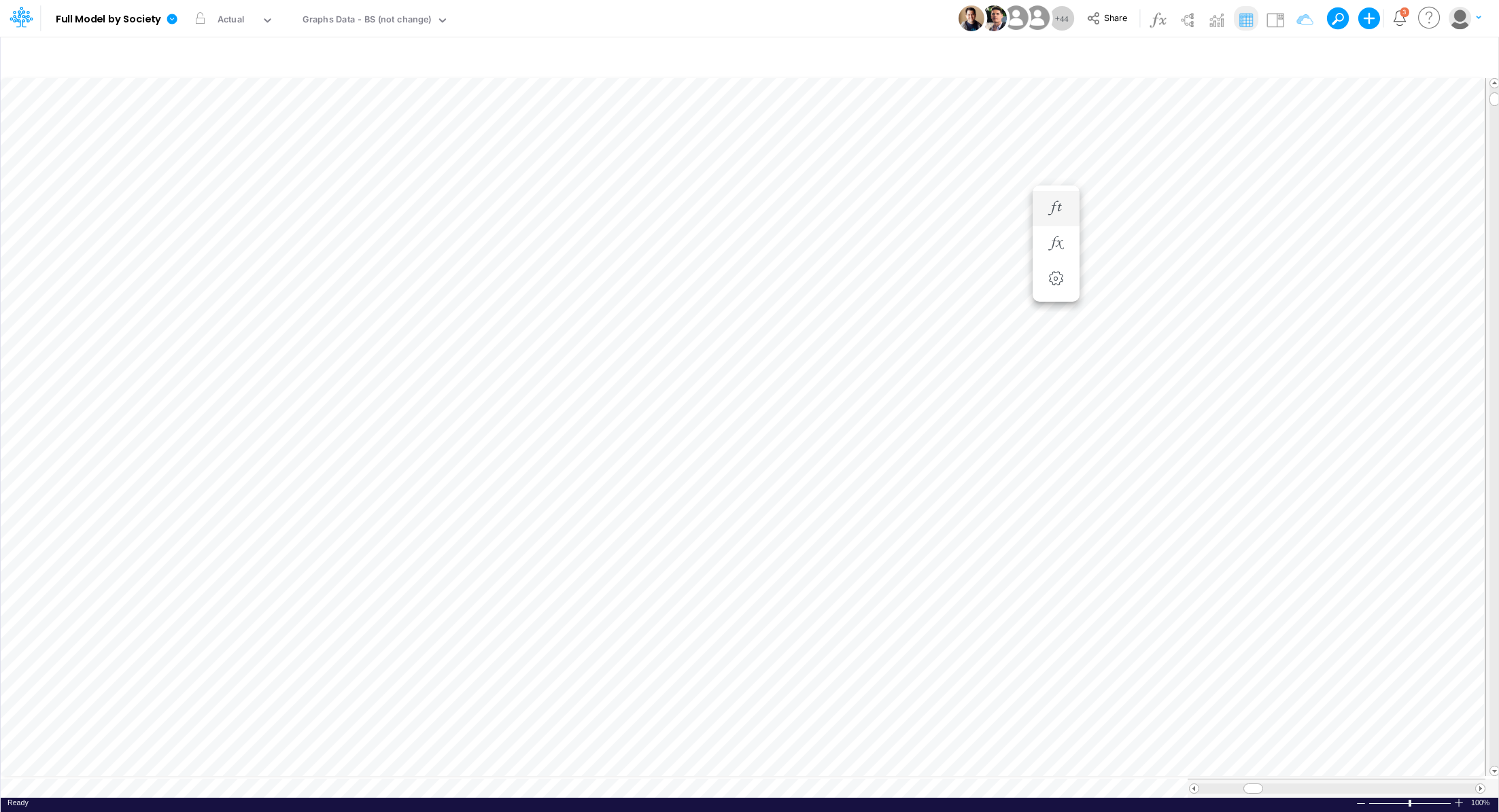
click at [1041, 204] on li "Accounts Receivable =" at bounding box center [1055, 208] width 47 height 35
click at [1046, 204] on icon "button" at bounding box center [1055, 208] width 20 height 15
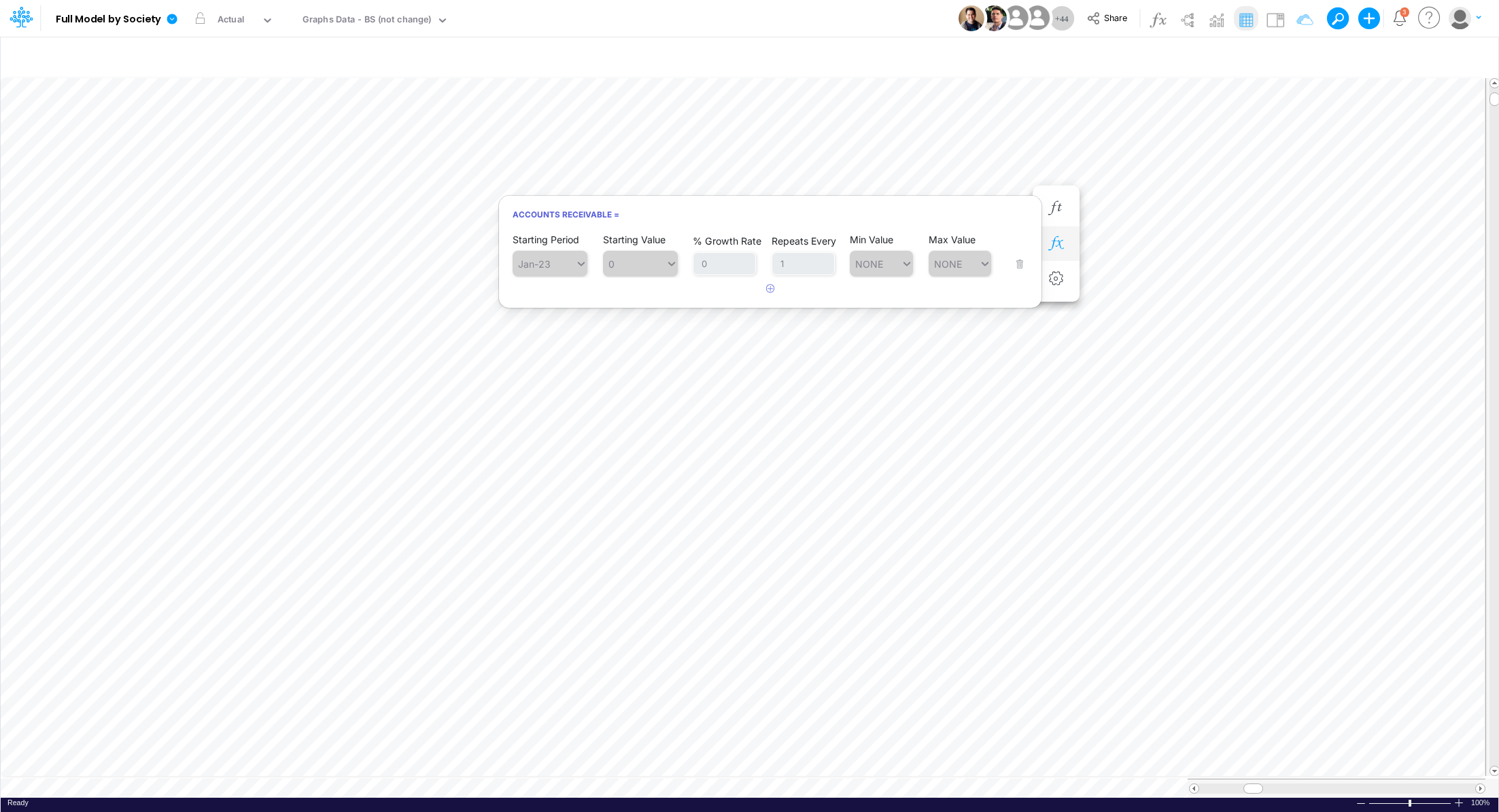
click at [1062, 240] on icon "button" at bounding box center [1055, 243] width 20 height 15
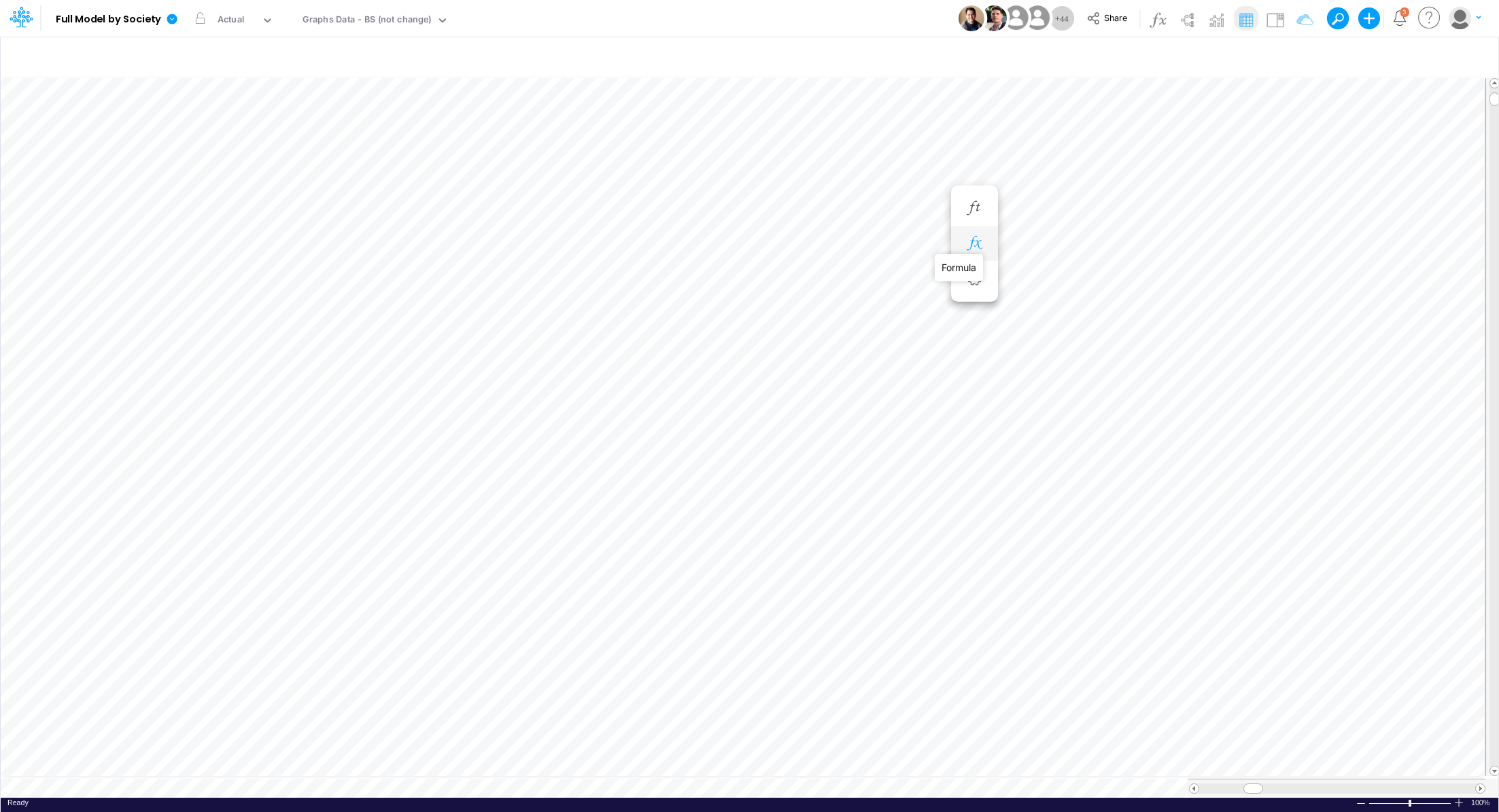
click at [976, 240] on icon "button" at bounding box center [974, 243] width 20 height 15
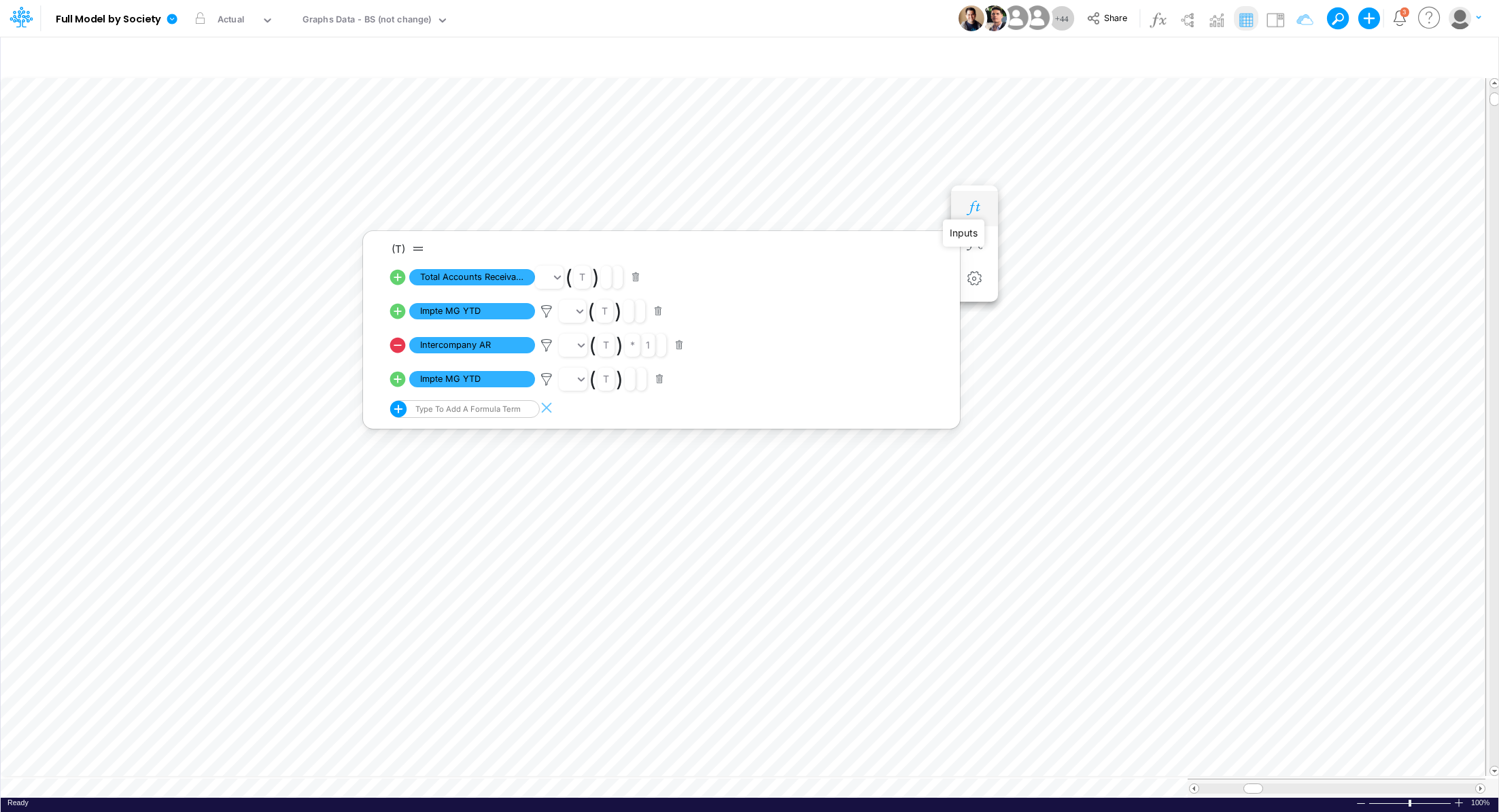
click at [979, 204] on icon "button" at bounding box center [974, 208] width 20 height 15
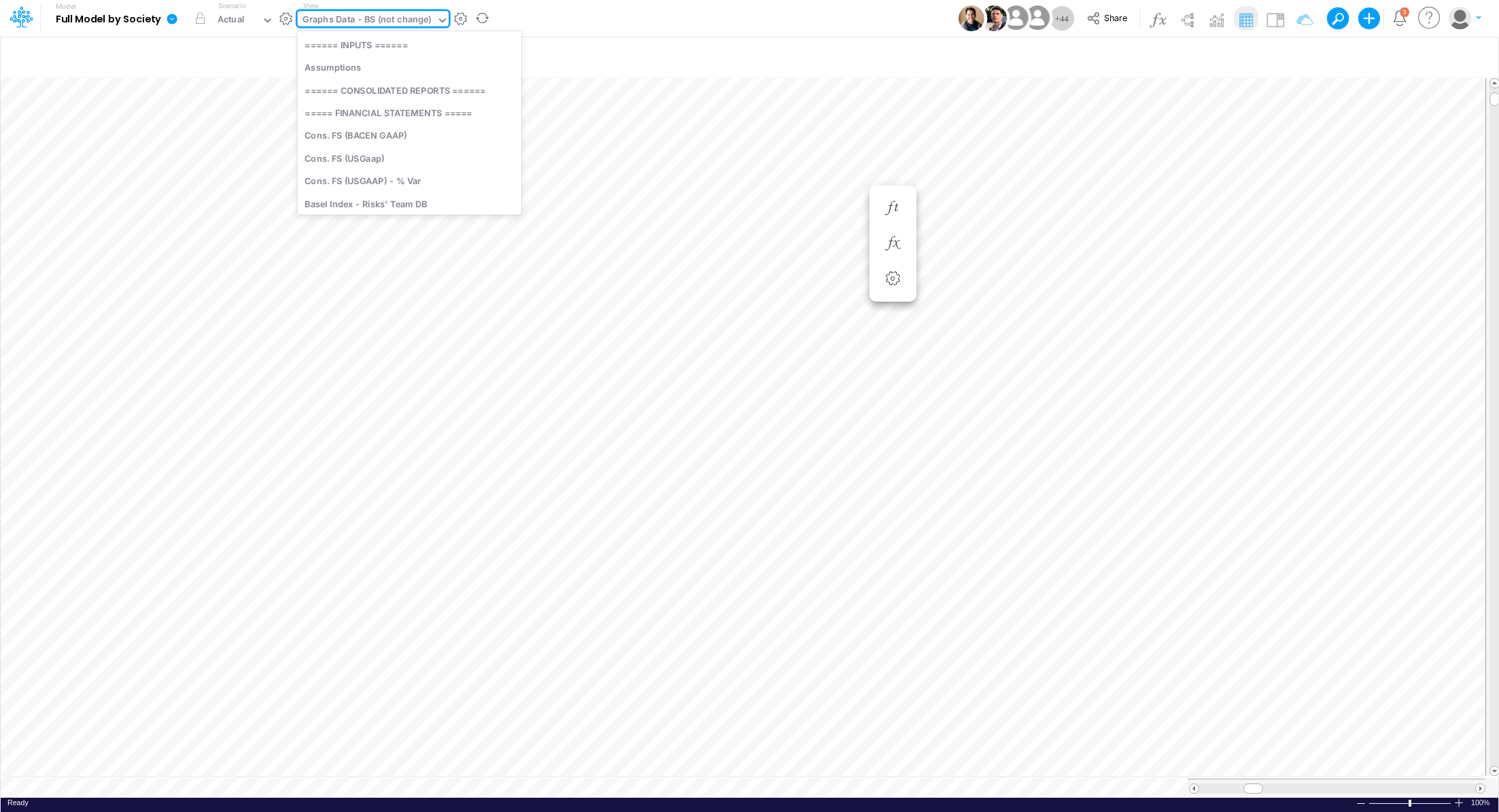
click at [365, 25] on div "Graphs Data - BS (not change)" at bounding box center [367, 20] width 129 height 16
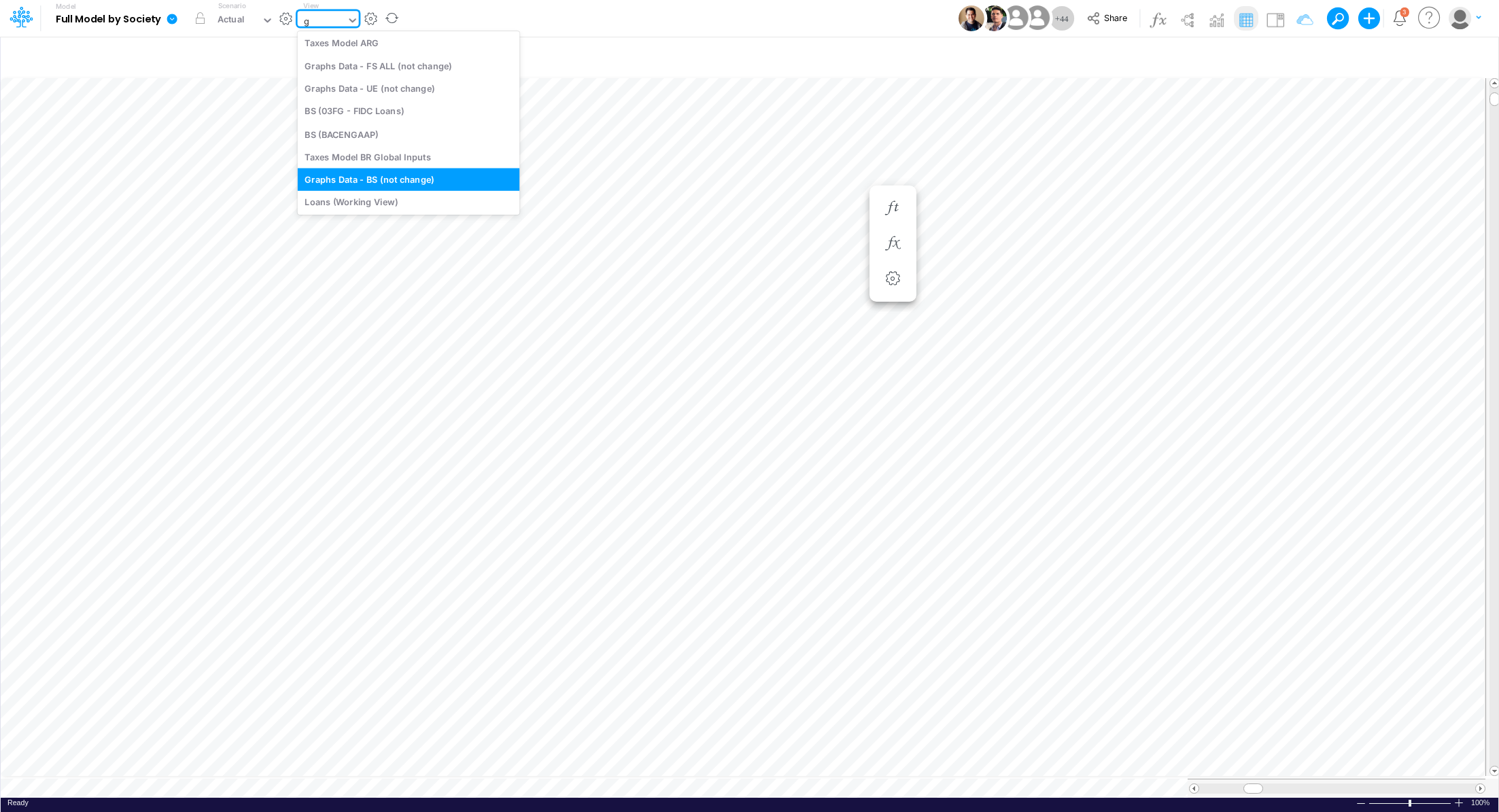
type input "gr"
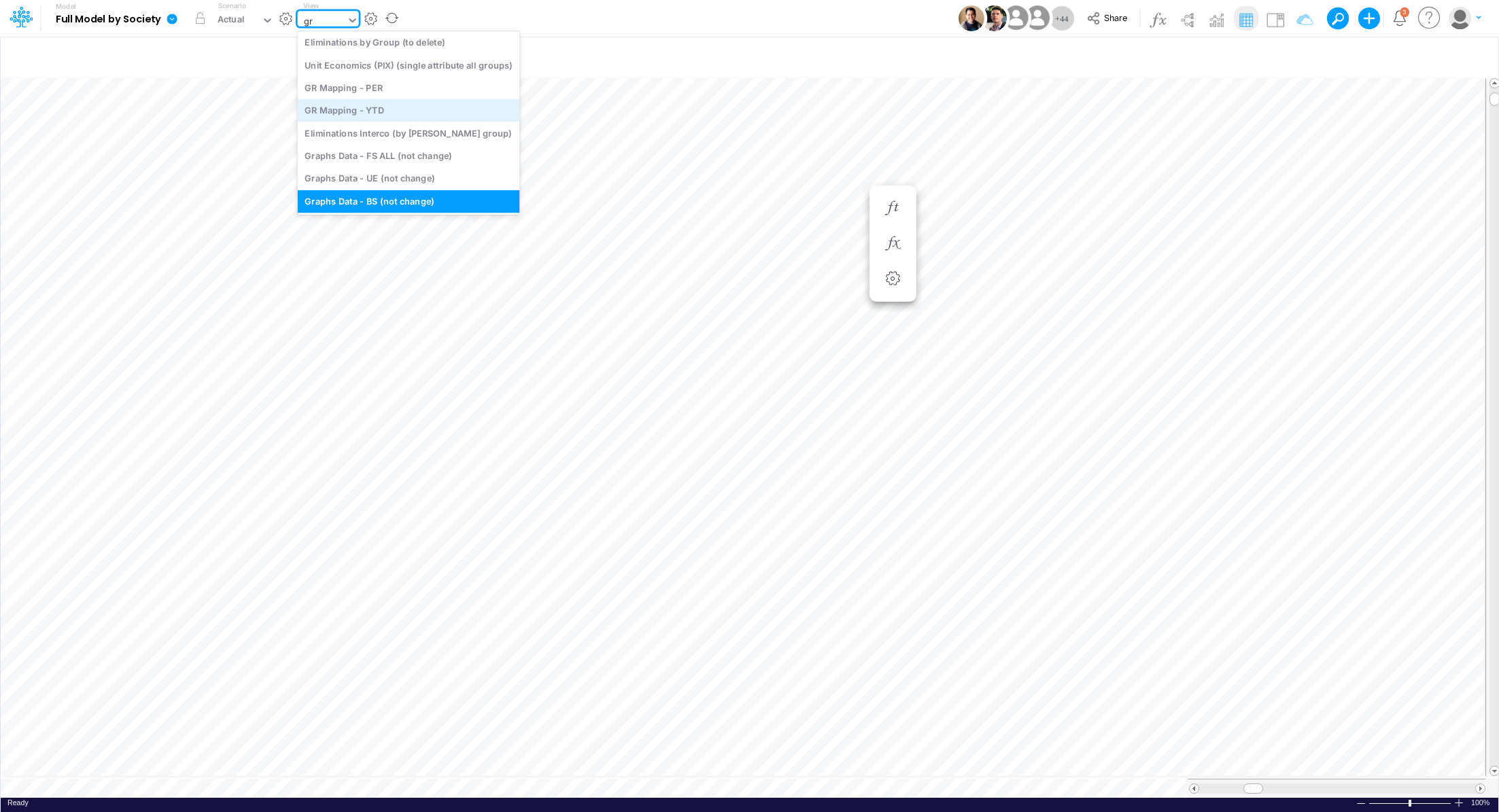
click at [416, 120] on div "GR Mapping - YTD" at bounding box center [409, 110] width 222 height 22
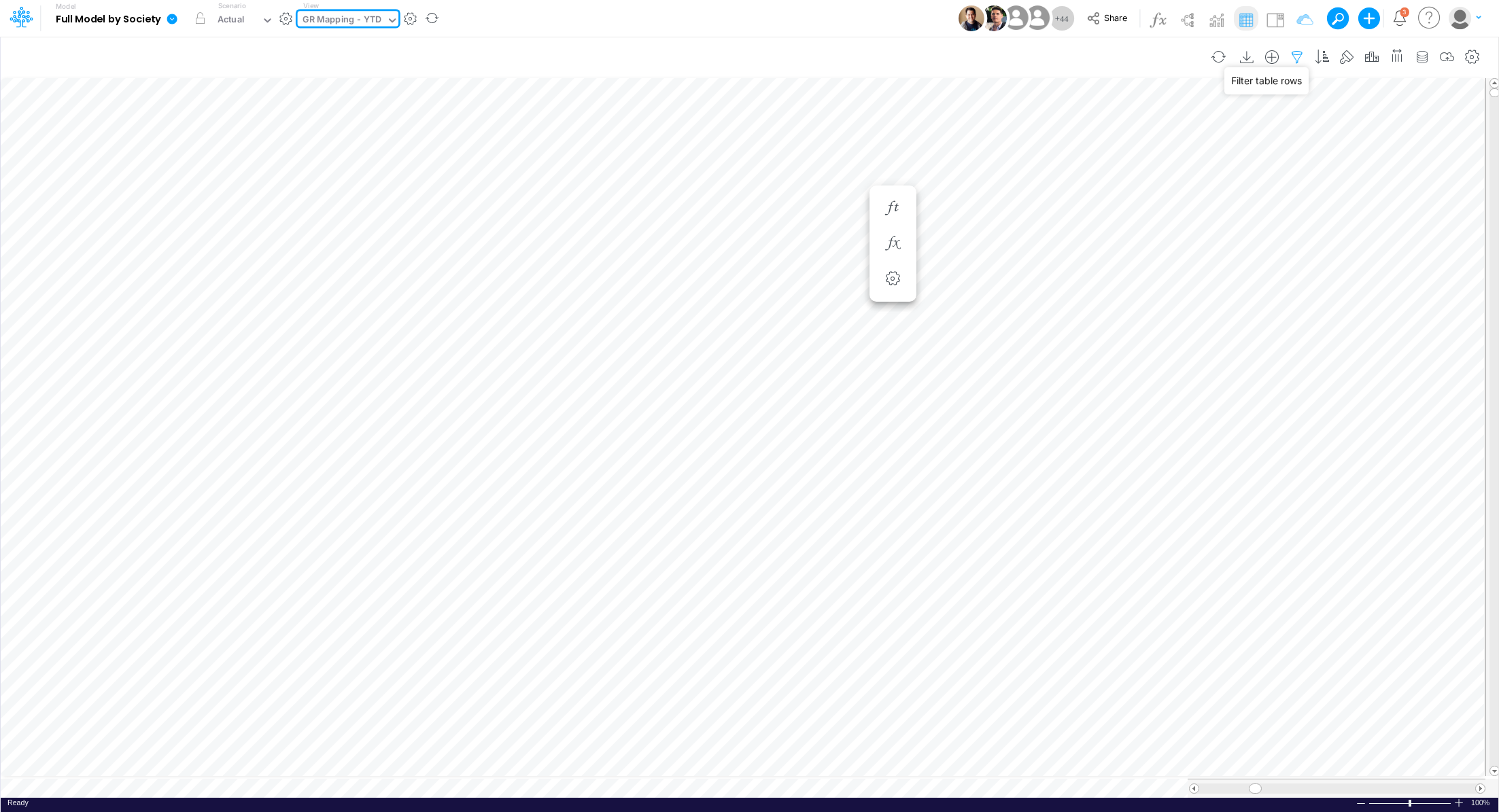
click at [1304, 58] on icon "button" at bounding box center [1297, 57] width 20 height 15
select select "notEqual"
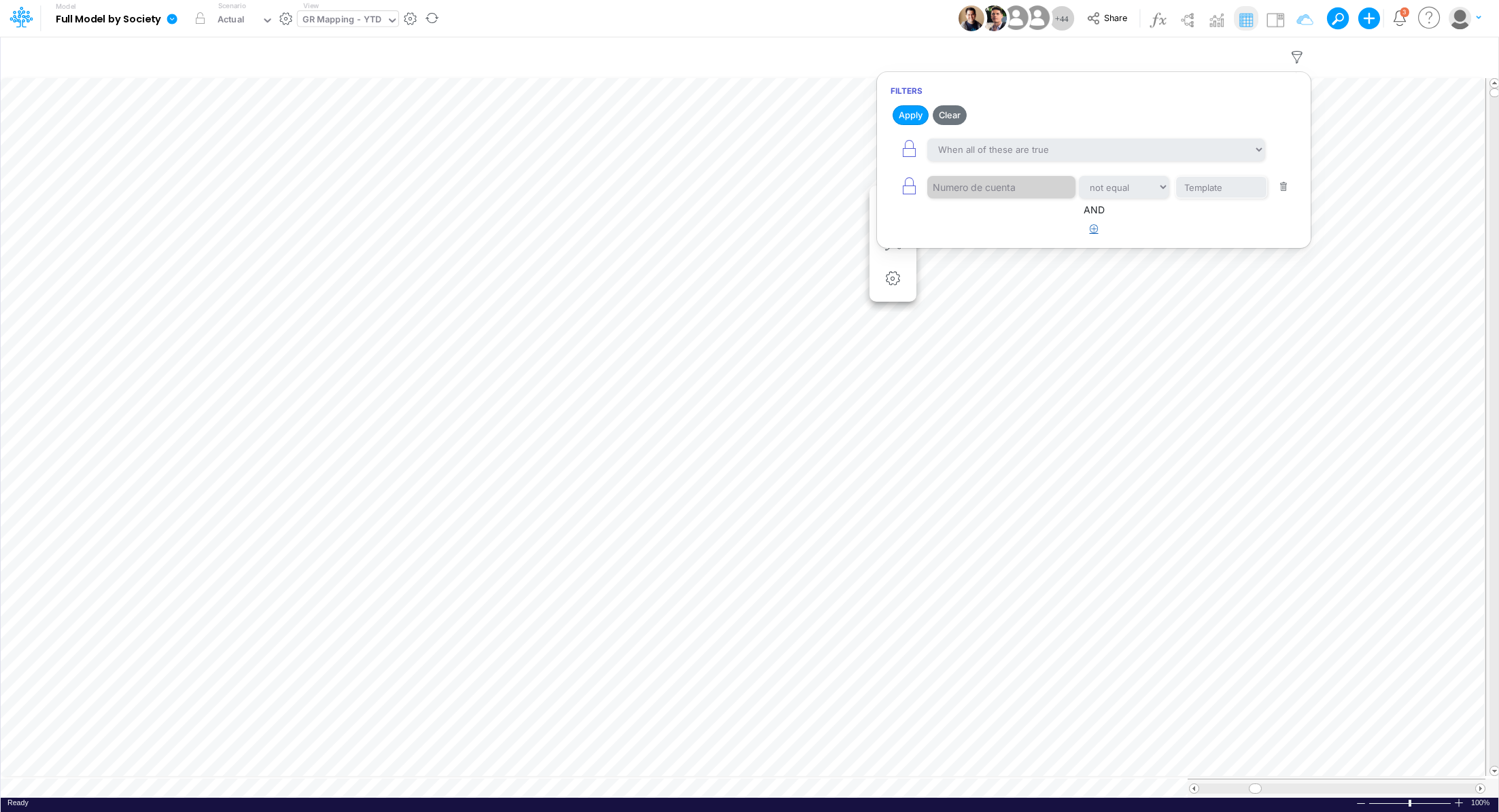
click at [1095, 230] on icon "button" at bounding box center [1093, 229] width 9 height 9
click at [999, 271] on div at bounding box center [991, 272] width 129 height 23
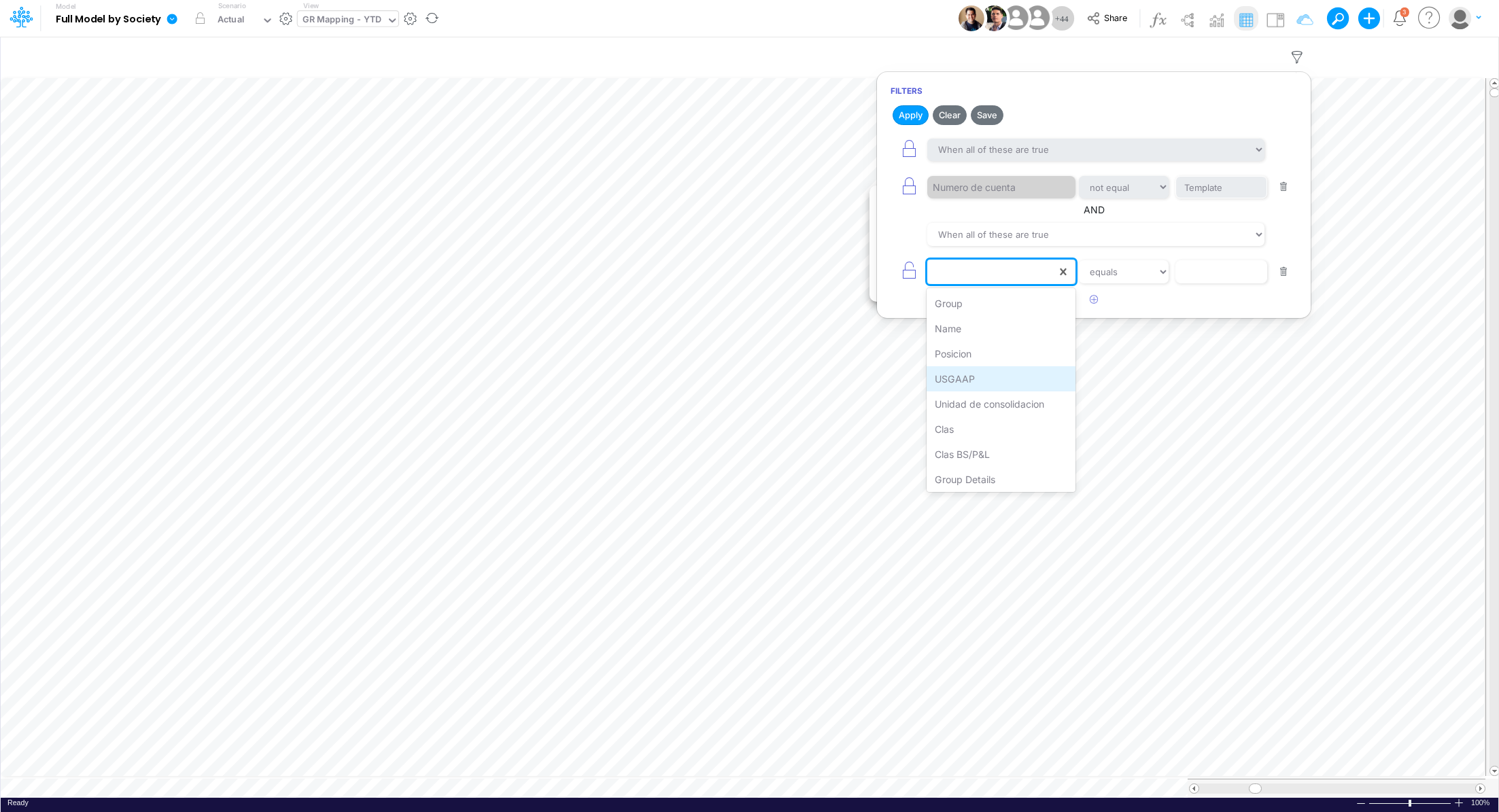
click at [973, 376] on div "USGAAP" at bounding box center [1000, 379] width 149 height 25
click at [1114, 271] on select "equals not equal starts with ends with contains" at bounding box center [1124, 272] width 91 height 23
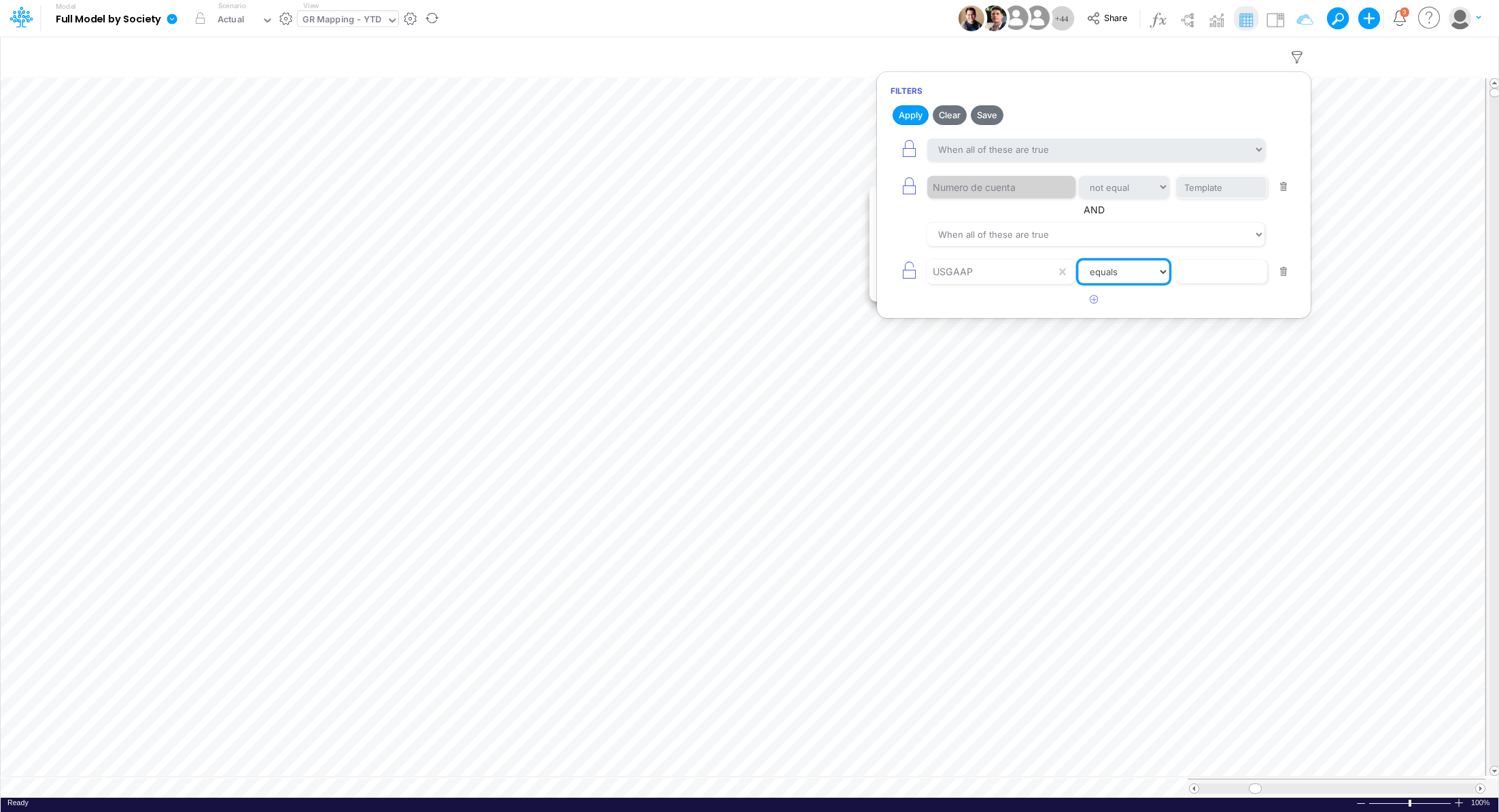
select select "contains"
click at [1219, 199] on input "text" at bounding box center [1221, 188] width 91 height 23
type input "Accounts recei"
click at [910, 119] on button "Apply" at bounding box center [910, 115] width 36 height 19
click at [1097, 298] on button "button" at bounding box center [1093, 300] width 26 height 22
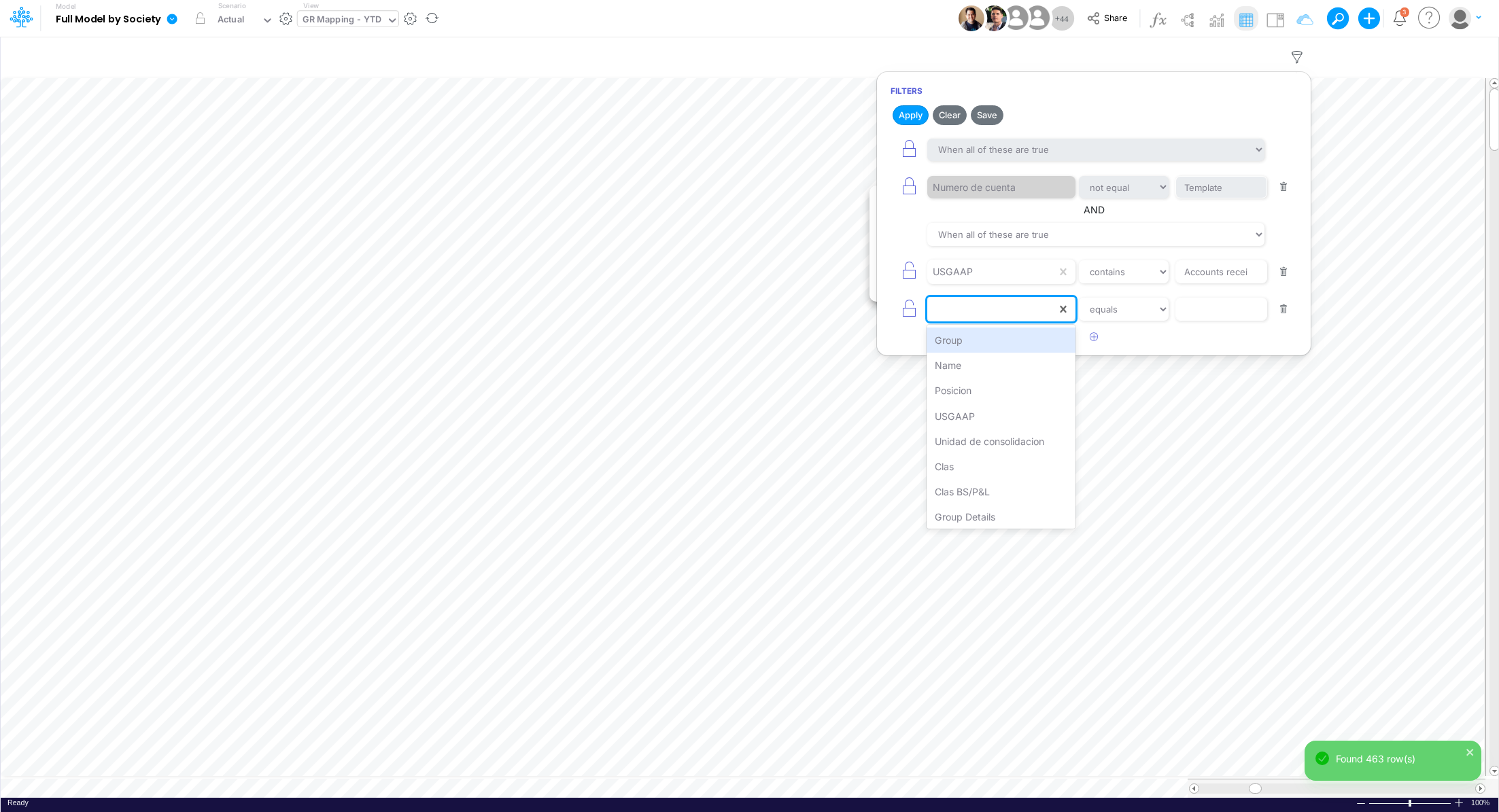
click at [981, 310] on div at bounding box center [991, 309] width 129 height 23
click at [974, 470] on div "Clas" at bounding box center [1000, 467] width 149 height 25
click at [1123, 298] on select "equals not equal starts with ends with contains" at bounding box center [1124, 309] width 91 height 23
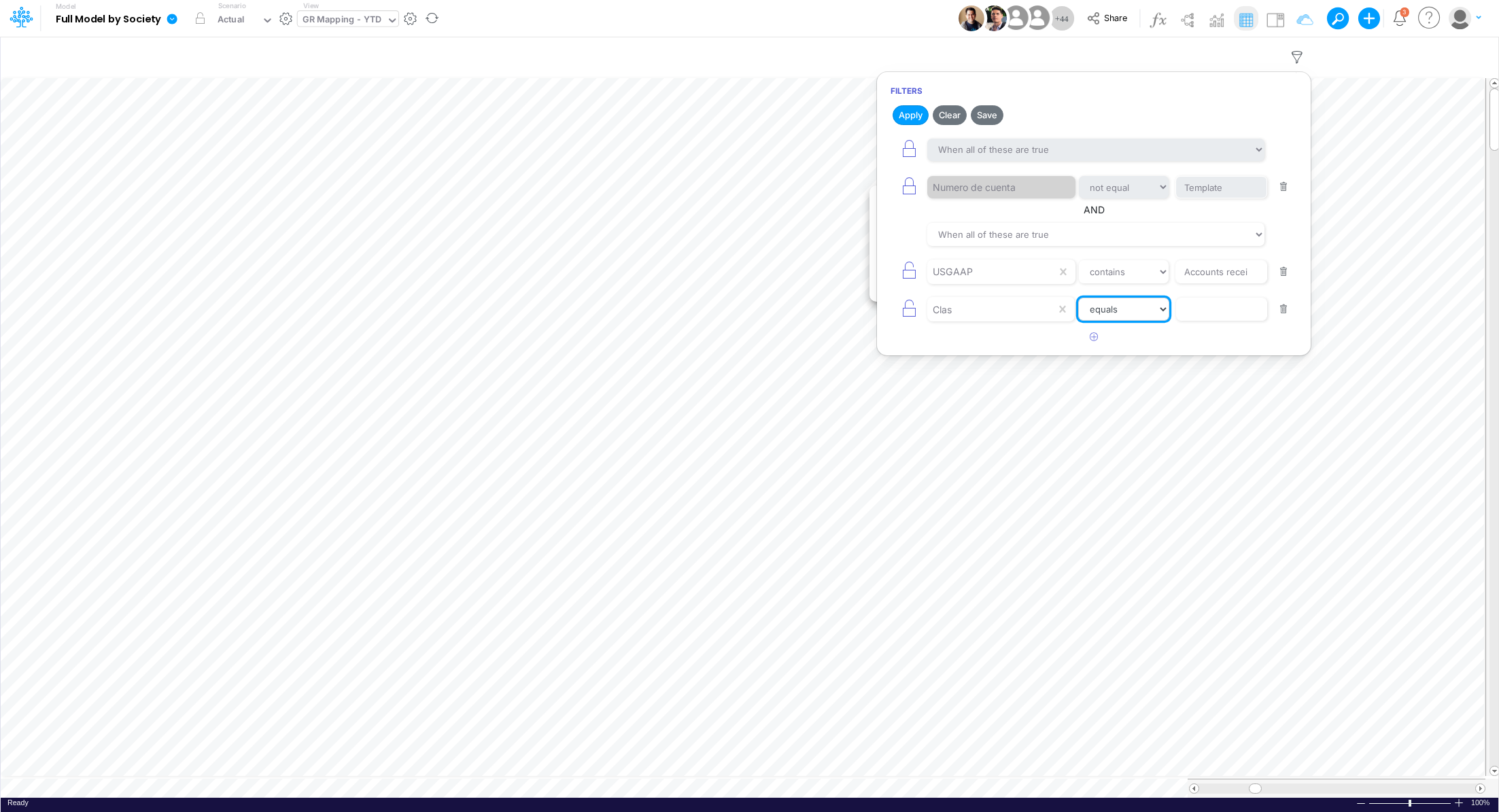
select select "contains"
click at [1202, 199] on input "text" at bounding box center [1221, 188] width 91 height 23
type input "General"
click at [898, 116] on button "Apply" at bounding box center [910, 115] width 36 height 19
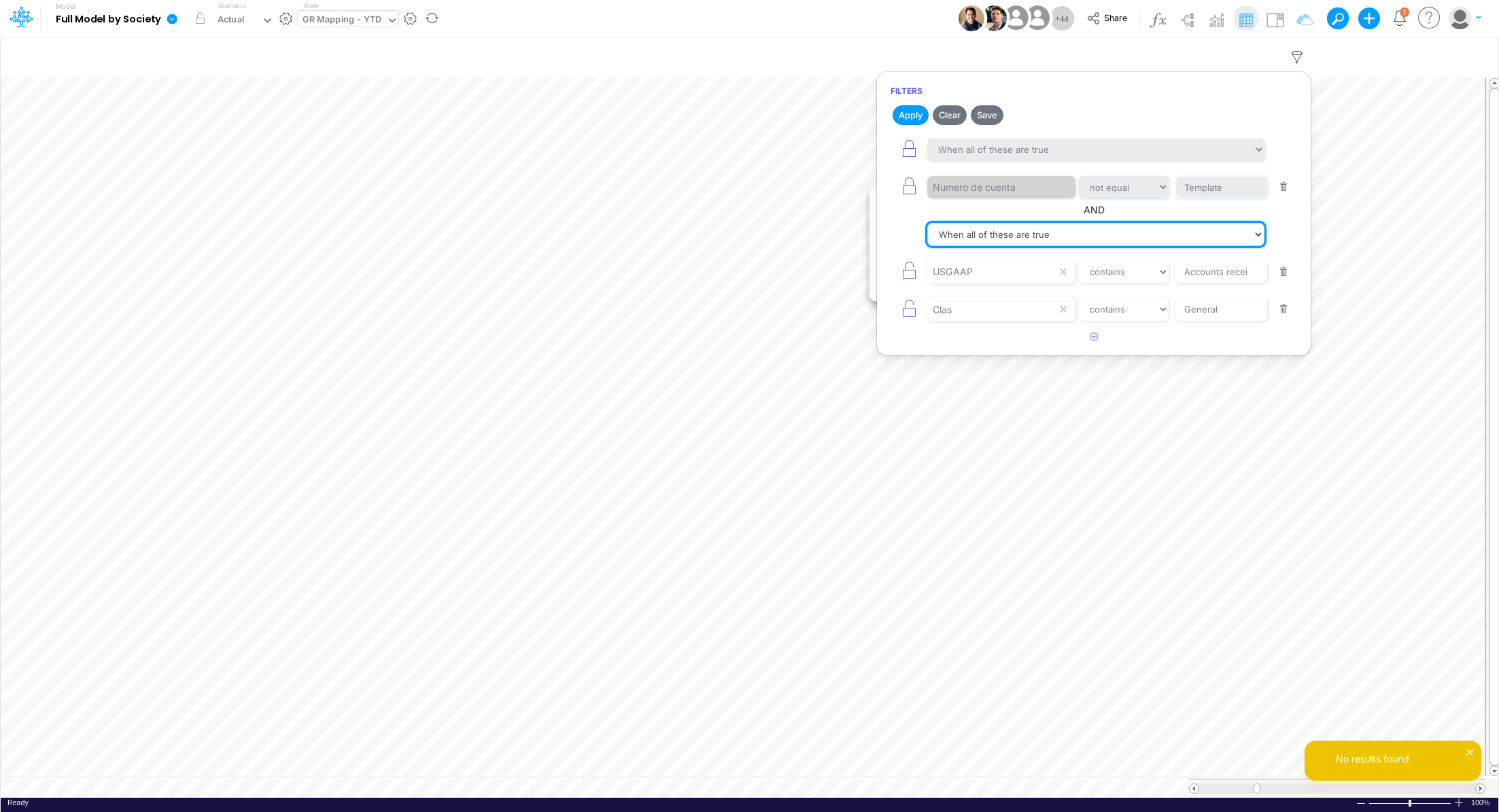
click at [1241, 239] on select "When all of these are true When any of these are true" at bounding box center [1095, 234] width 338 height 23
select select "tableSearchOR"
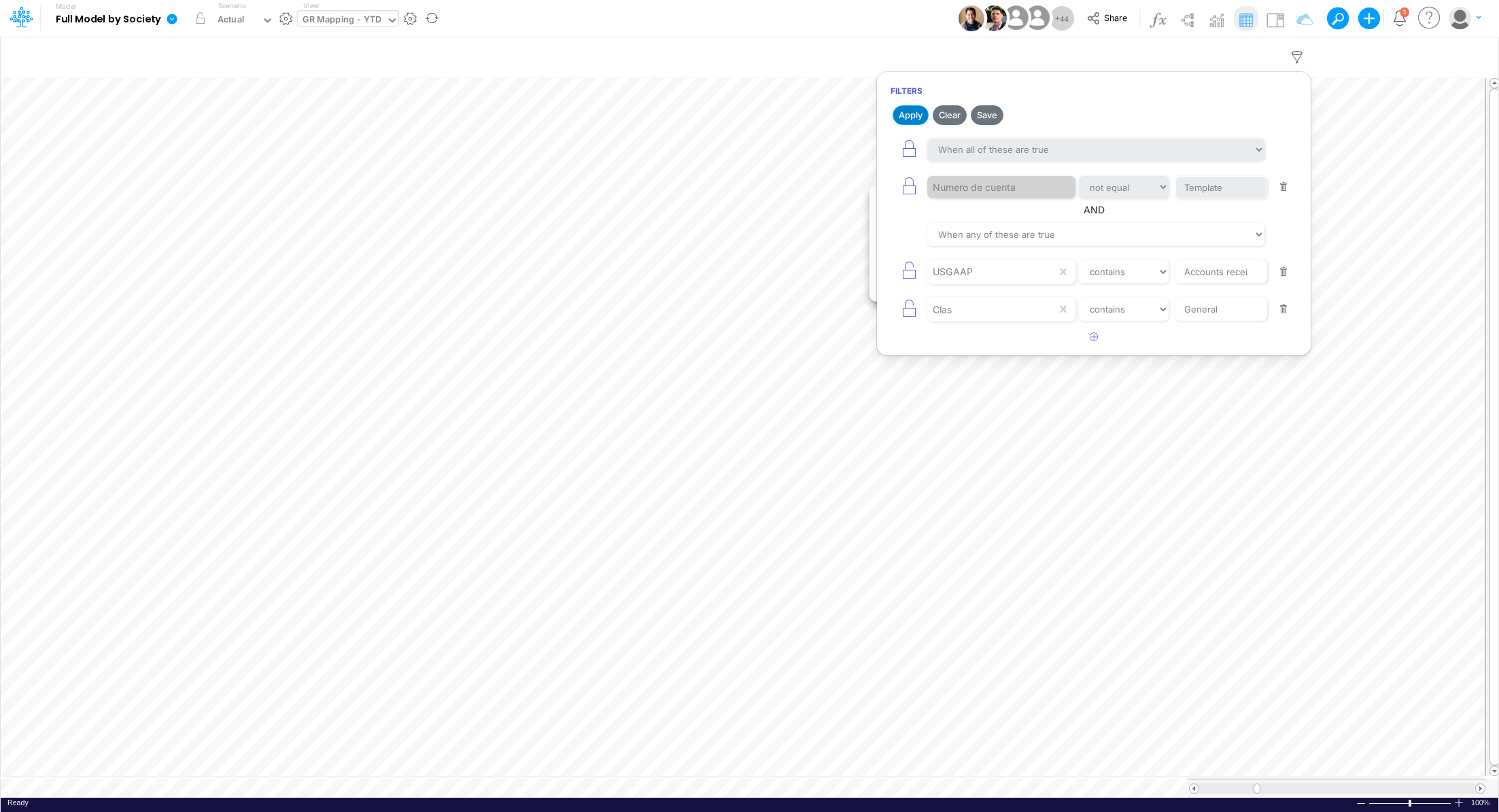
click at [910, 118] on button "Apply" at bounding box center [910, 115] width 36 height 19
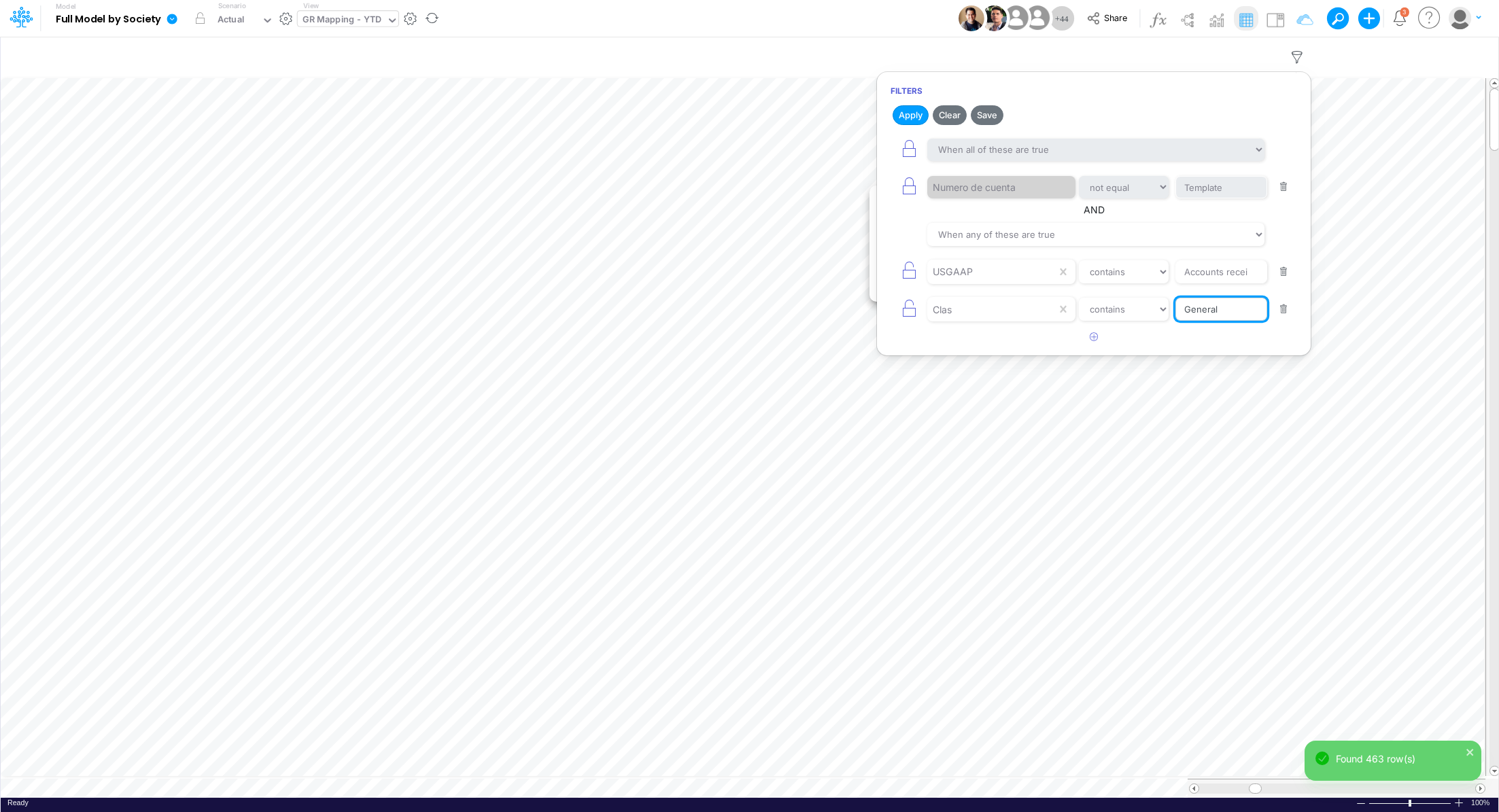
click at [1223, 199] on input "General" at bounding box center [1221, 188] width 91 height 23
type input "Geral"
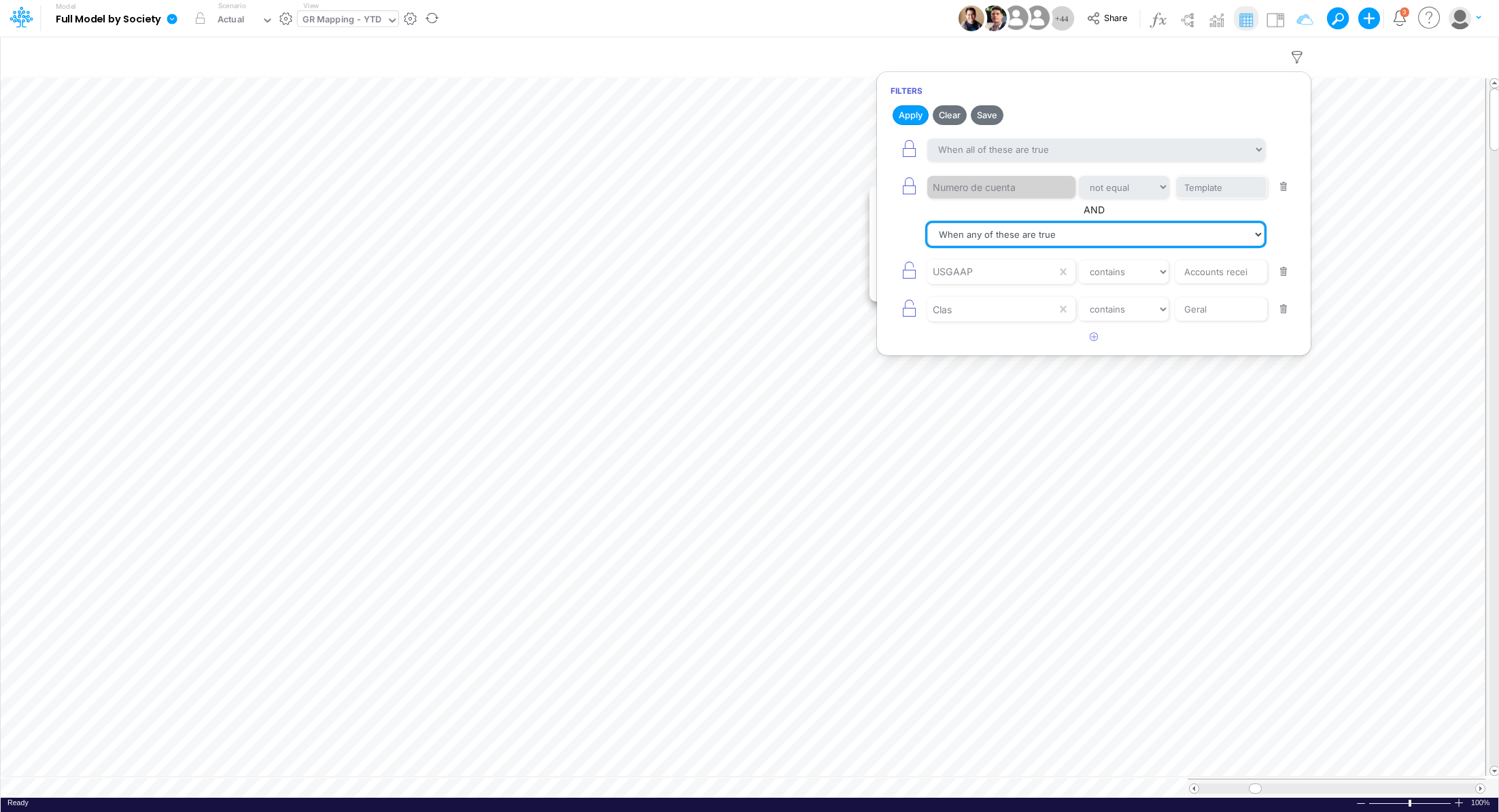
click at [1058, 231] on select "When all of these are true When any of these are true" at bounding box center [1095, 234] width 338 height 23
select select "tableSearchAND"
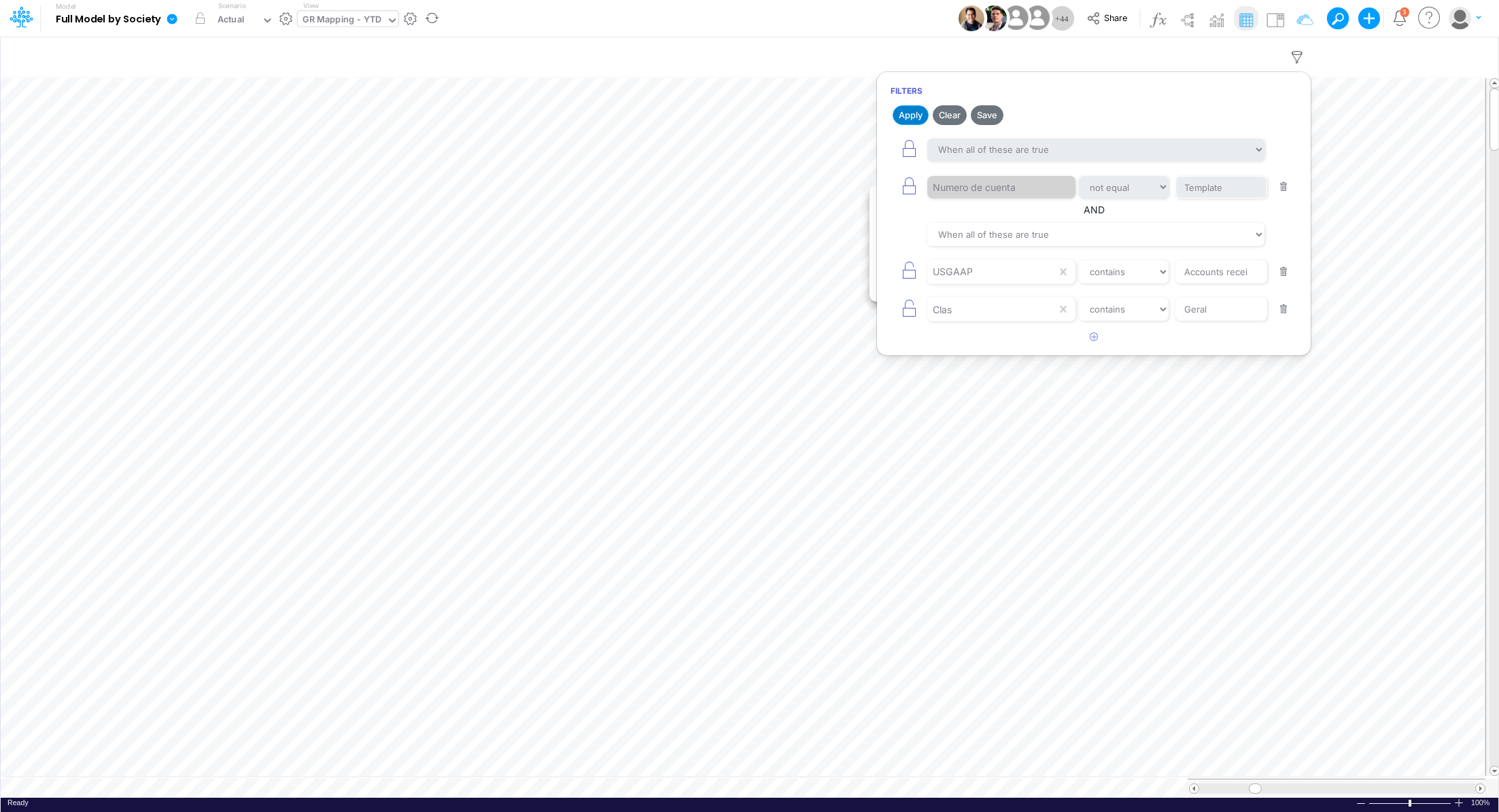
click at [912, 119] on button "Apply" at bounding box center [910, 115] width 36 height 19
click at [1094, 337] on icon "button" at bounding box center [1093, 336] width 9 height 9
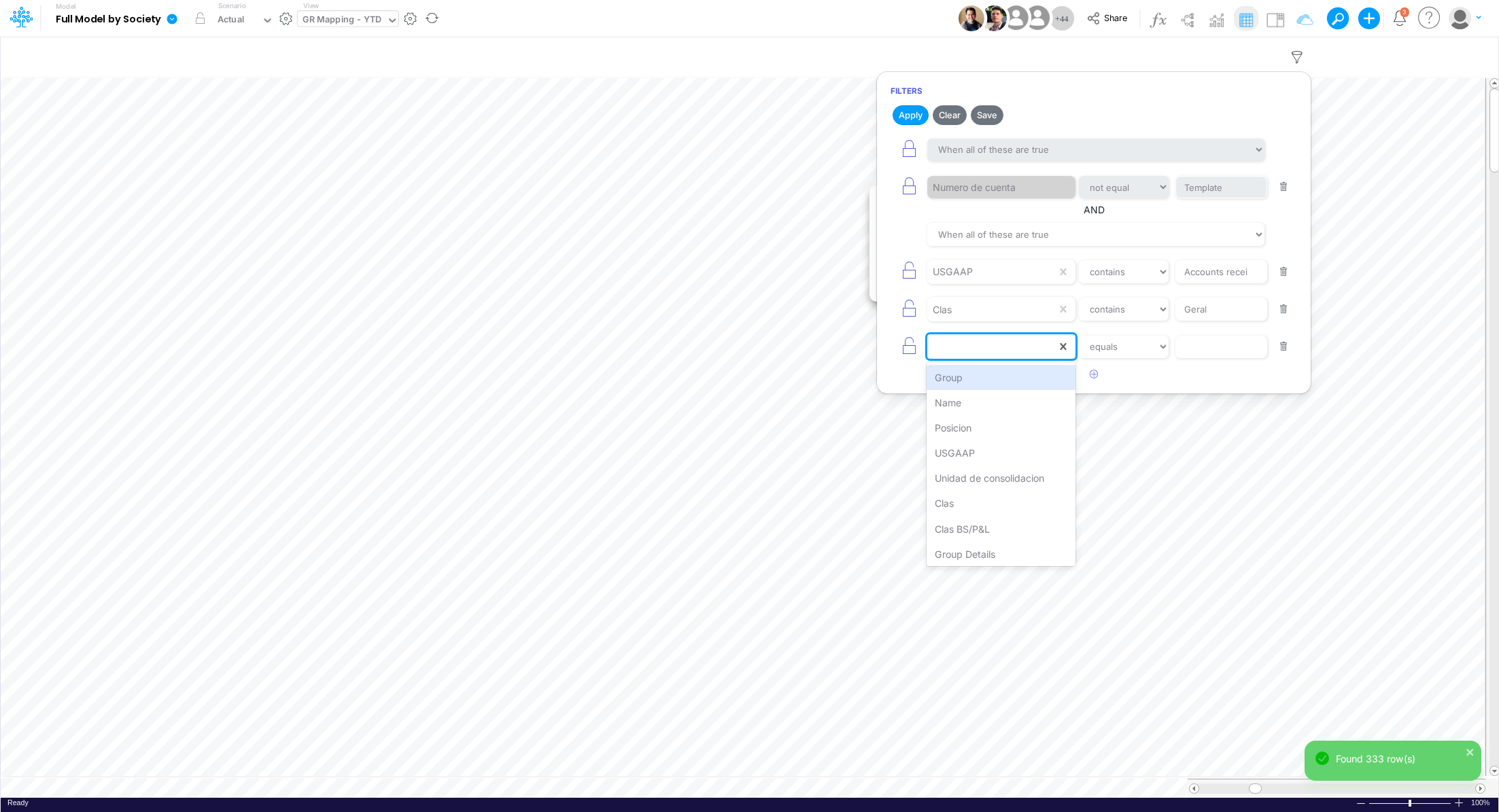
click at [971, 356] on div at bounding box center [1001, 346] width 148 height 24
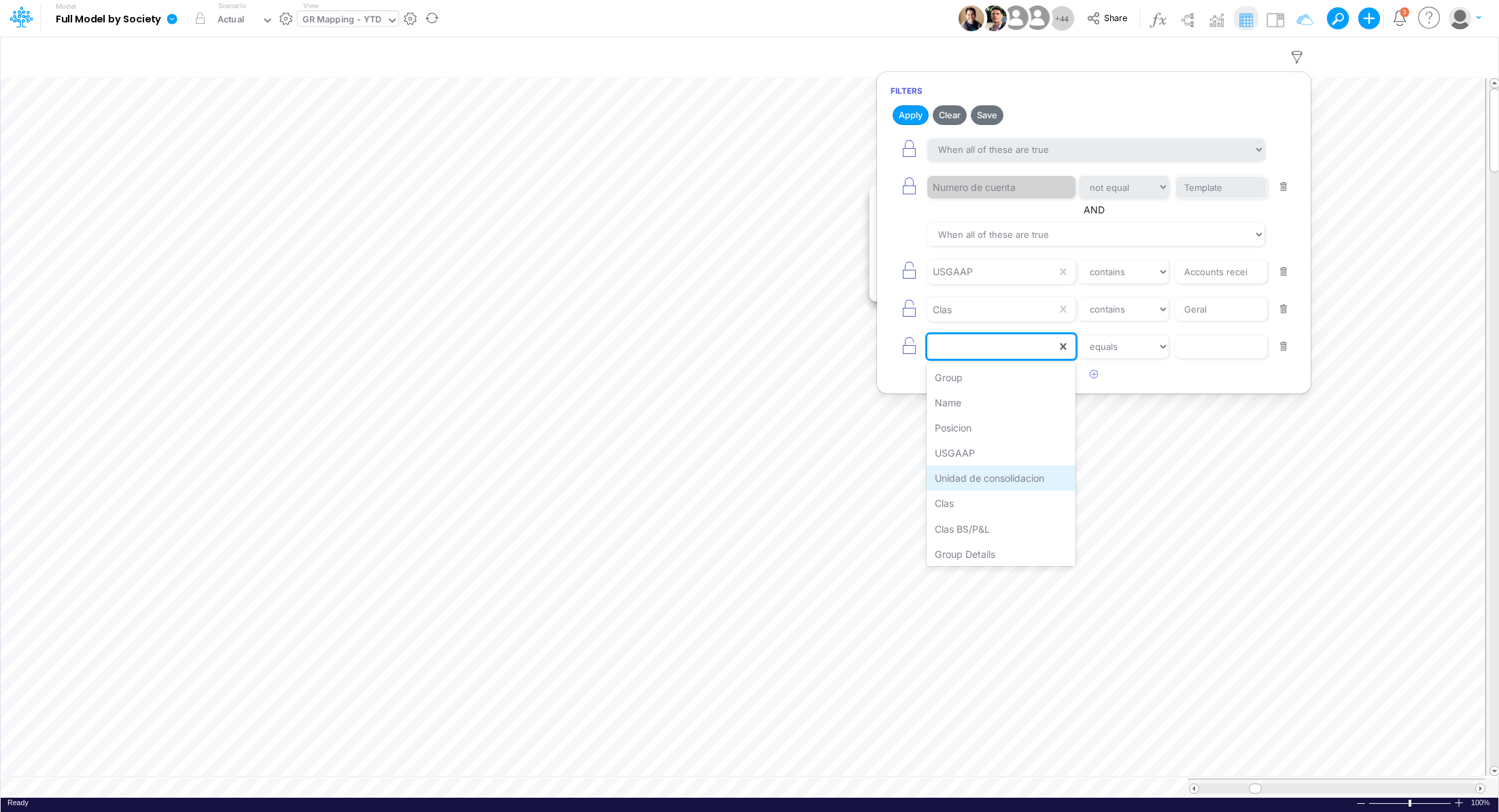
click at [1018, 477] on div "Unidad de consolidacion" at bounding box center [1000, 478] width 149 height 25
click at [1136, 341] on select "equals not equal starts with ends with contains" at bounding box center [1124, 347] width 91 height 23
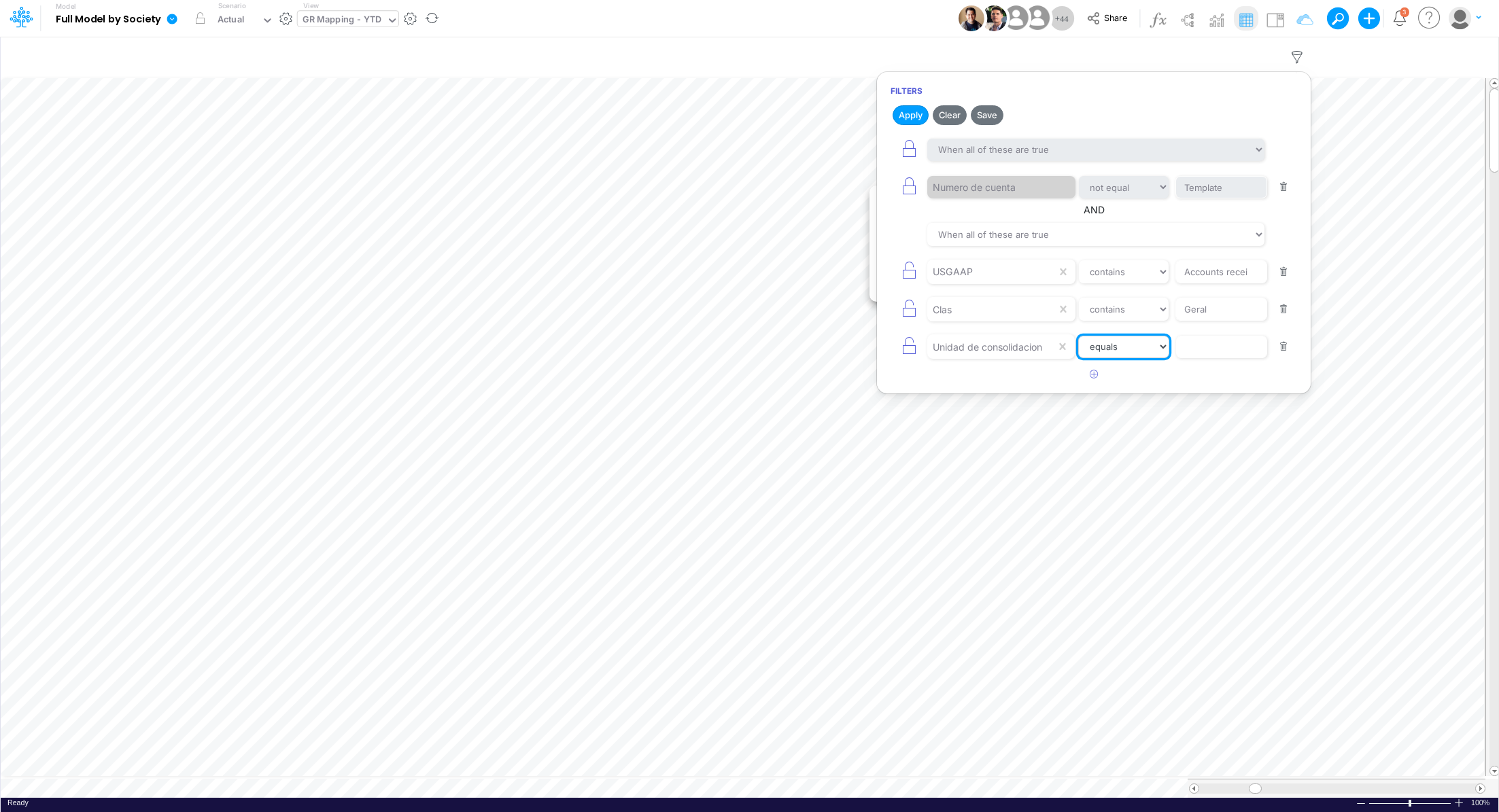
select select "contains"
click at [1195, 199] on input "text" at bounding box center [1221, 188] width 91 height 23
type input "01BR"
click at [910, 118] on button "Apply" at bounding box center [910, 115] width 36 height 19
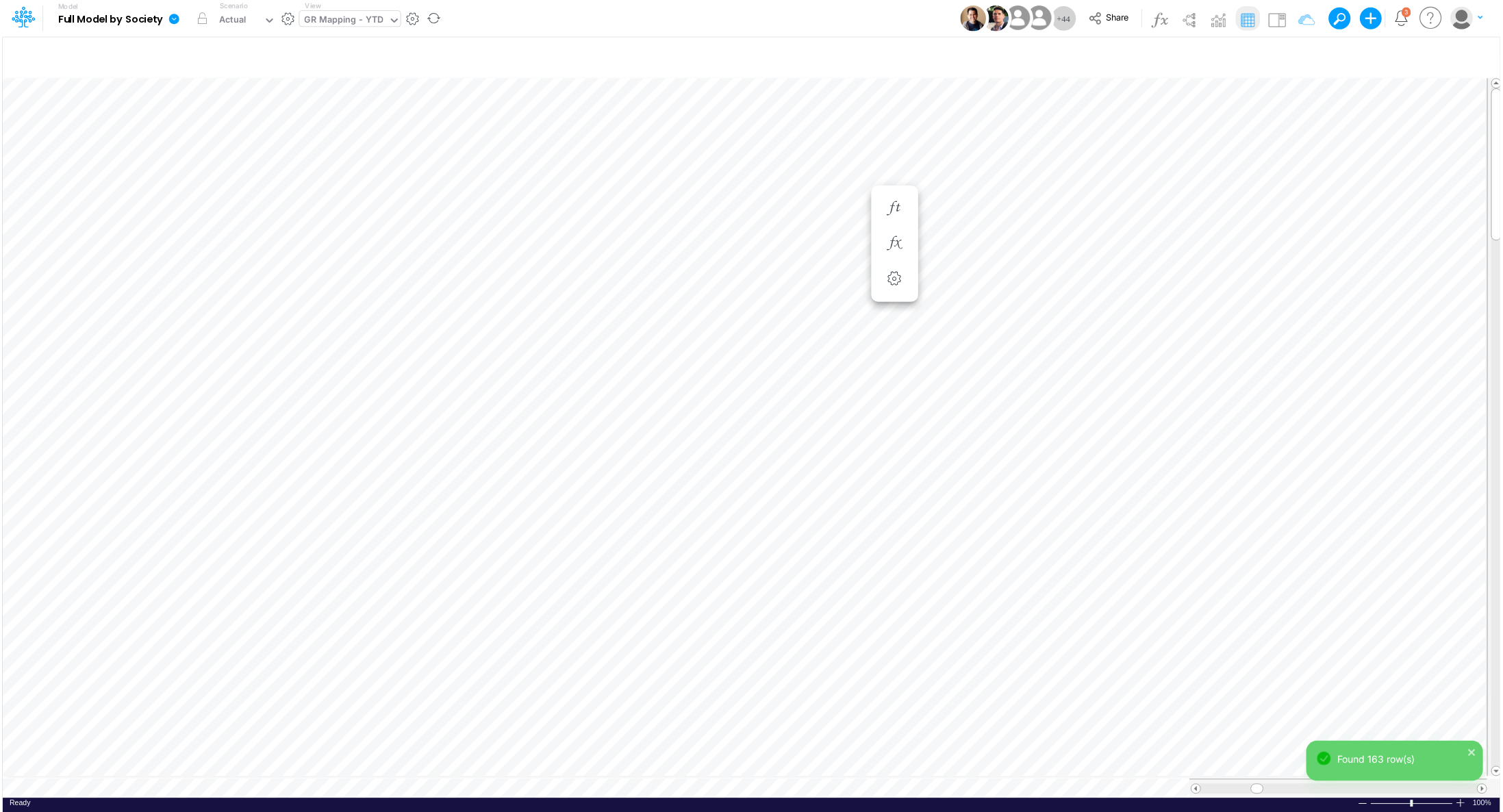
scroll to position [6, 1]
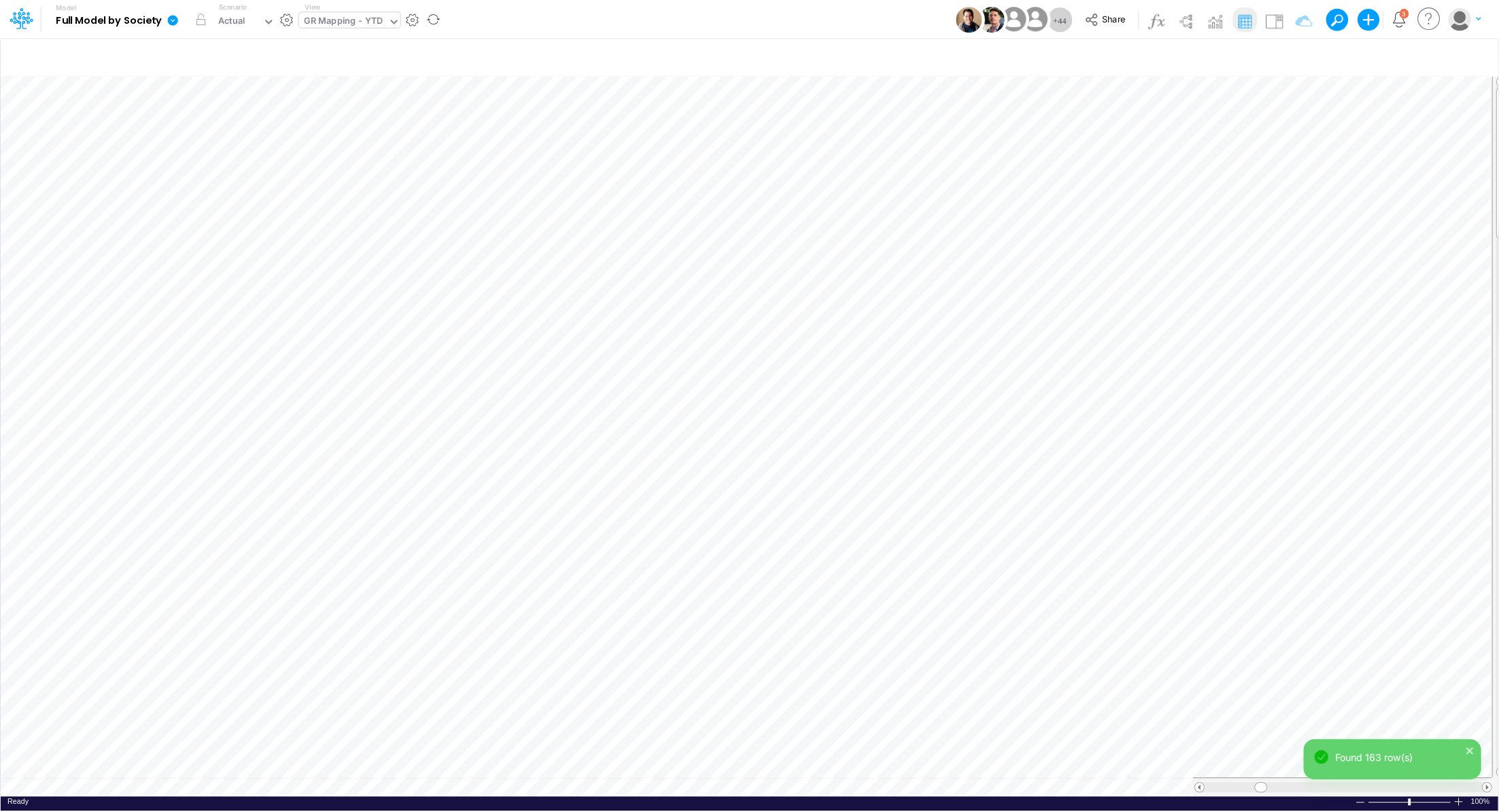
scroll to position [6, 1]
